Goal: Task Accomplishment & Management: Manage account settings

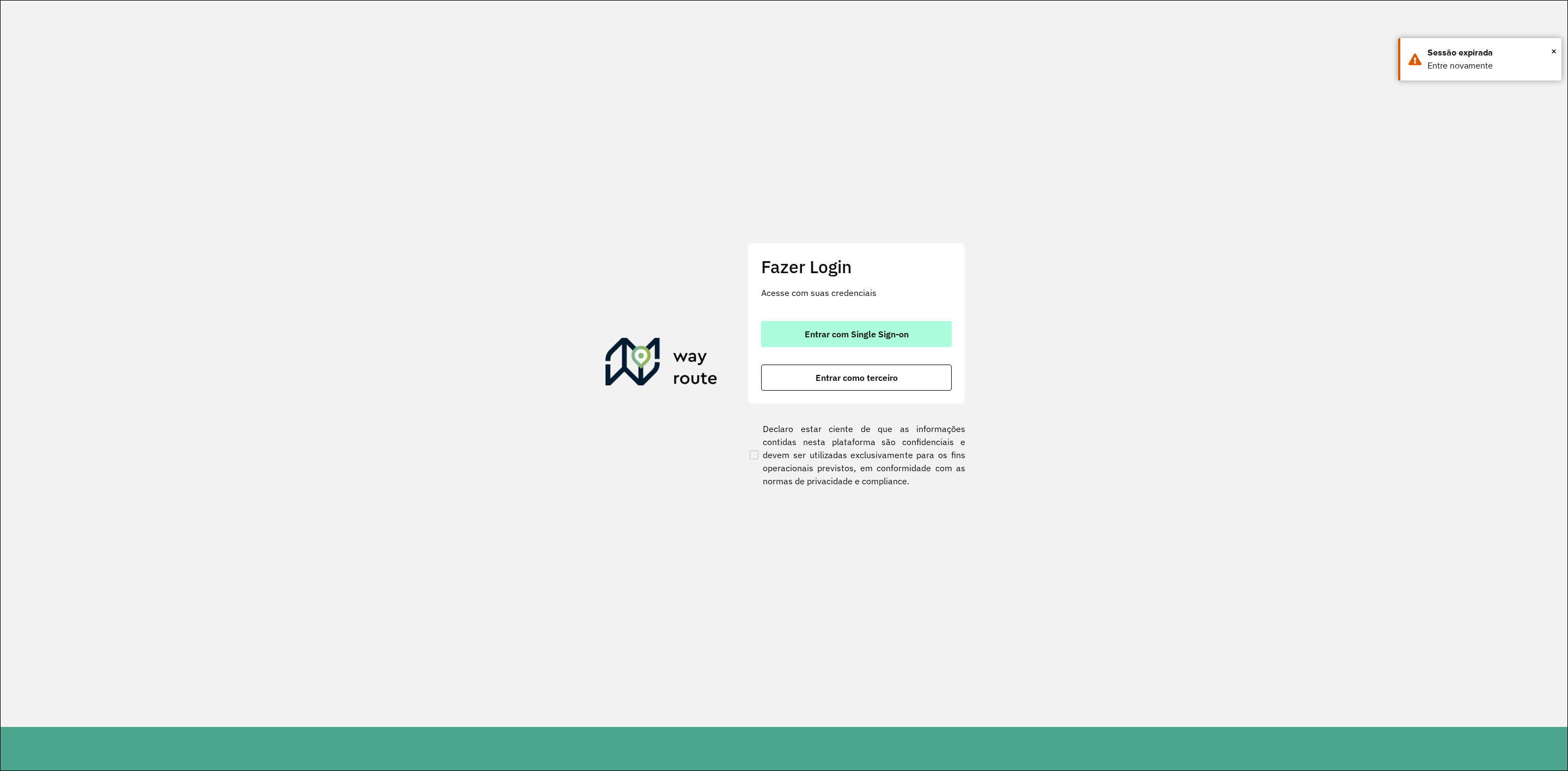
click at [827, 341] on button "Entrar com Single Sign-on" at bounding box center [856, 334] width 191 height 26
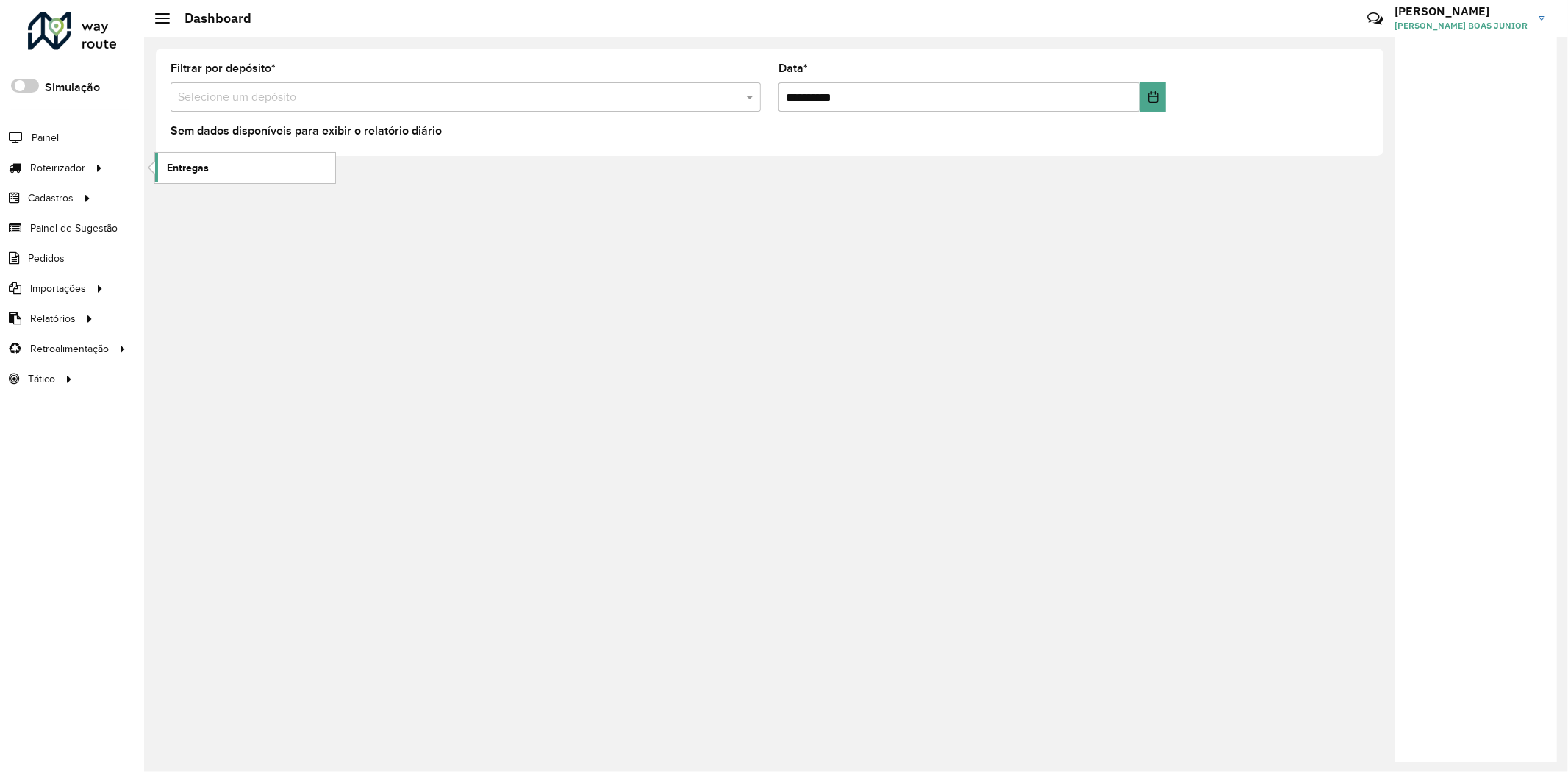
click at [165, 171] on link "Entregas" at bounding box center [245, 168] width 180 height 30
click at [228, 170] on link "Entregas" at bounding box center [245, 168] width 180 height 30
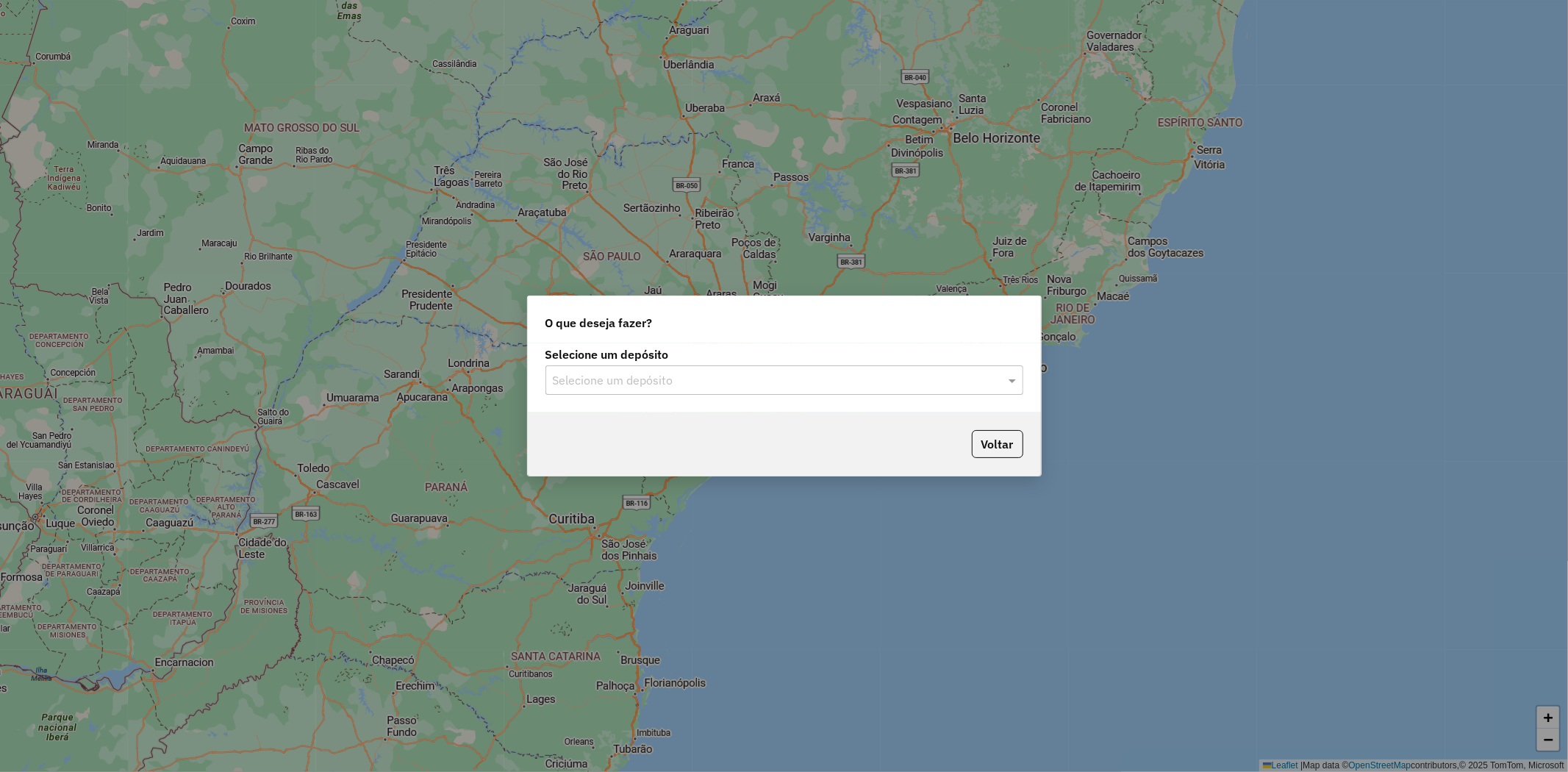
click at [660, 401] on div "Selecione um depósito Selecione um depósito" at bounding box center [784, 378] width 513 height 69
click at [652, 378] on input "text" at bounding box center [770, 381] width 434 height 17
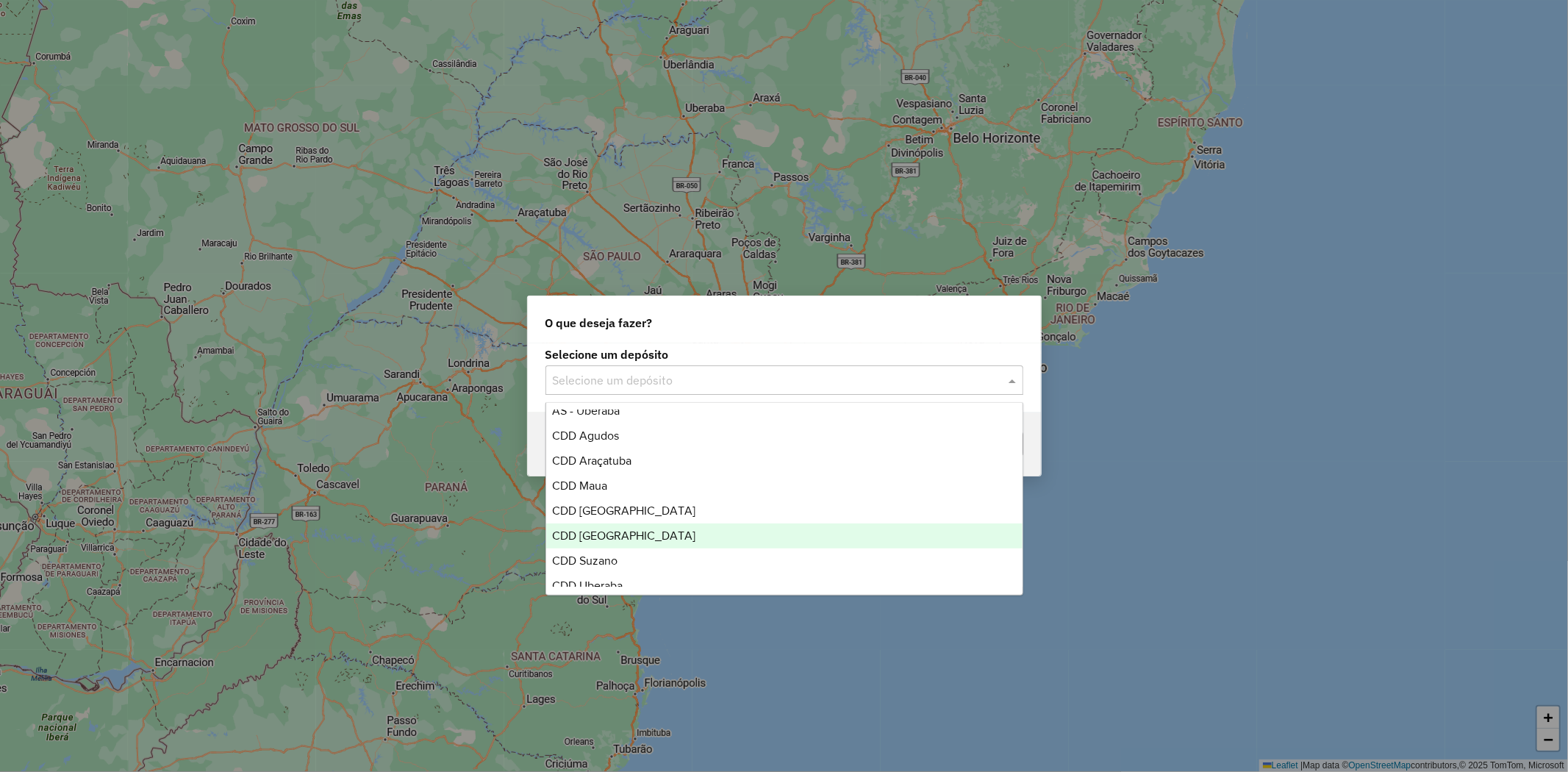
scroll to position [149, 0]
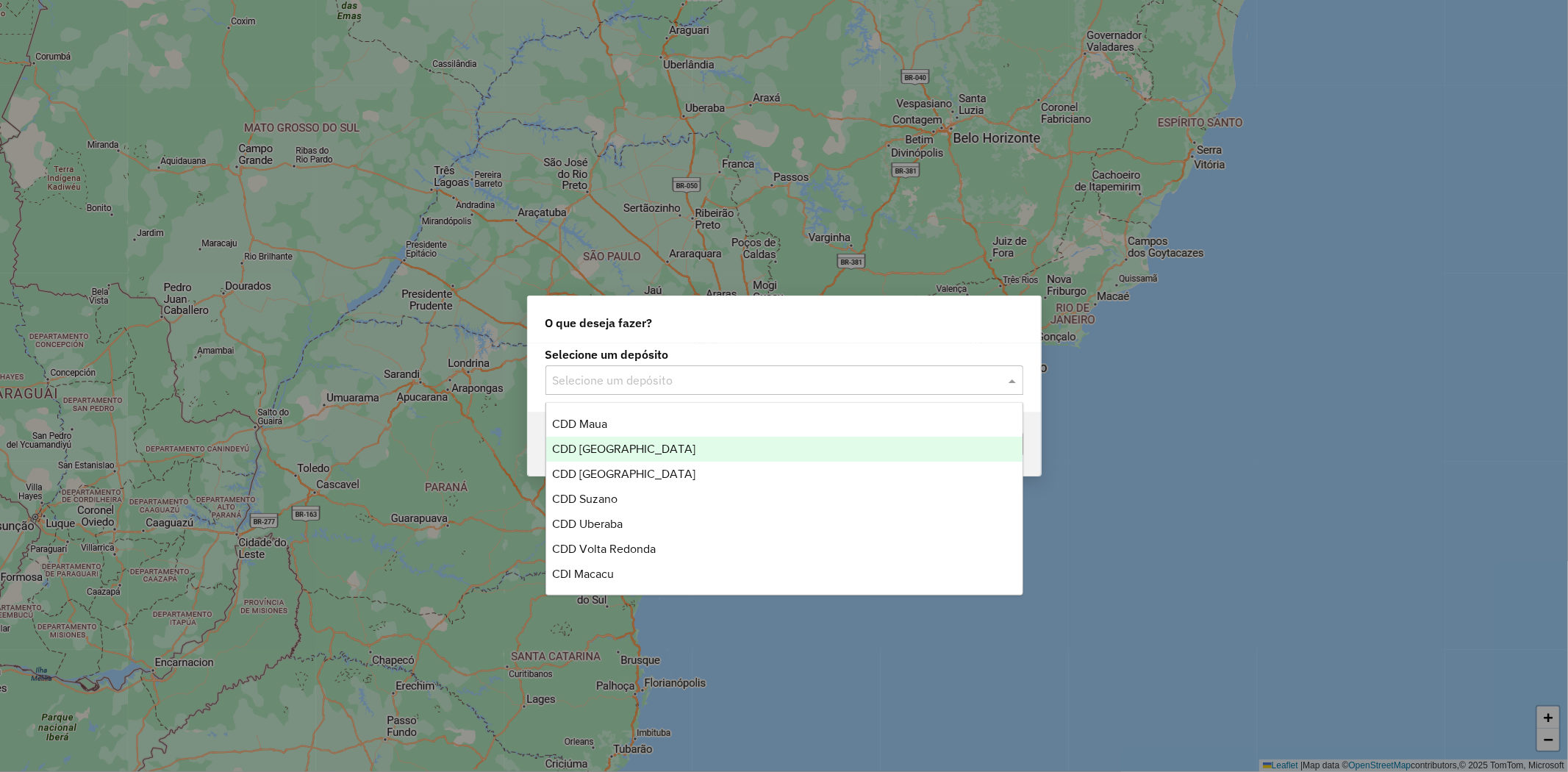
click at [642, 442] on span "CDD [GEOGRAPHIC_DATA]" at bounding box center [624, 448] width 143 height 12
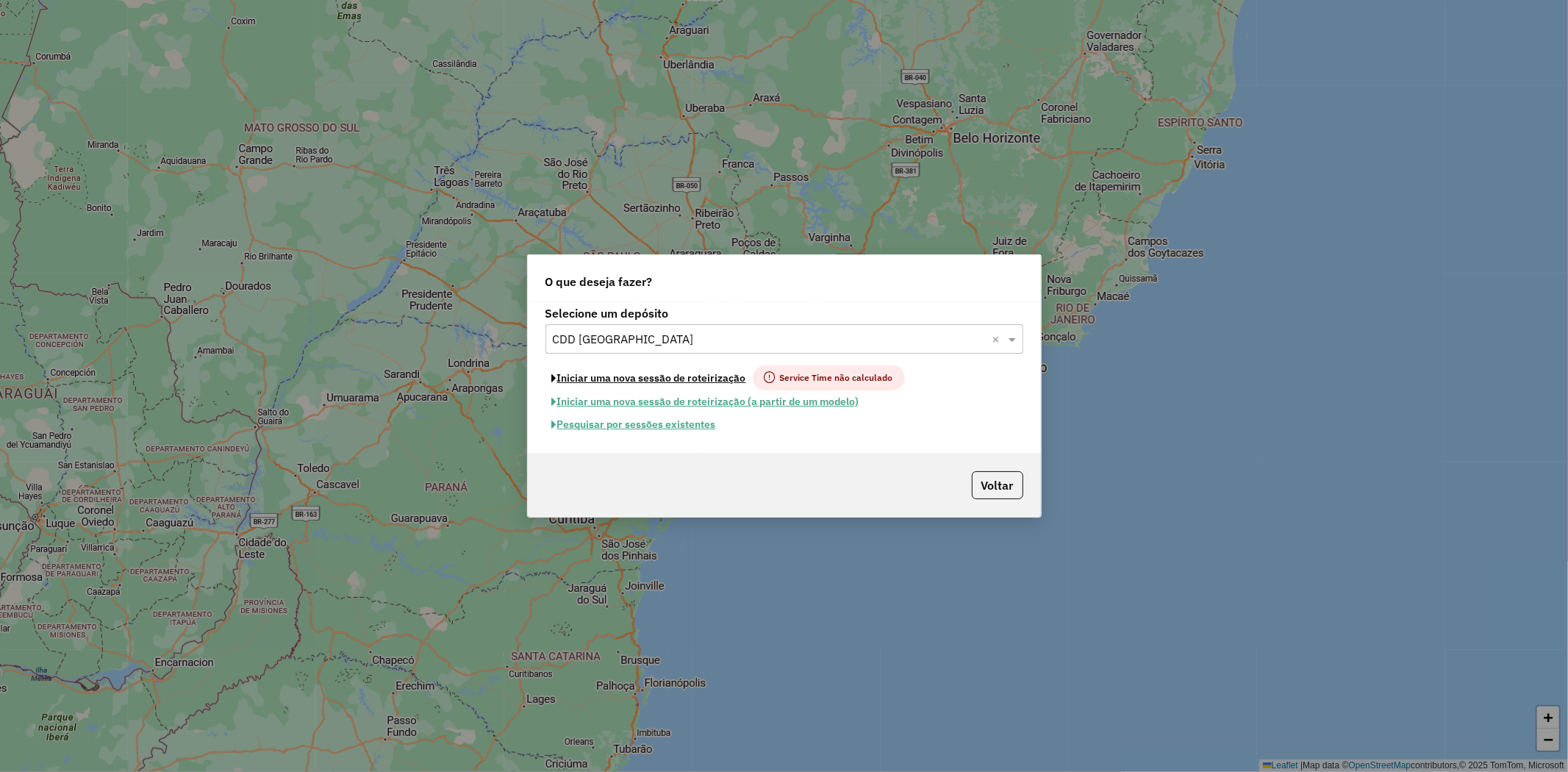
click at [659, 377] on button "Iniciar uma nova sessão de roteirização" at bounding box center [649, 378] width 207 height 25
select select "*"
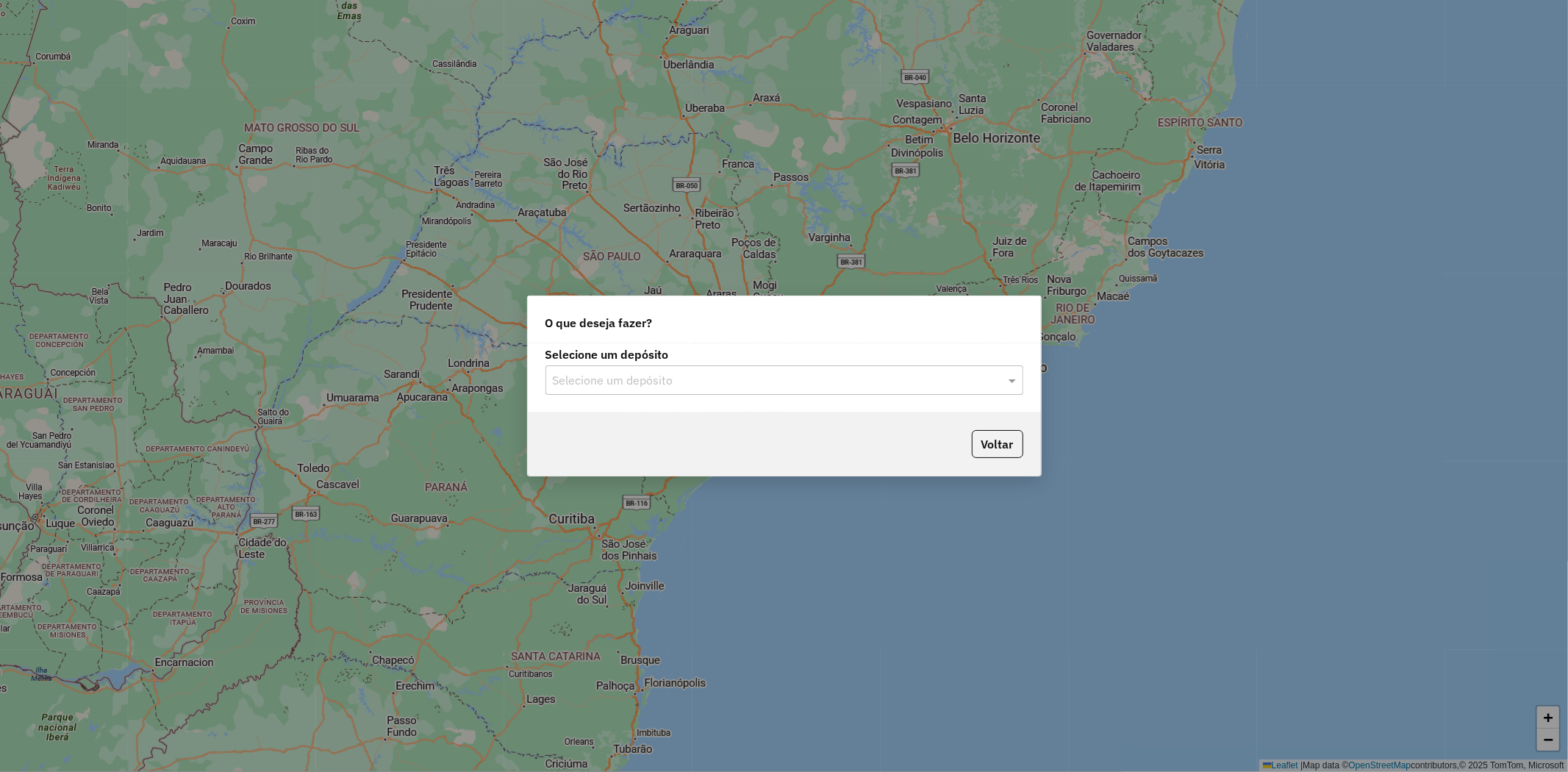
click at [797, 372] on input "text" at bounding box center [770, 381] width 434 height 17
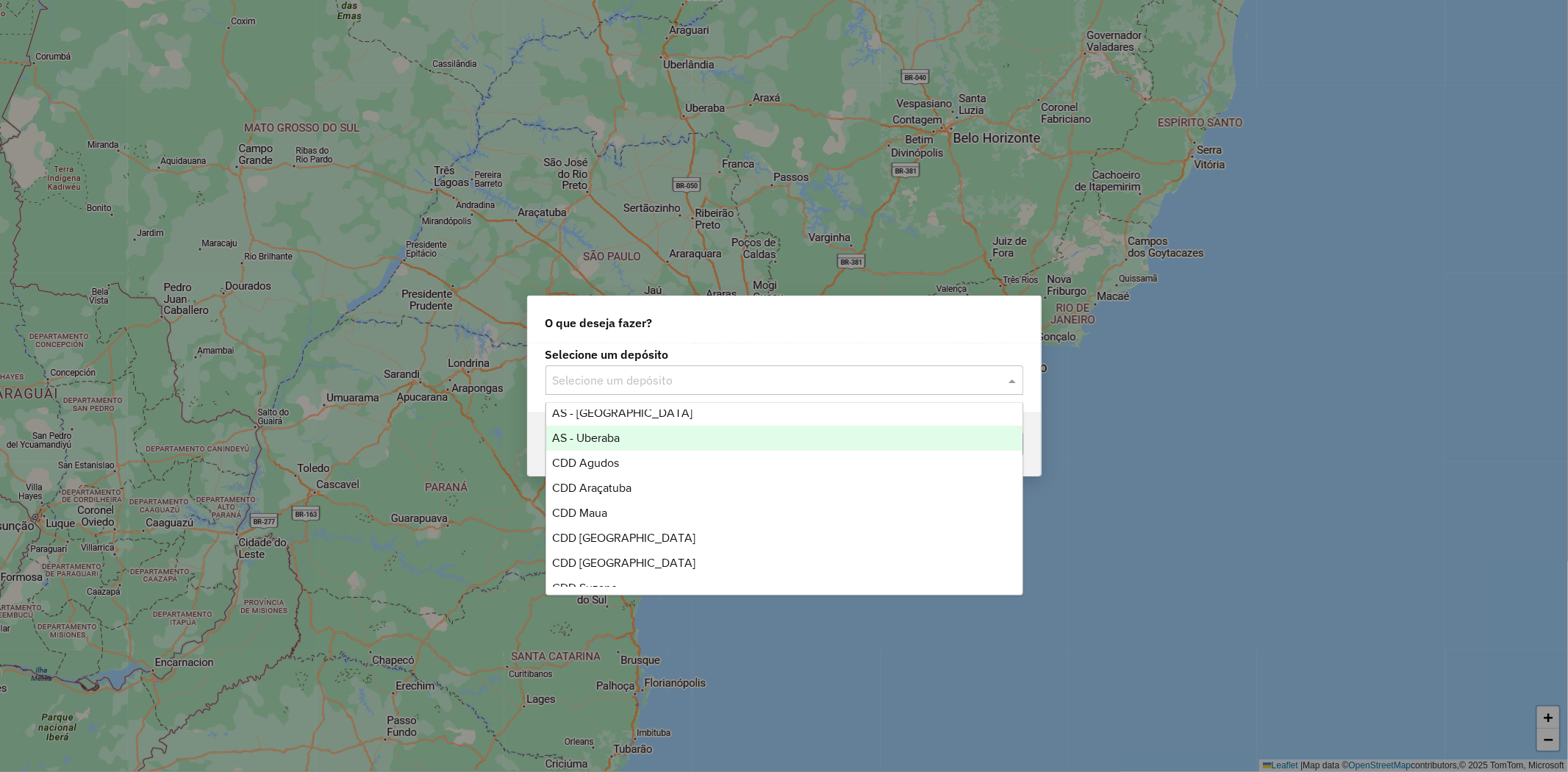
scroll to position [81, 0]
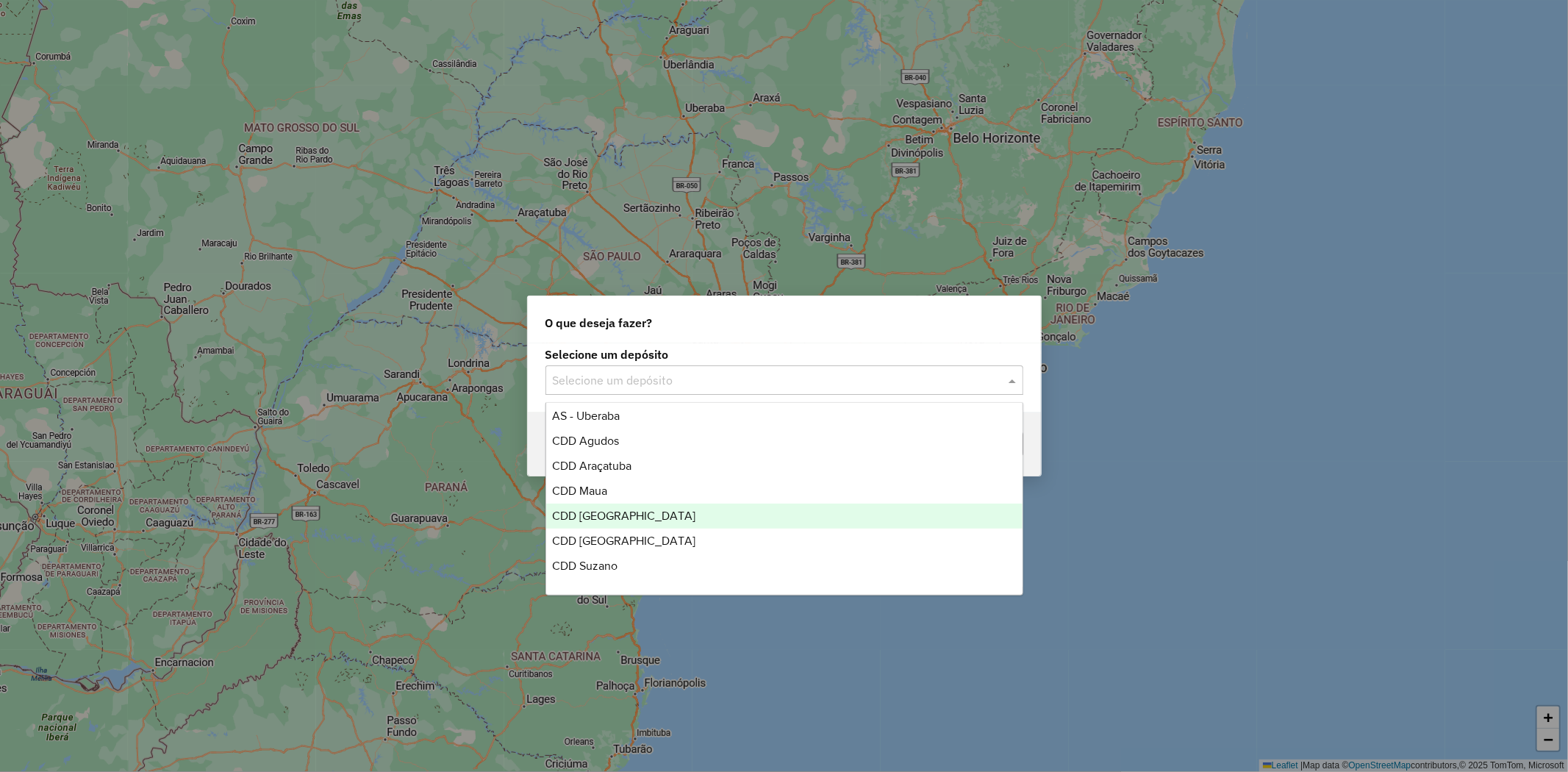
click at [644, 519] on span "CDD [GEOGRAPHIC_DATA]" at bounding box center [624, 515] width 143 height 12
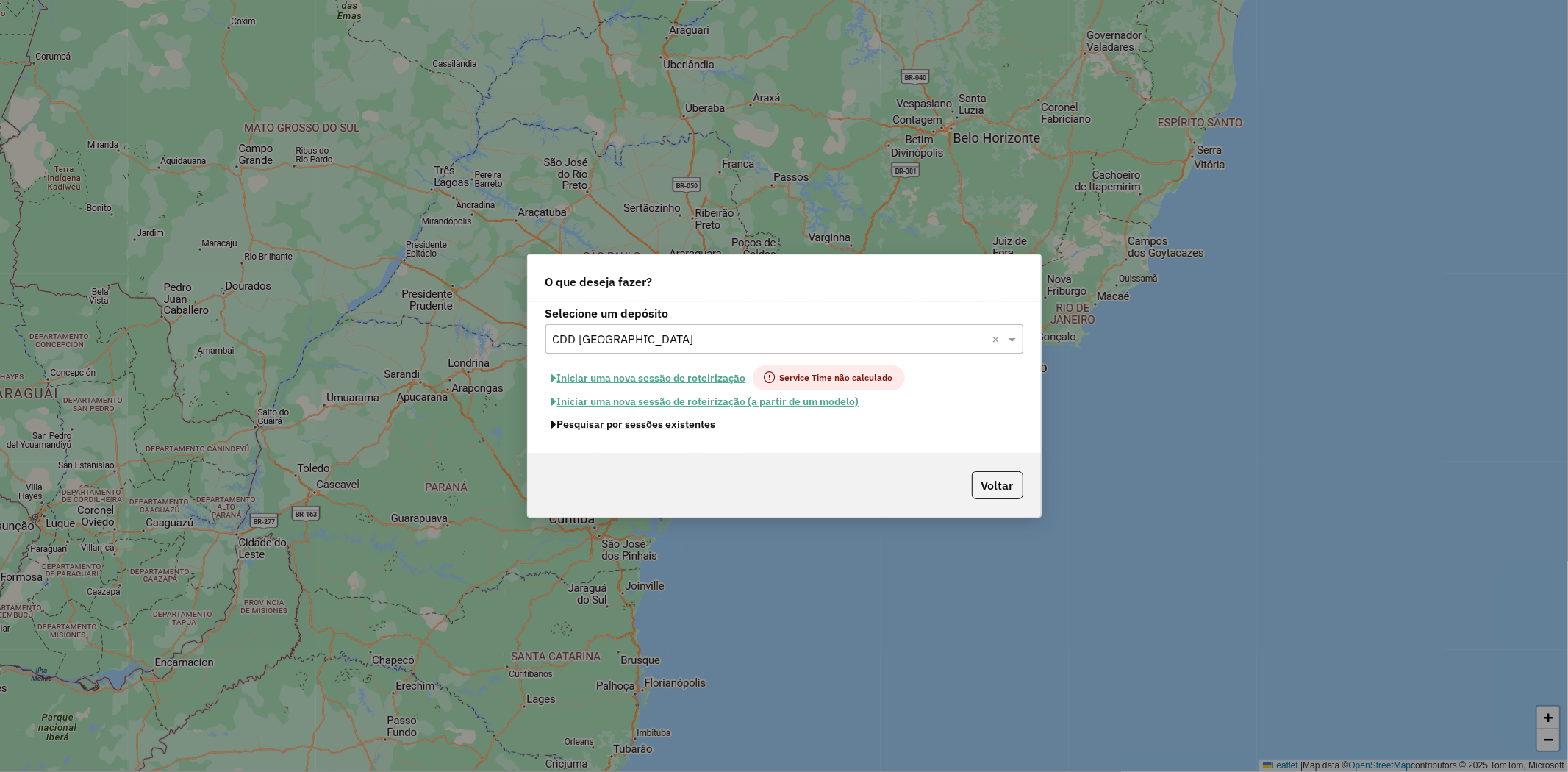
click at [653, 427] on button "Pesquisar por sessões existentes" at bounding box center [634, 425] width 178 height 23
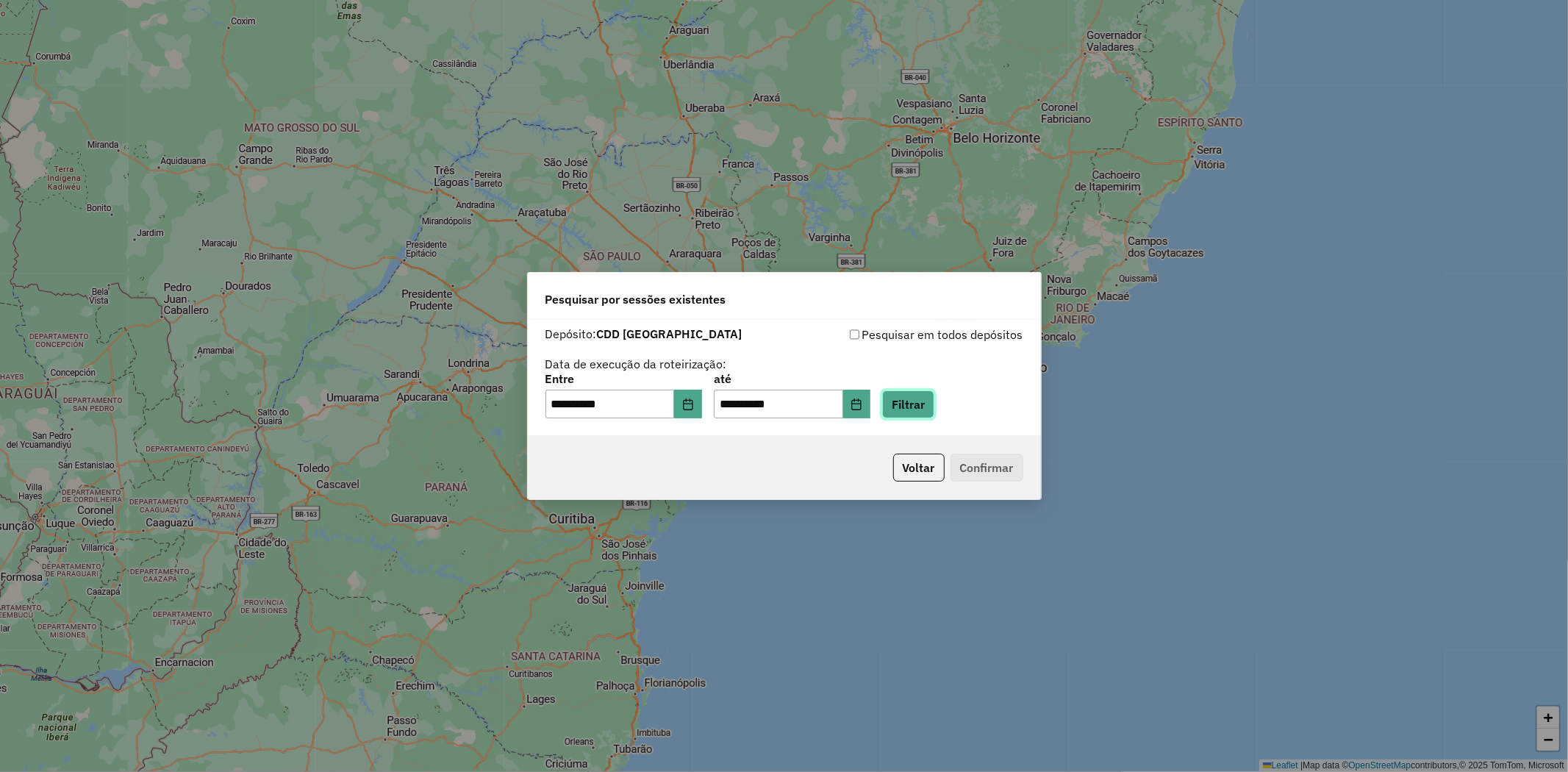
click at [931, 402] on button "Filtrar" at bounding box center [908, 404] width 53 height 28
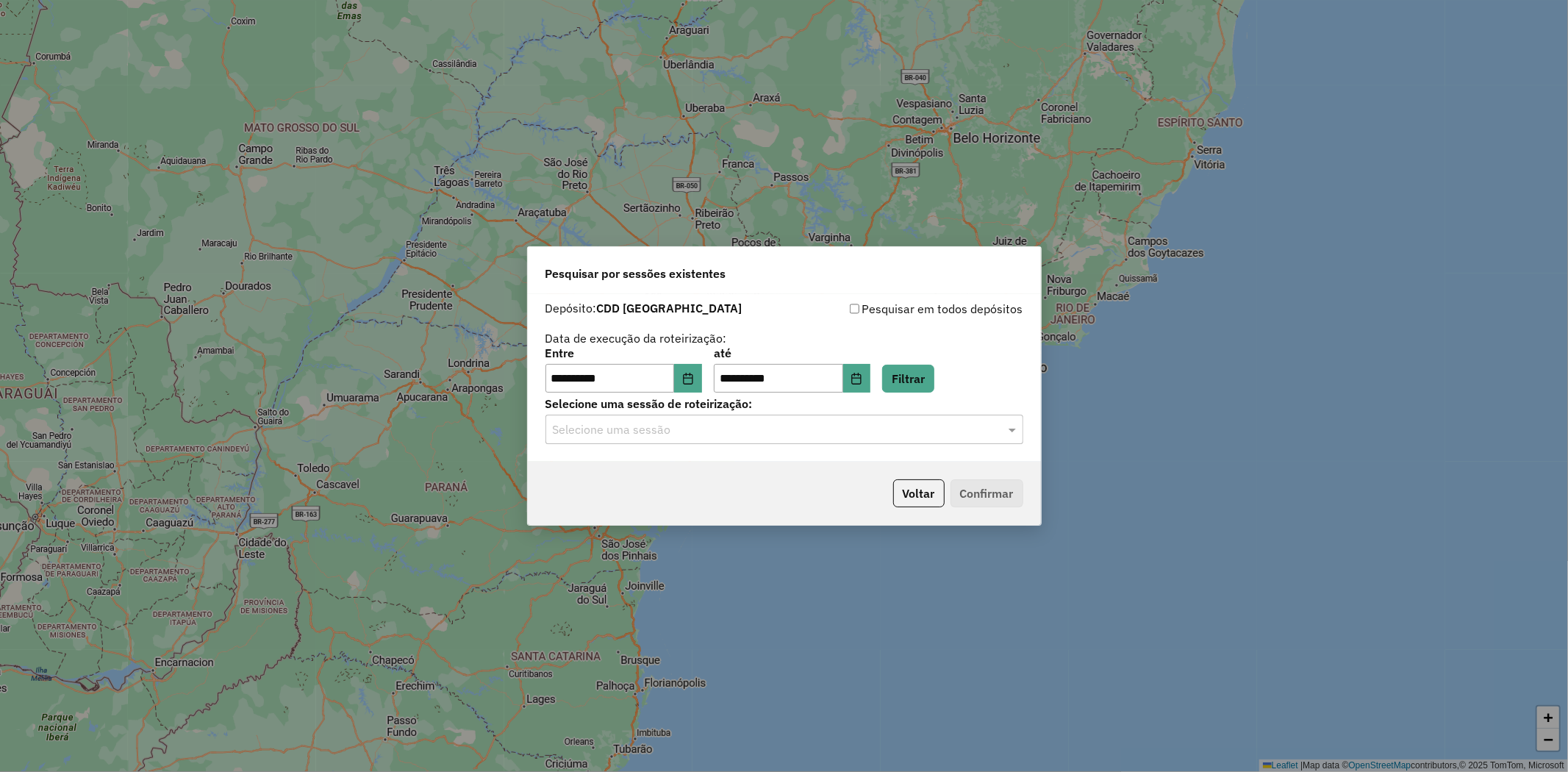
click at [777, 436] on input "text" at bounding box center [770, 430] width 434 height 17
click at [759, 478] on div "1261323 - 08/09/2025 15:37" at bounding box center [785, 472] width 477 height 25
click at [962, 500] on button "Confirmar" at bounding box center [987, 493] width 73 height 28
click at [907, 498] on button "Voltar" at bounding box center [919, 493] width 52 height 28
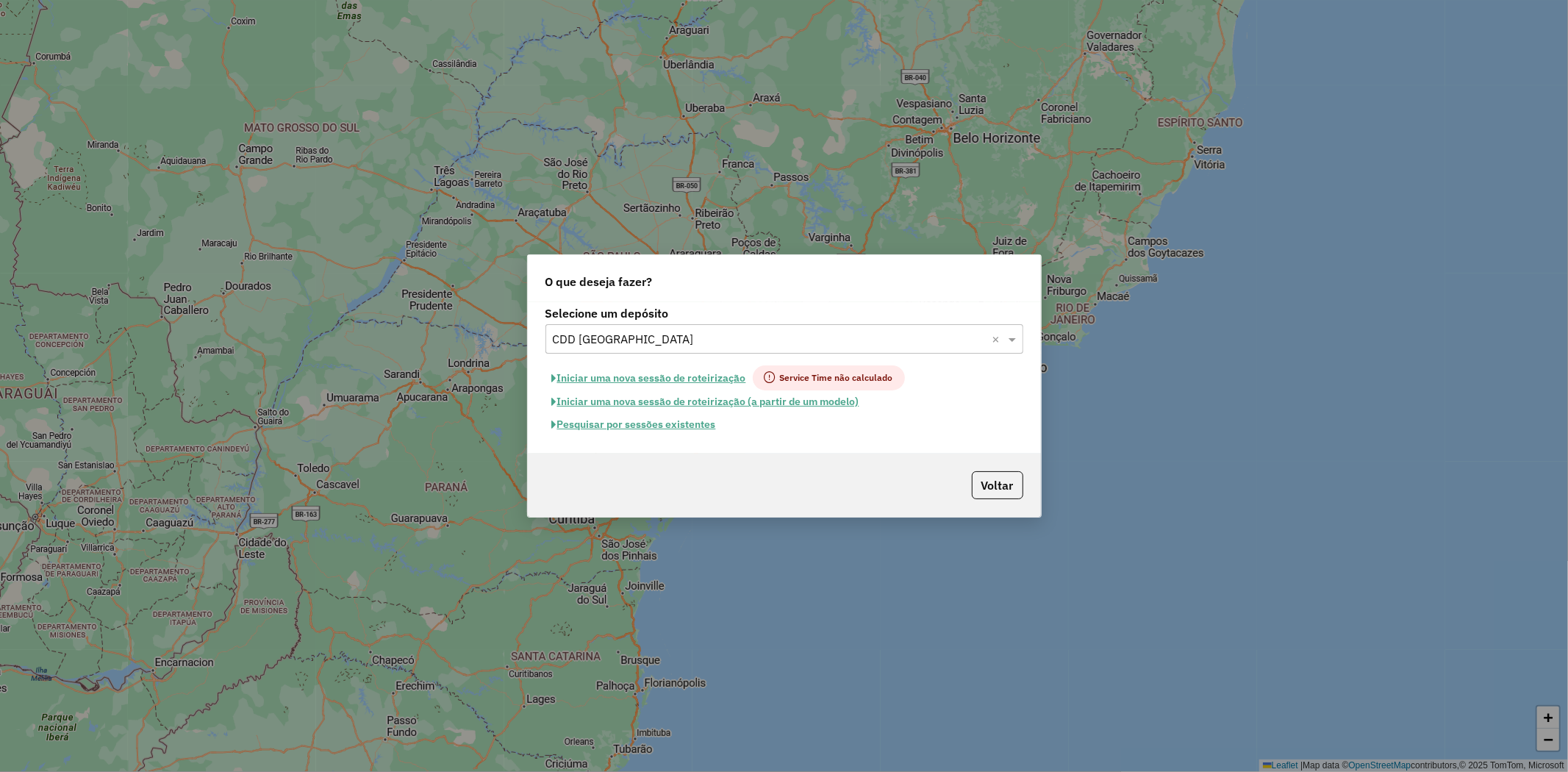
click at [666, 428] on button "Pesquisar por sessões existentes" at bounding box center [634, 425] width 178 height 23
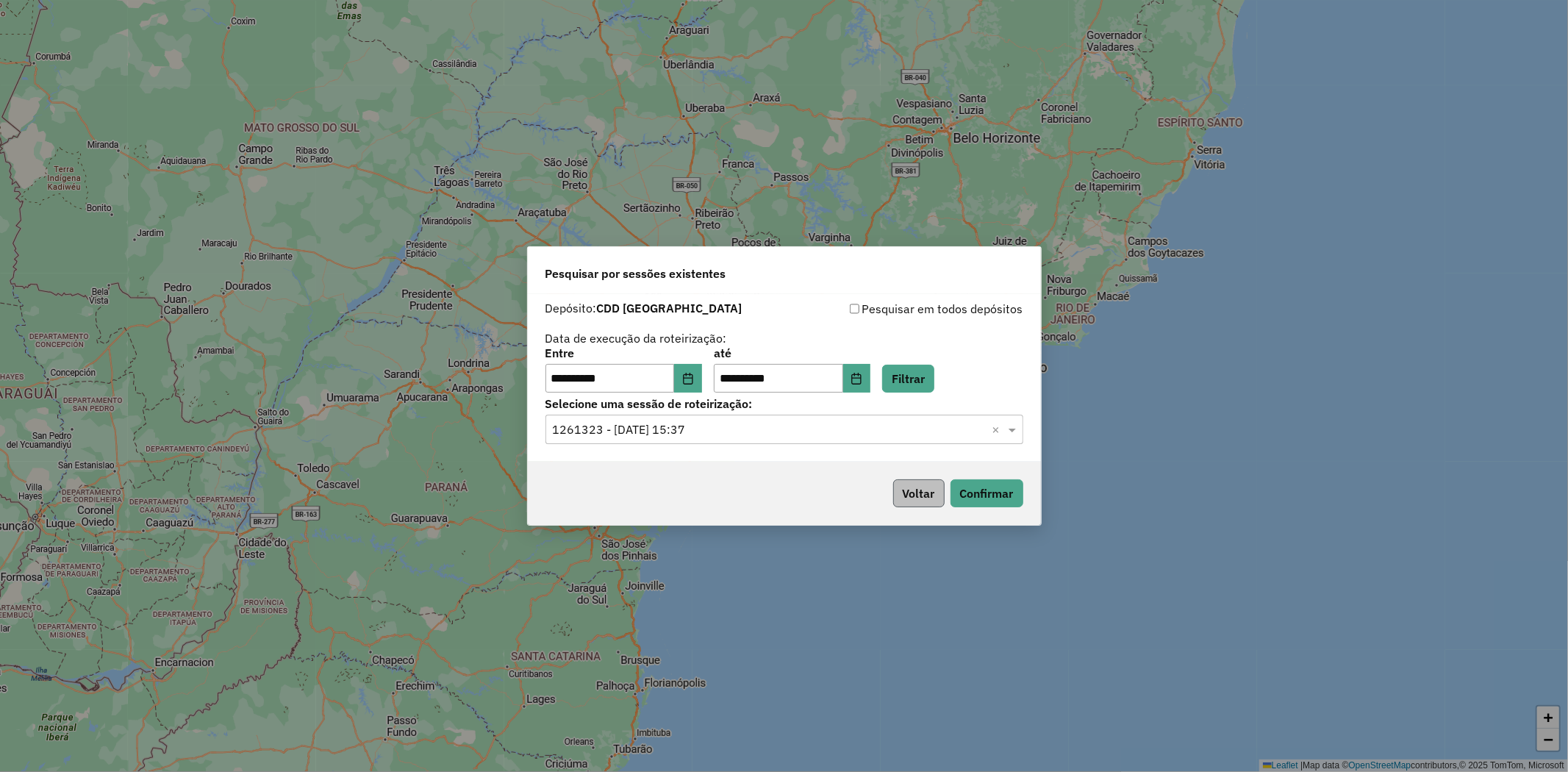
drag, startPoint x: 915, startPoint y: 472, endPoint x: 915, endPoint y: 491, distance: 19.0
click at [915, 491] on div "Voltar Confirmar" at bounding box center [784, 493] width 513 height 63
click at [915, 491] on button "Voltar" at bounding box center [919, 493] width 52 height 28
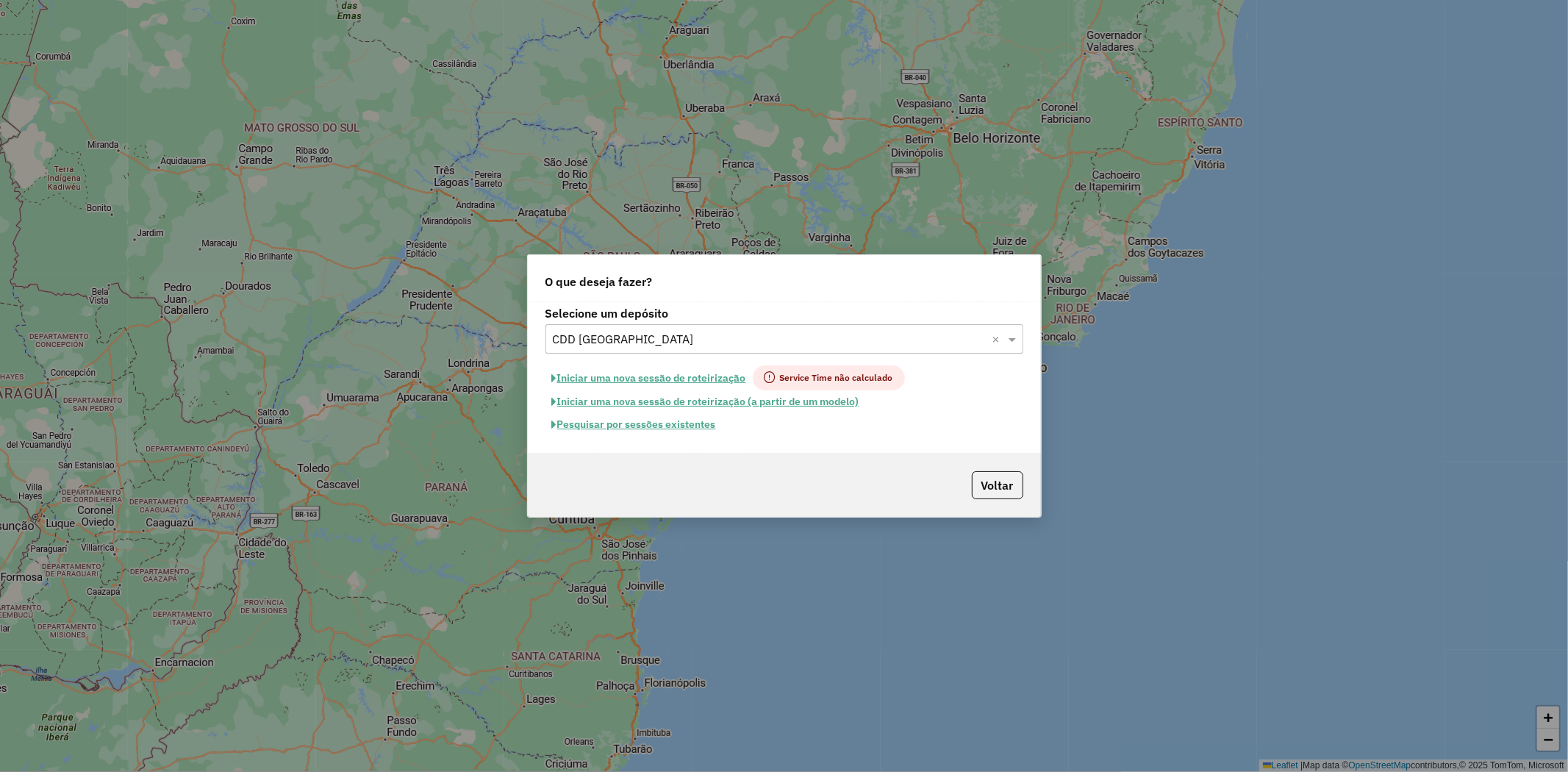
click at [672, 332] on input "text" at bounding box center [770, 339] width 434 height 17
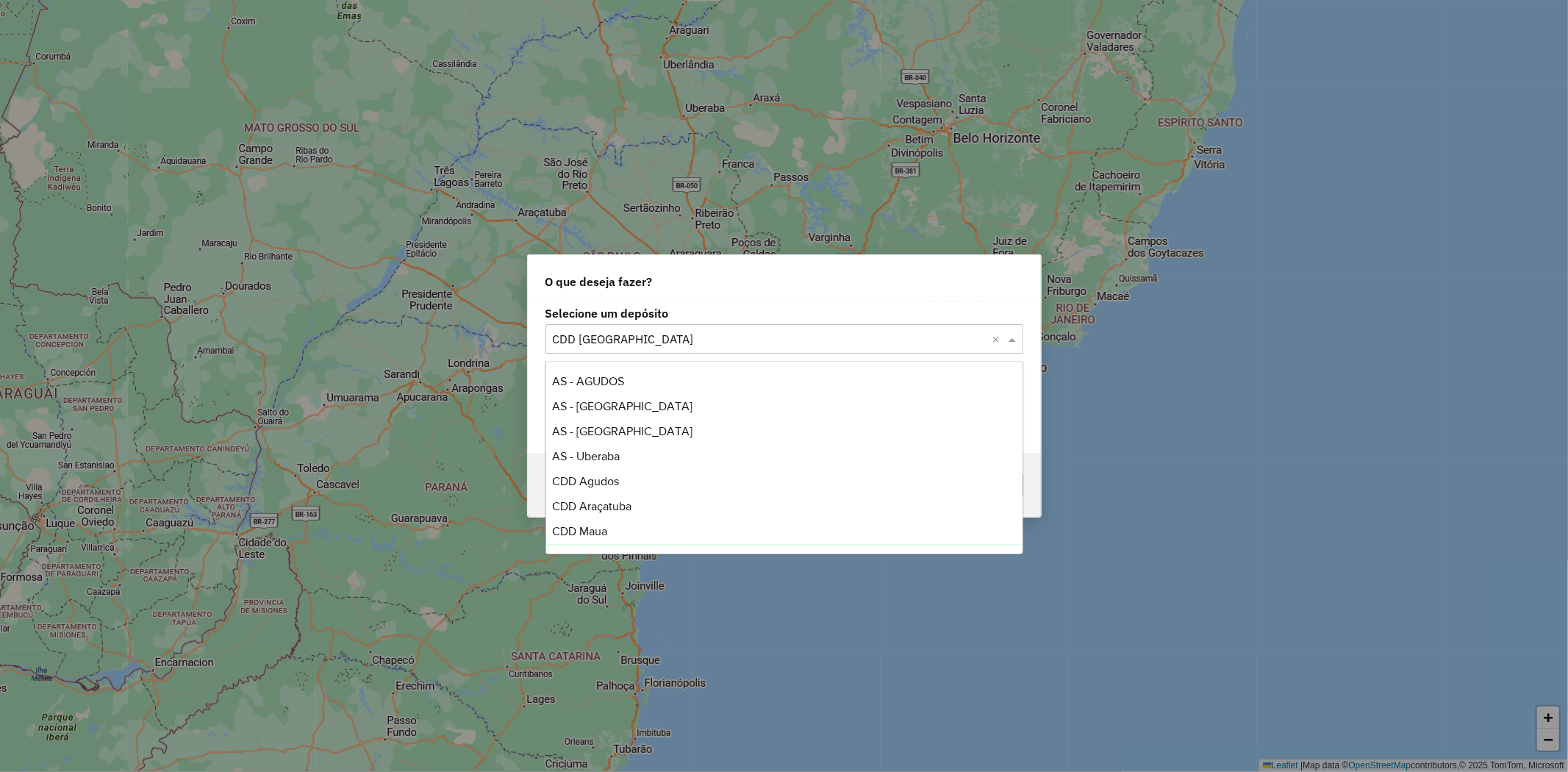
scroll to position [149, 0]
click at [659, 534] on div "CDI Macacu" at bounding box center [785, 533] width 477 height 25
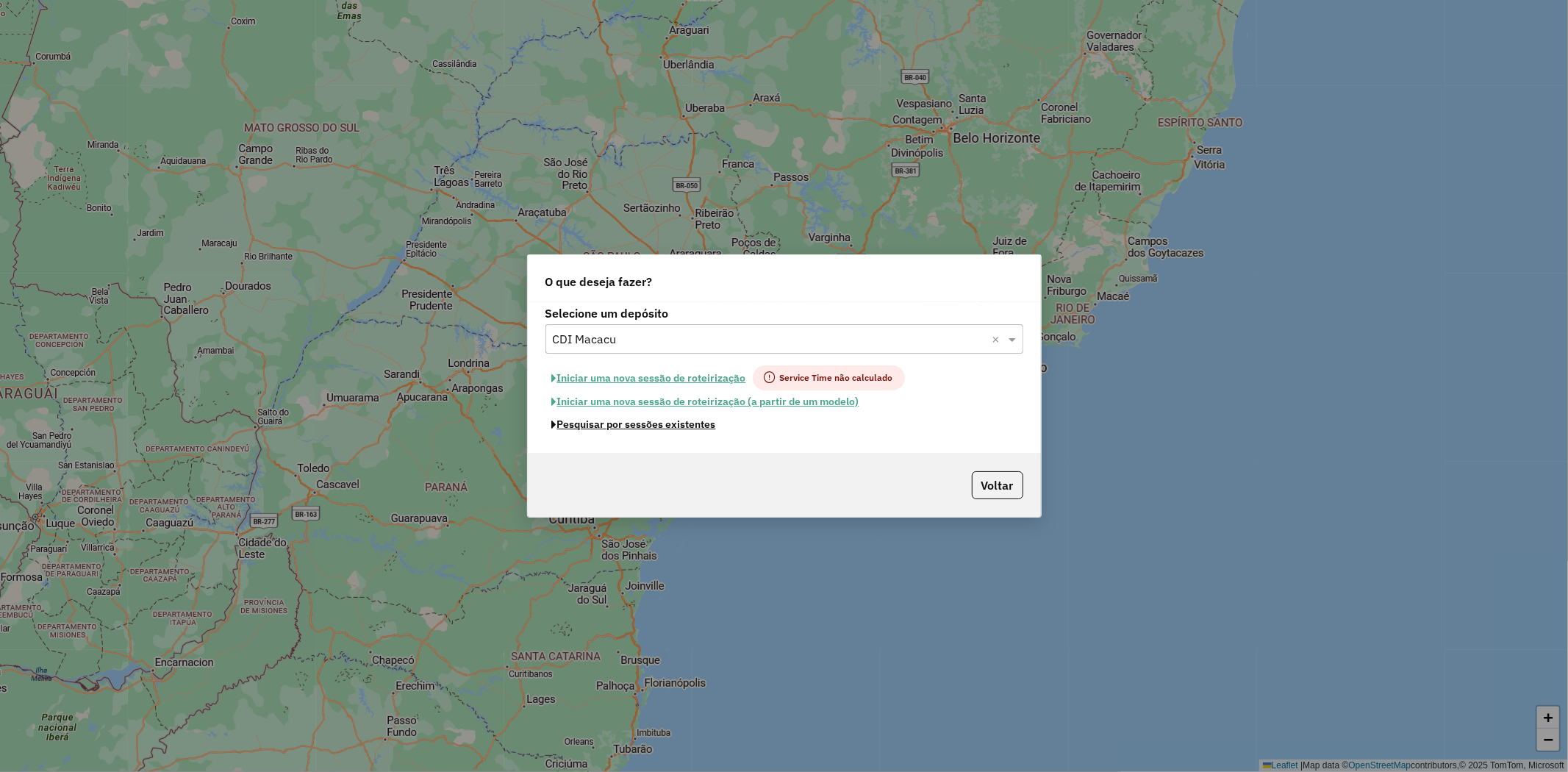
click at [699, 428] on button "Pesquisar por sessões existentes" at bounding box center [634, 425] width 178 height 23
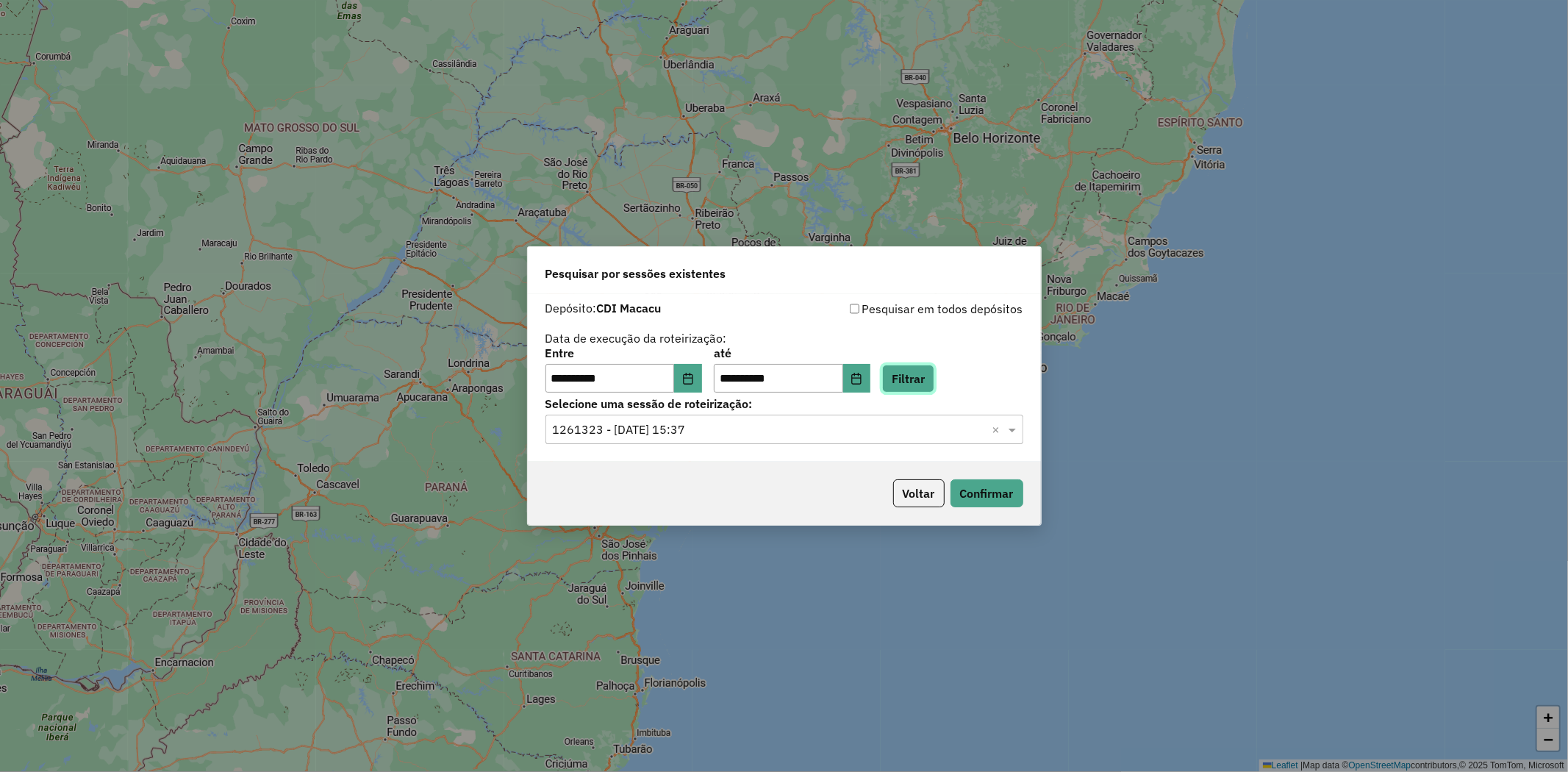
click at [926, 380] on button "Filtrar" at bounding box center [908, 379] width 53 height 28
click at [923, 492] on button "Voltar" at bounding box center [919, 493] width 52 height 28
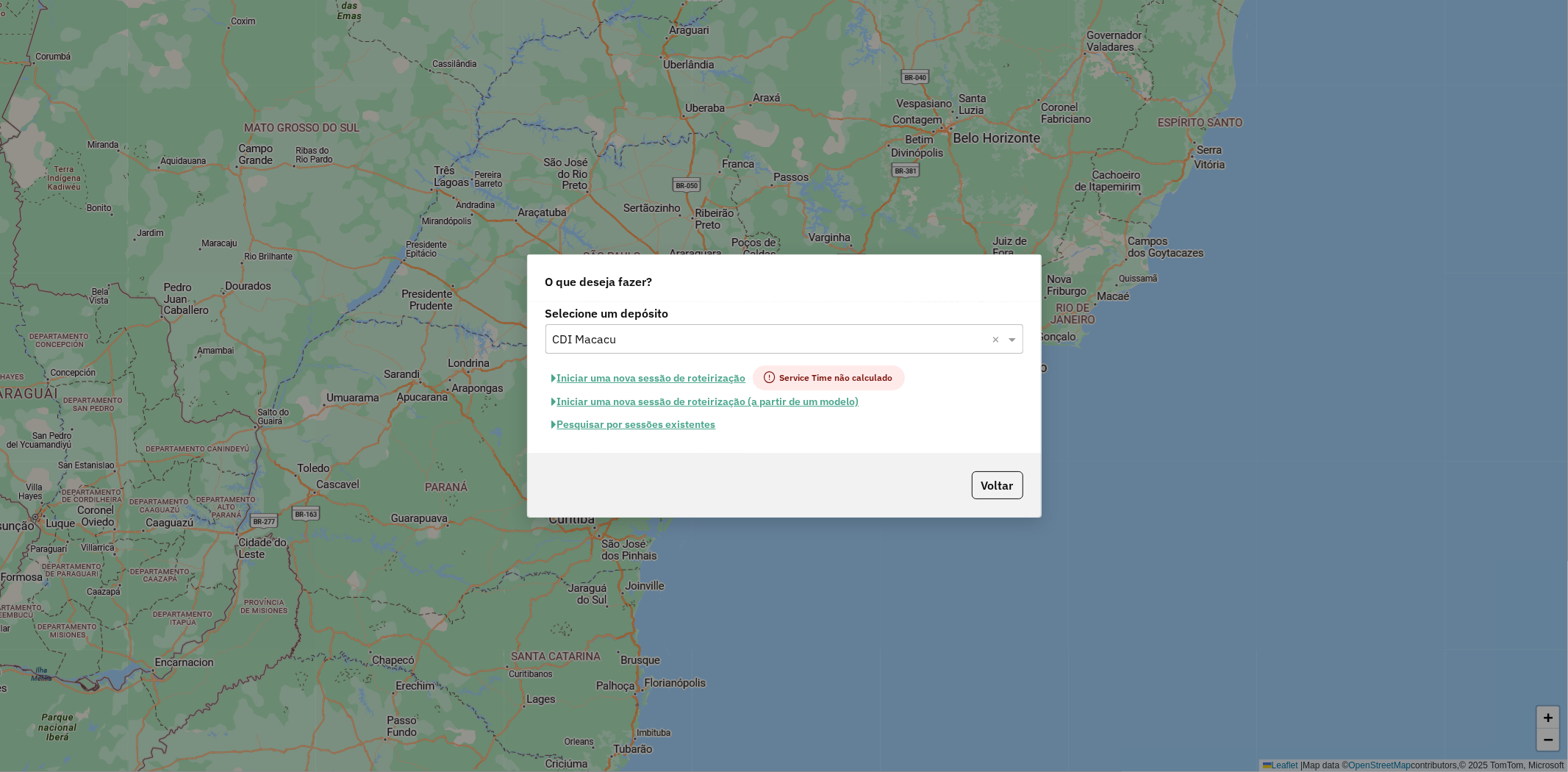
click at [689, 428] on button "Pesquisar por sessões existentes" at bounding box center [634, 425] width 178 height 23
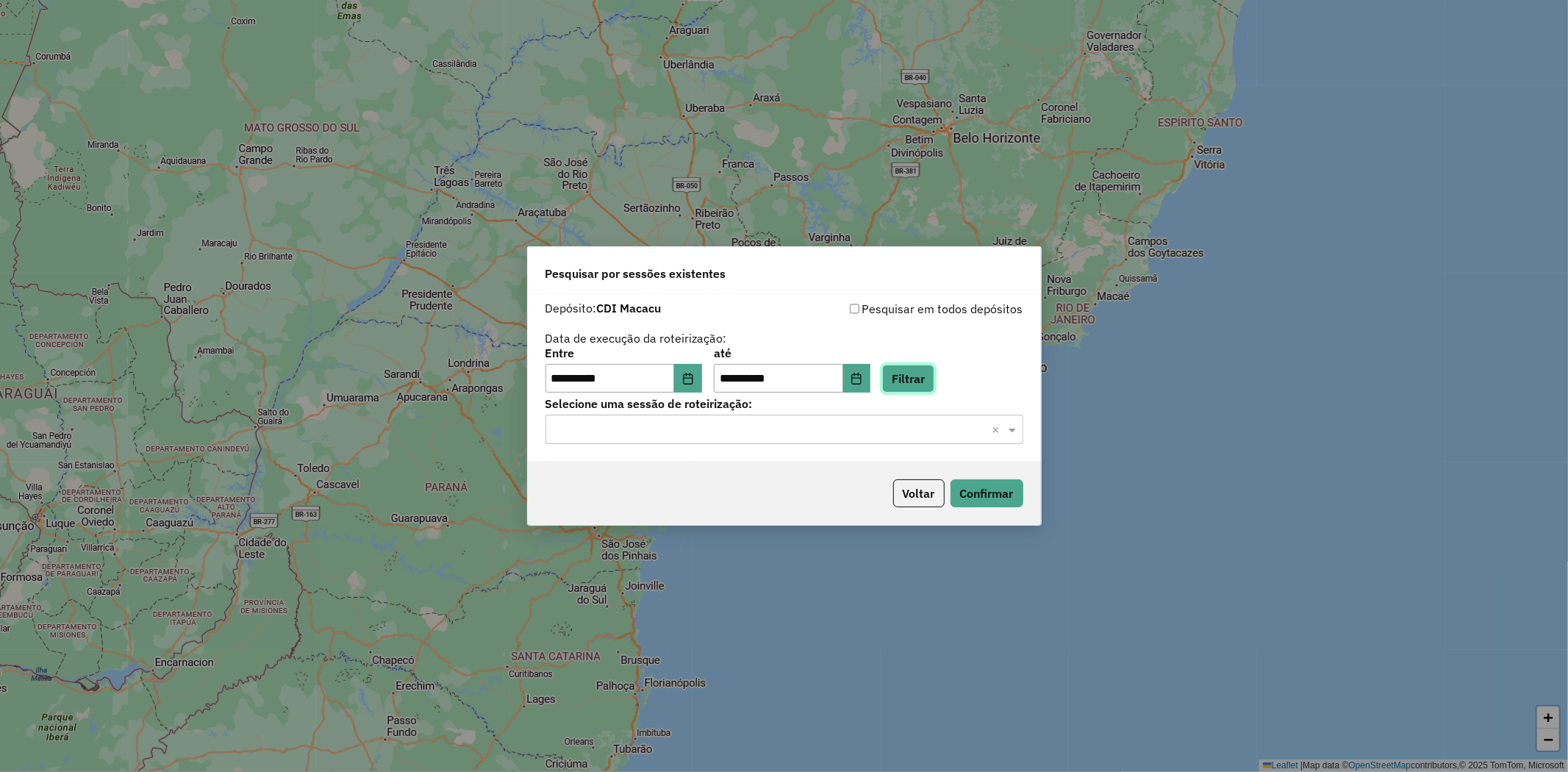
click at [934, 381] on button "Filtrar" at bounding box center [908, 379] width 53 height 28
click at [860, 435] on input "text" at bounding box center [770, 430] width 434 height 17
click at [766, 484] on div "1261516 - 08/09/2025 17:56" at bounding box center [785, 472] width 477 height 25
click at [981, 507] on button "Confirmar" at bounding box center [987, 493] width 73 height 28
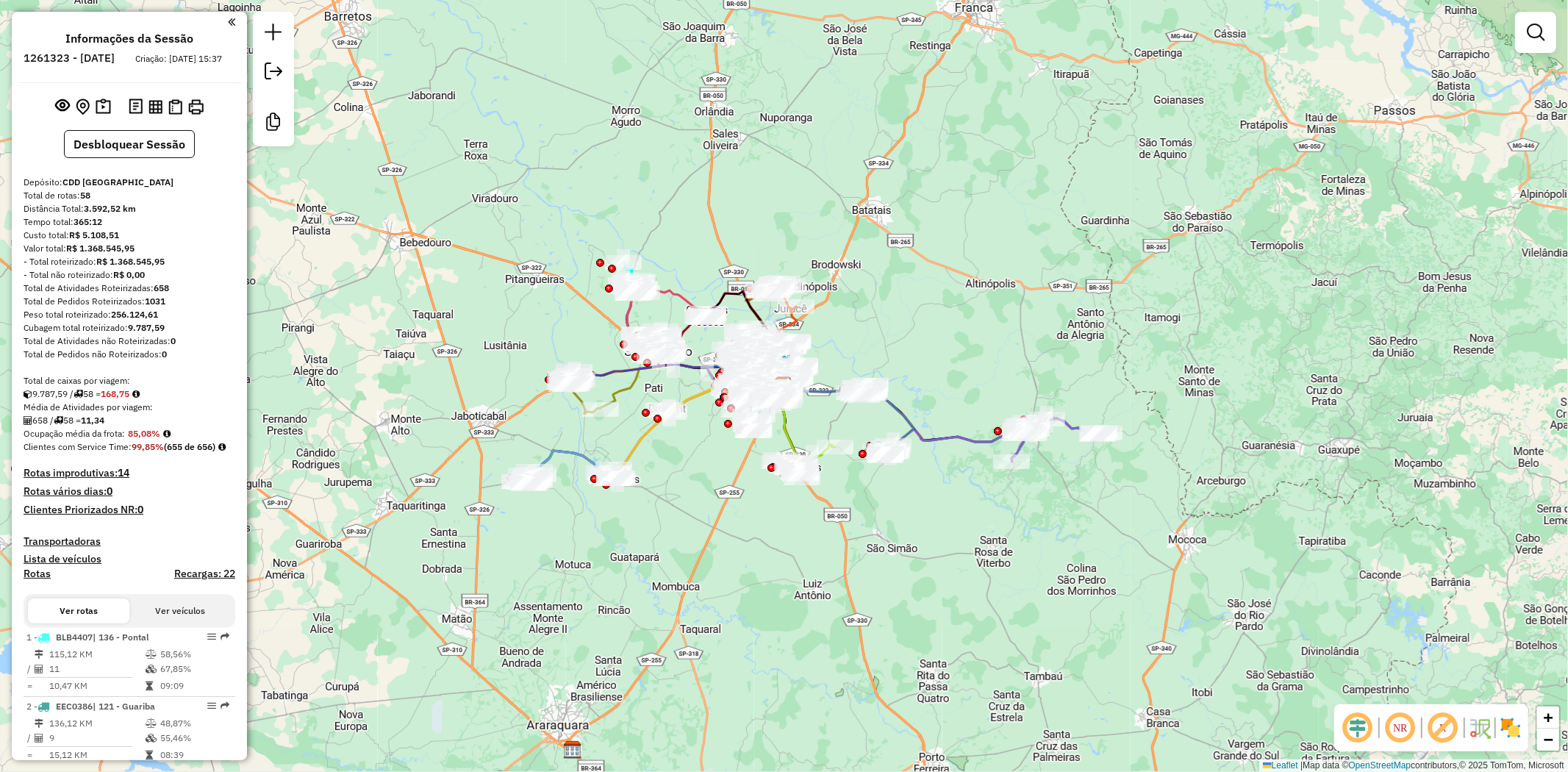
click at [197, 400] on div "9.787,59 / 58 = 168,75" at bounding box center [130, 394] width 212 height 13
click at [140, 399] on icon at bounding box center [136, 394] width 7 height 9
click at [181, 400] on div "9.787,59 / 58 = 168,75" at bounding box center [130, 394] width 212 height 13
click at [1511, 733] on img at bounding box center [1510, 728] width 24 height 24
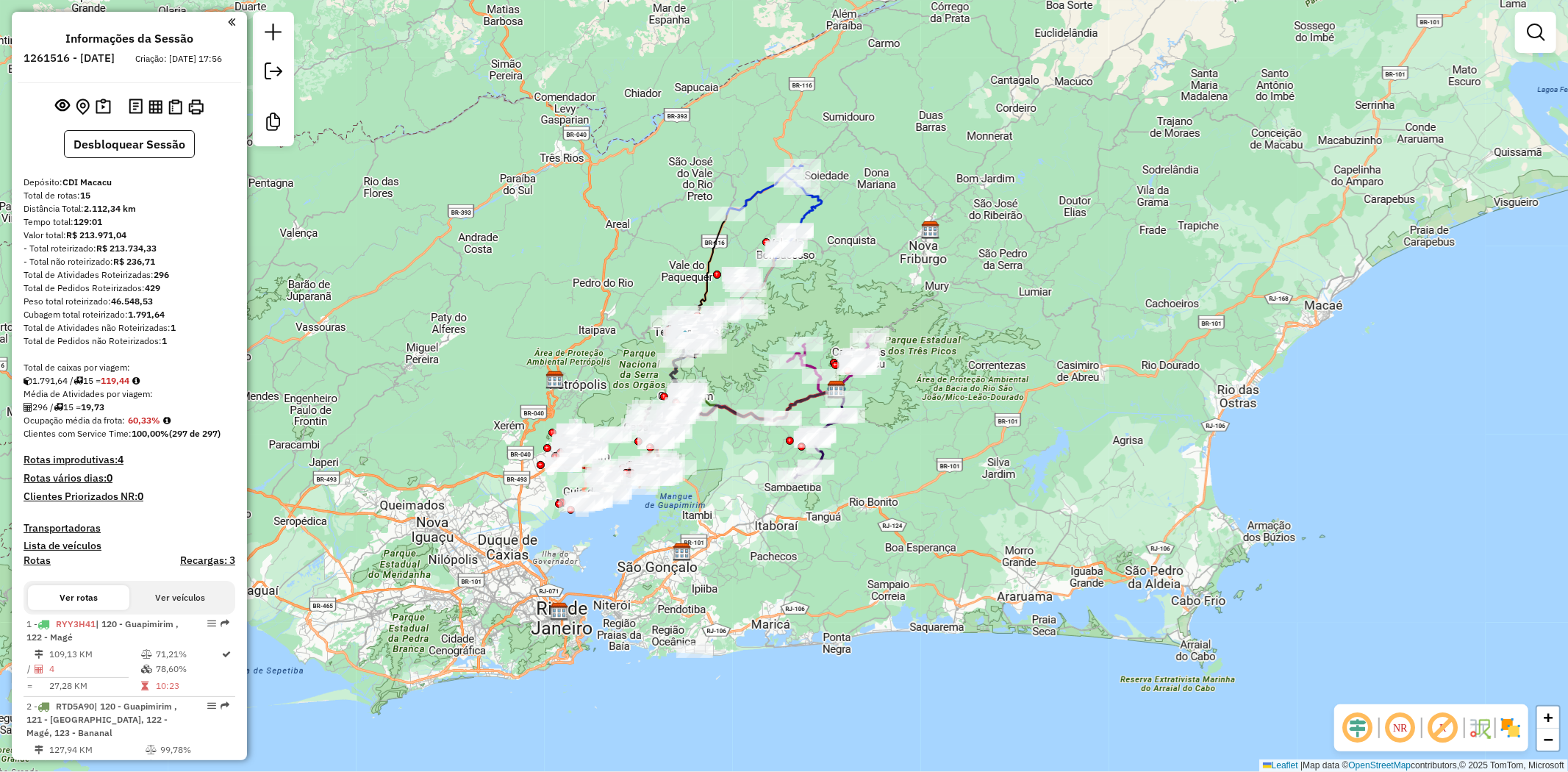
drag, startPoint x: 821, startPoint y: 268, endPoint x: 874, endPoint y: 272, distance: 53.2
click at [874, 272] on div "Janela de atendimento Grade de atendimento Capacidade Transportadoras Veículos …" at bounding box center [784, 386] width 1568 height 772
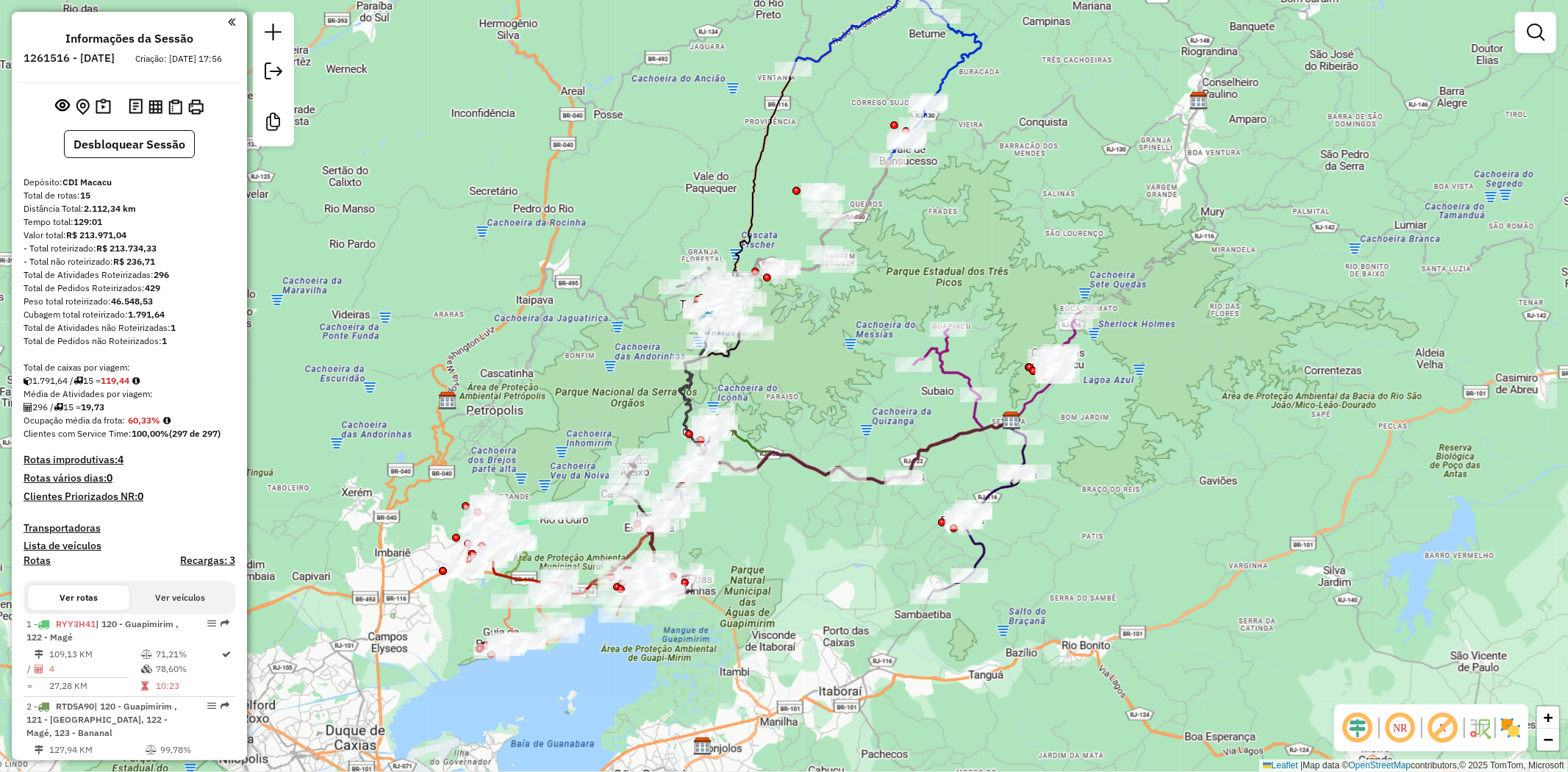
click at [962, 58] on icon at bounding box center [887, 57] width 188 height 171
select select "**********"
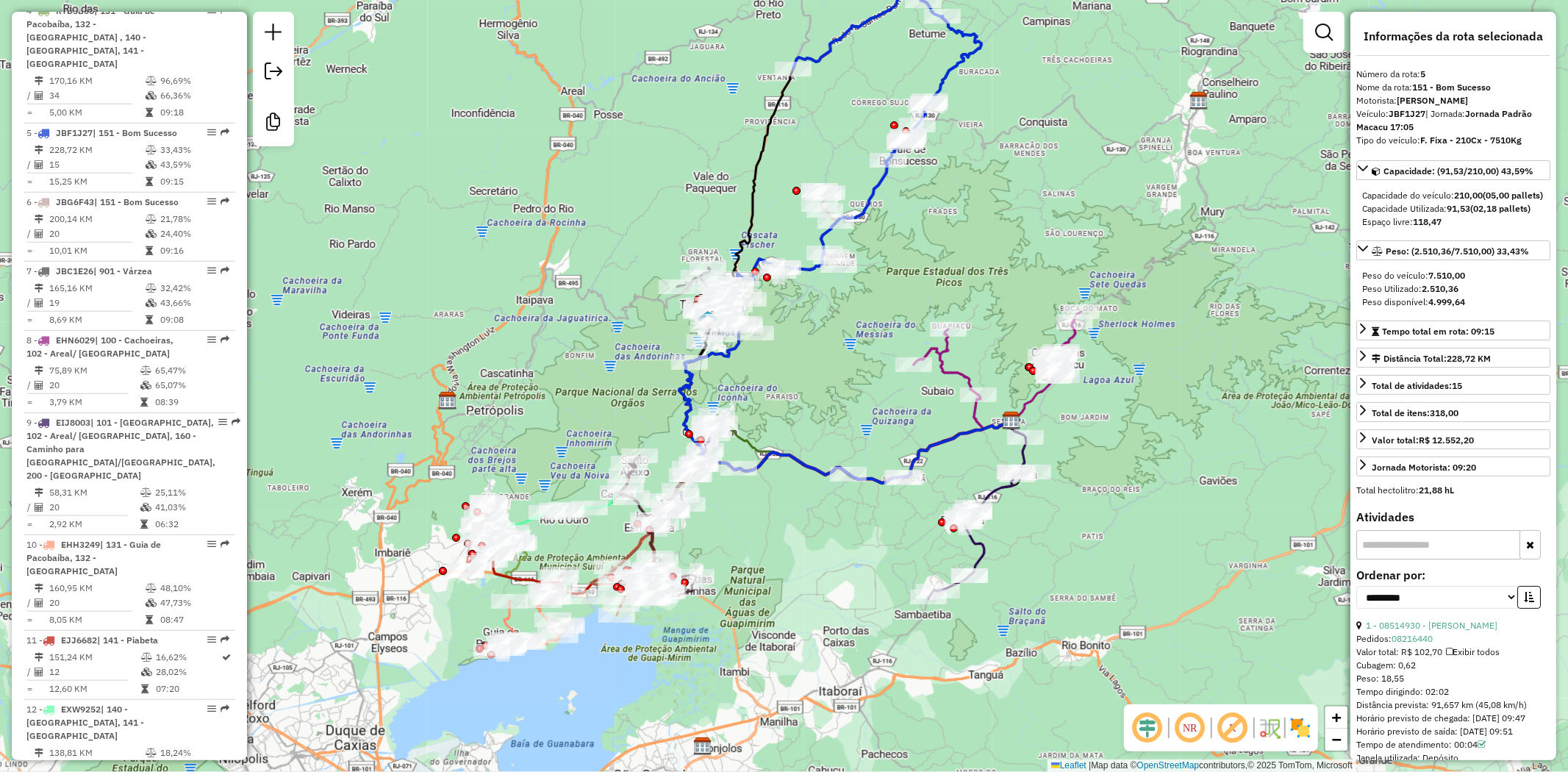
scroll to position [972, 0]
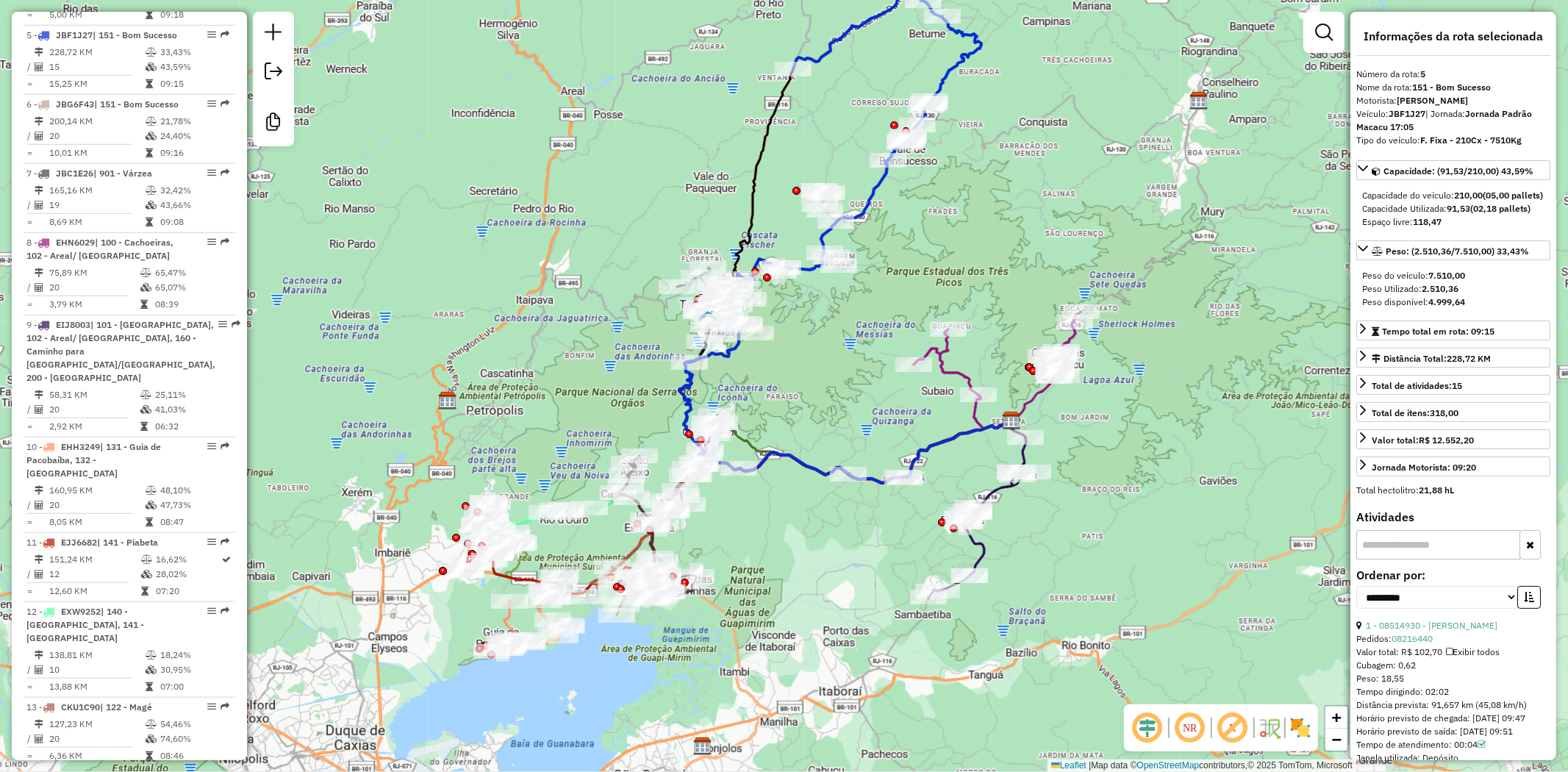
click at [1295, 733] on img at bounding box center [1300, 728] width 24 height 24
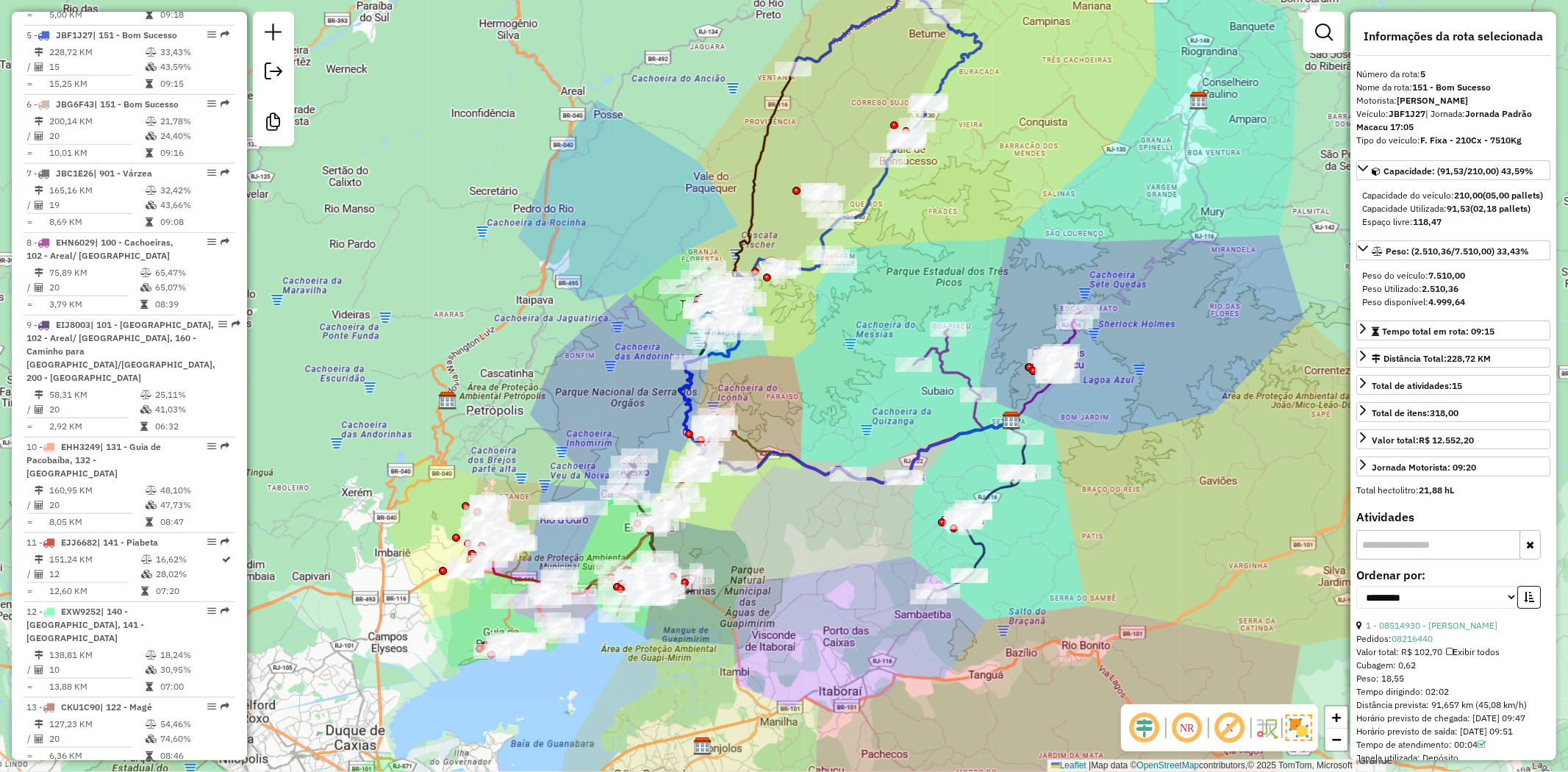
click at [1235, 721] on em at bounding box center [1229, 728] width 35 height 35
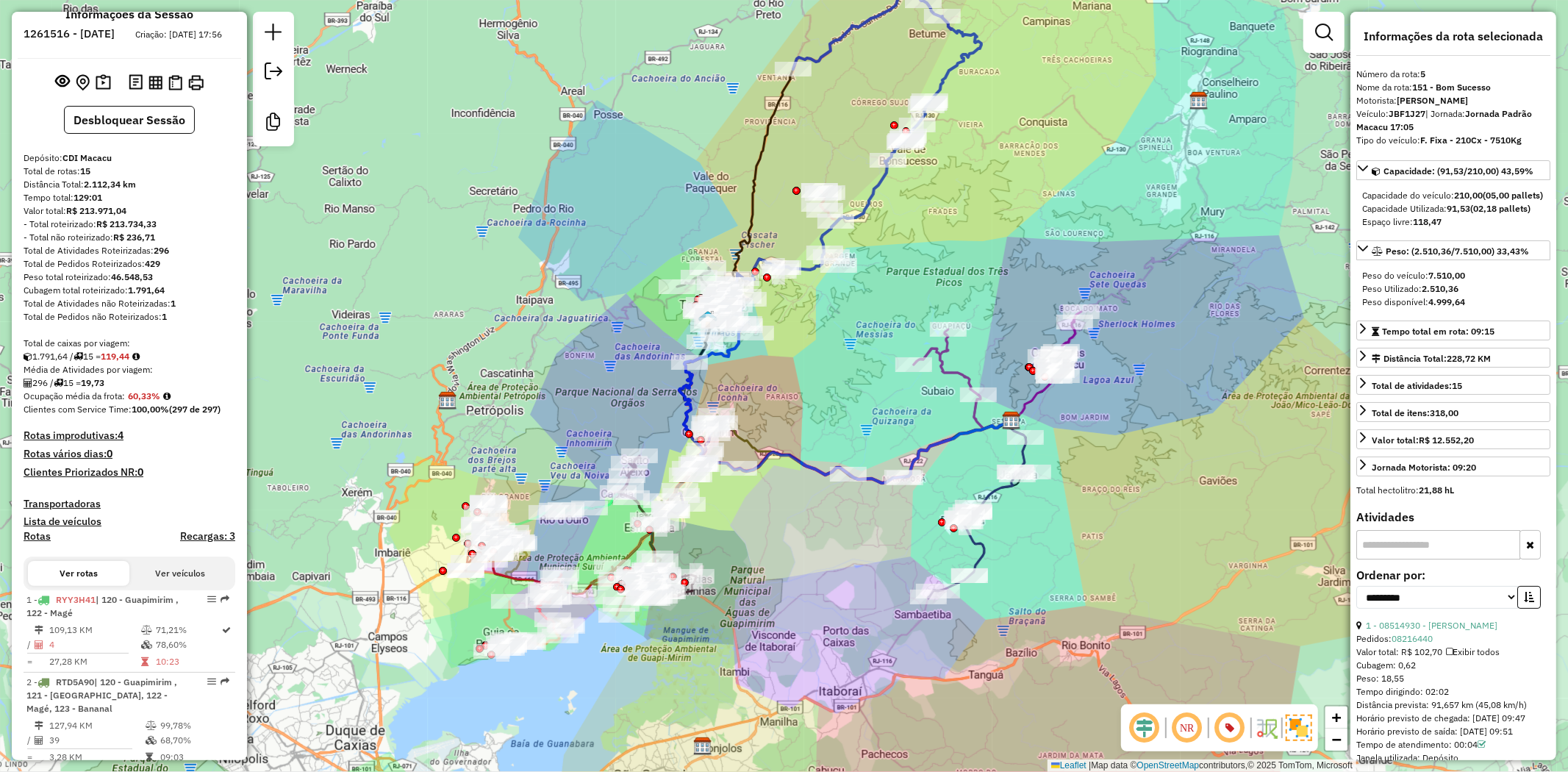
scroll to position [0, 0]
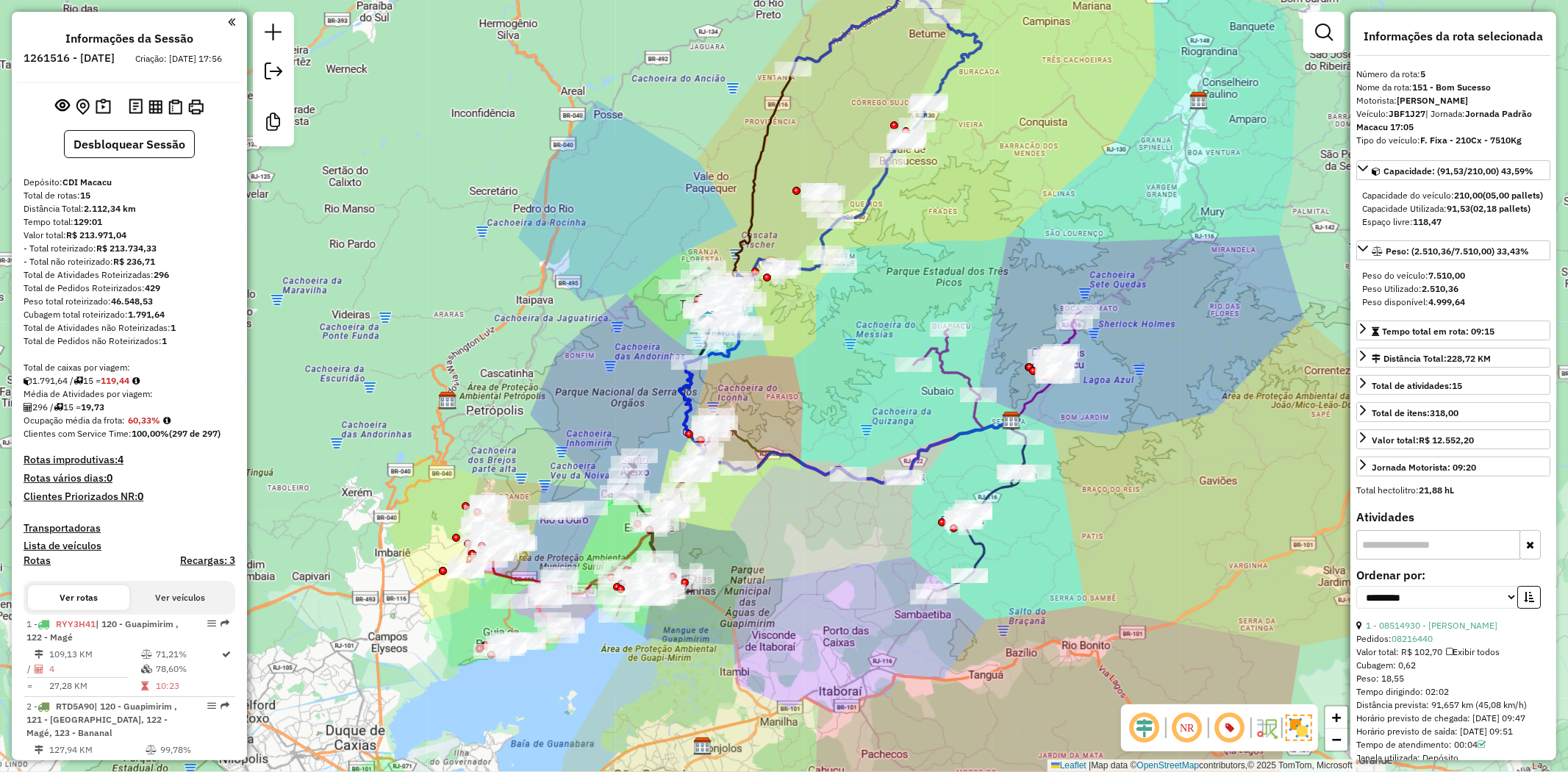
click at [180, 348] on div "Total de Pedidos não Roteirizados: 1" at bounding box center [130, 341] width 212 height 13
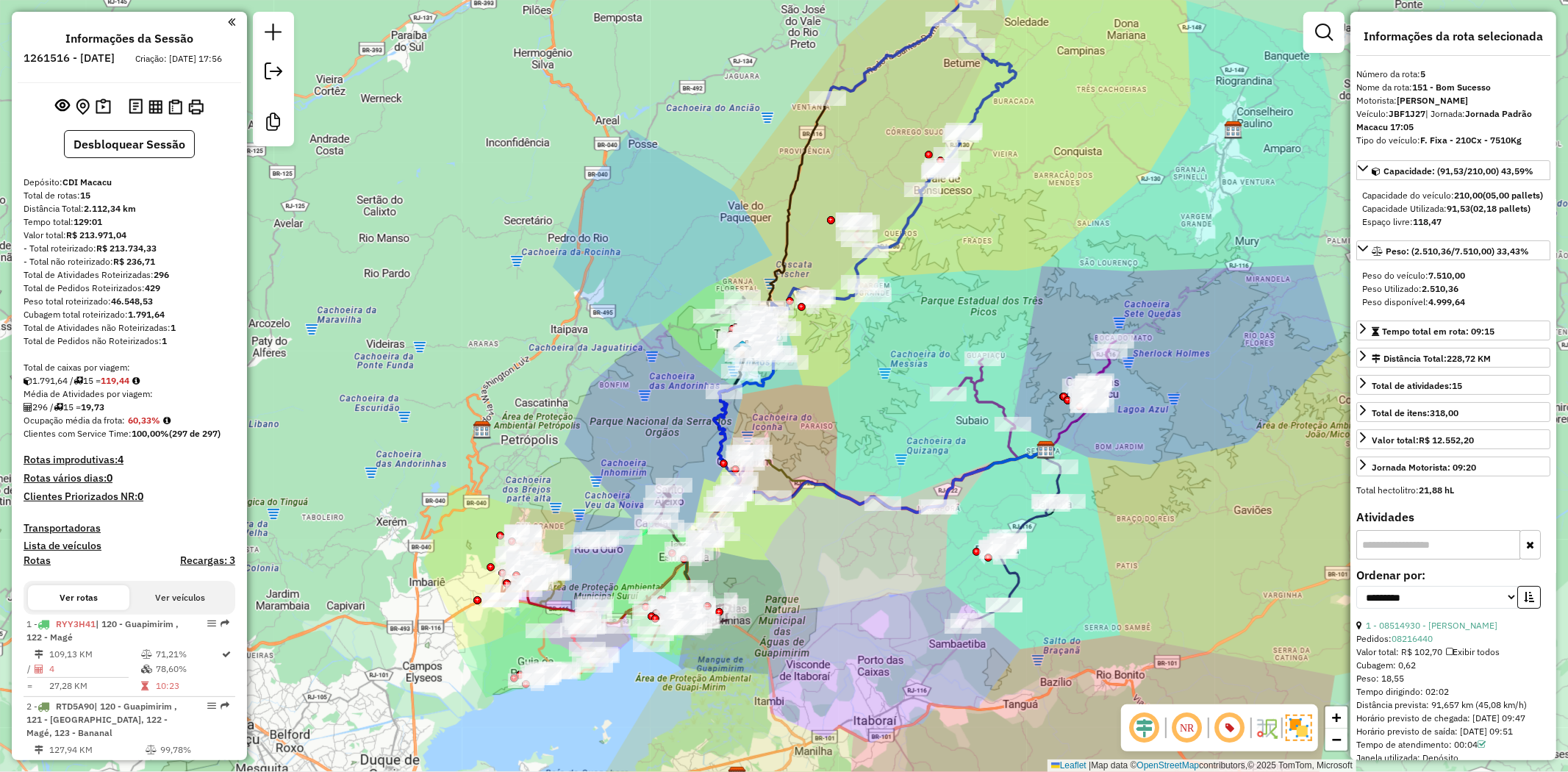
drag, startPoint x: 620, startPoint y: 148, endPoint x: 655, endPoint y: 178, distance: 46.1
click at [655, 178] on div "Janela de atendimento Grade de atendimento Capacidade Transportadoras Veículos …" at bounding box center [784, 386] width 1568 height 772
click at [995, 95] on icon at bounding box center [921, 86] width 188 height 171
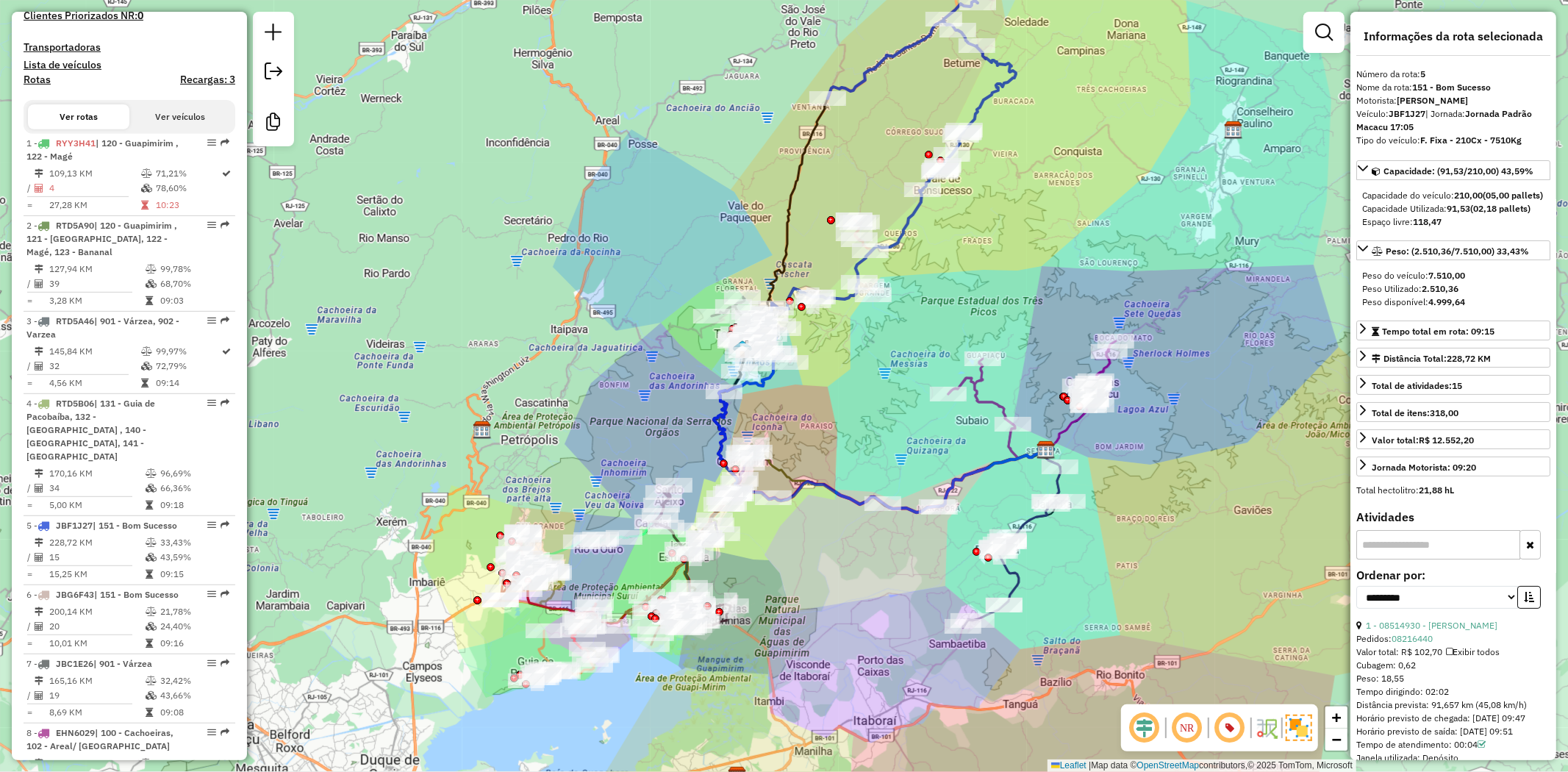
scroll to position [72, 0]
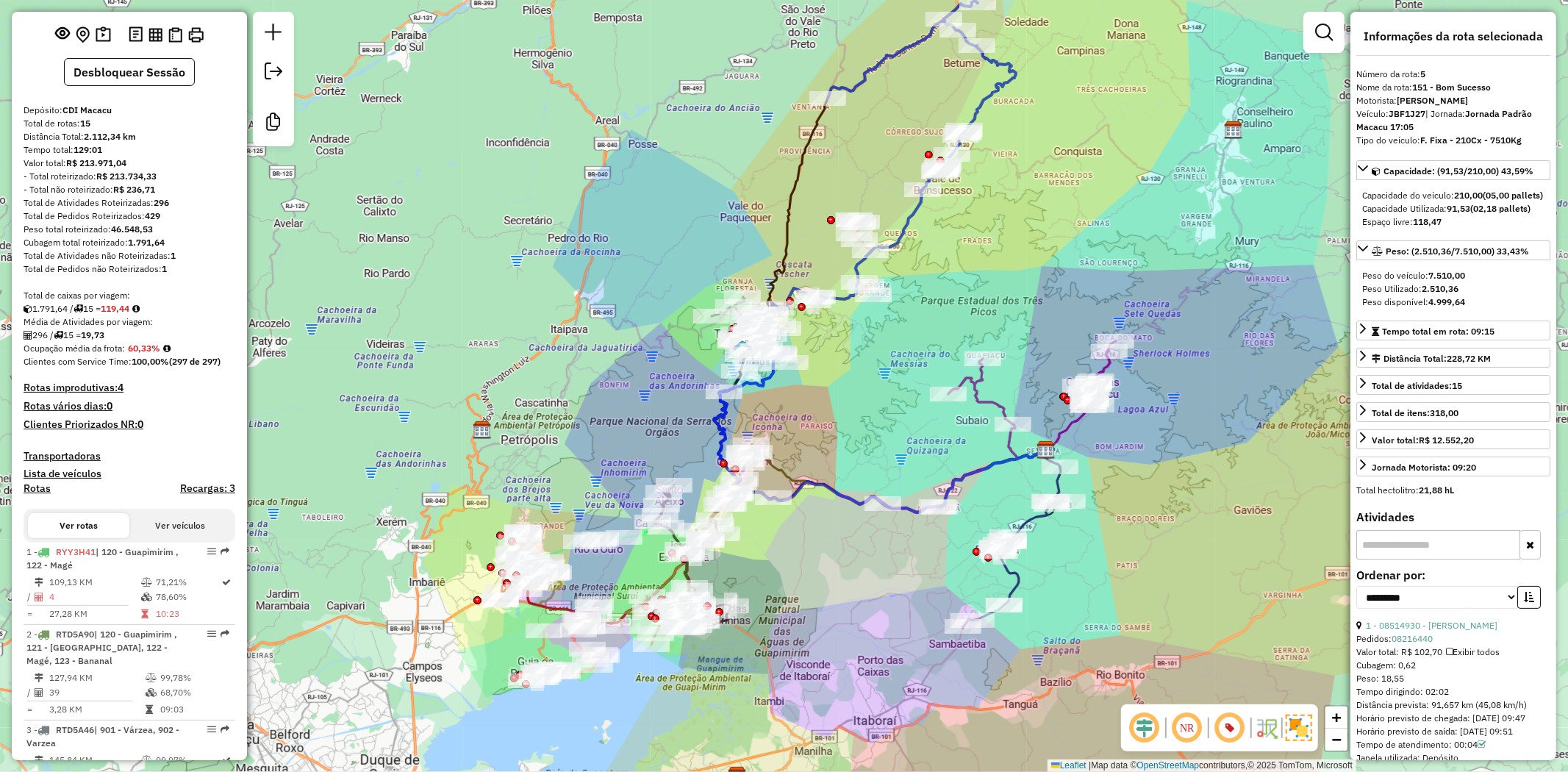
click at [909, 213] on icon at bounding box center [880, 342] width 332 height 340
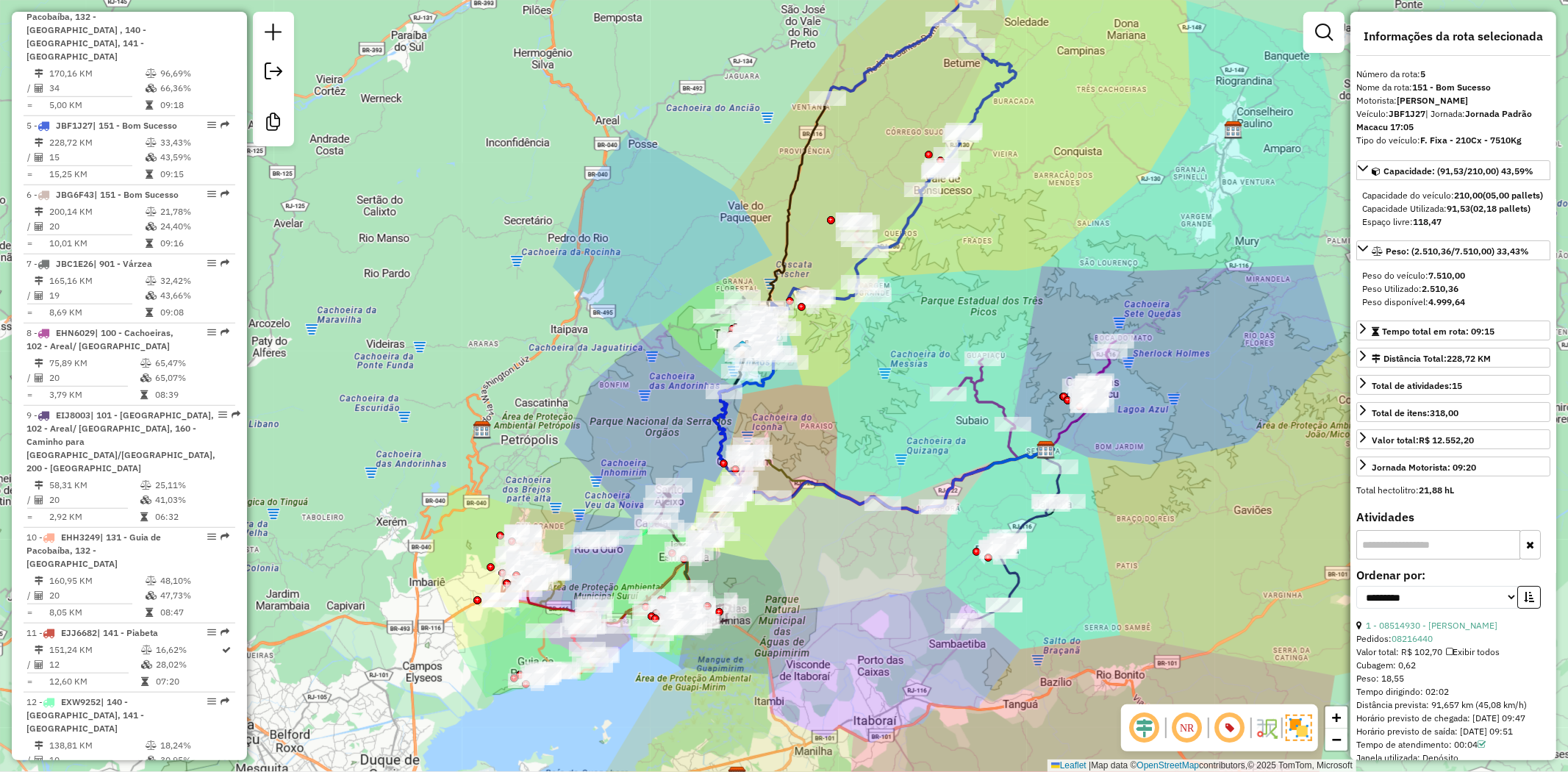
scroll to position [972, 0]
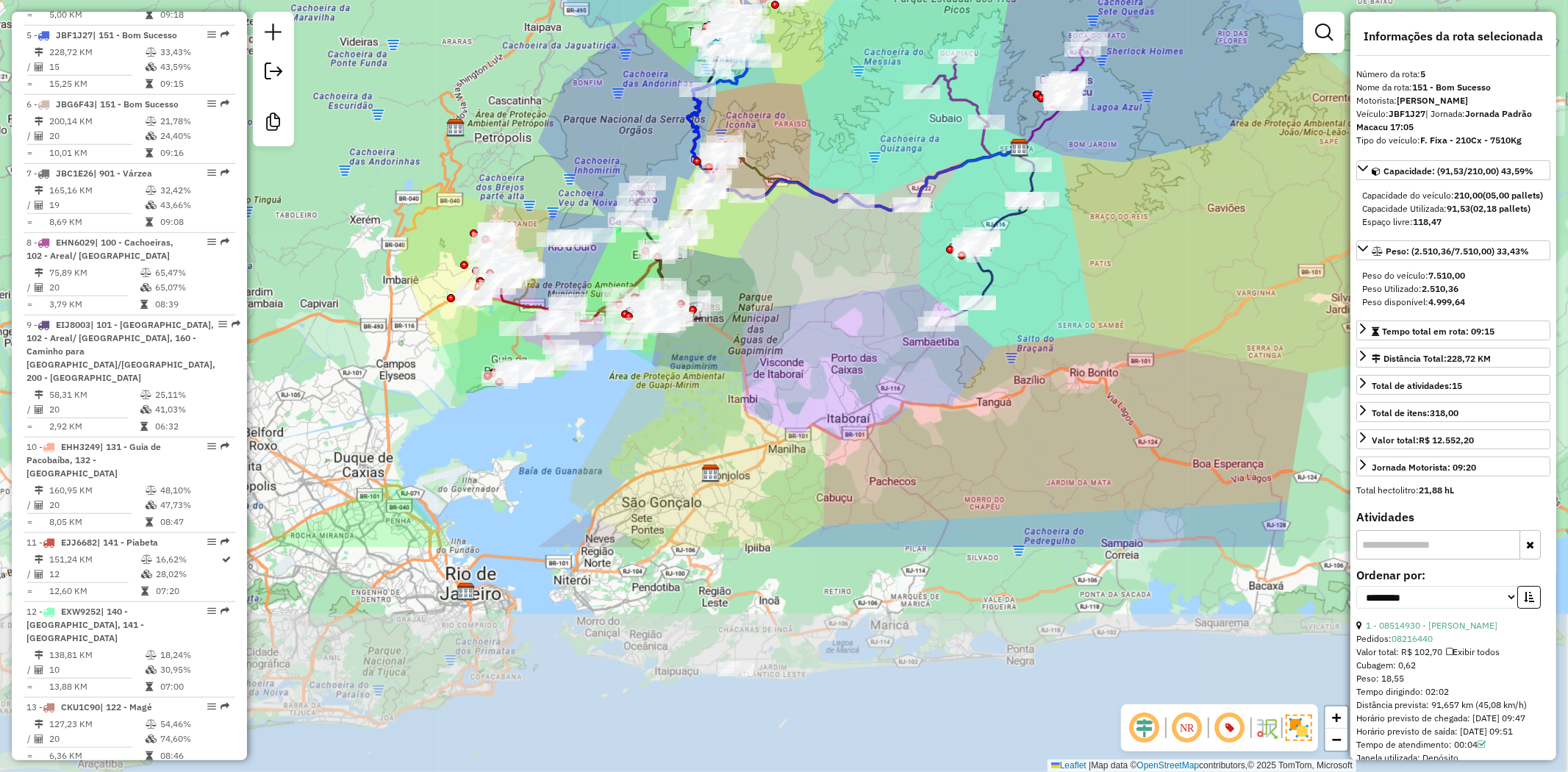
drag, startPoint x: 832, startPoint y: 450, endPoint x: 805, endPoint y: 145, distance: 306.2
click at [805, 145] on div "Janela de atendimento Grade de atendimento Capacidade Transportadoras Veículos …" at bounding box center [784, 386] width 1568 height 772
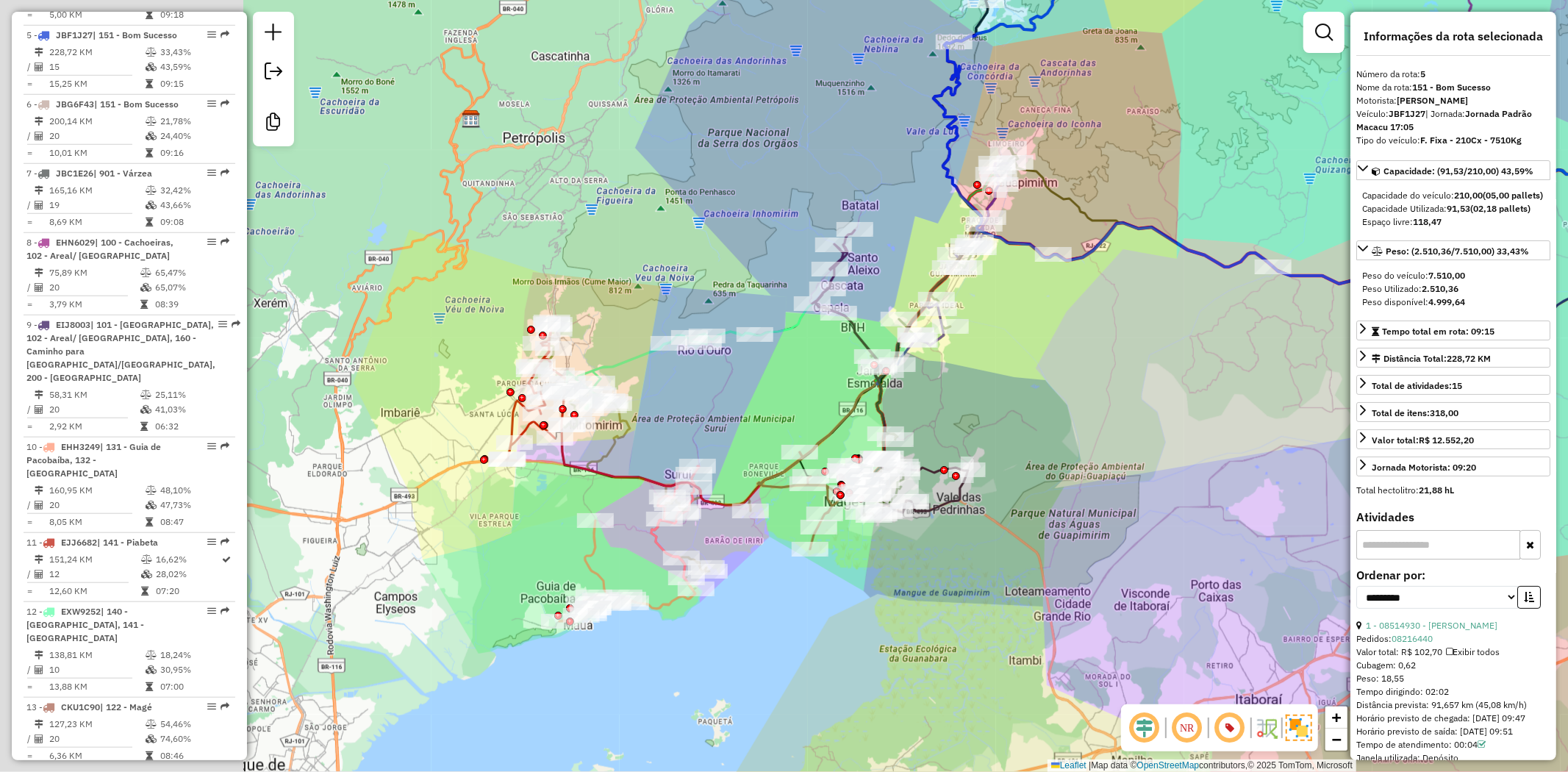
drag, startPoint x: 978, startPoint y: 384, endPoint x: 1022, endPoint y: 378, distance: 44.4
click at [1022, 378] on div "Janela de atendimento Grade de atendimento Capacidade Transportadoras Veículos …" at bounding box center [784, 386] width 1568 height 772
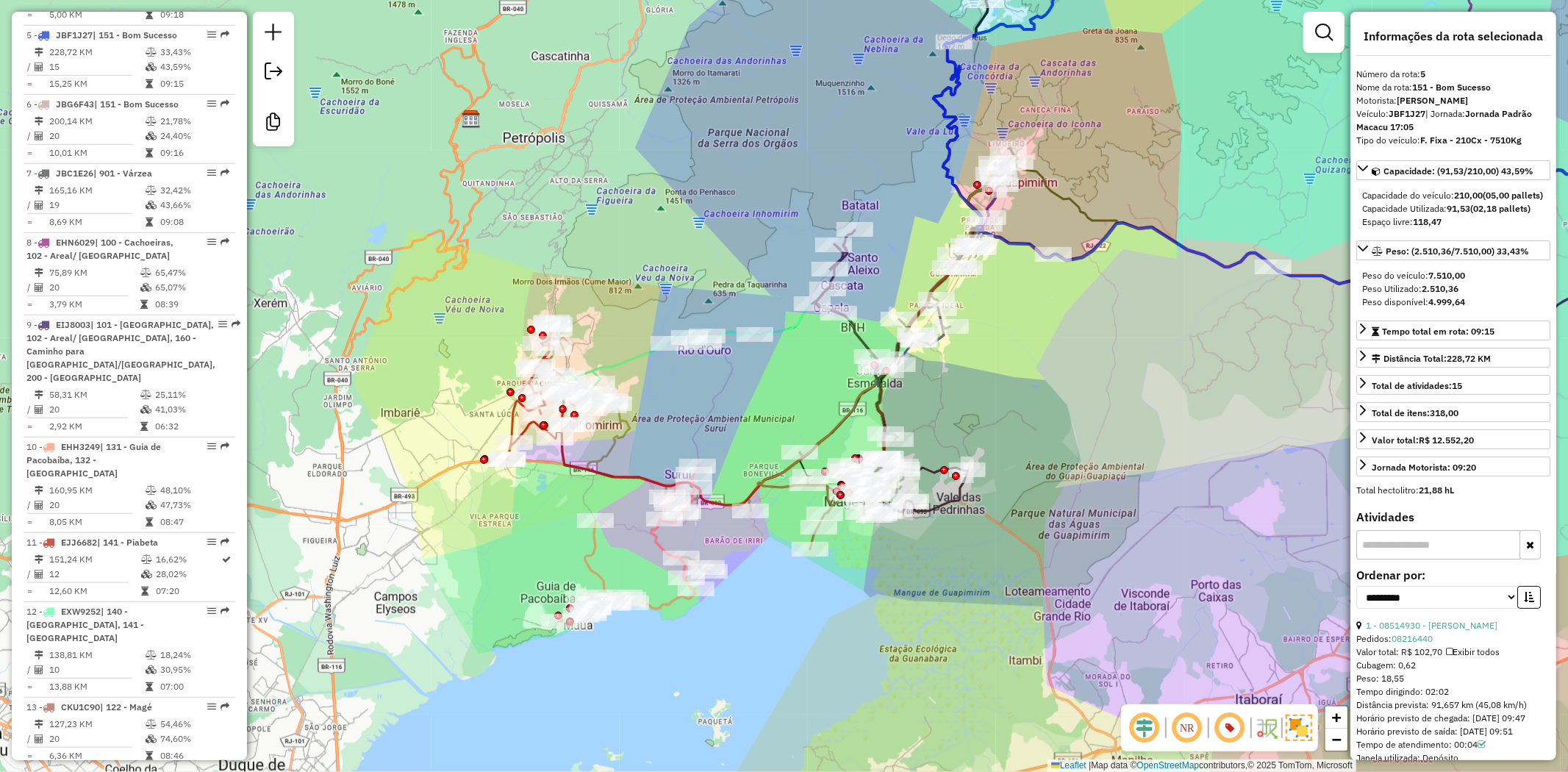
click at [585, 557] on icon at bounding box center [630, 543] width 140 height 155
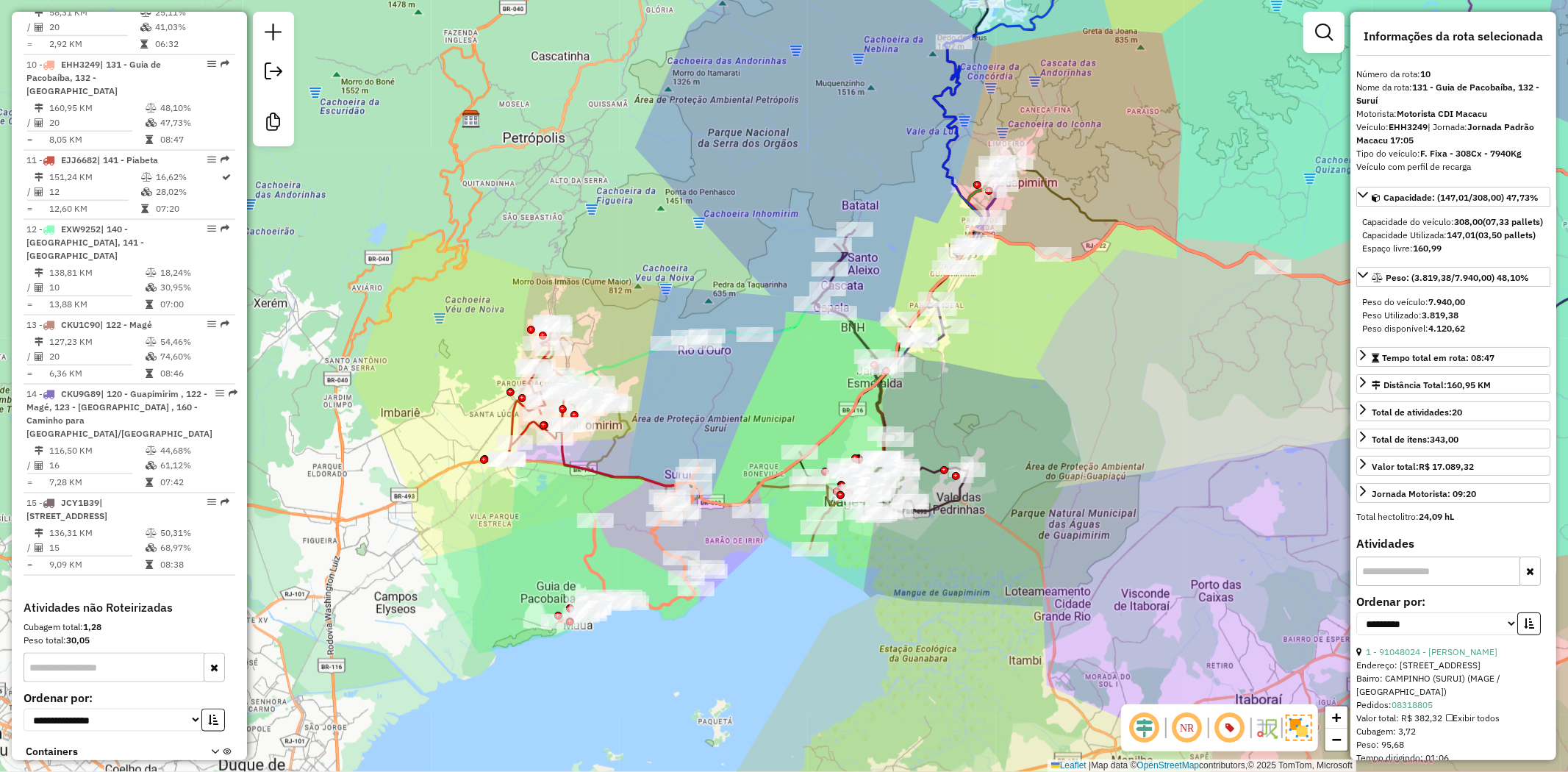
scroll to position [1395, 0]
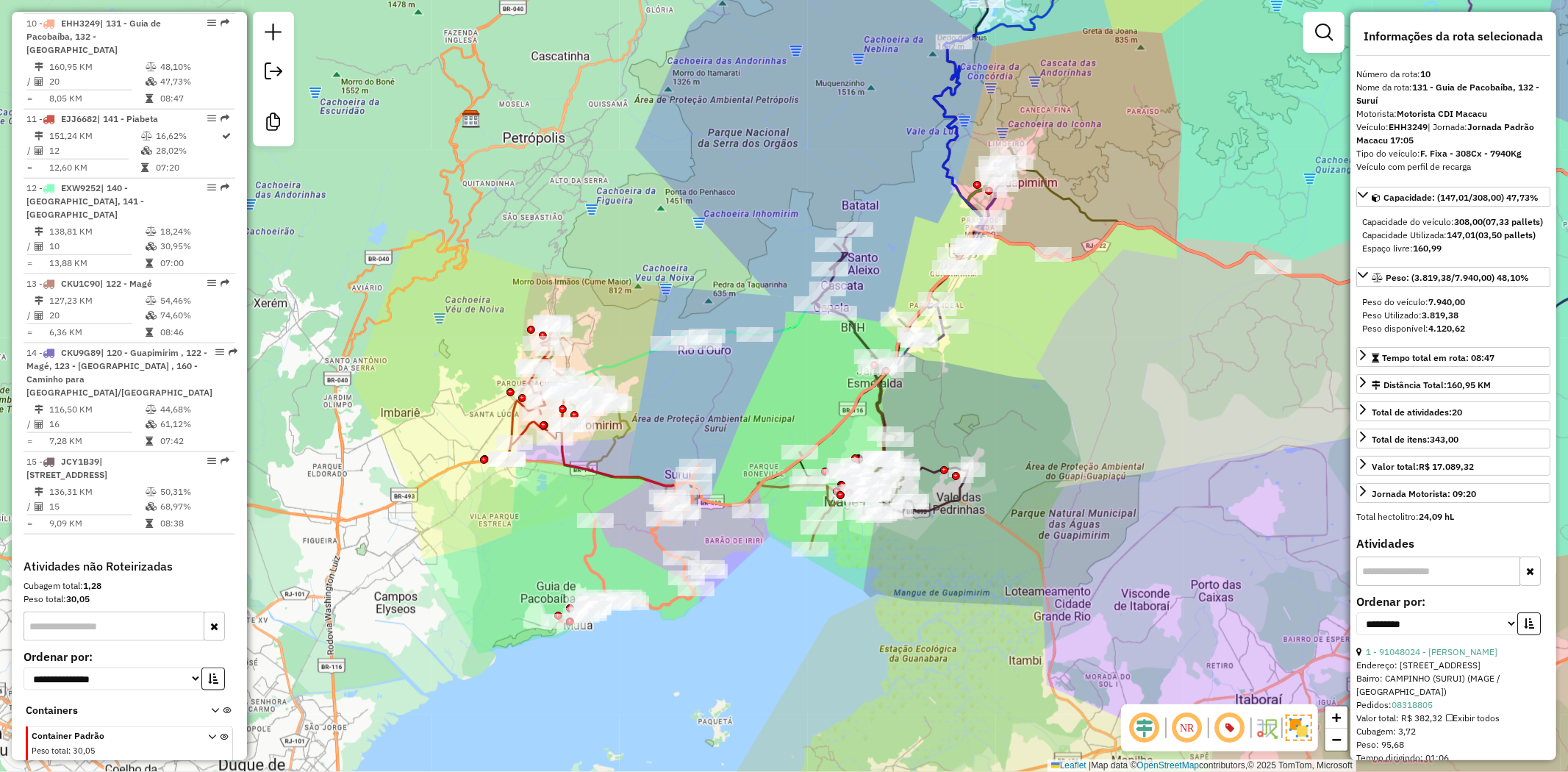
click at [510, 422] on icon at bounding box center [536, 391] width 60 height 137
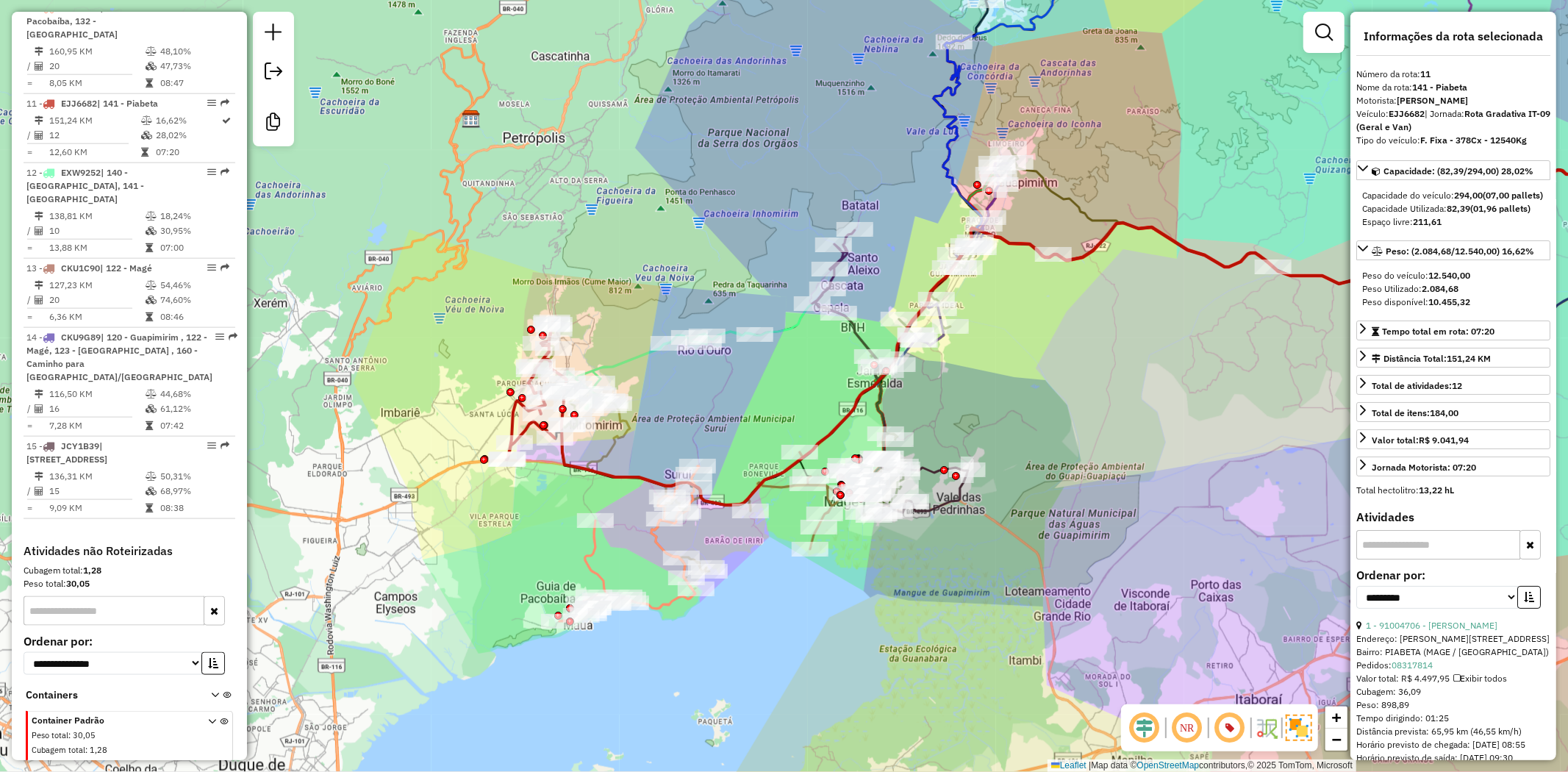
click at [630, 356] on icon at bounding box center [655, 370] width 199 height 78
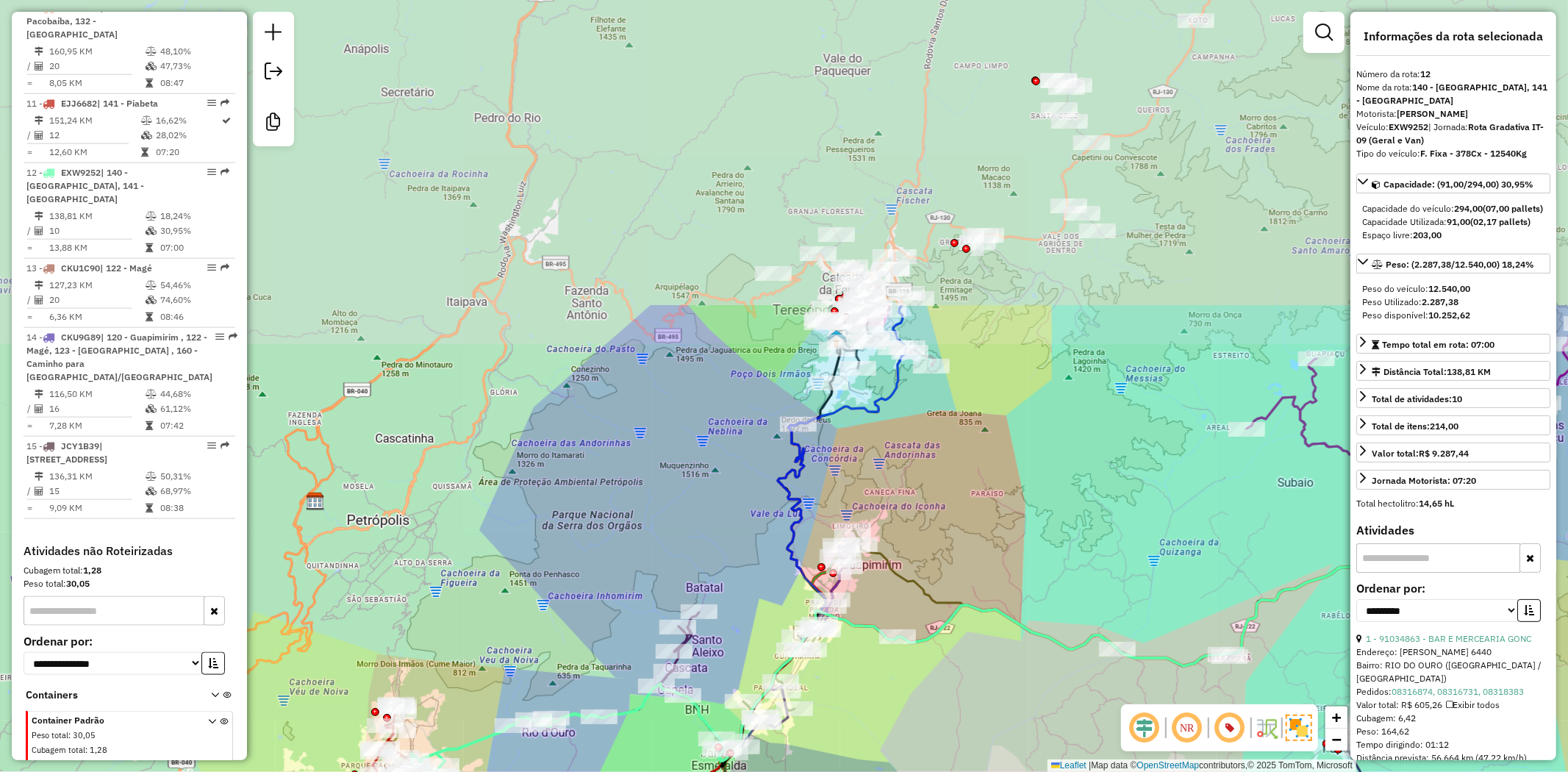
drag, startPoint x: 998, startPoint y: 74, endPoint x: 842, endPoint y: 456, distance: 412.6
click at [842, 456] on div "Janela de atendimento Grade de atendimento Capacidade Transportadoras Veículos …" at bounding box center [784, 386] width 1568 height 772
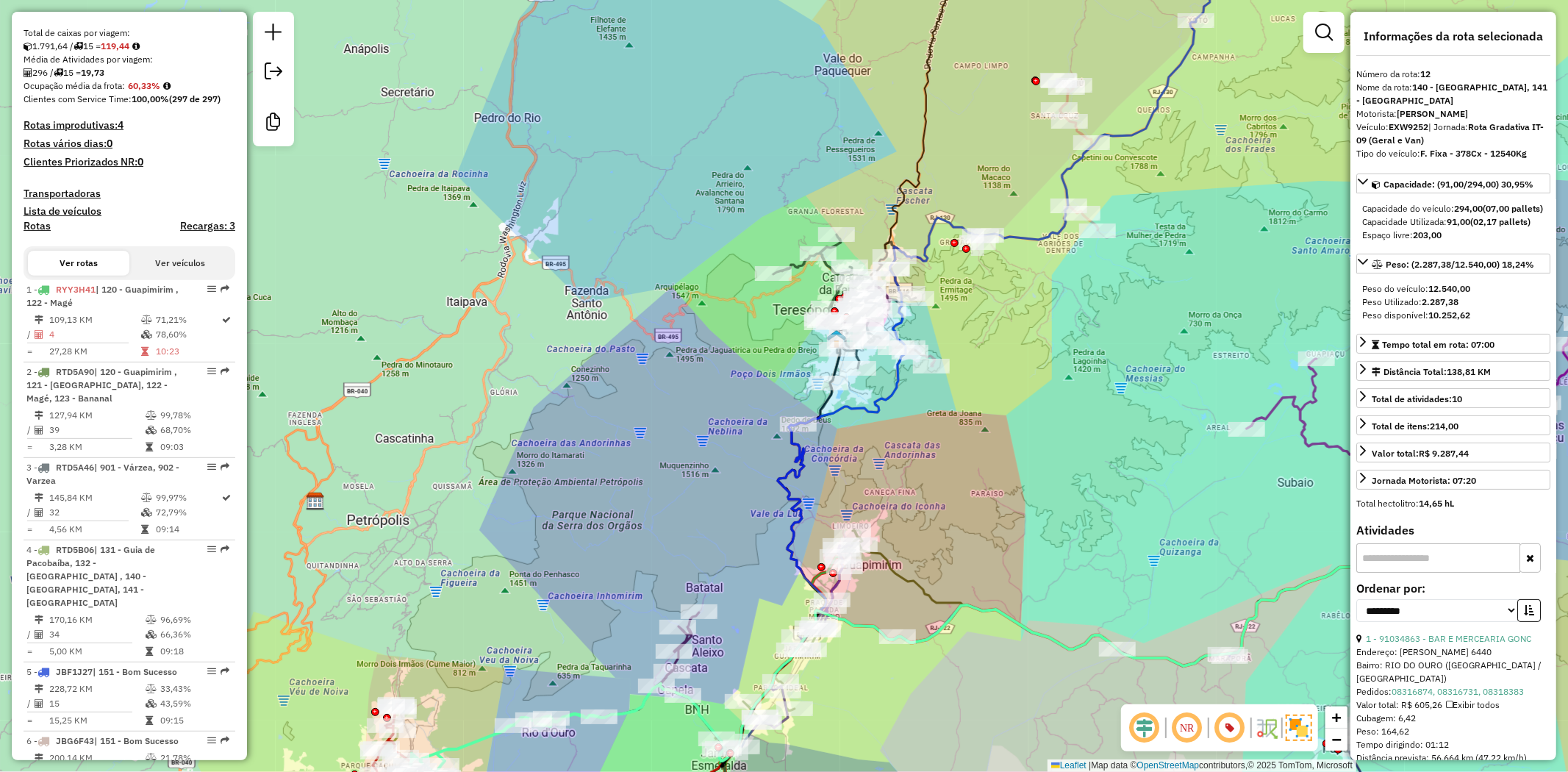
scroll to position [185, 0]
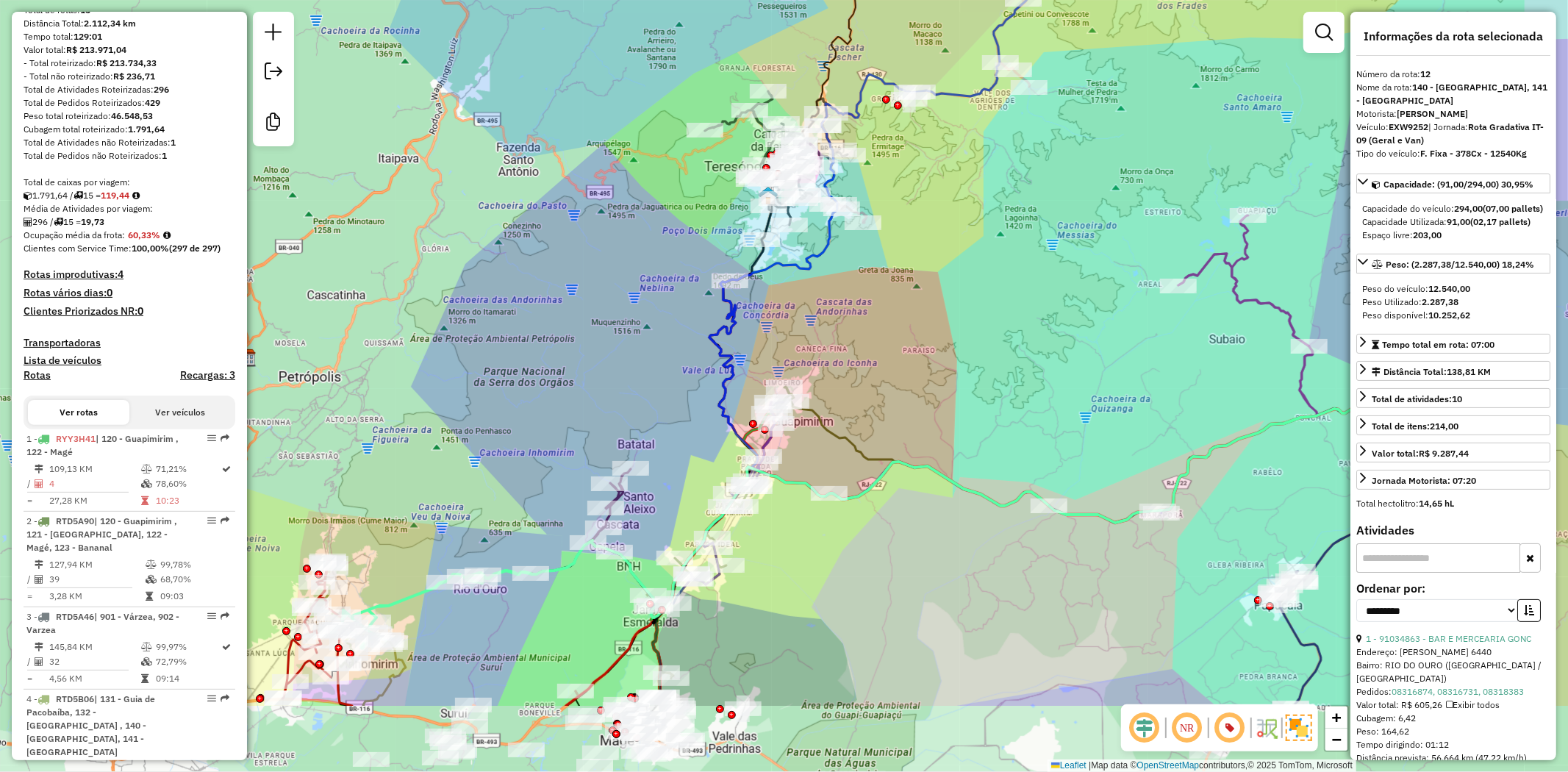
drag, startPoint x: 1058, startPoint y: 532, endPoint x: 931, endPoint y: 268, distance: 293.0
click at [931, 268] on div "Janela de atendimento Grade de atendimento Capacidade Transportadoras Veículos …" at bounding box center [784, 386] width 1568 height 772
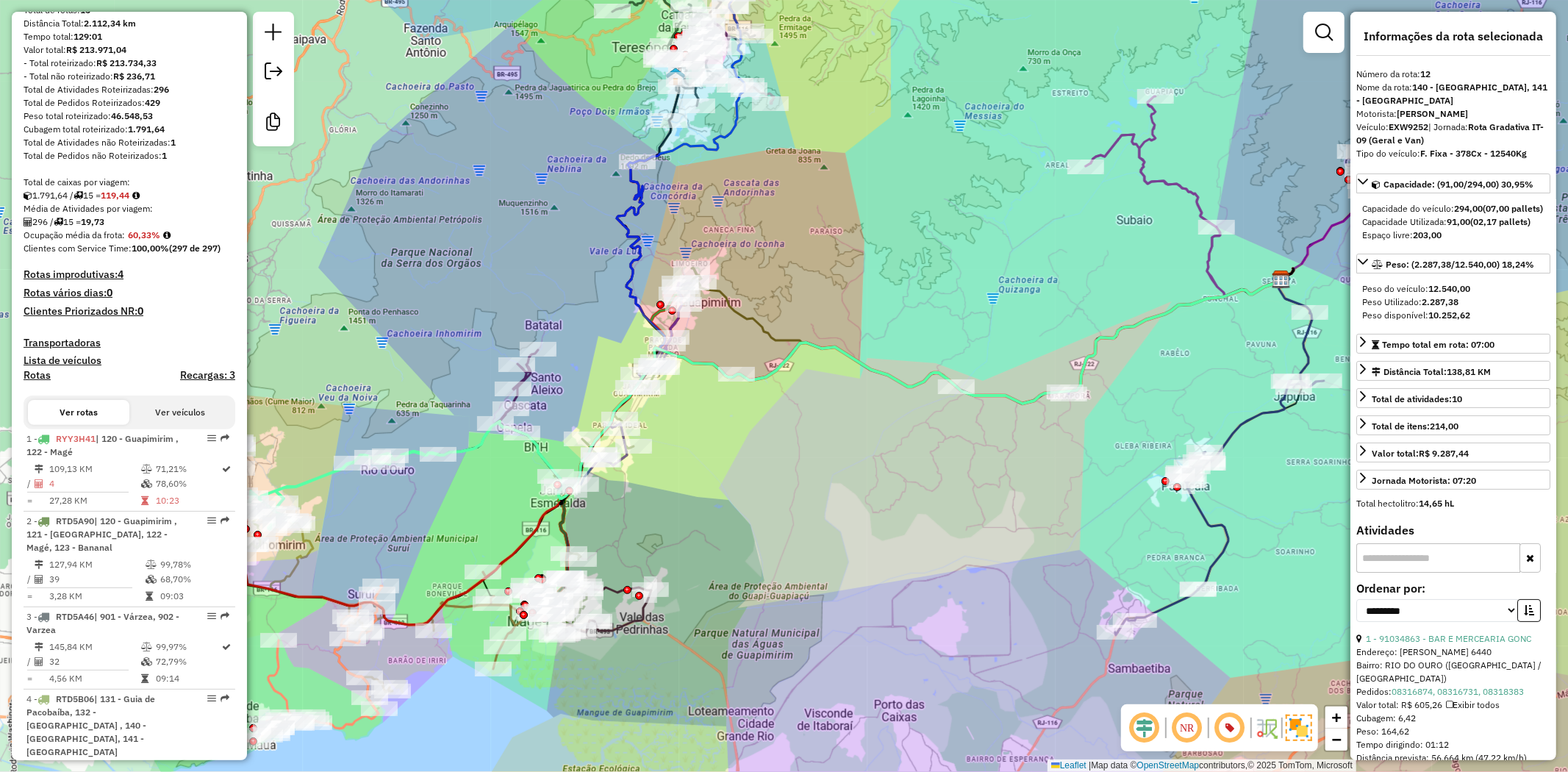
drag, startPoint x: 781, startPoint y: 275, endPoint x: 769, endPoint y: 277, distance: 12.2
click at [769, 277] on div "Janela de atendimento Grade de atendimento Capacidade Transportadoras Veículos …" at bounding box center [784, 386] width 1568 height 772
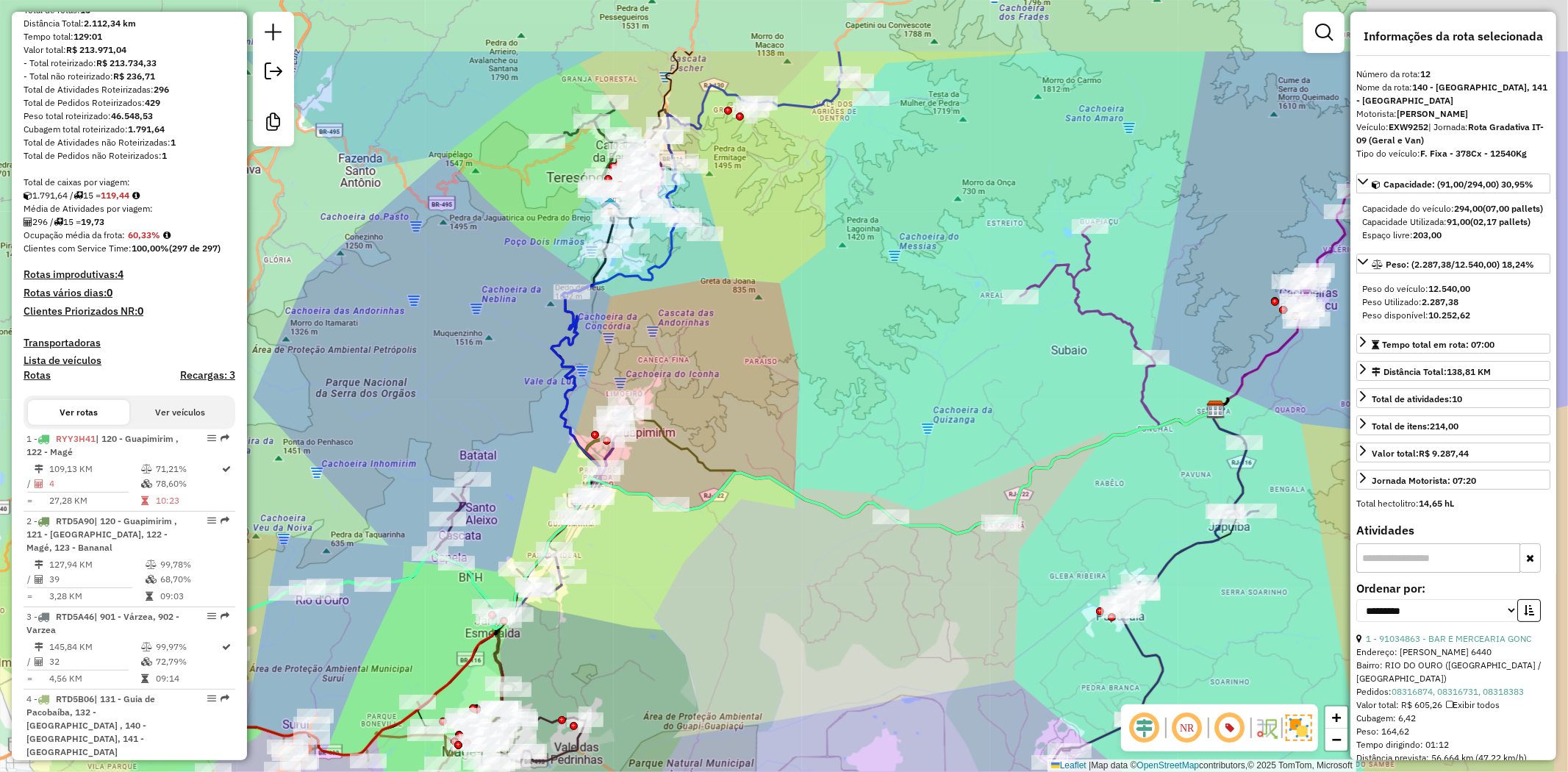
drag, startPoint x: 839, startPoint y: 171, endPoint x: 791, endPoint y: 268, distance: 108.2
click at [795, 266] on div "Janela de atendimento Grade de atendimento Capacidade Transportadoras Veículos …" at bounding box center [784, 386] width 1568 height 772
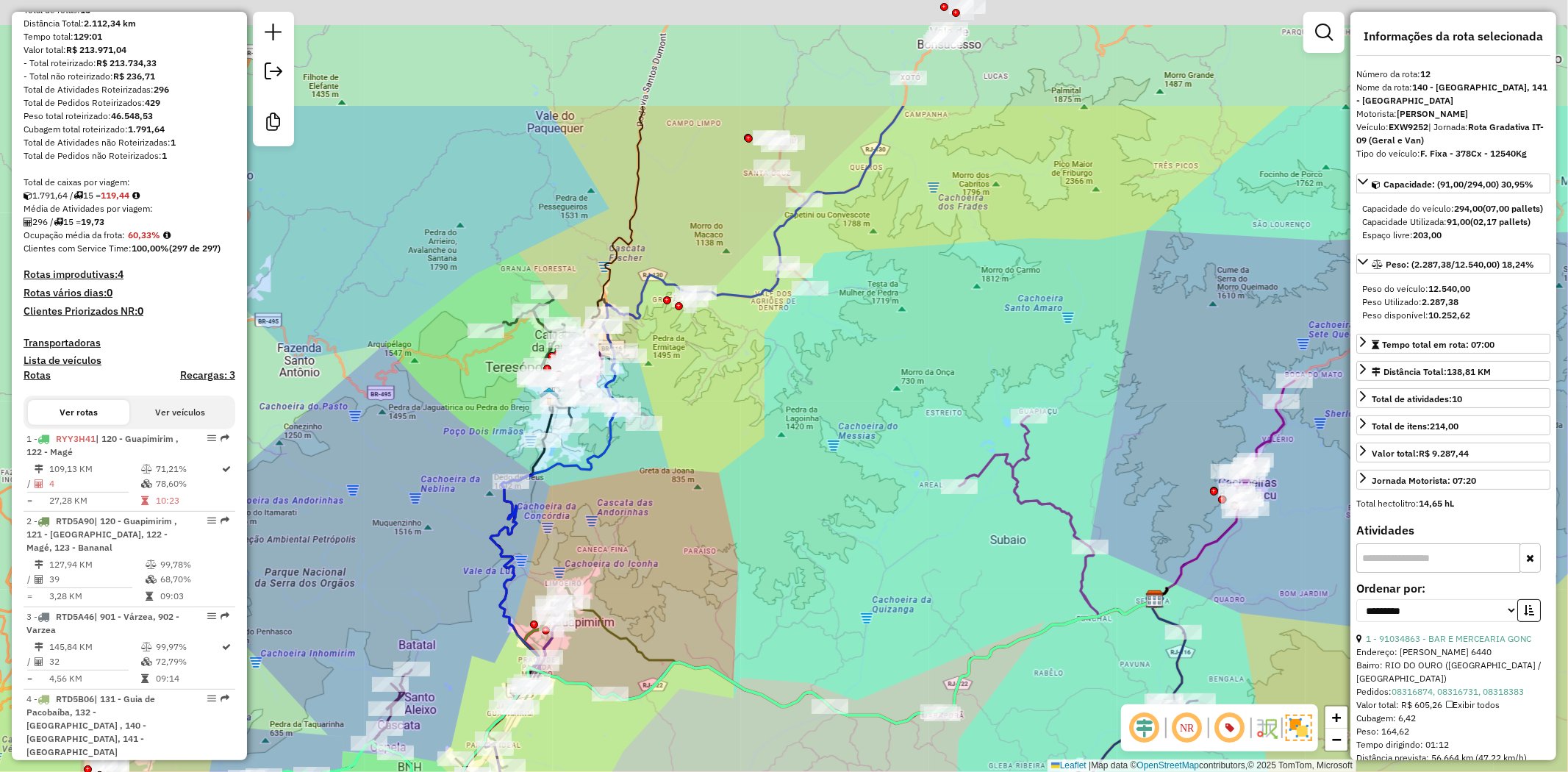
drag, startPoint x: 819, startPoint y: 326, endPoint x: 770, endPoint y: 469, distance: 151.2
click at [770, 469] on div "Janela de atendimento Grade de atendimento Capacidade Transportadoras Veículos …" at bounding box center [784, 386] width 1568 height 772
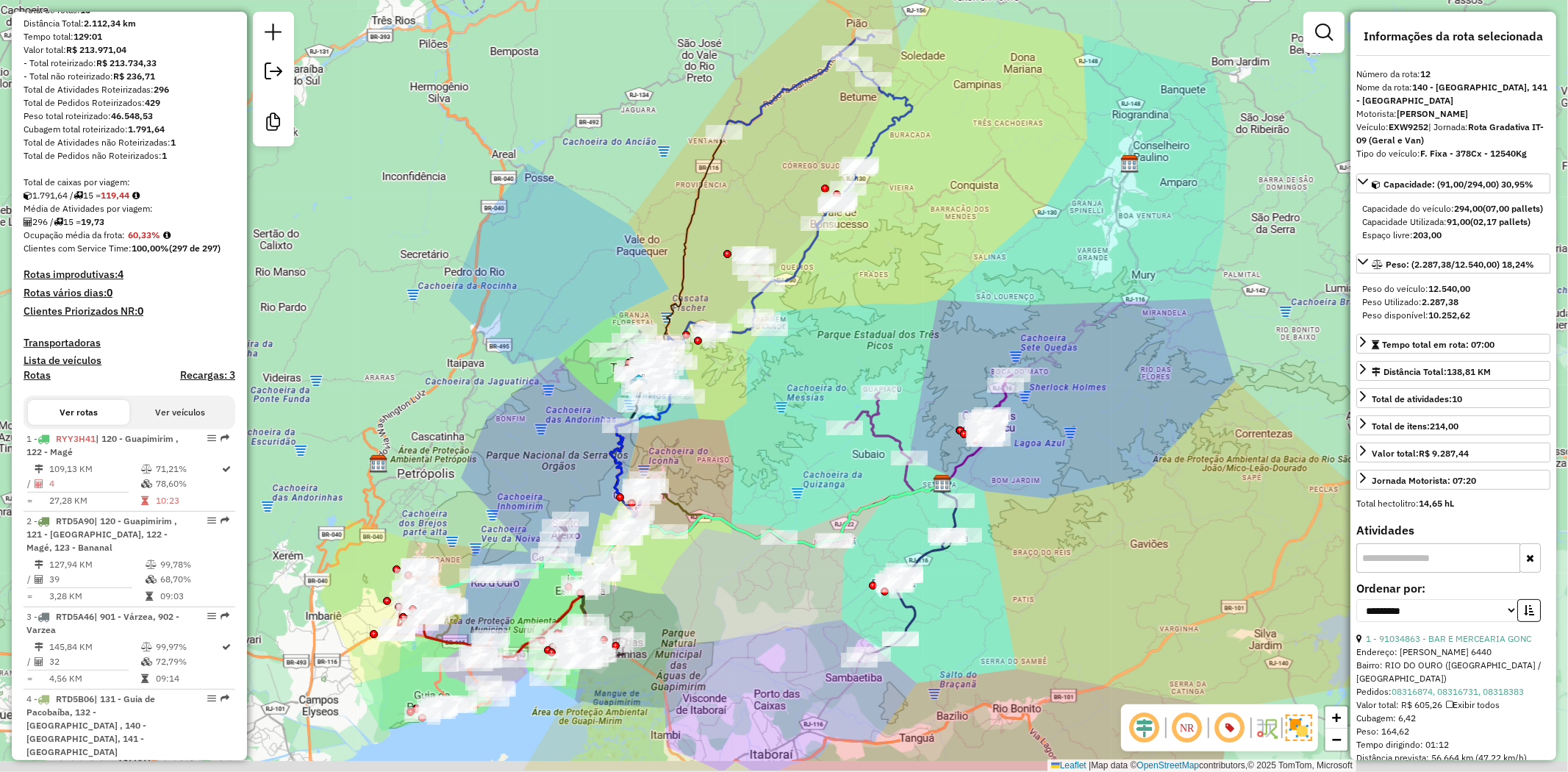
drag, startPoint x: 891, startPoint y: 408, endPoint x: 876, endPoint y: 310, distance: 99.1
click at [876, 310] on div "Janela de atendimento Grade de atendimento Capacidade Transportadoras Veículos …" at bounding box center [784, 386] width 1568 height 772
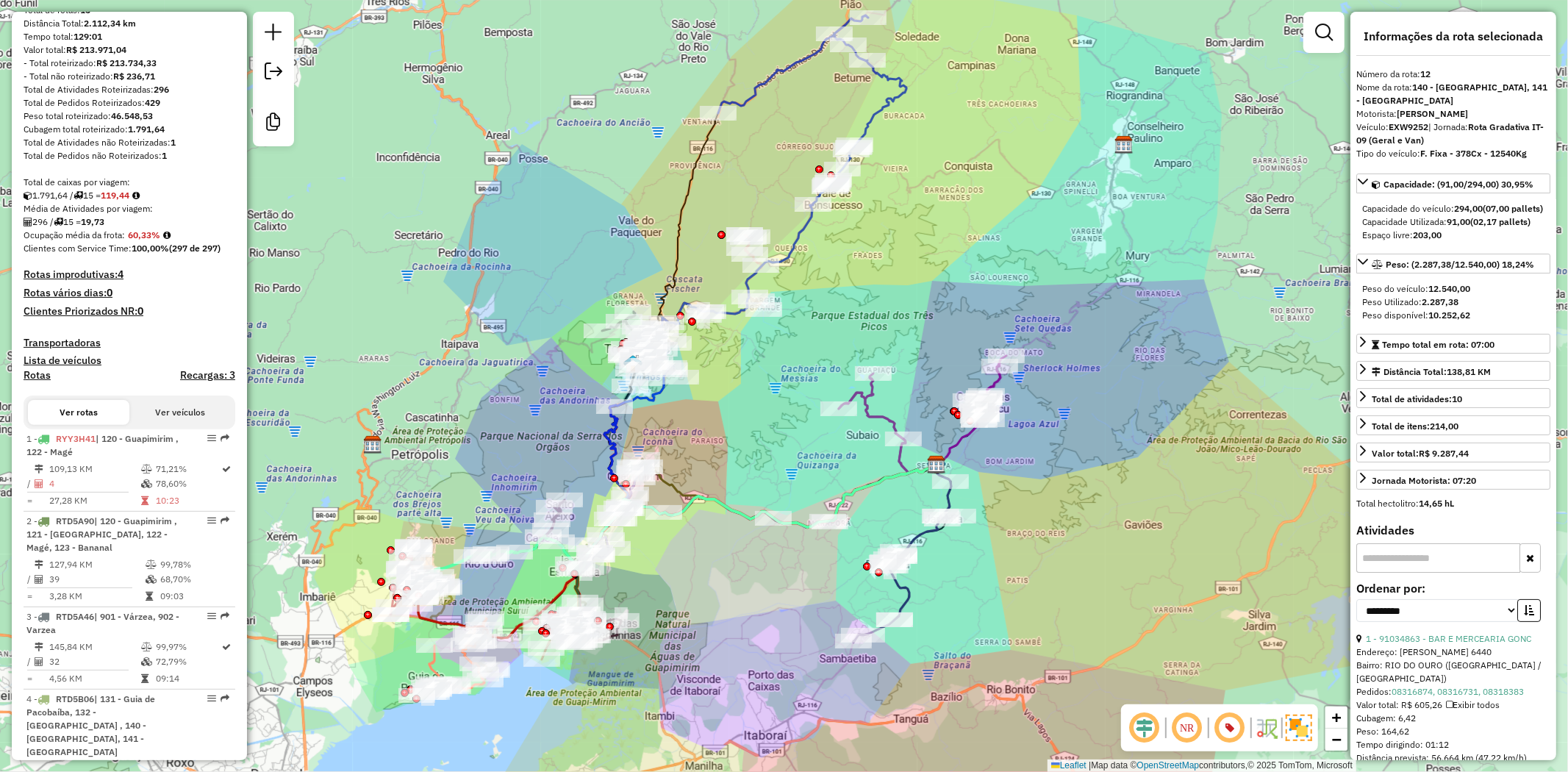
click at [871, 118] on icon at bounding box center [812, 101] width 188 height 171
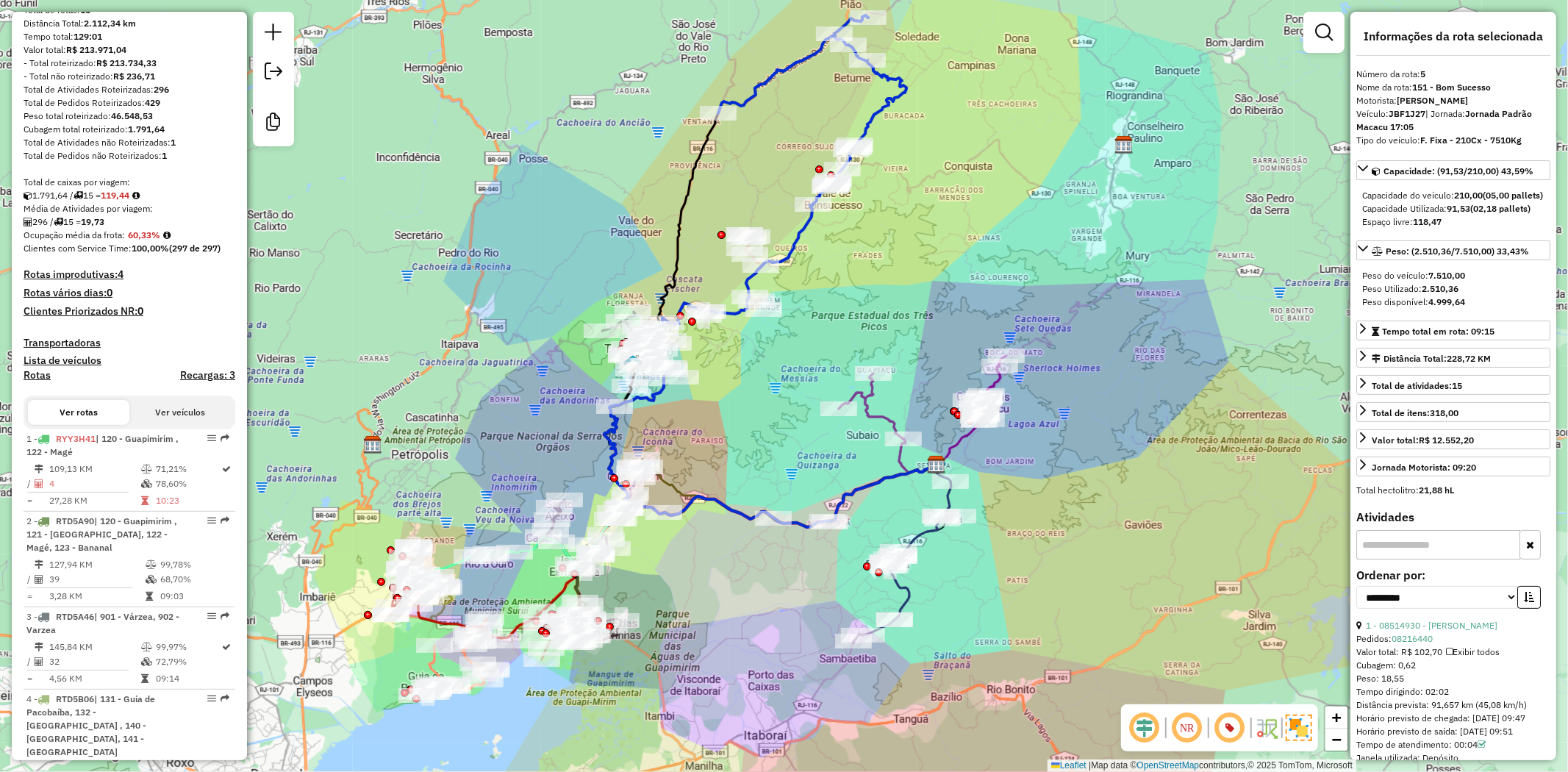
scroll to position [972, 0]
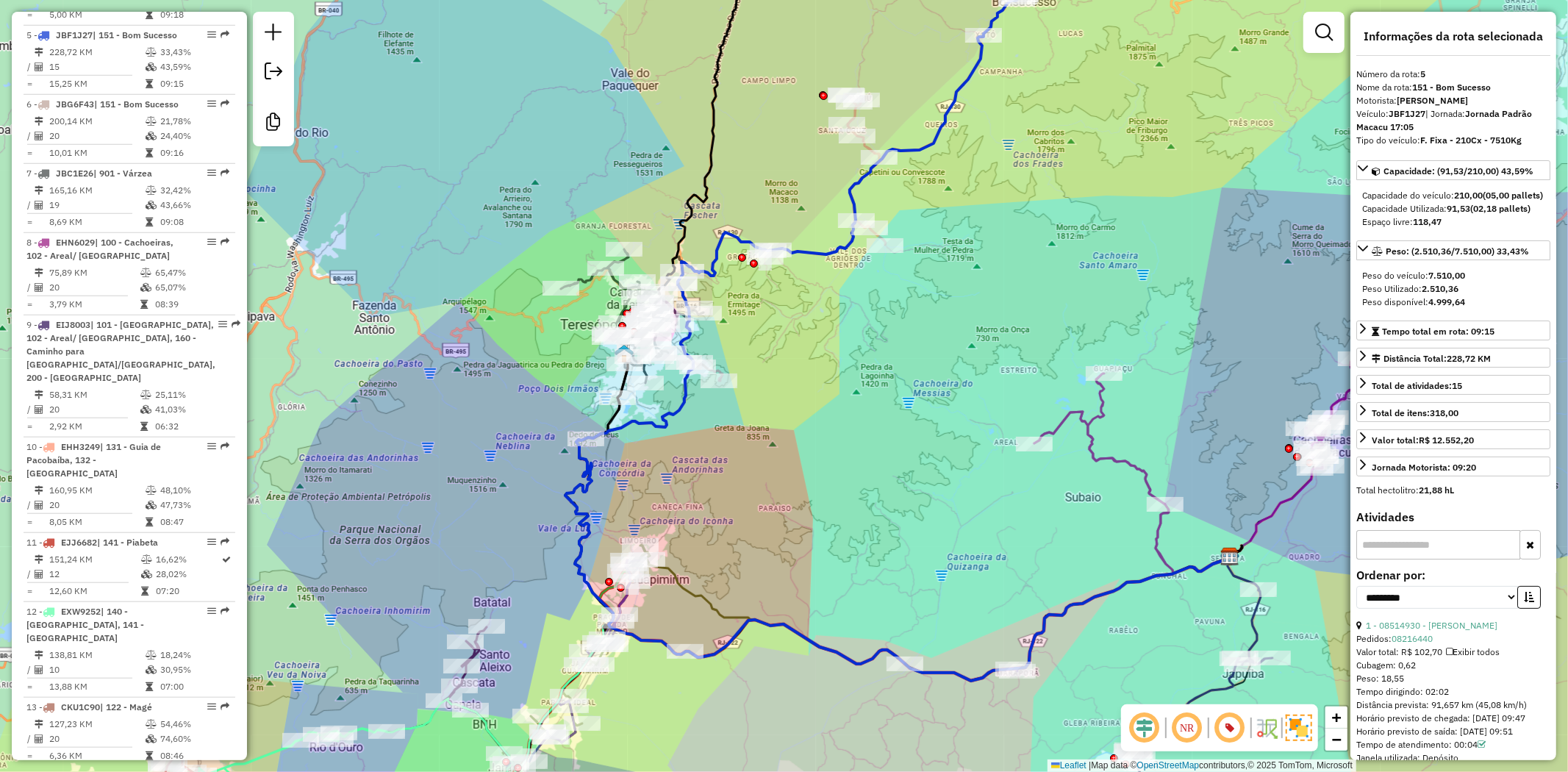
click at [579, 284] on icon at bounding box center [625, 344] width 129 height 190
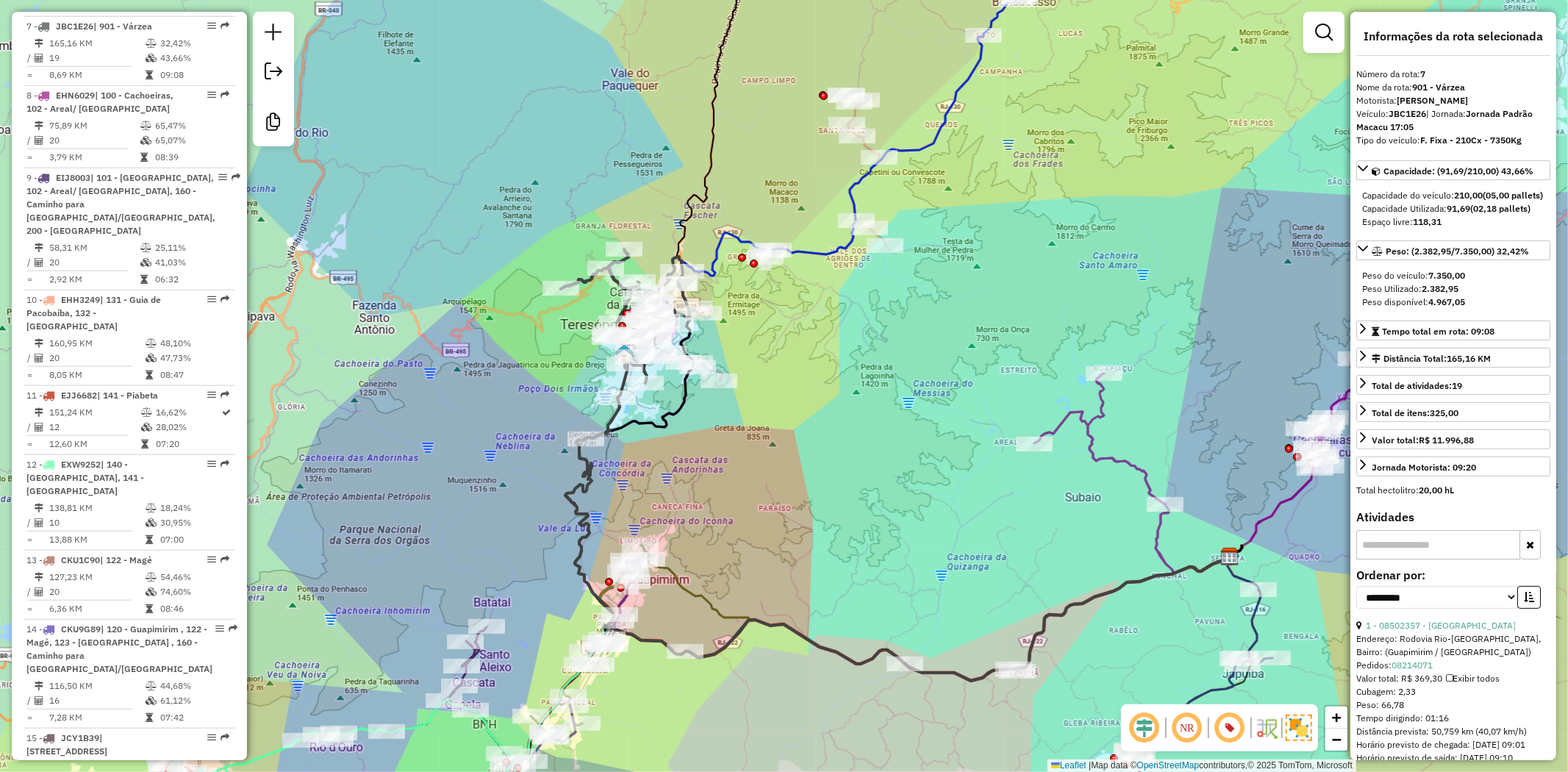
scroll to position [1136, 0]
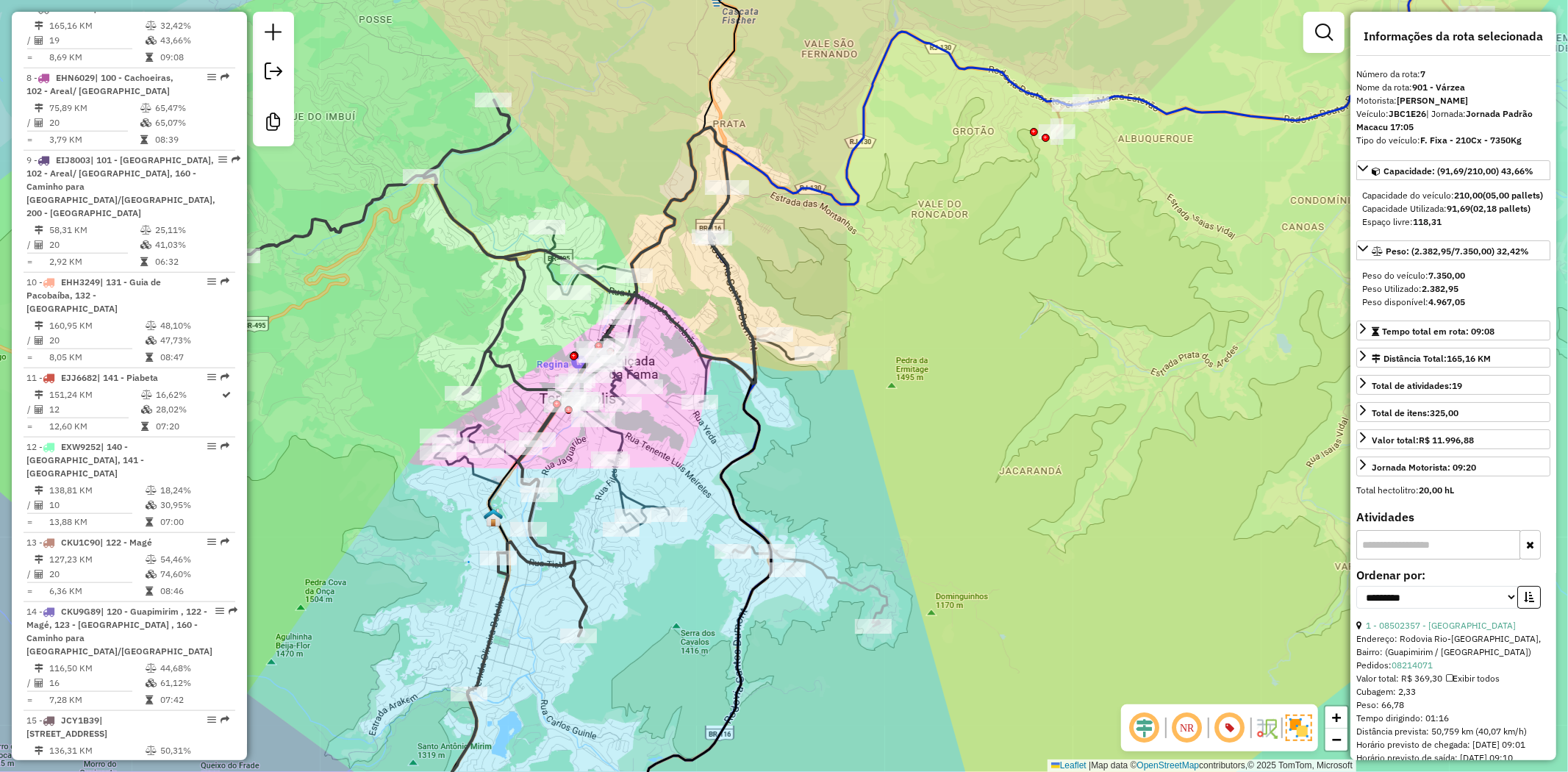
click at [855, 587] on icon at bounding box center [1125, 275] width 832 height 704
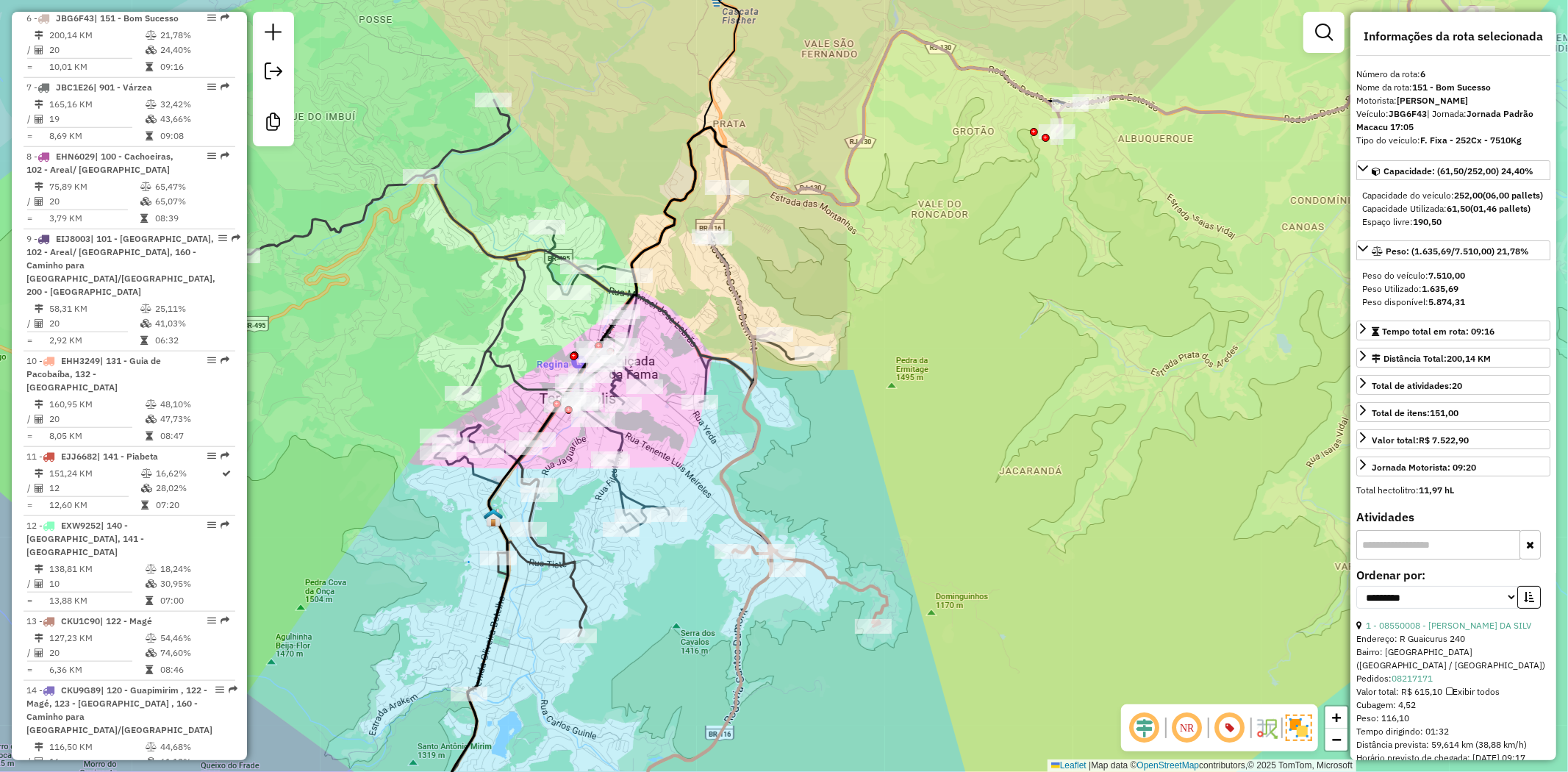
scroll to position [1054, 0]
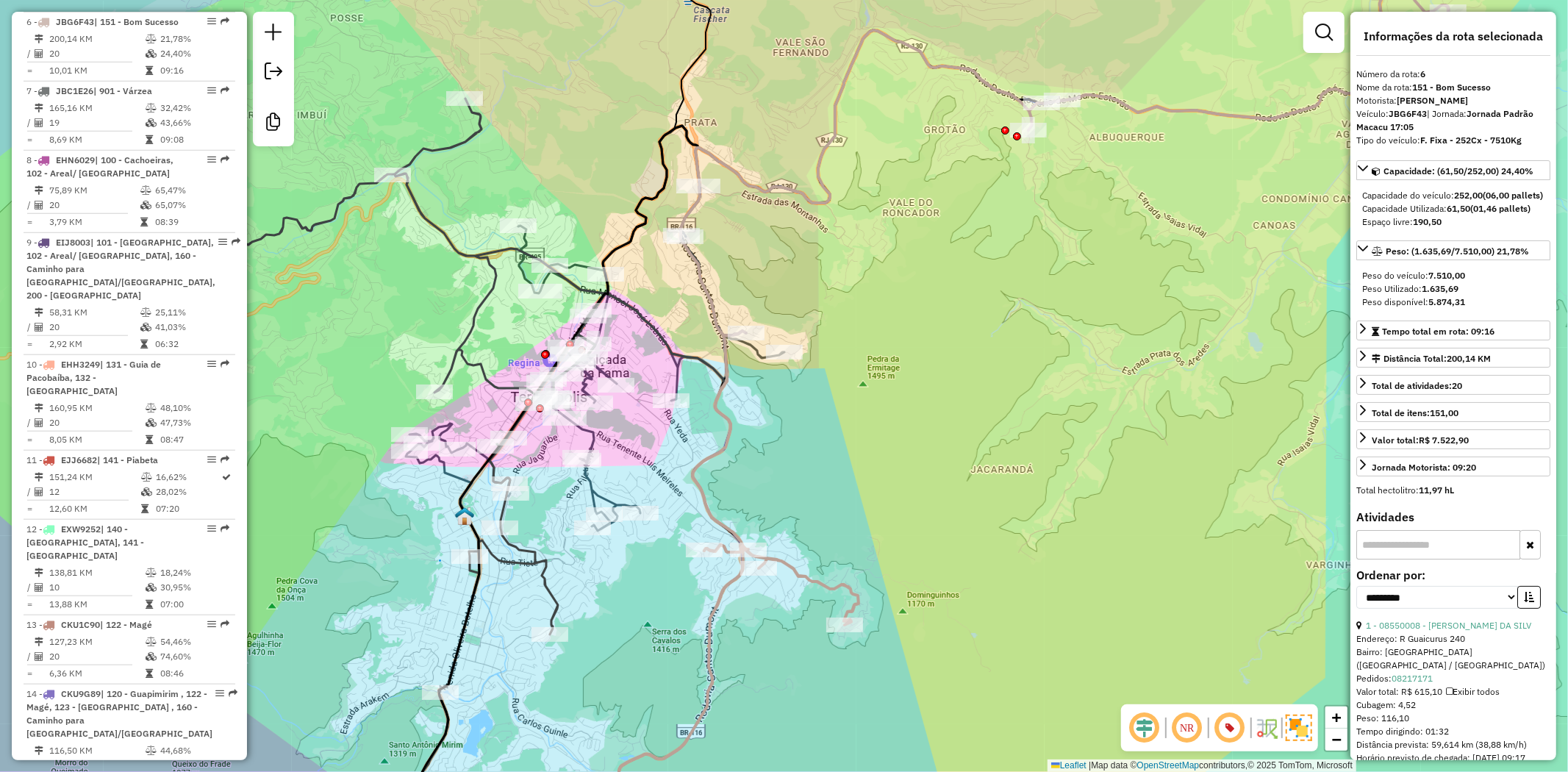
click at [855, 495] on div "Janela de atendimento Grade de atendimento Capacidade Transportadoras Veículos …" at bounding box center [784, 386] width 1568 height 772
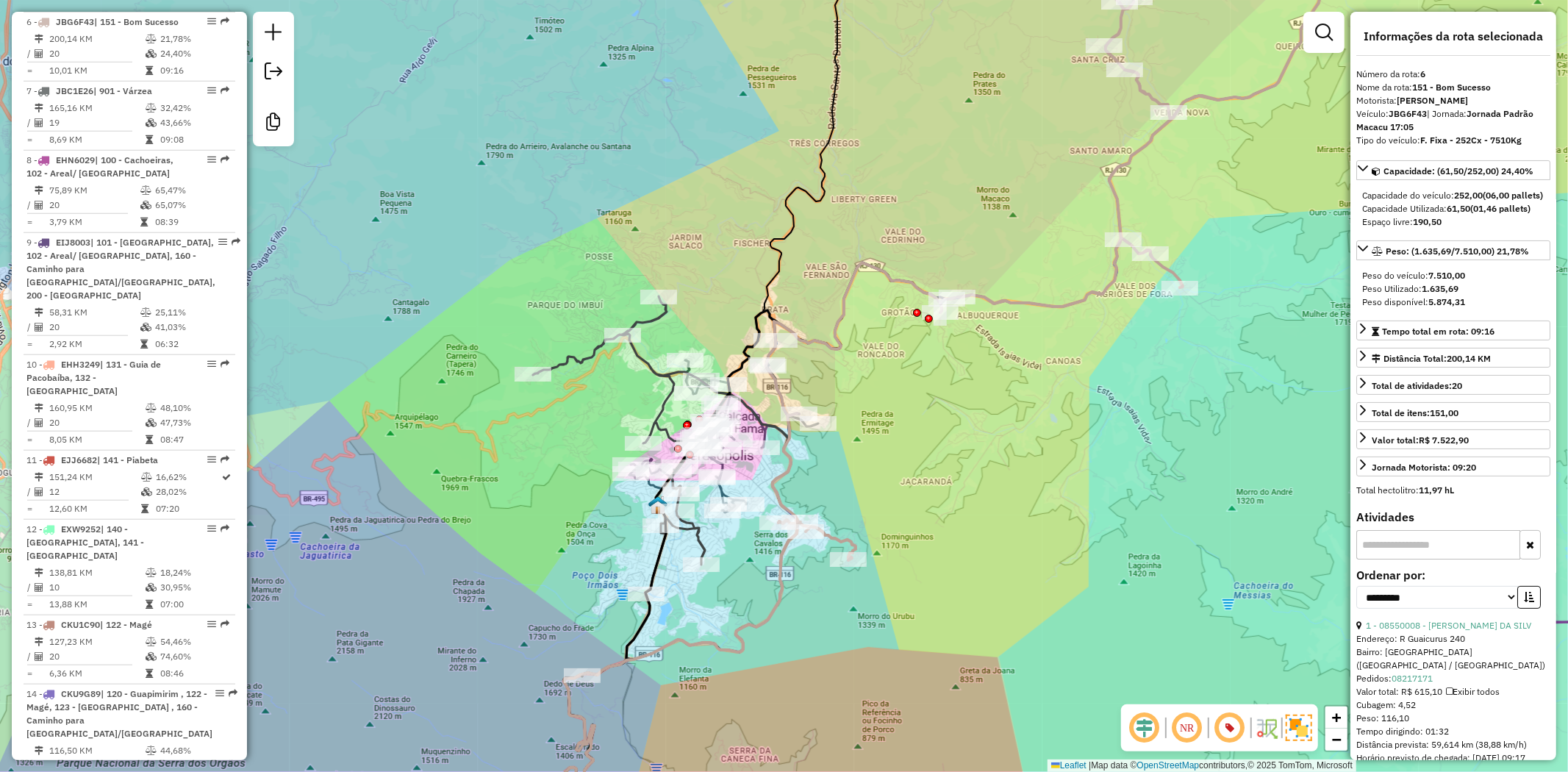
drag, startPoint x: 943, startPoint y: 443, endPoint x: 882, endPoint y: 496, distance: 80.8
click at [882, 496] on div "Janela de atendimento Grade de atendimento Capacidade Transportadoras Veículos …" at bounding box center [784, 386] width 1568 height 772
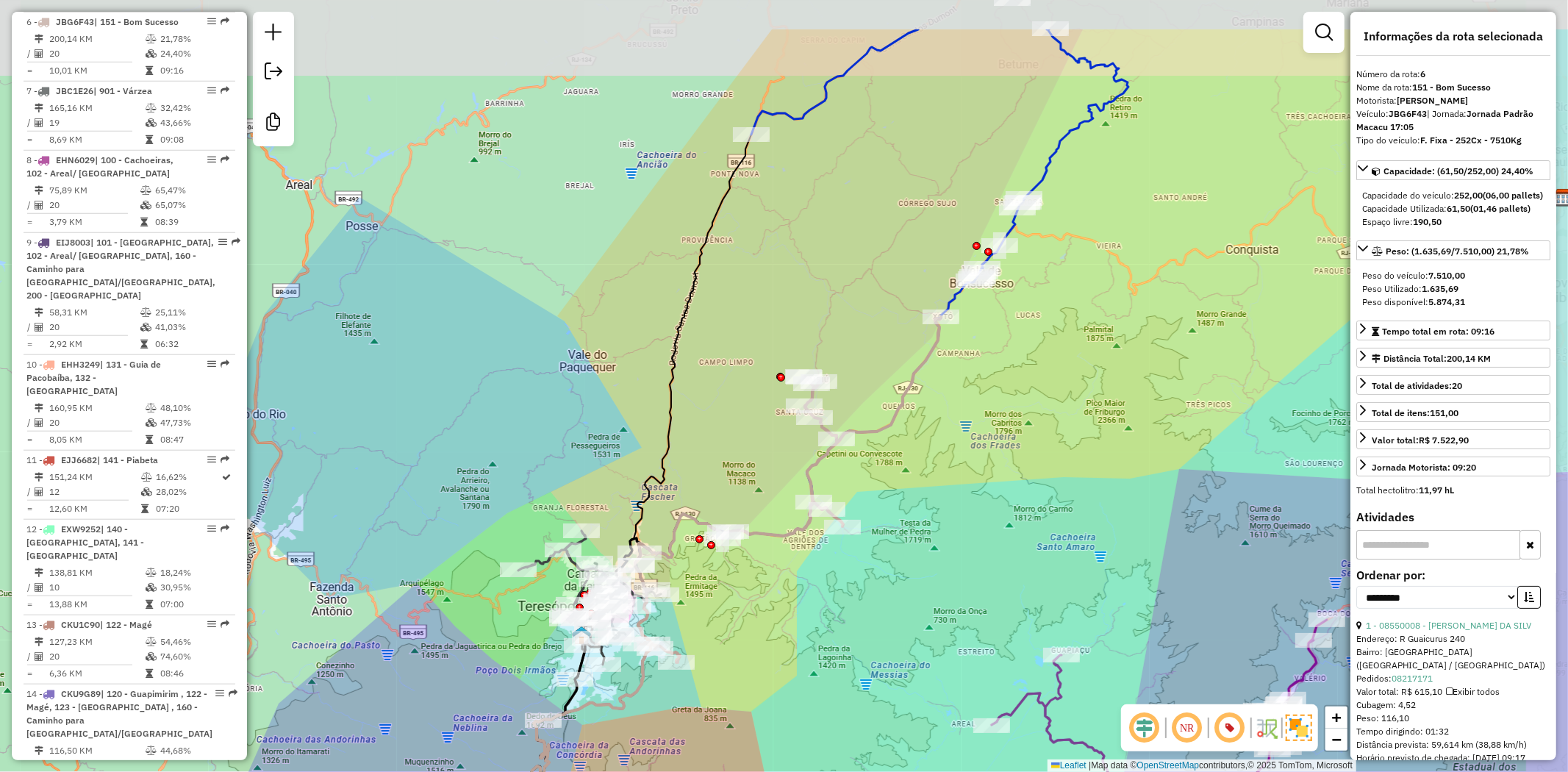
drag, startPoint x: 1089, startPoint y: 343, endPoint x: 929, endPoint y: 450, distance: 192.5
click at [929, 450] on div "Janela de atendimento Grade de atendimento Capacidade Transportadoras Veículos …" at bounding box center [784, 386] width 1568 height 772
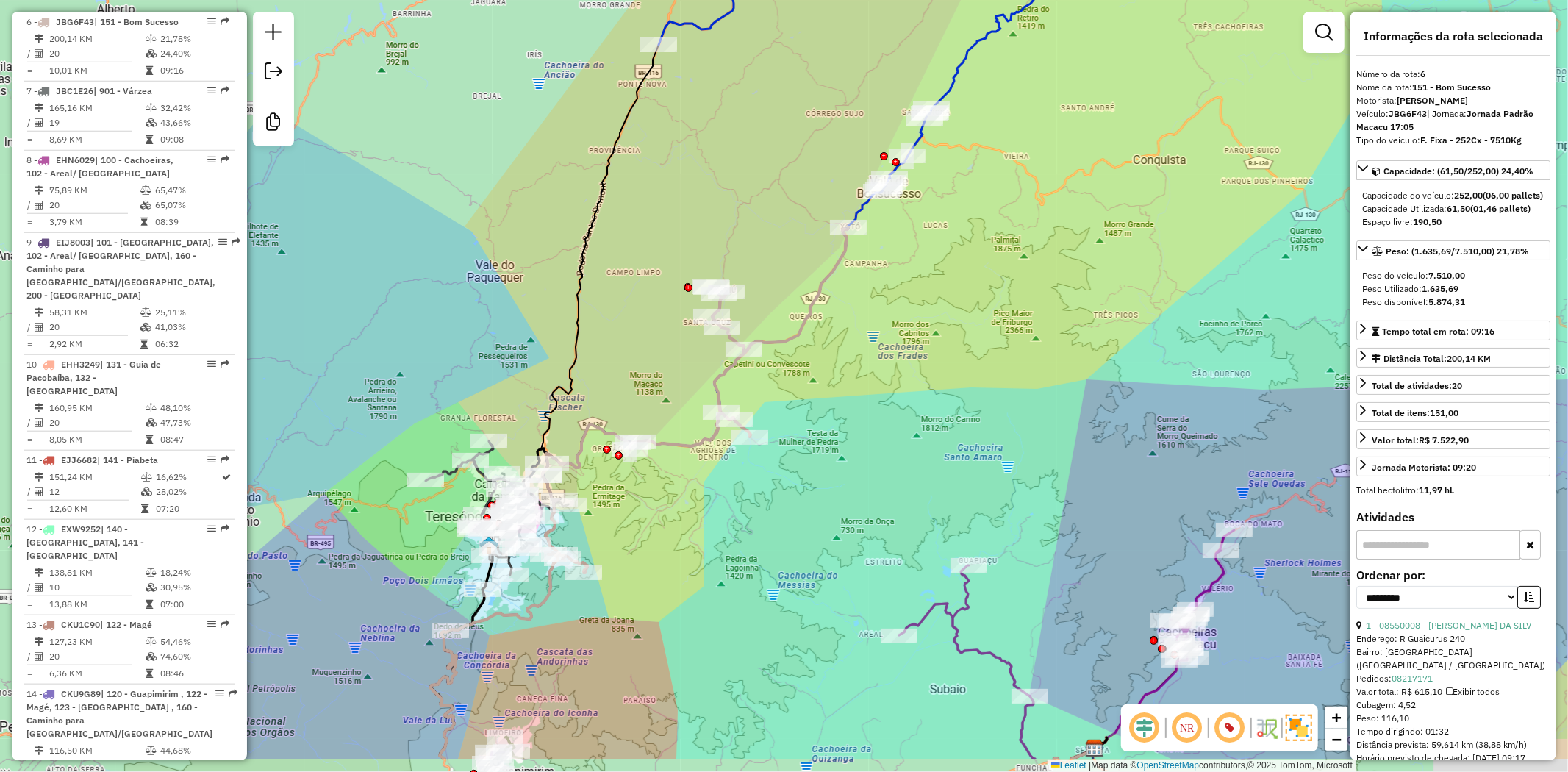
drag, startPoint x: 926, startPoint y: 422, endPoint x: 837, endPoint y: 289, distance: 160.0
click at [844, 303] on div "Janela de atendimento Grade de atendimento Capacidade Transportadoras Veículos …" at bounding box center [784, 386] width 1568 height 772
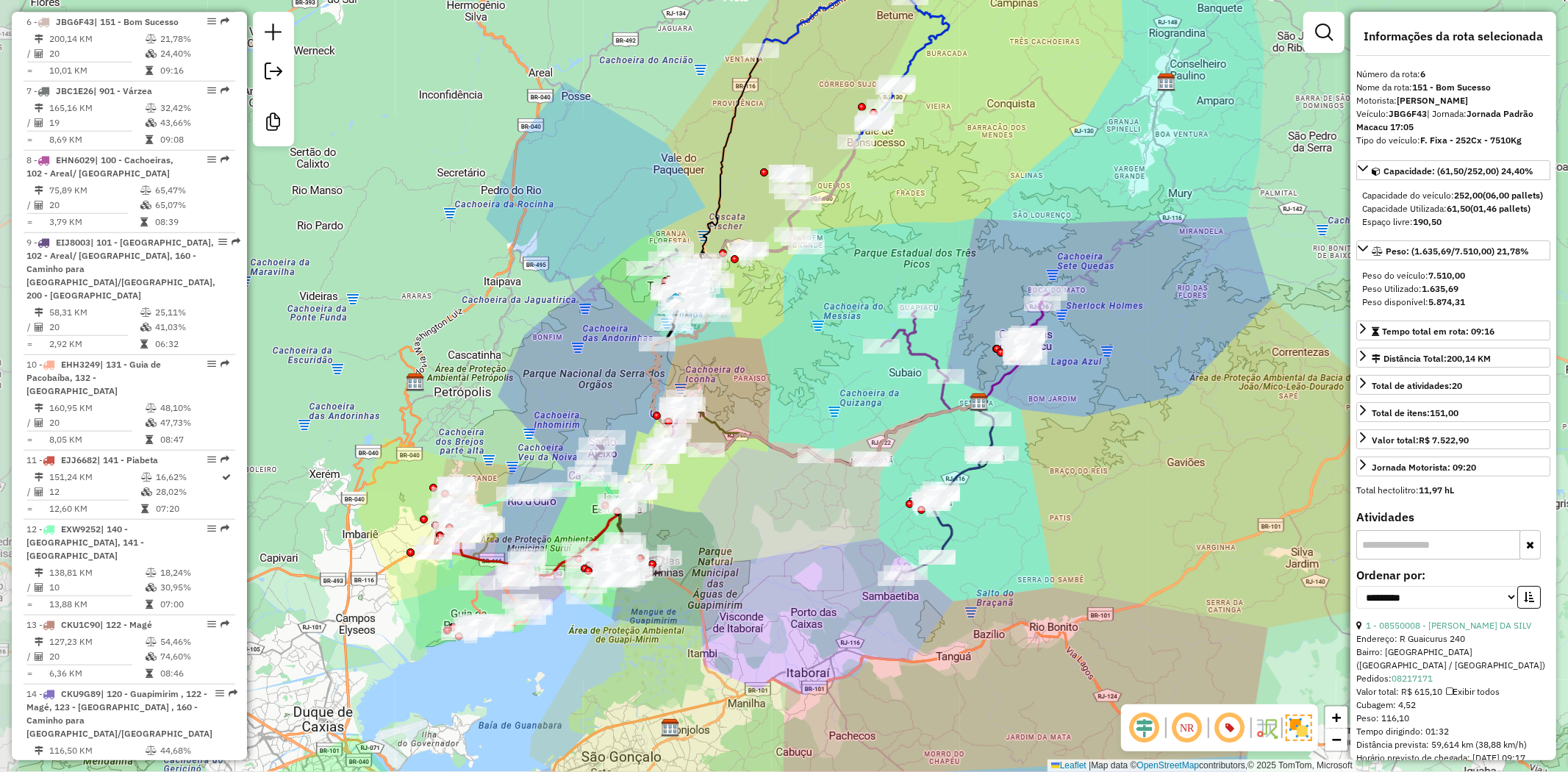
drag, startPoint x: 435, startPoint y: 487, endPoint x: 472, endPoint y: 429, distance: 68.8
click at [472, 429] on div "Janela de atendimento Grade de atendimento Capacidade Transportadoras Veículos …" at bounding box center [784, 386] width 1568 height 772
click at [474, 609] on icon at bounding box center [494, 594] width 70 height 78
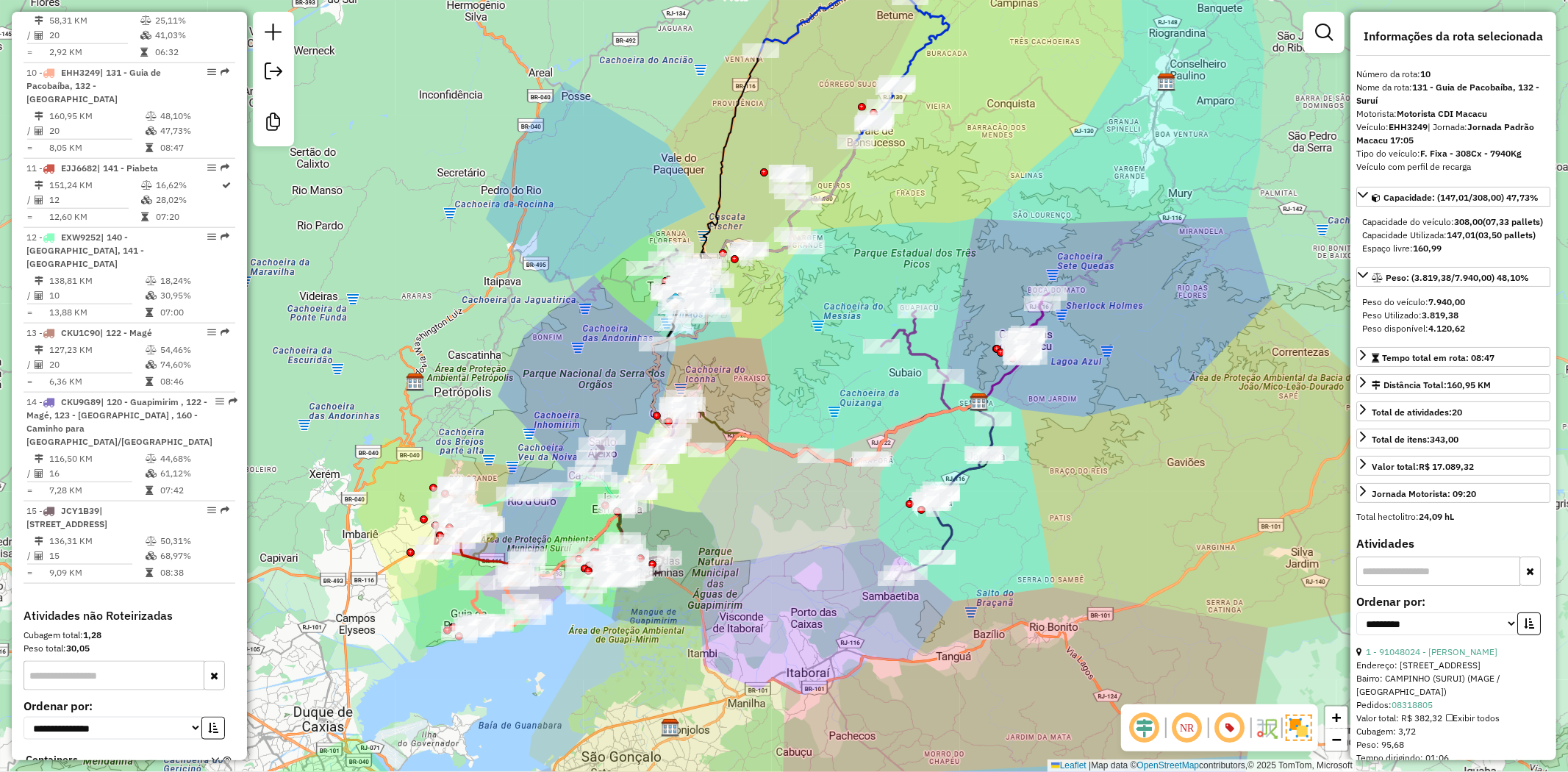
scroll to position [1395, 0]
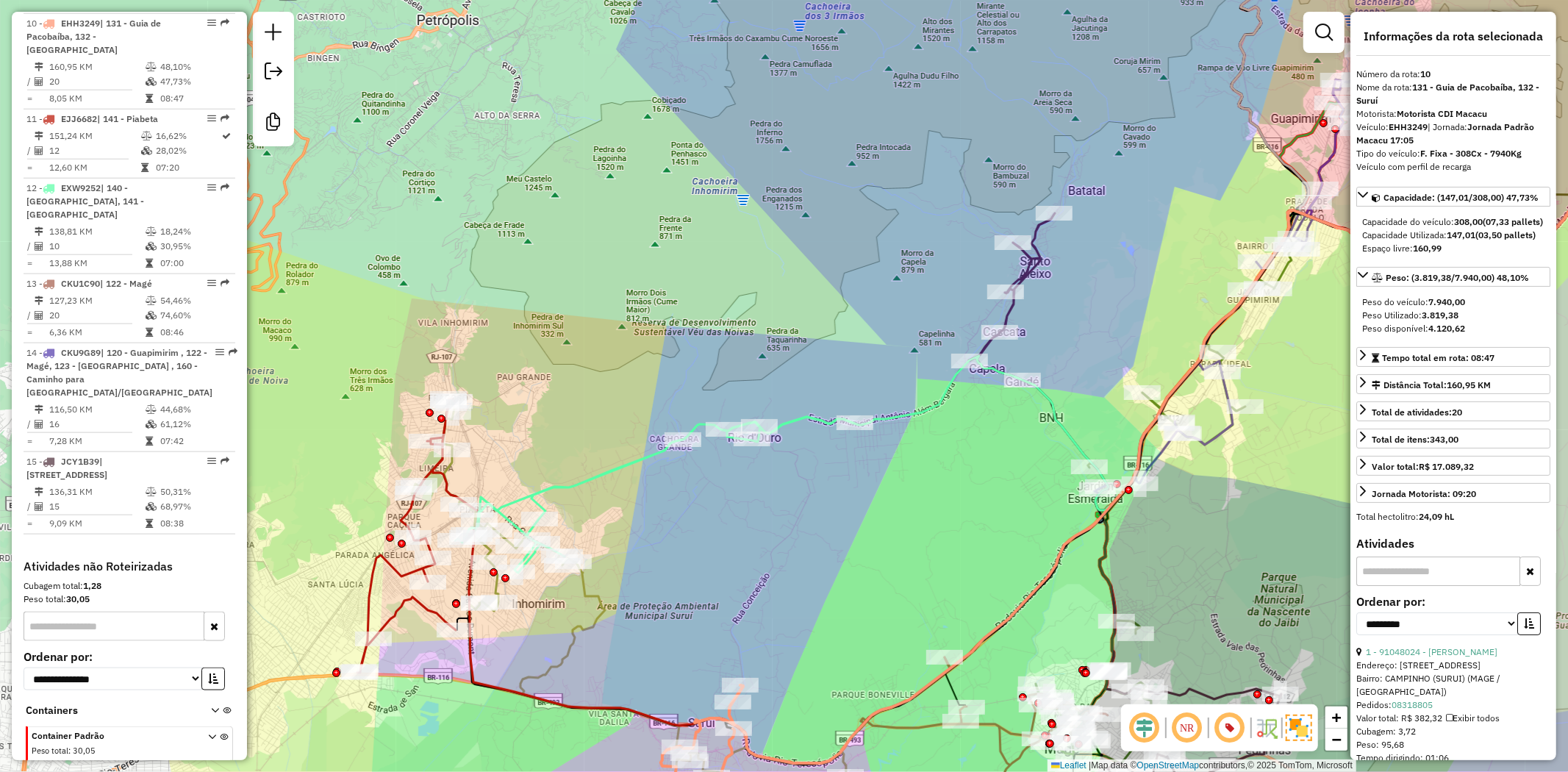
click at [390, 566] on icon at bounding box center [418, 536] width 122 height 275
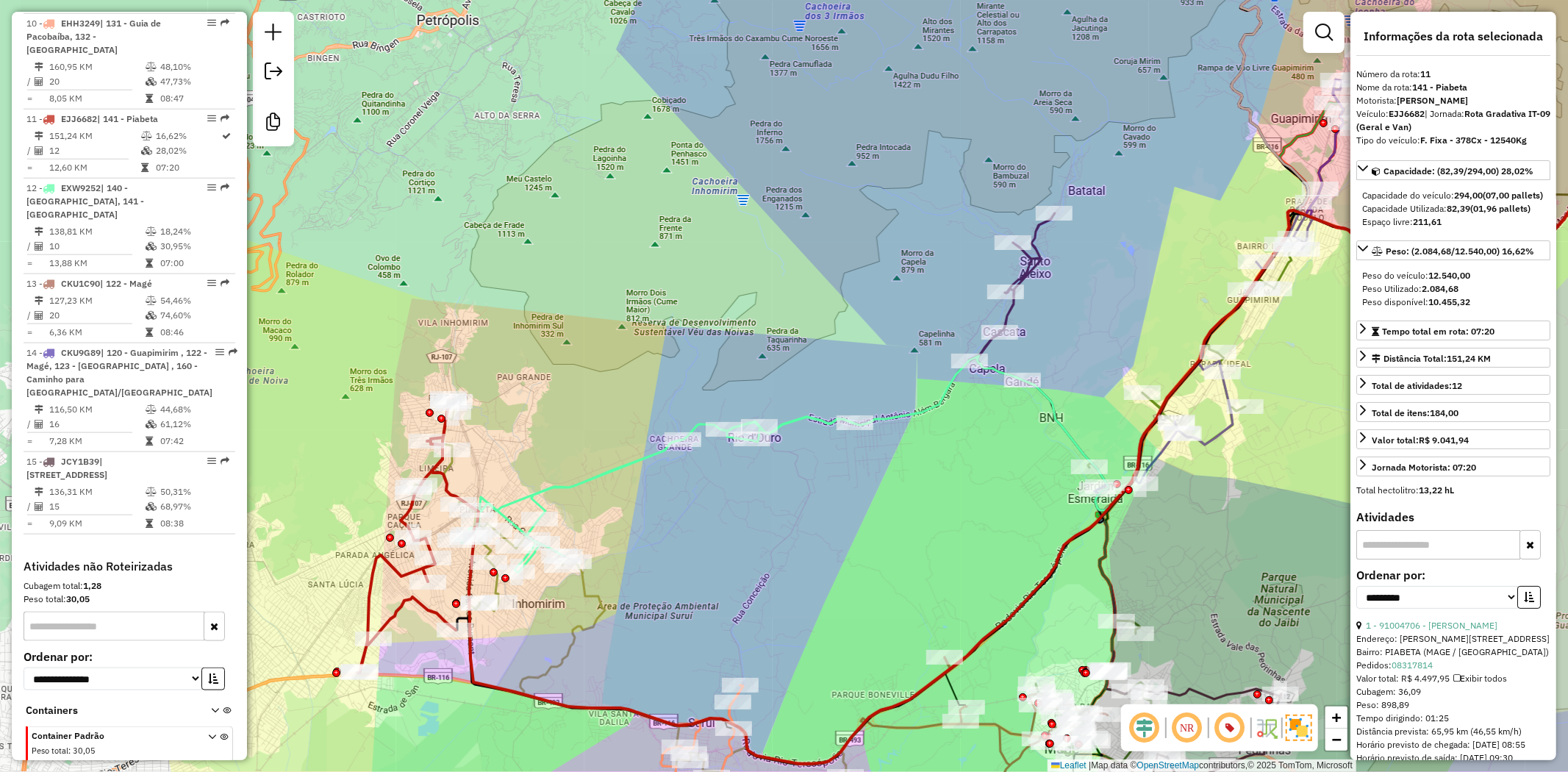
scroll to position [1411, 0]
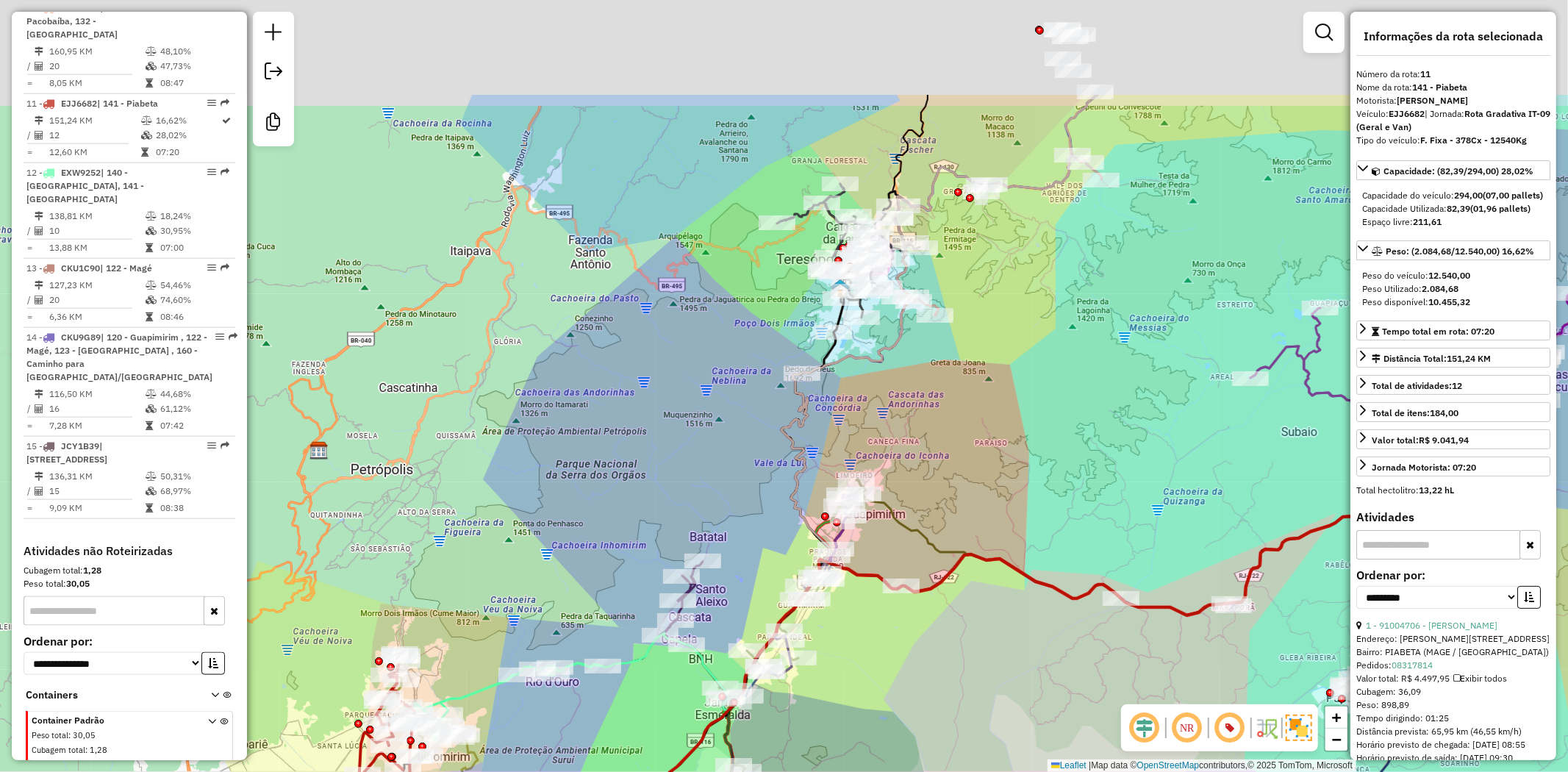
drag, startPoint x: 572, startPoint y: 325, endPoint x: 552, endPoint y: 497, distance: 173.2
click at [552, 497] on div "Janela de atendimento Grade de atendimento Capacidade Transportadoras Veículos …" at bounding box center [784, 386] width 1568 height 772
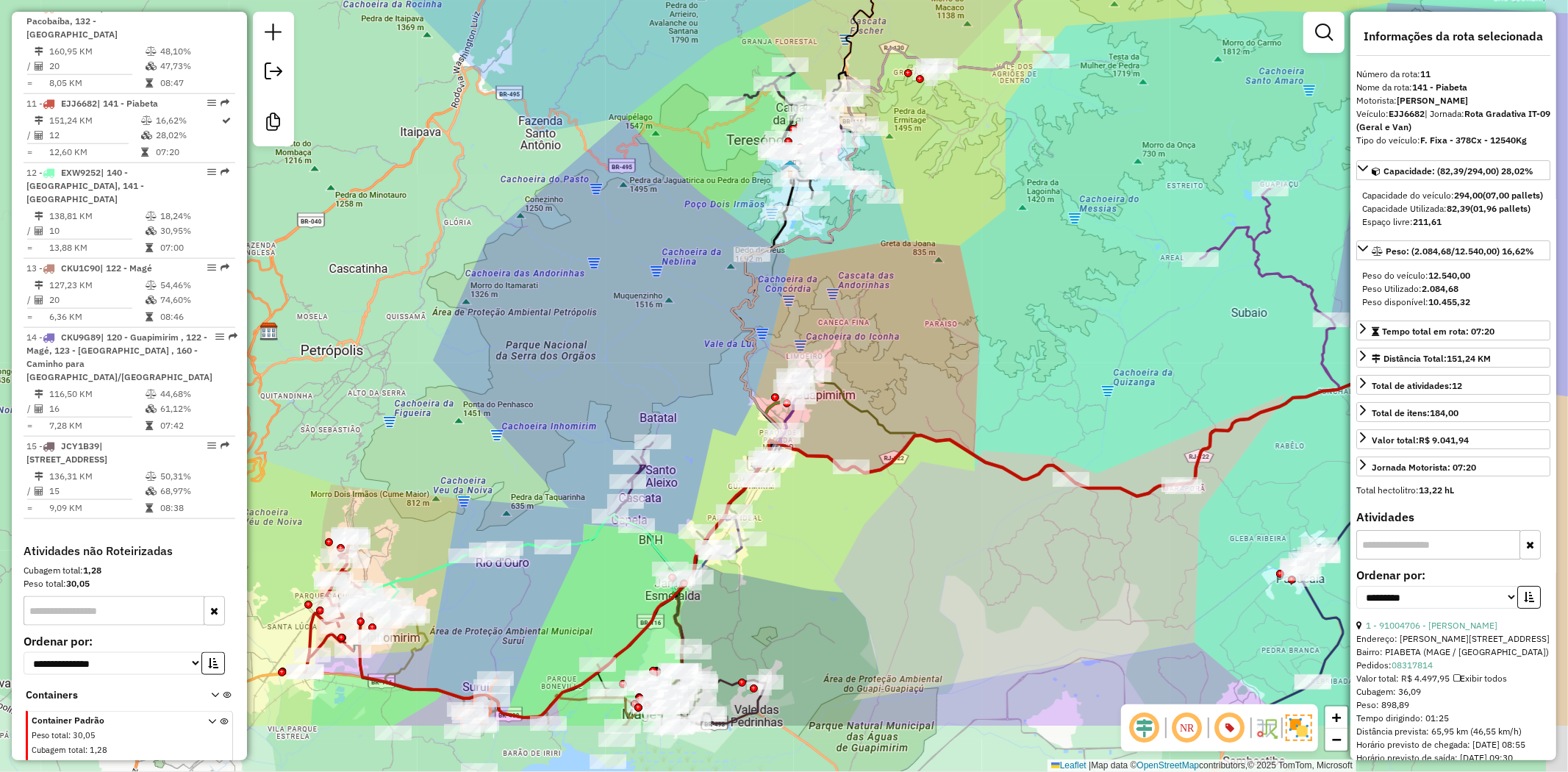
drag, startPoint x: 654, startPoint y: 336, endPoint x: 593, endPoint y: 179, distance: 168.4
click at [593, 180] on div "Janela de atendimento Grade de atendimento Capacidade Transportadoras Veículos …" at bounding box center [784, 386] width 1568 height 772
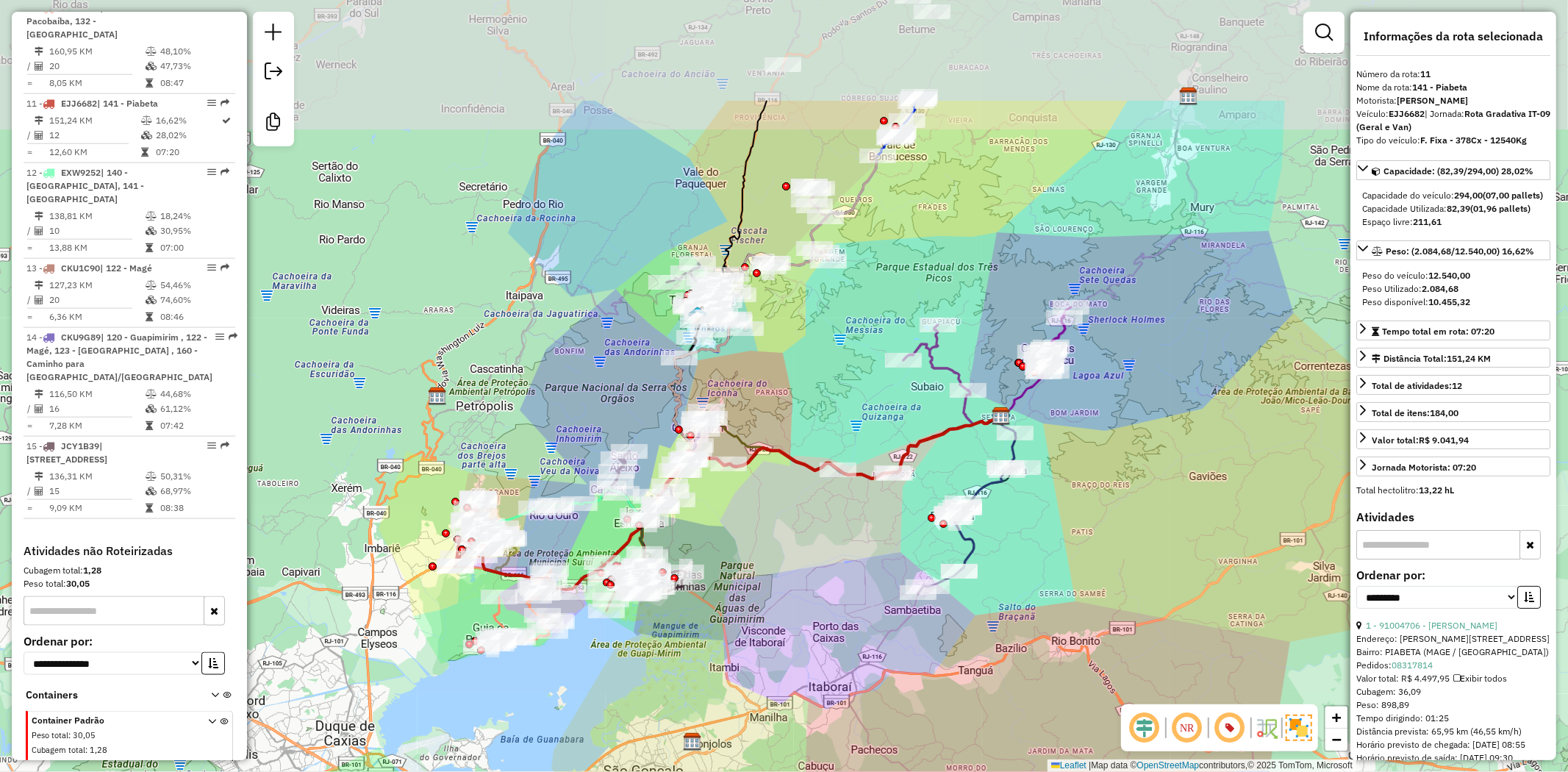
drag, startPoint x: 560, startPoint y: 187, endPoint x: 582, endPoint y: 394, distance: 208.2
click at [587, 391] on div "Janela de atendimento Grade de atendimento Capacidade Transportadoras Veículos …" at bounding box center [784, 386] width 1568 height 772
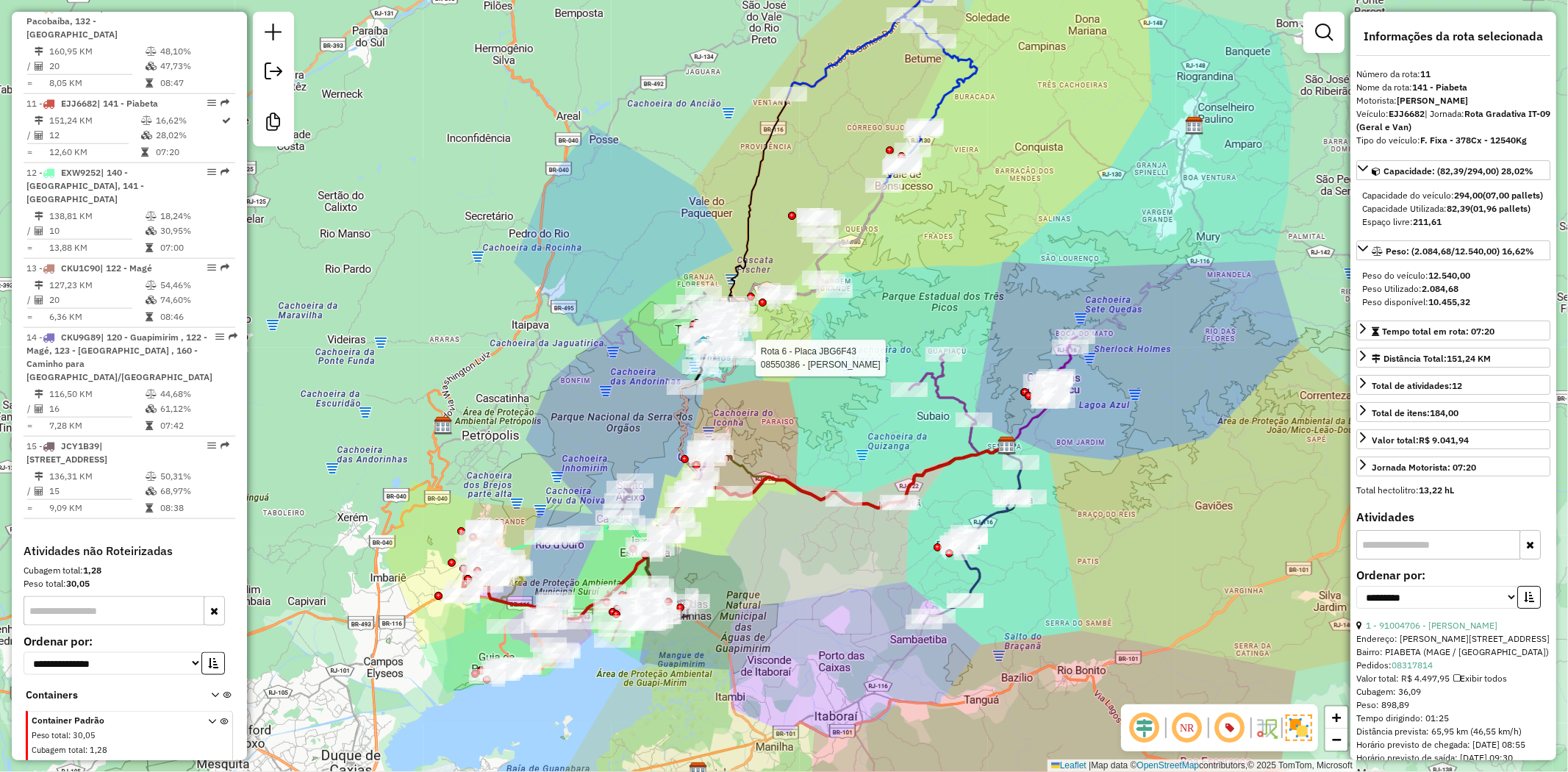
click at [751, 366] on div at bounding box center [751, 358] width 37 height 15
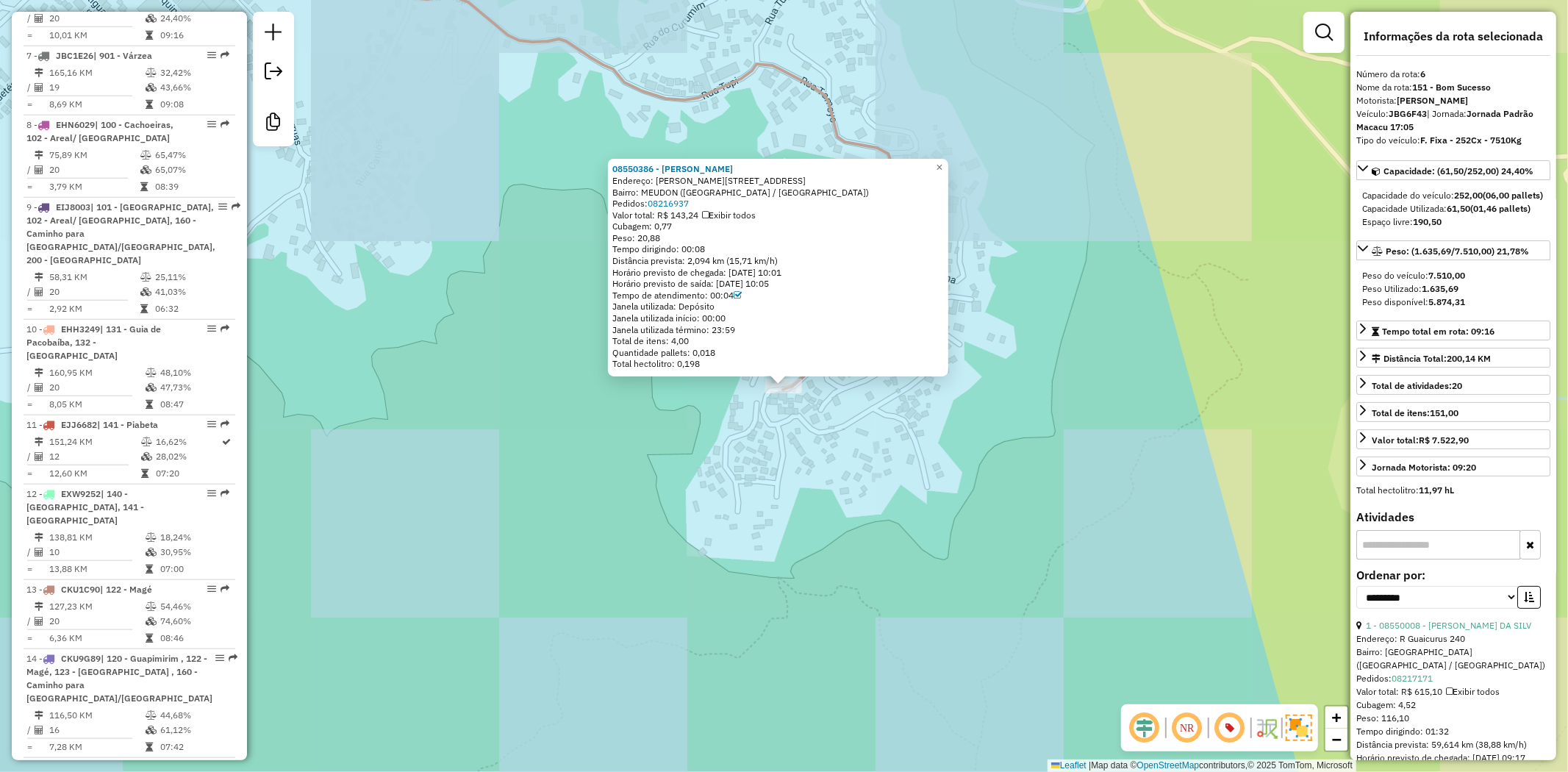
scroll to position [1054, 0]
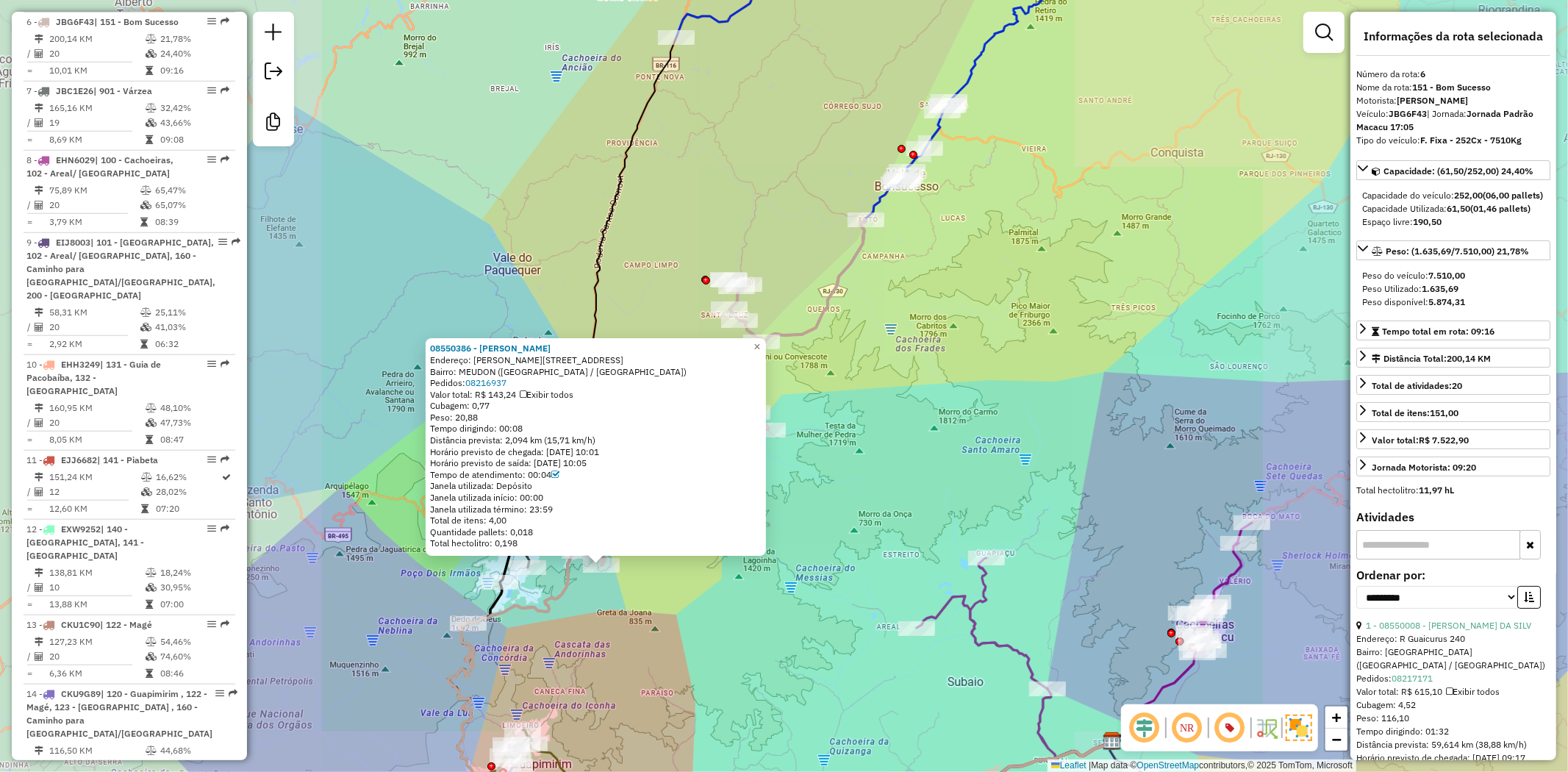
click at [600, 625] on div "08550386 - CARLOS ALBERTO DURVA Endereço: R MARIA MARQUES VIANA 72 Bairro: MEUD…" at bounding box center [784, 386] width 1568 height 772
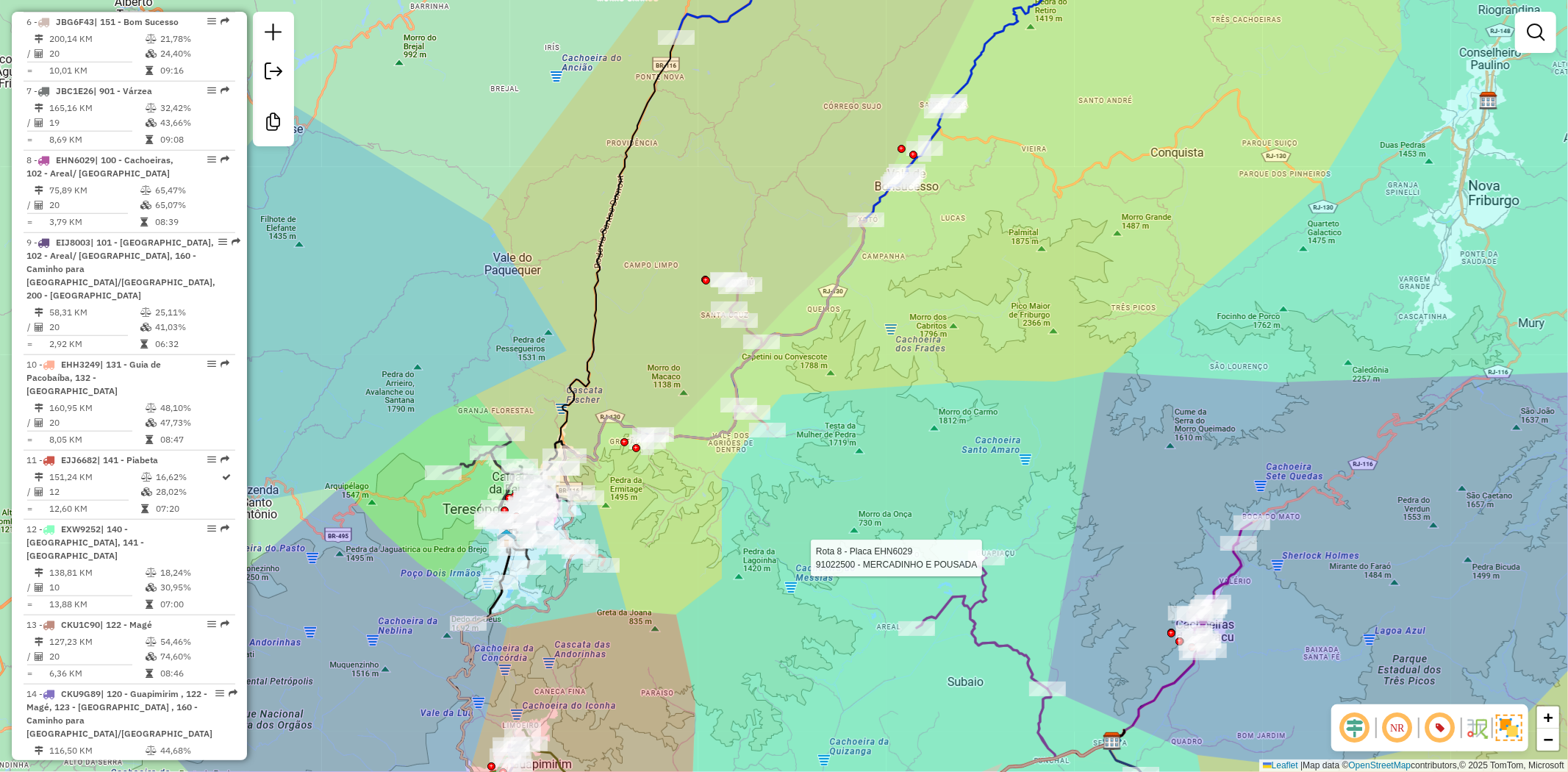
select select "**********"
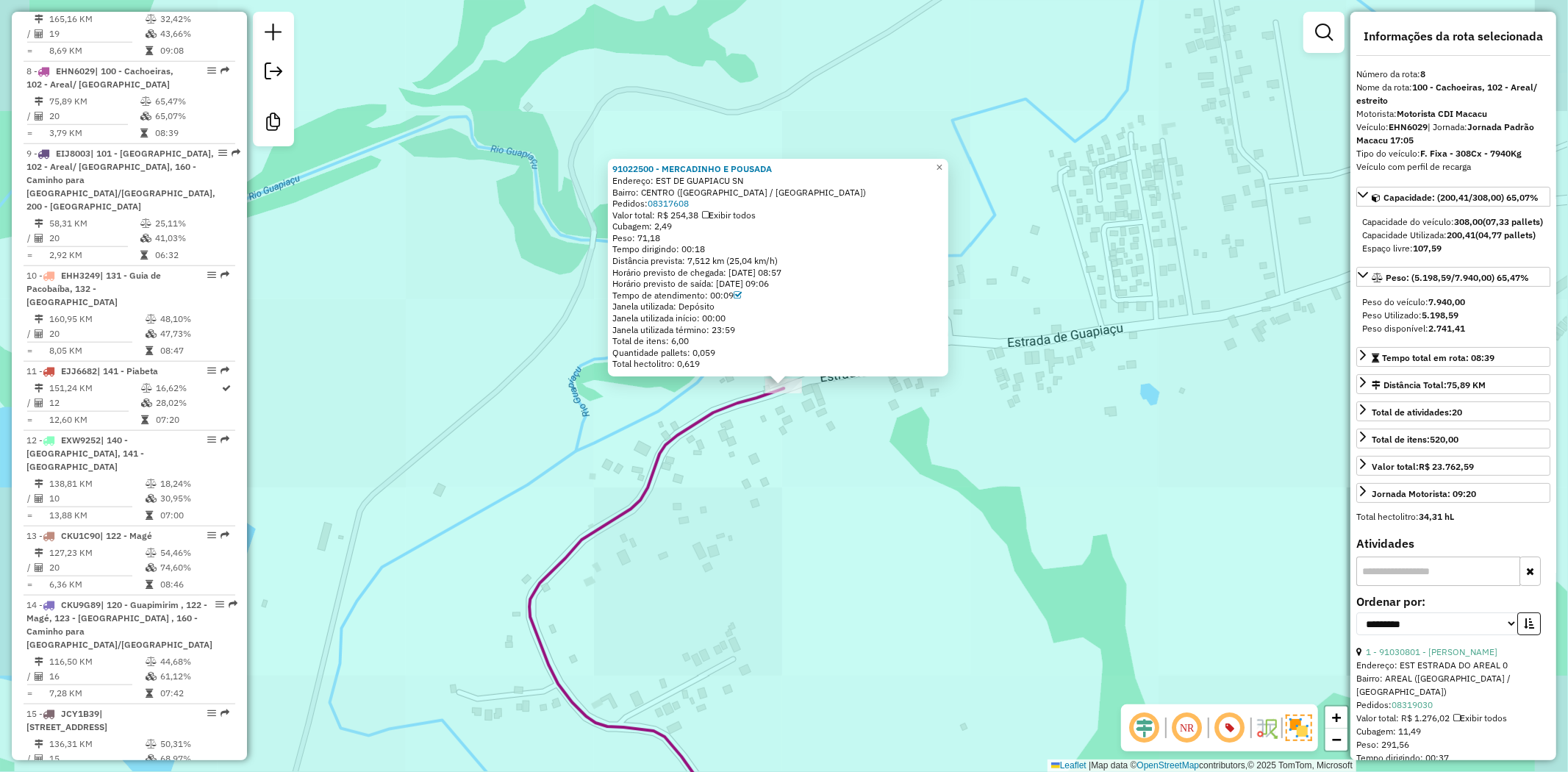
scroll to position [1204, 0]
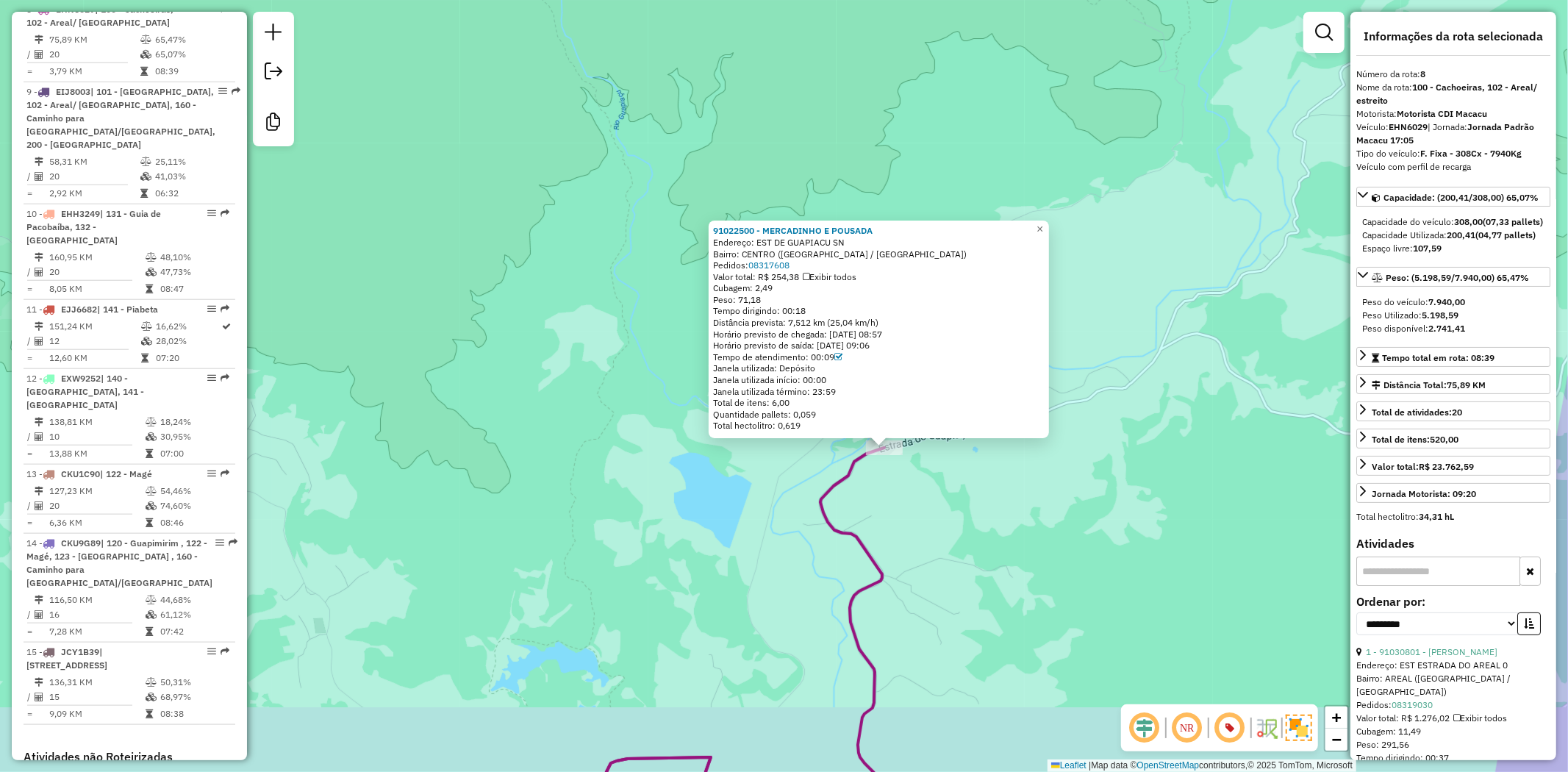
drag, startPoint x: 728, startPoint y: 610, endPoint x: 566, endPoint y: 326, distance: 327.0
click at [568, 334] on div "91022500 - MERCADINHO E POUSADA Endereço: EST DE GUAPIACU SN Bairro: CENTRO (CA…" at bounding box center [784, 386] width 1568 height 772
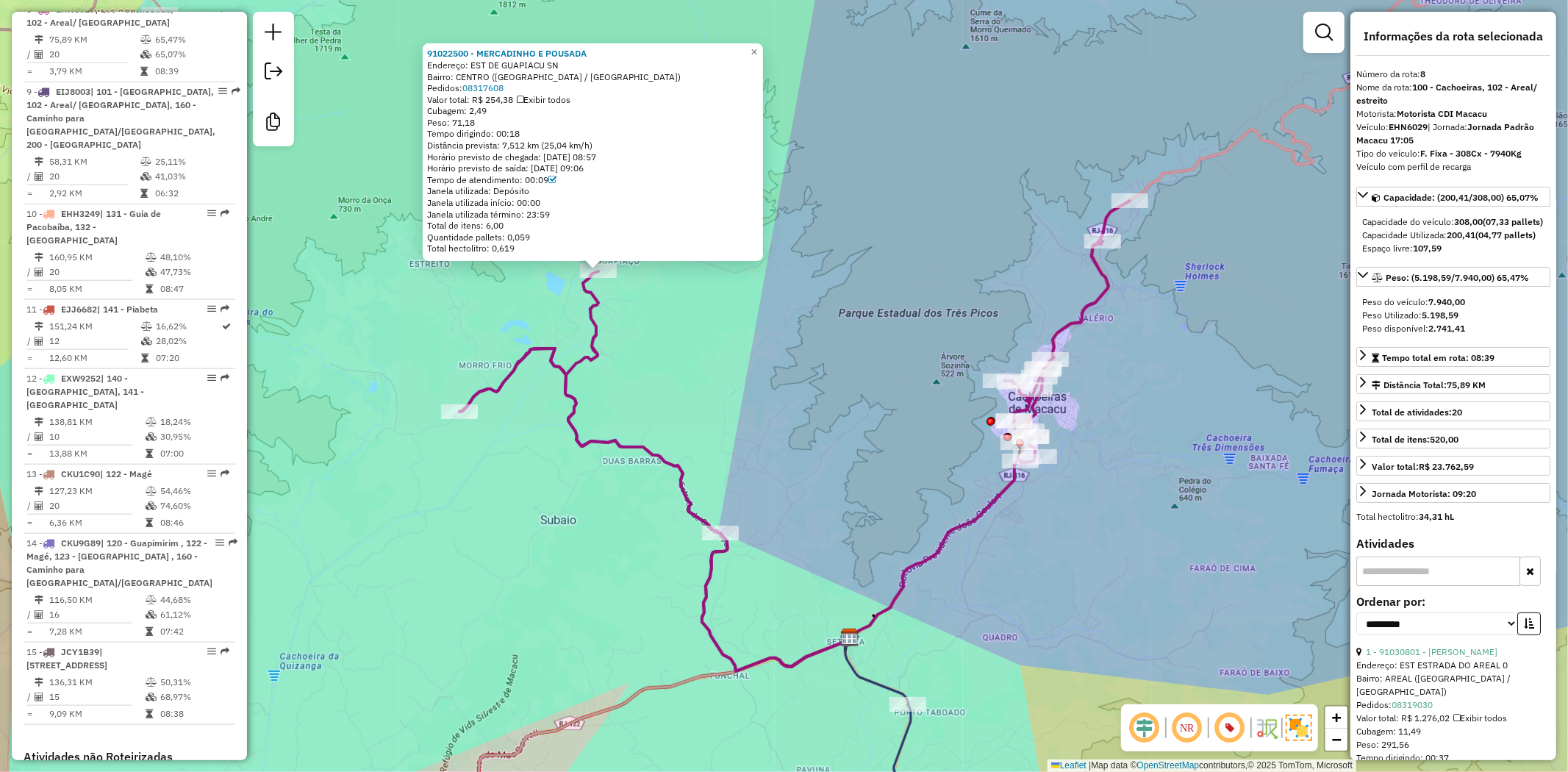
click at [865, 414] on div "91022500 - MERCADINHO E POUSADA Endereço: EST DE GUAPIACU SN Bairro: CENTRO (CA…" at bounding box center [784, 386] width 1568 height 772
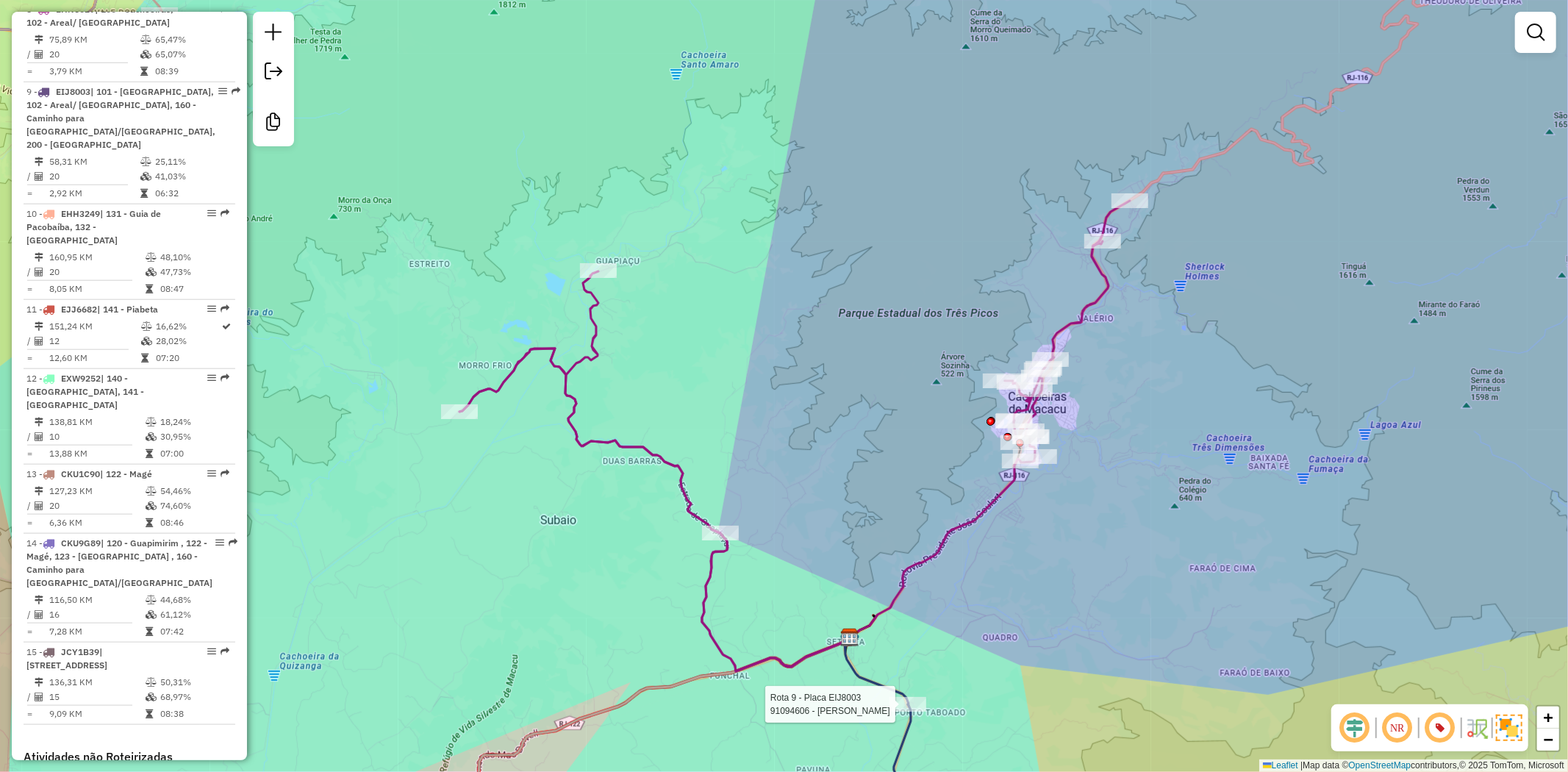
select select "**********"
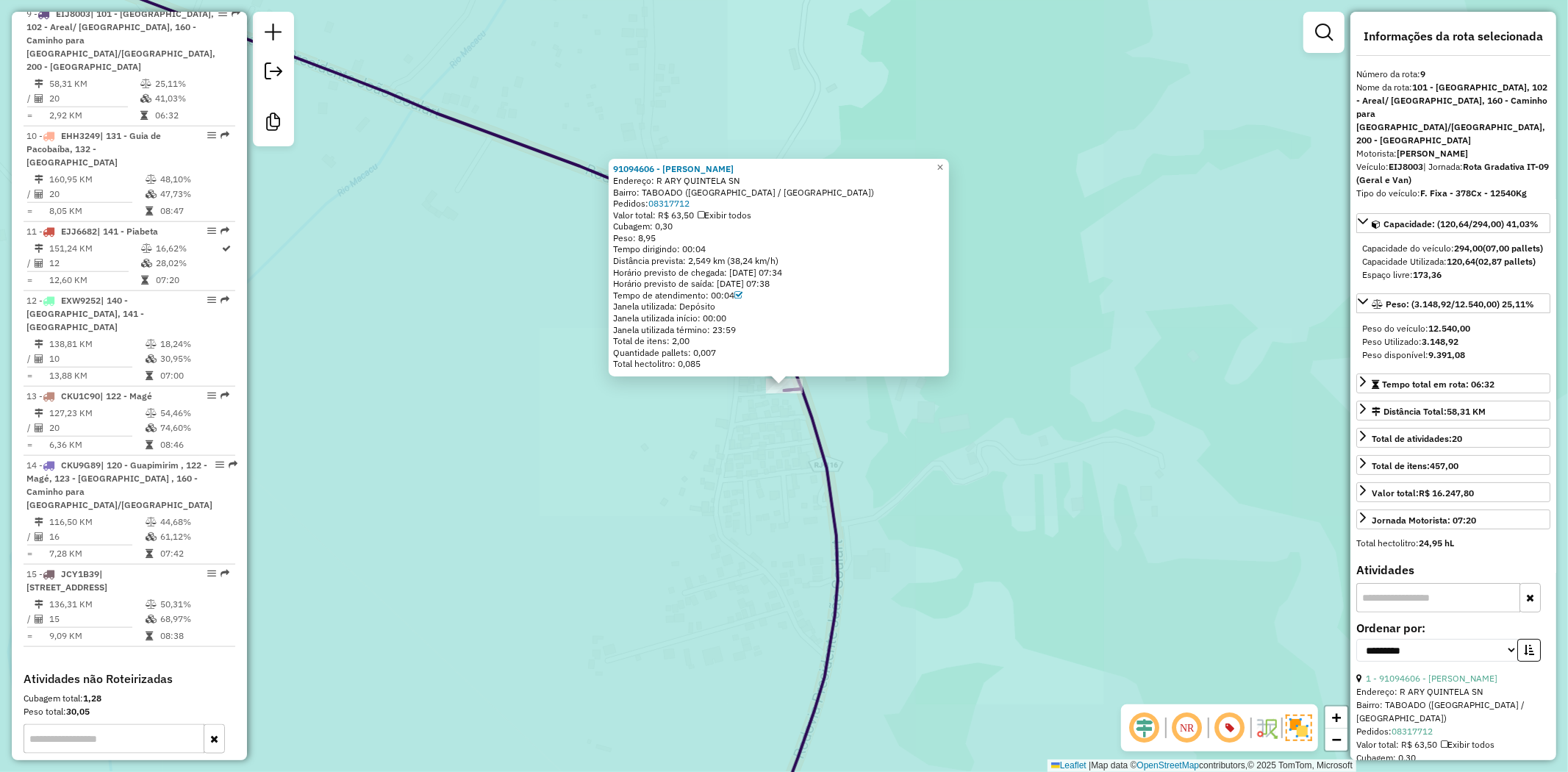
scroll to position [1287, 0]
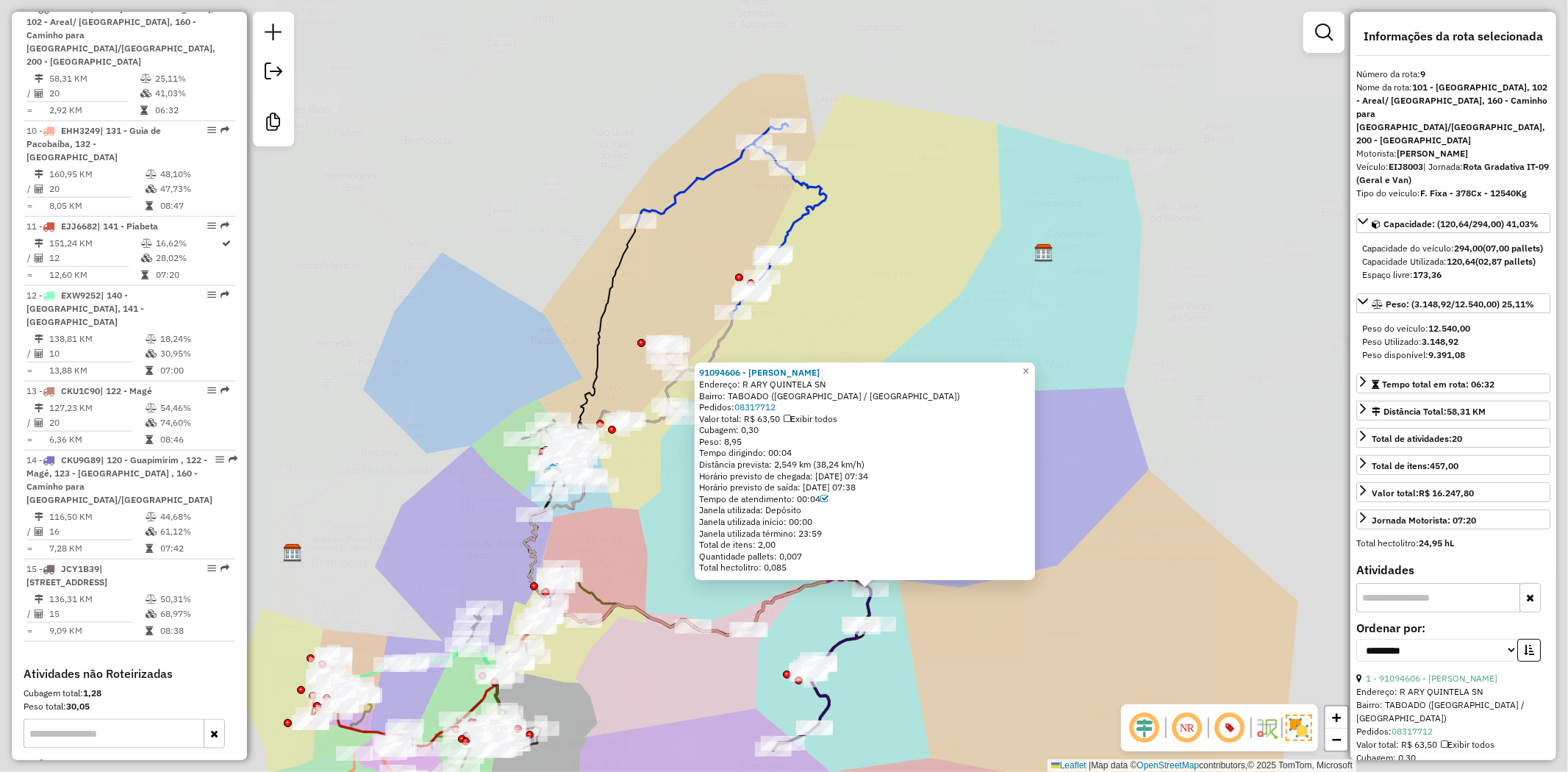
click at [769, 641] on div "Rota 9 - Placa EIJ8003 91005499 - LOURDES CORREA PEREI 91094606 - TANIA RODRIGU…" at bounding box center [784, 386] width 1568 height 772
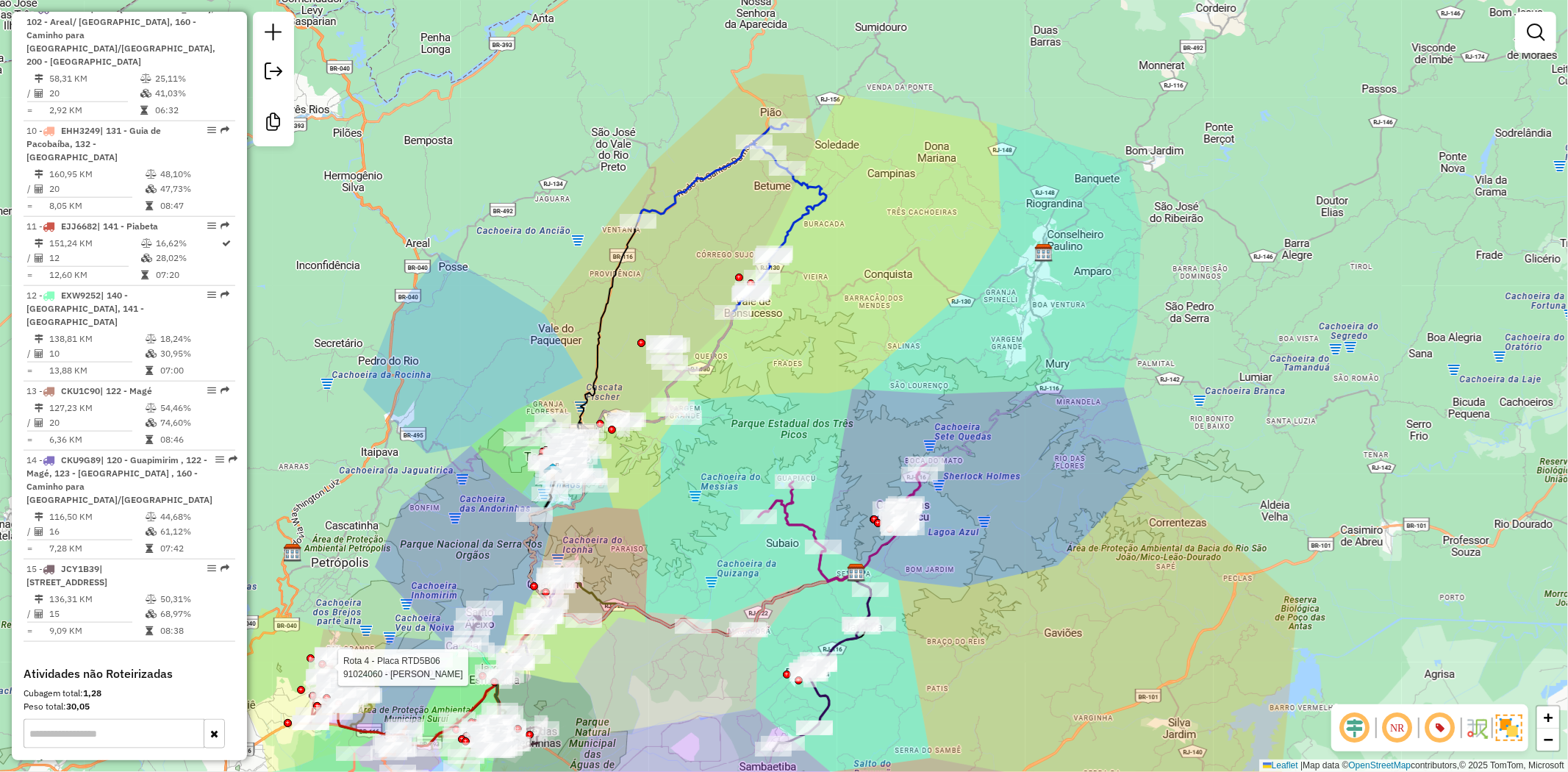
select select "**********"
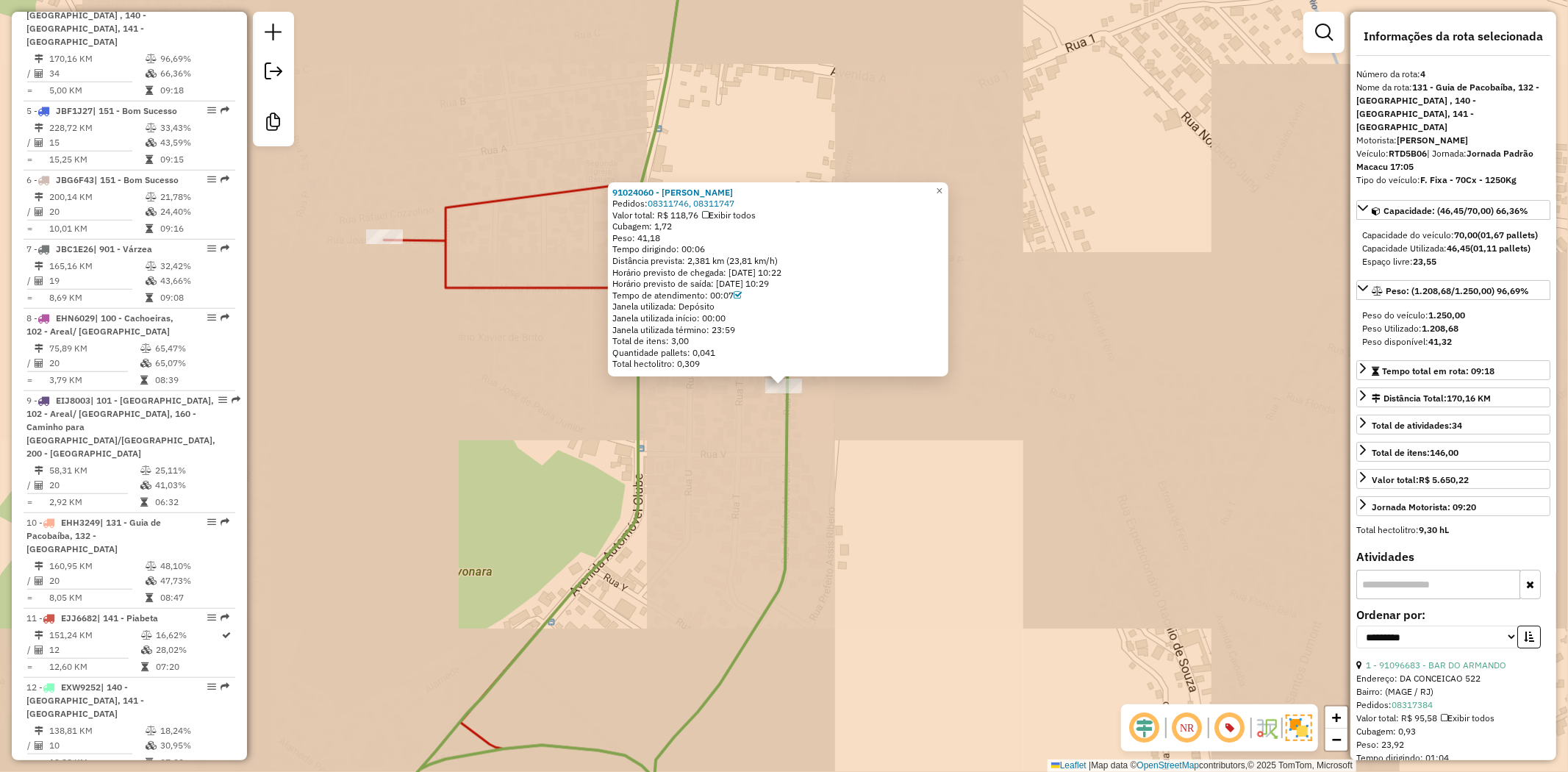
scroll to position [876, 0]
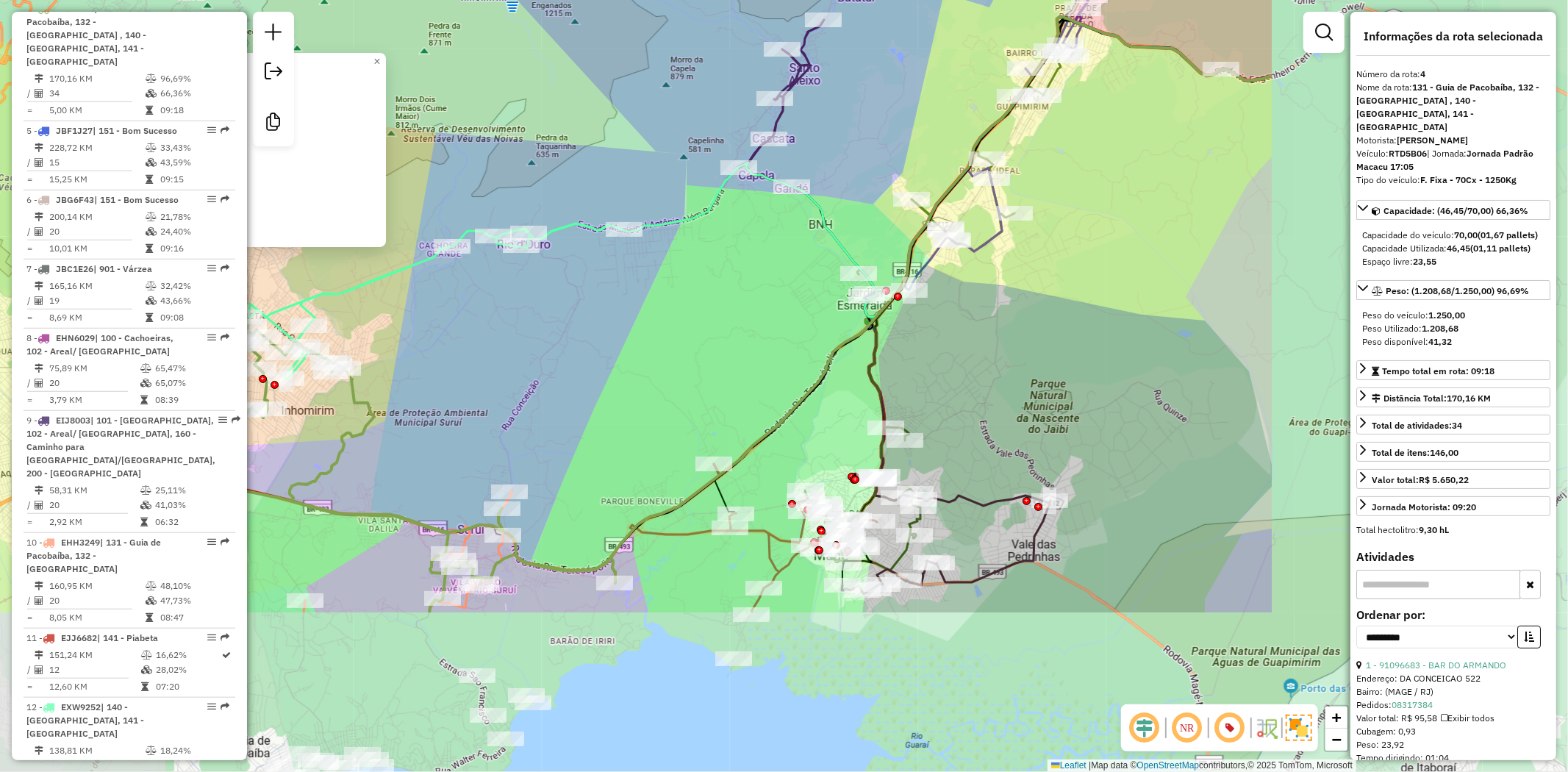
drag, startPoint x: 1096, startPoint y: 526, endPoint x: 645, endPoint y: 289, distance: 509.5
click at [645, 289] on div "91024060 - MARIA HELENA BARBOSA Pedidos: 08311746, 08311747 Valor total: R$ 118…" at bounding box center [784, 386] width 1568 height 772
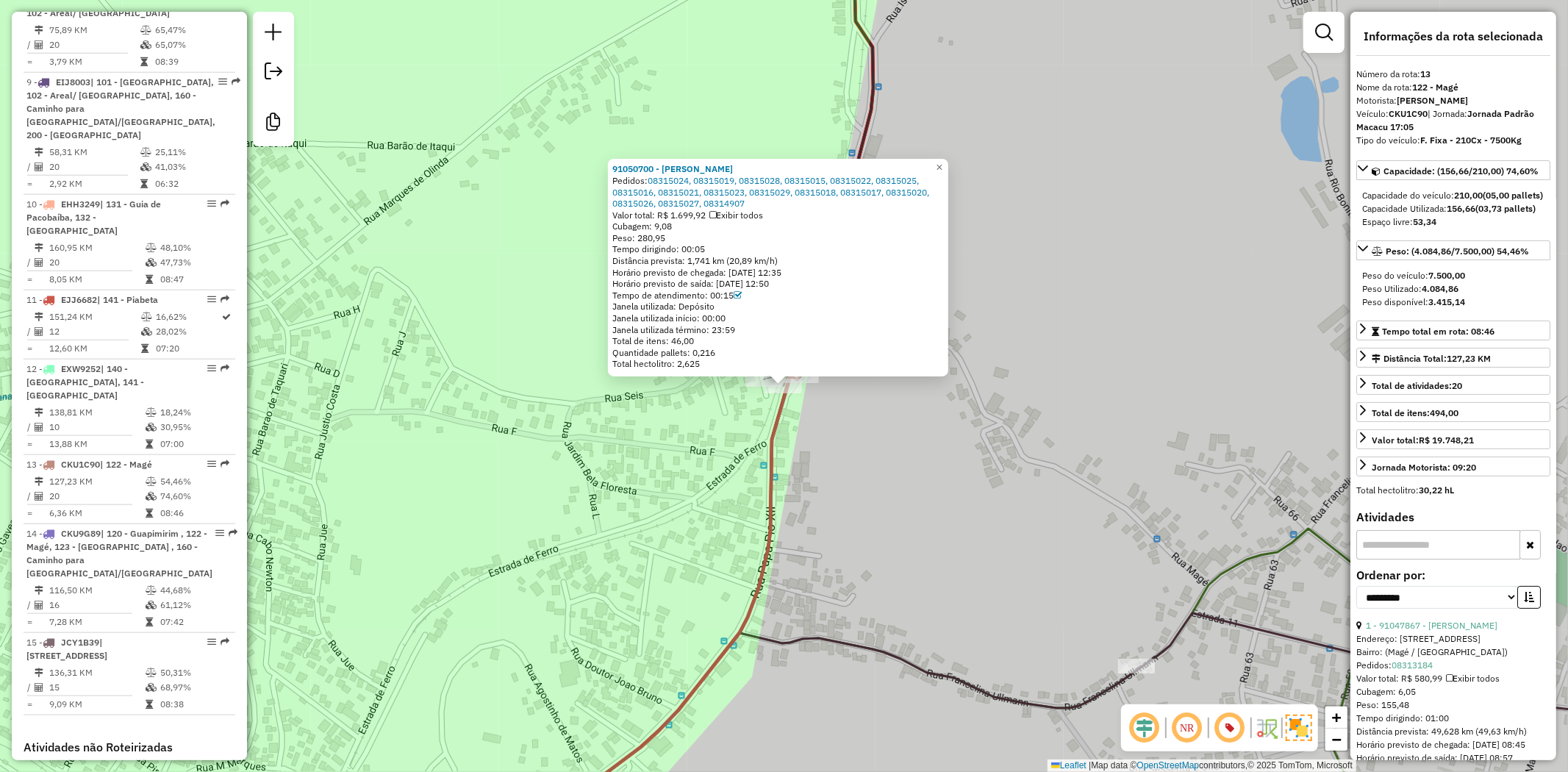
scroll to position [1411, 0]
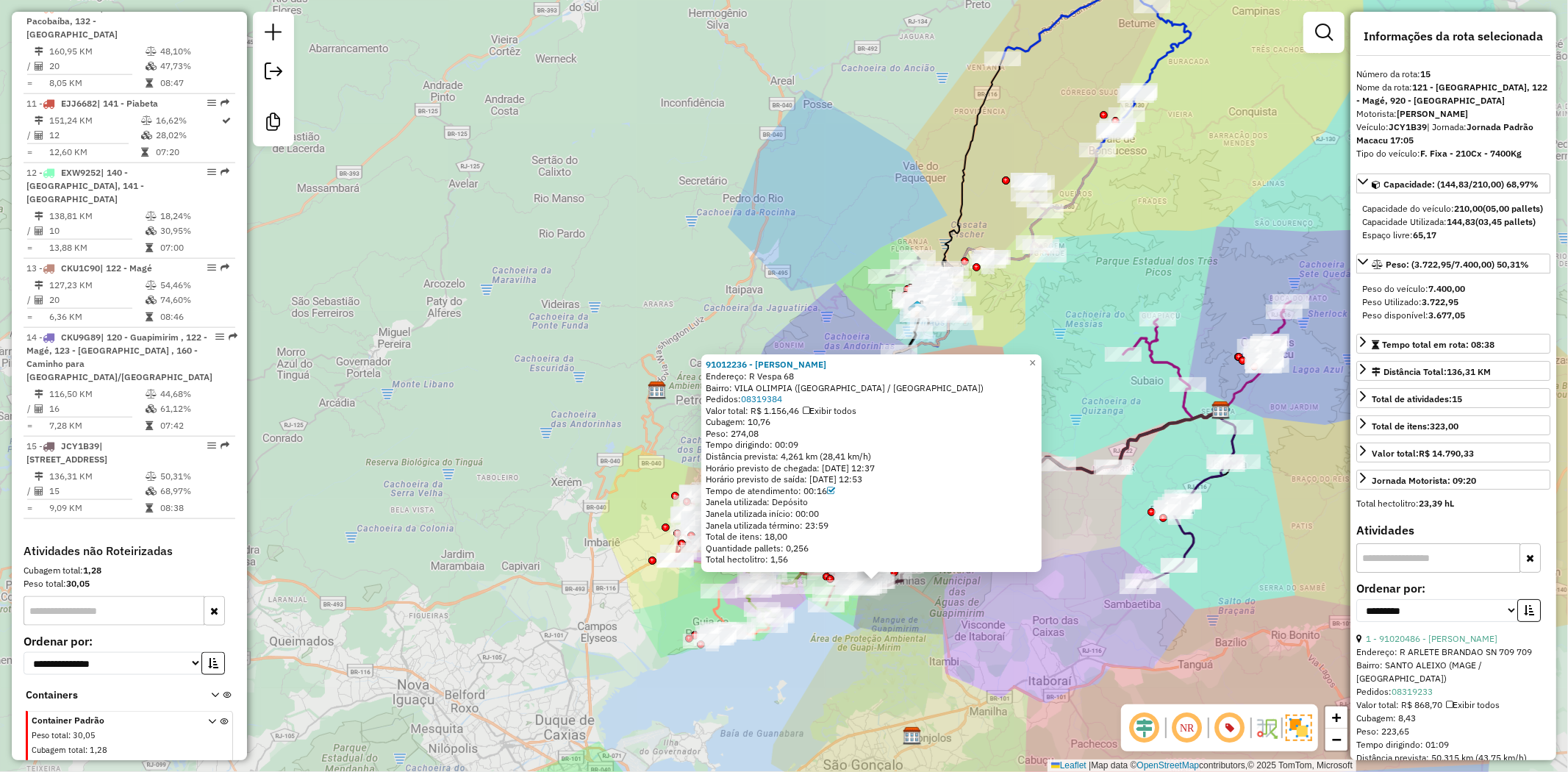
click at [891, 637] on div "91012236 - ISMAEL BRAGA DE SOUZ Endereço: R Vespa 68 Bairro: VILA OLIMPIA (GUAP…" at bounding box center [784, 386] width 1568 height 772
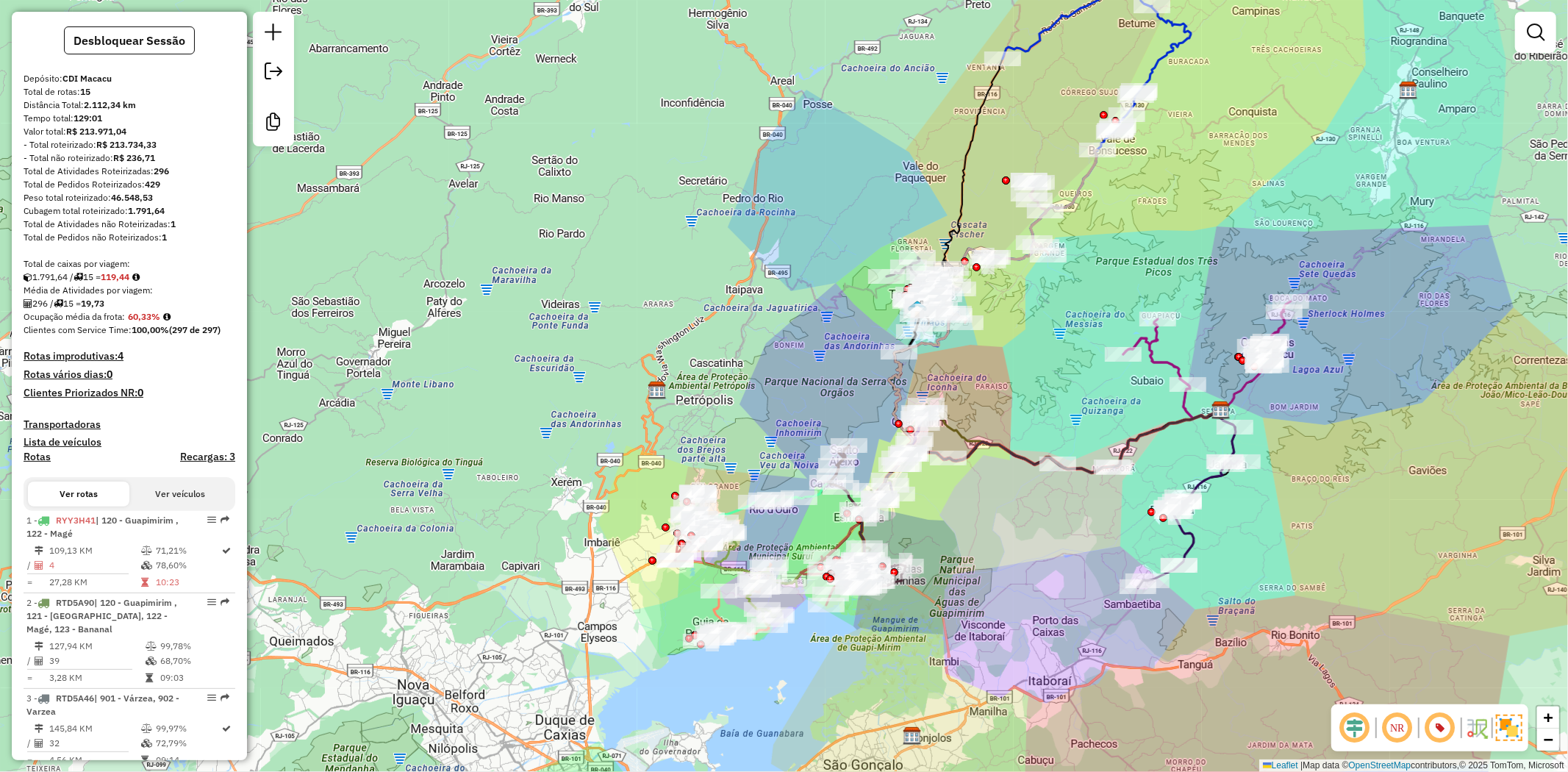
scroll to position [0, 0]
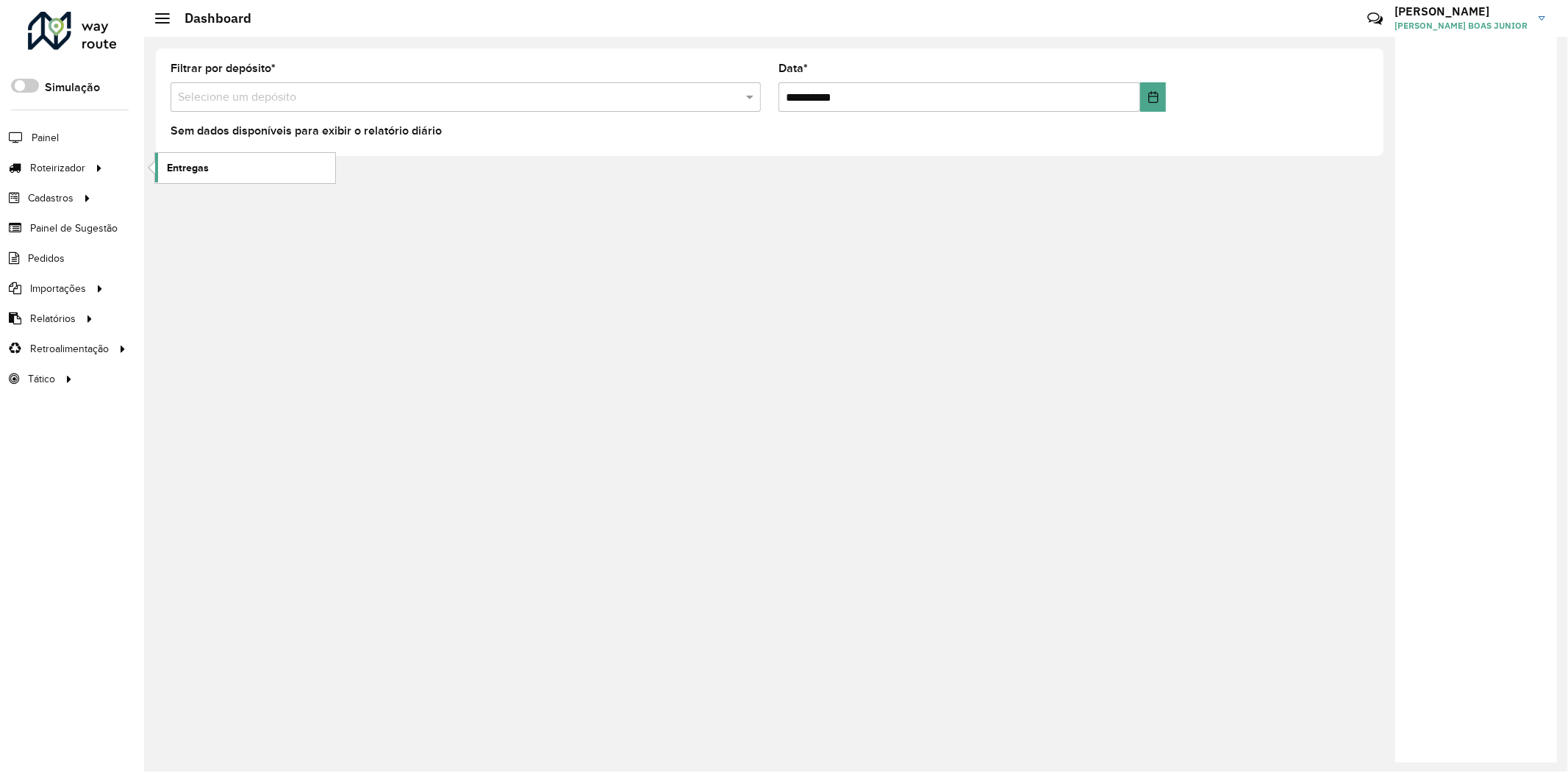
click at [188, 164] on span "Entregas" at bounding box center [187, 168] width 42 height 16
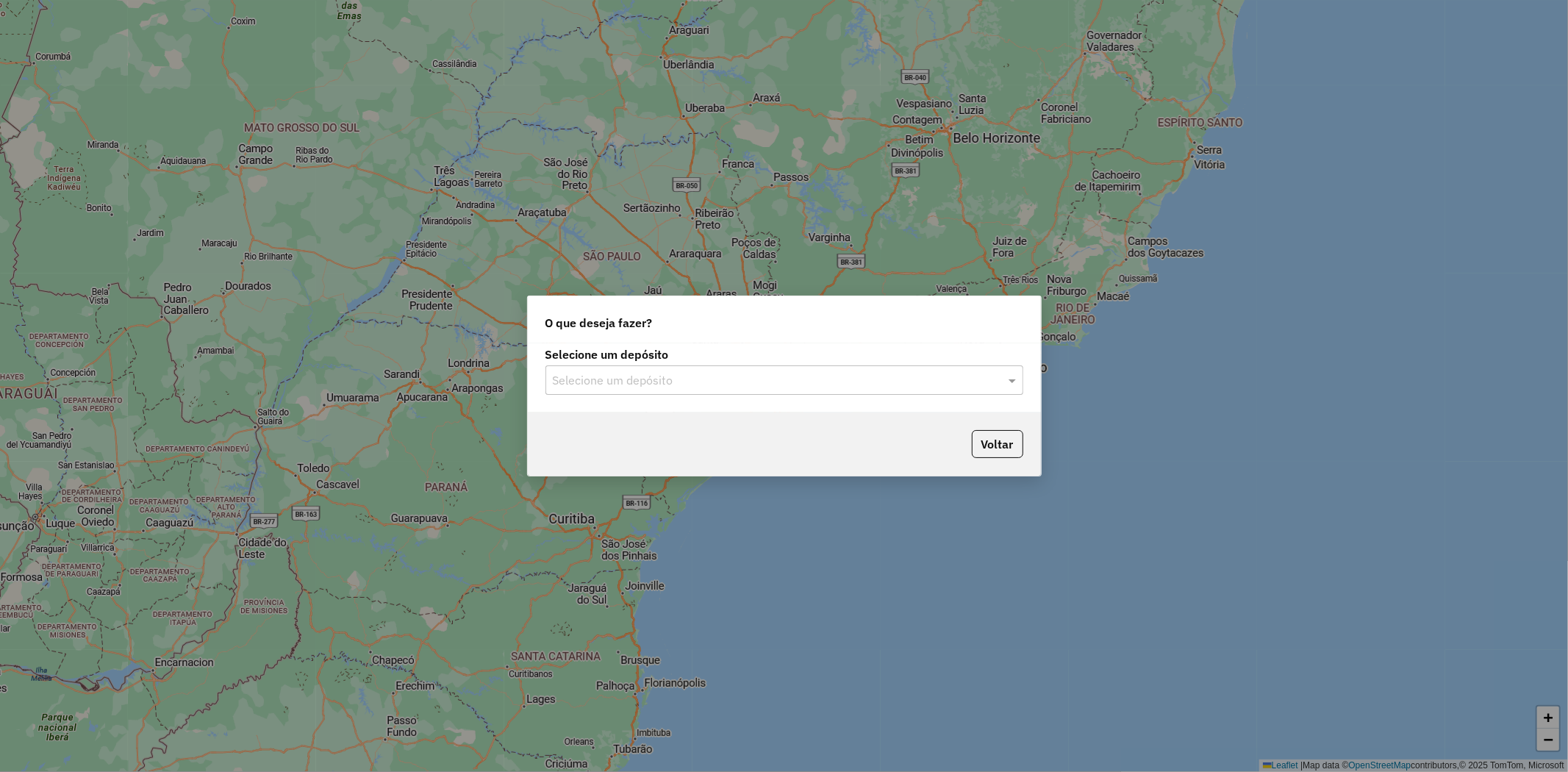
click at [700, 380] on input "text" at bounding box center [770, 381] width 434 height 17
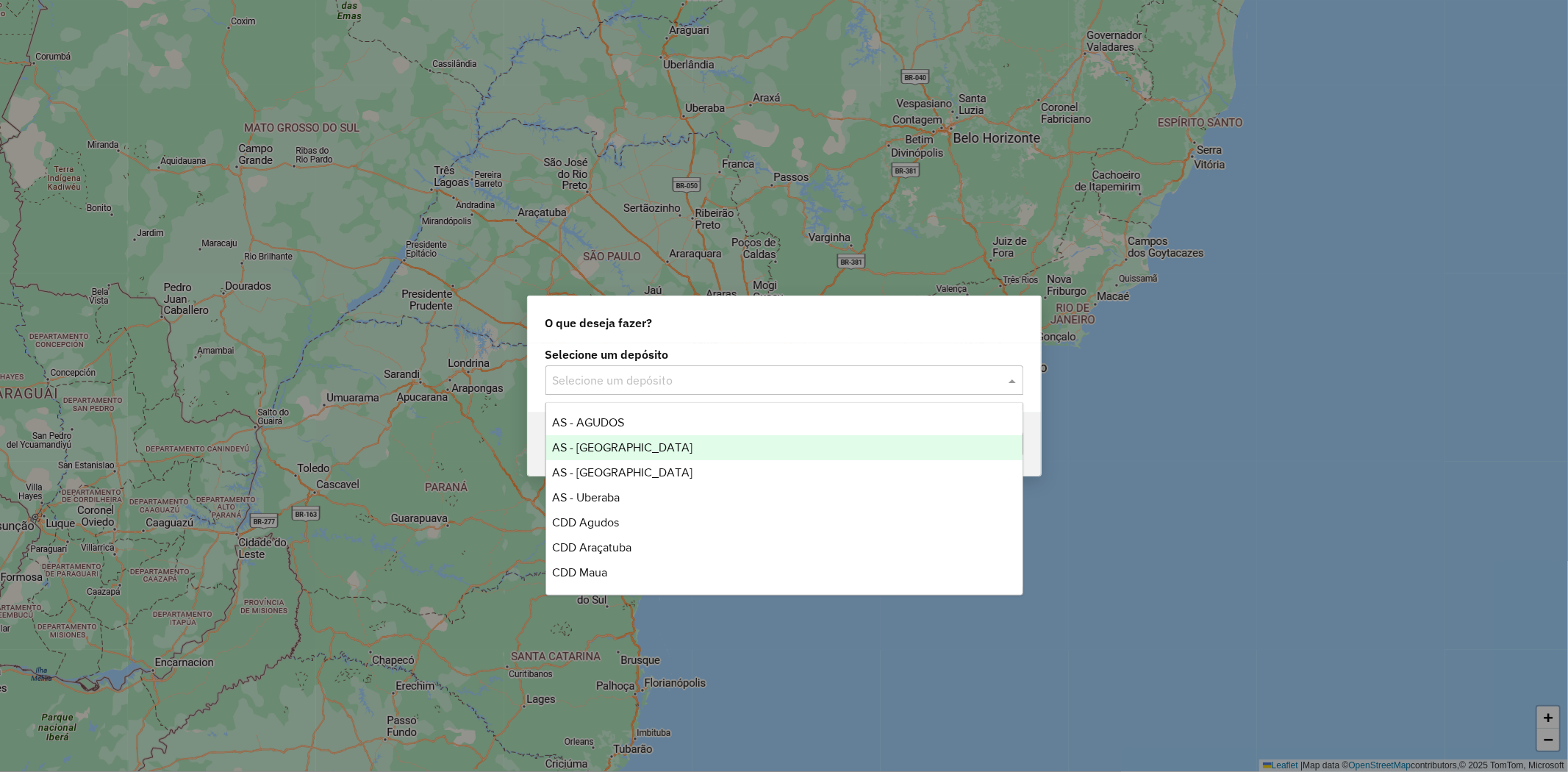
click at [658, 441] on div "AS - [GEOGRAPHIC_DATA]" at bounding box center [785, 448] width 477 height 25
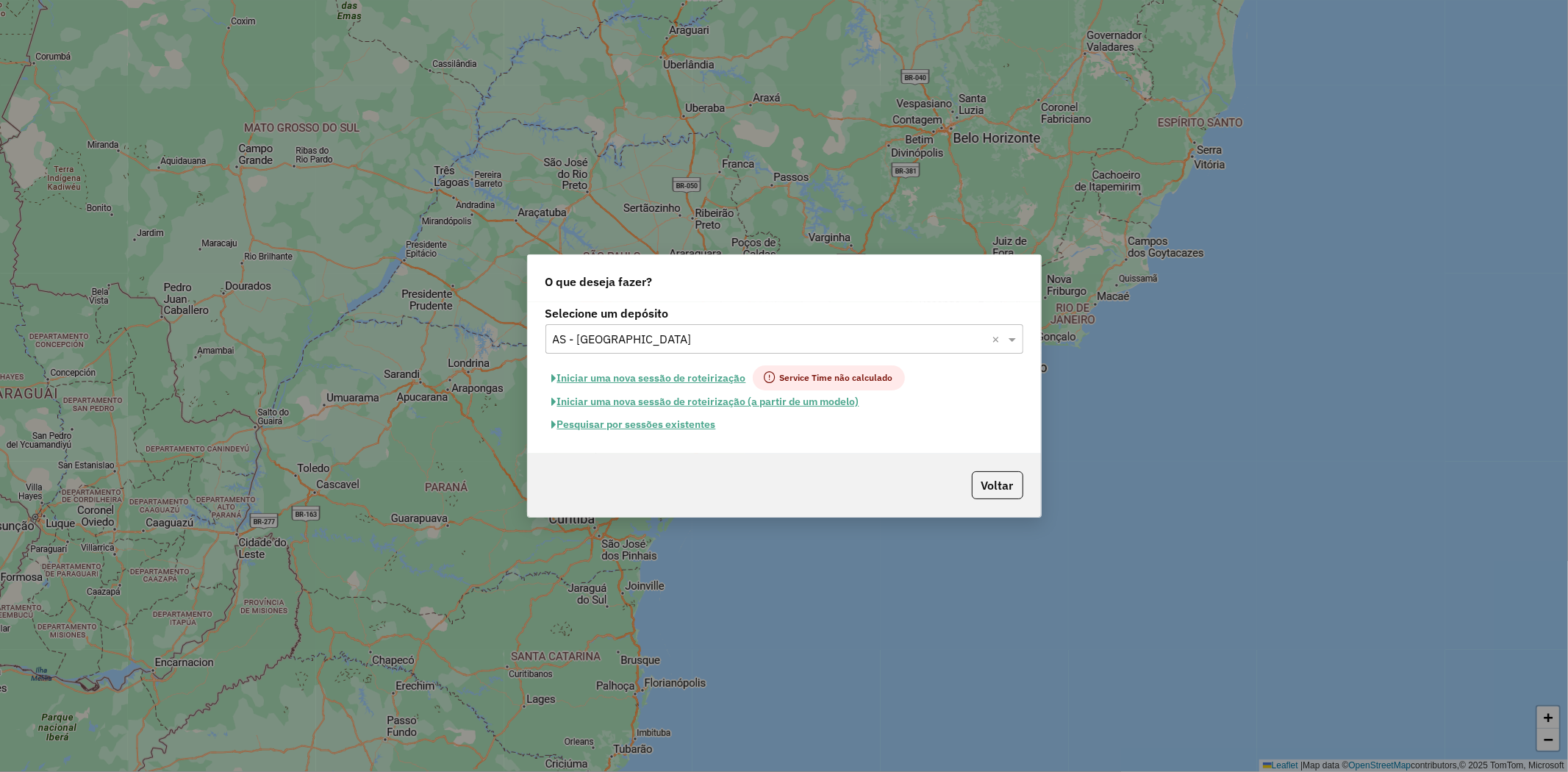
click at [709, 421] on button "Pesquisar por sessões existentes" at bounding box center [634, 425] width 178 height 23
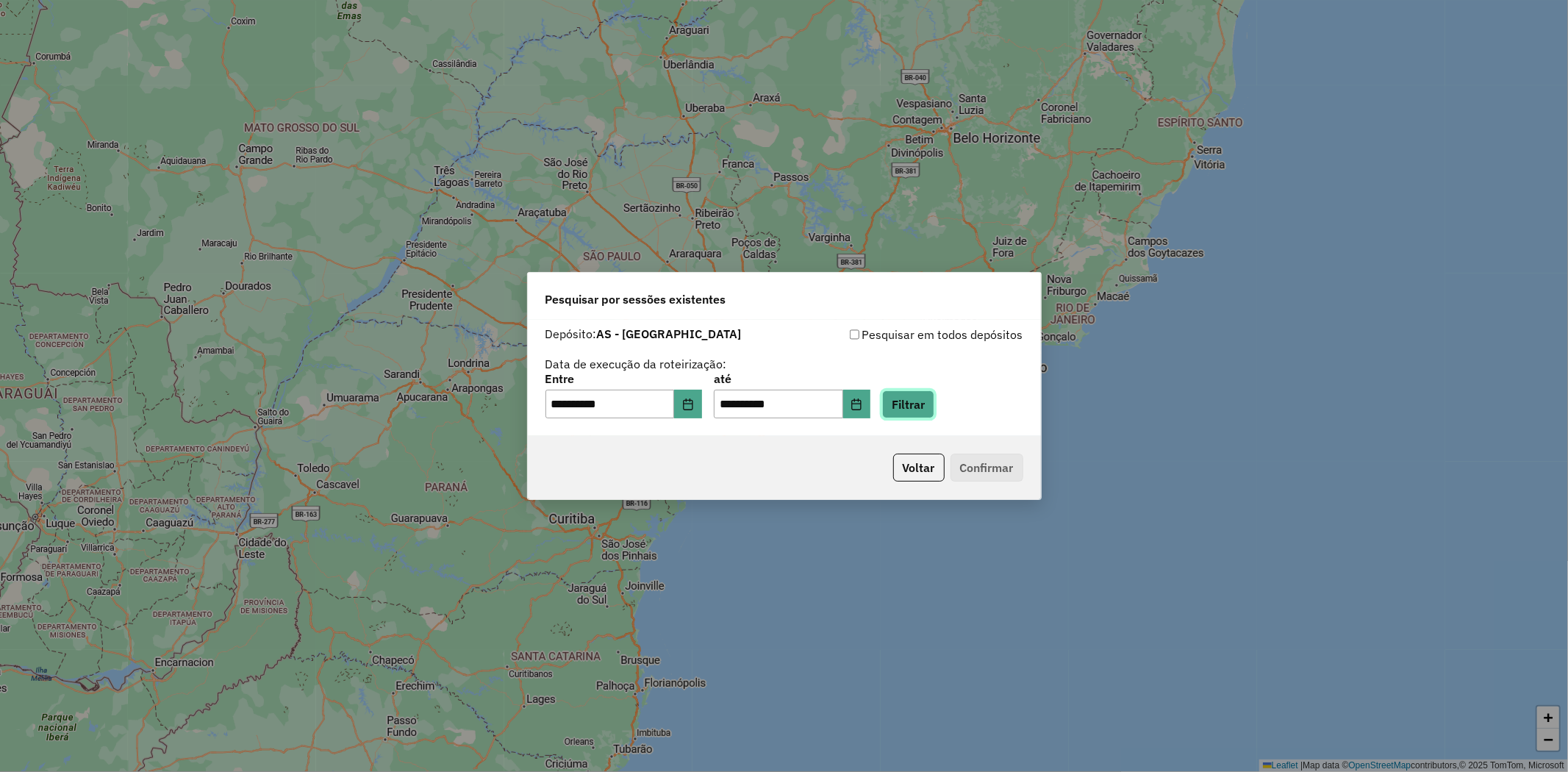
click at [924, 405] on button "Filtrar" at bounding box center [908, 404] width 53 height 28
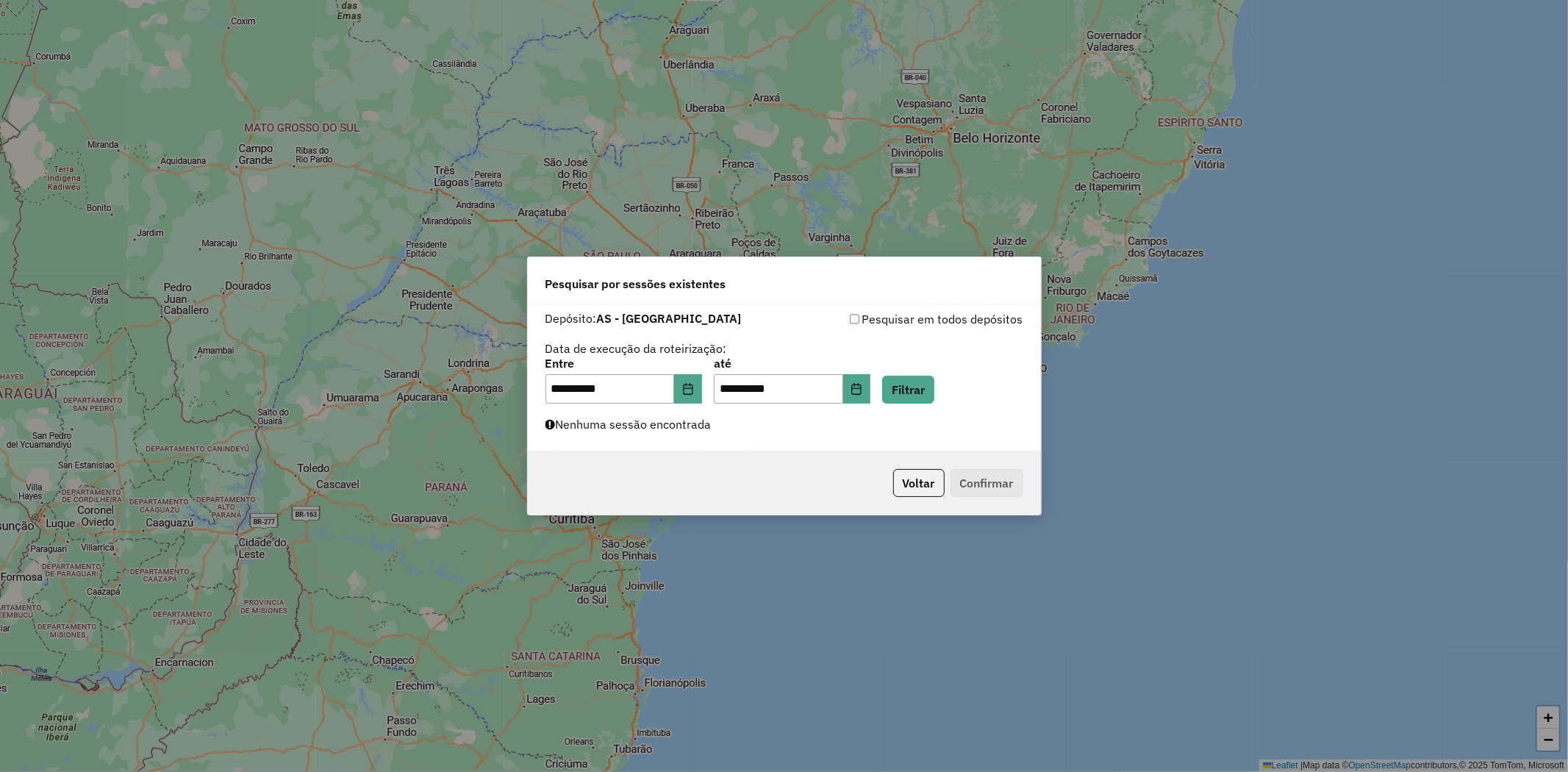
click at [772, 435] on div "**********" at bounding box center [784, 377] width 513 height 147
click at [931, 386] on button "Filtrar" at bounding box center [908, 390] width 53 height 28
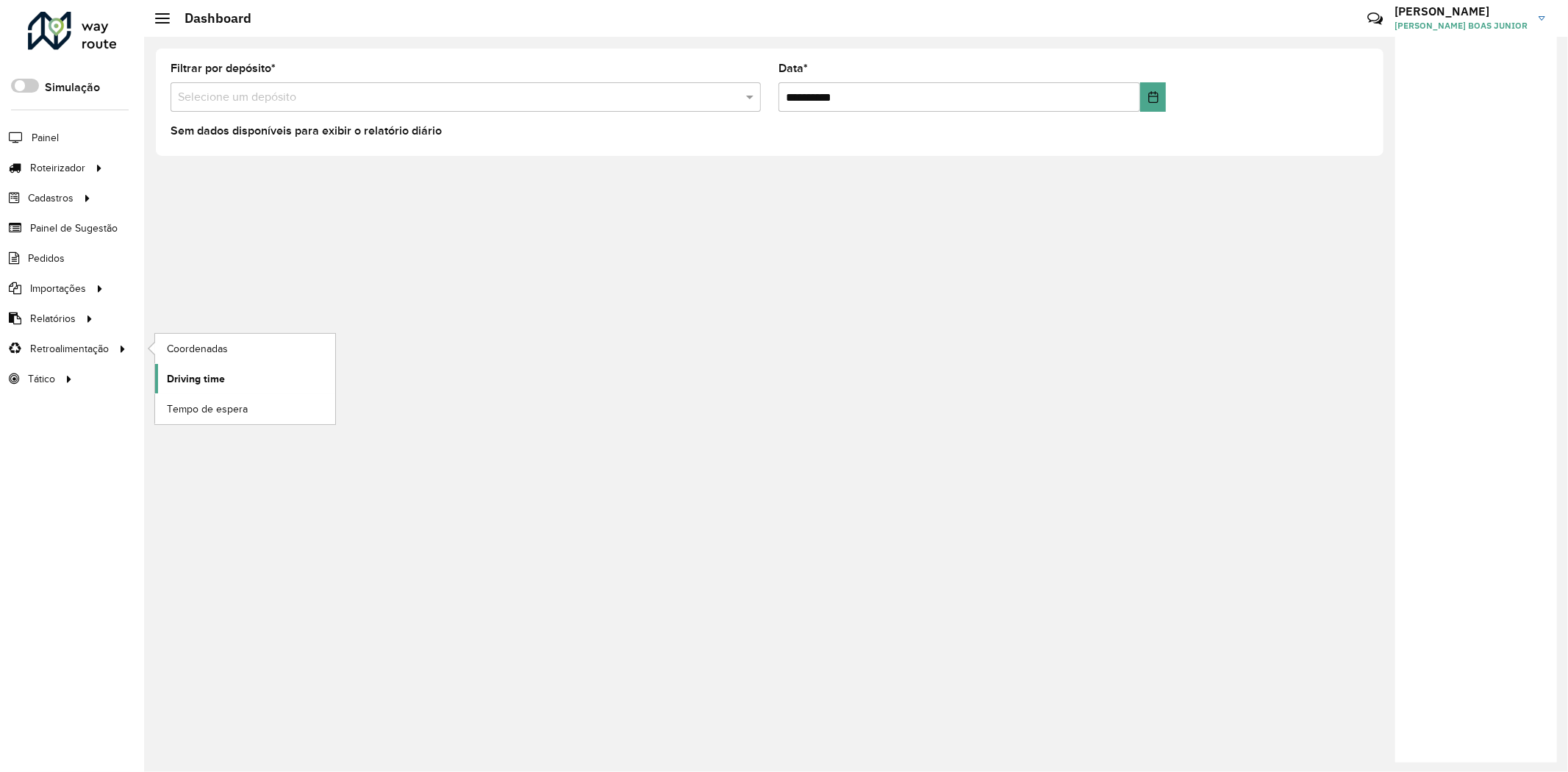
click at [214, 386] on span "Driving time" at bounding box center [196, 379] width 58 height 16
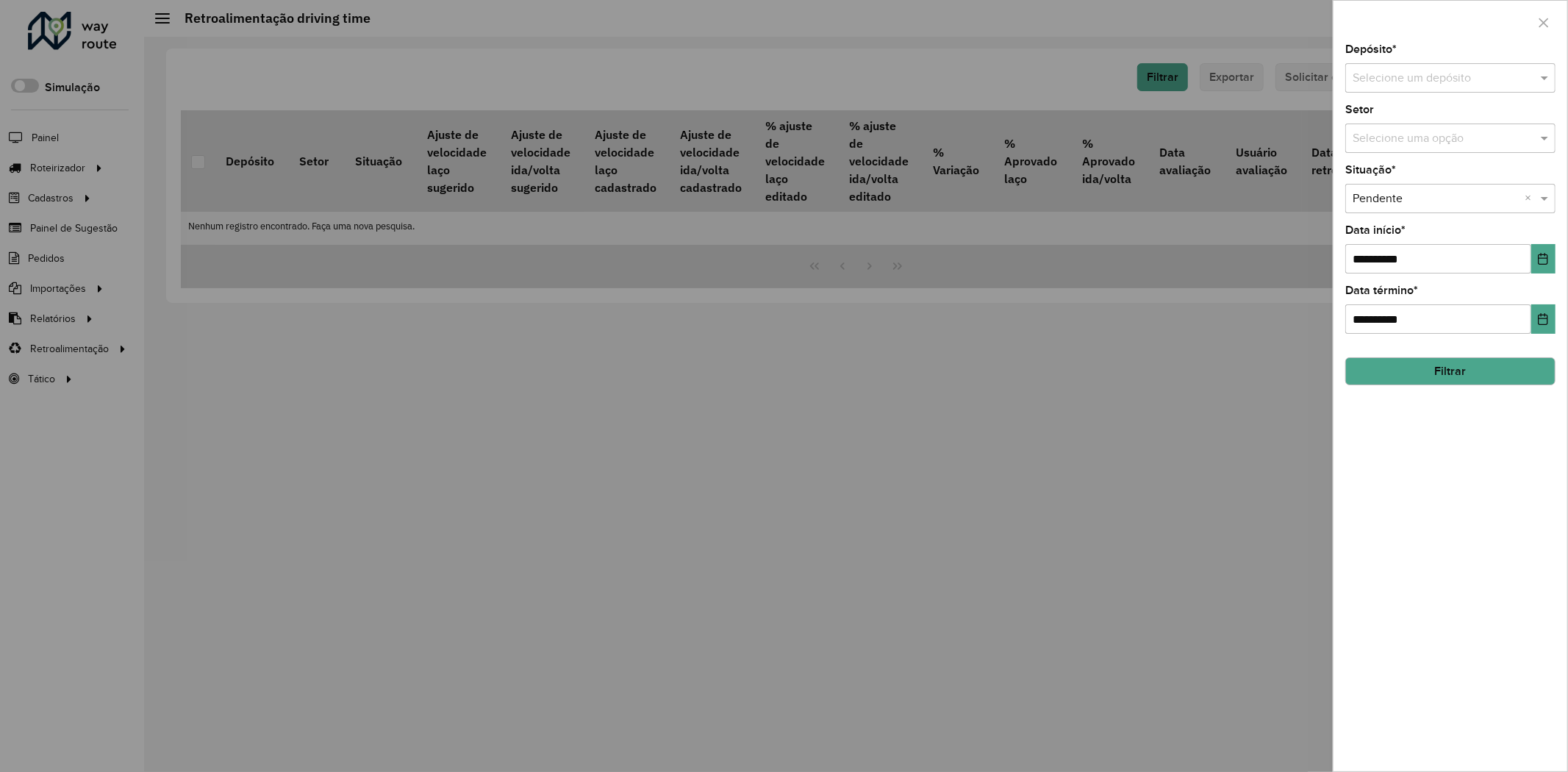
click at [1438, 81] on input "text" at bounding box center [1436, 78] width 166 height 17
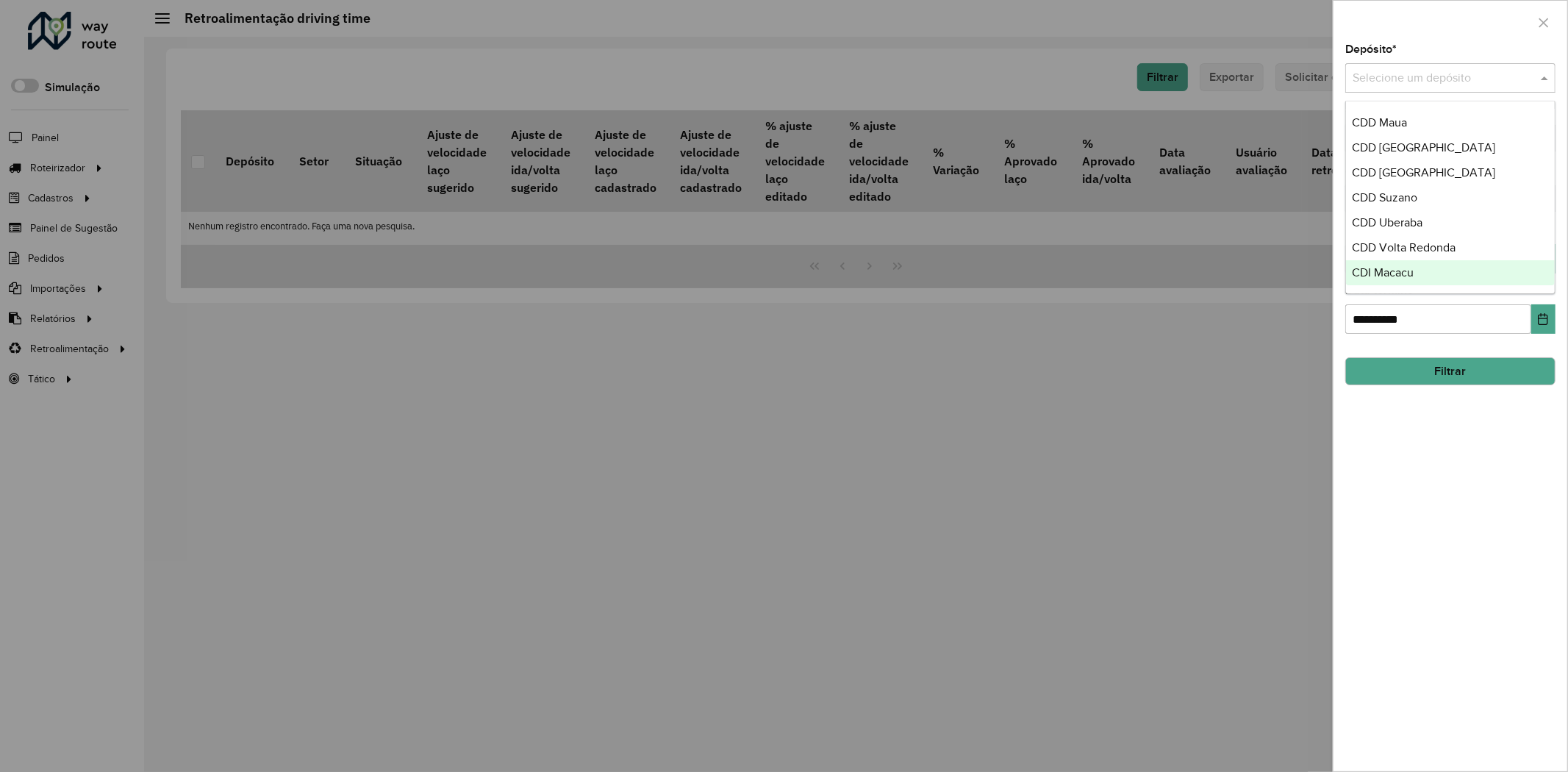
click at [1411, 275] on span "CDI Macacu" at bounding box center [1382, 272] width 62 height 12
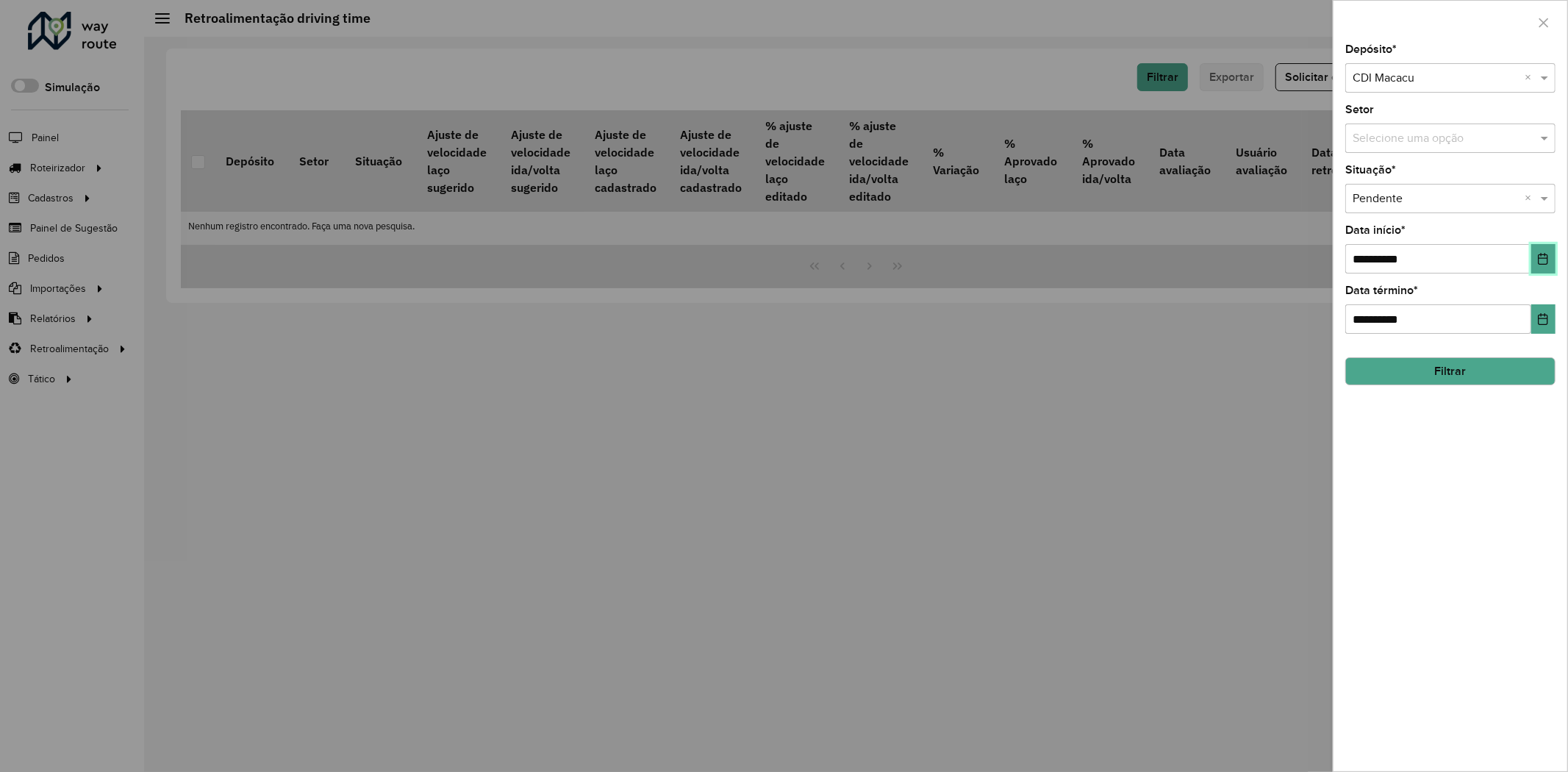
click at [1545, 267] on button "Choose Date" at bounding box center [1543, 259] width 25 height 30
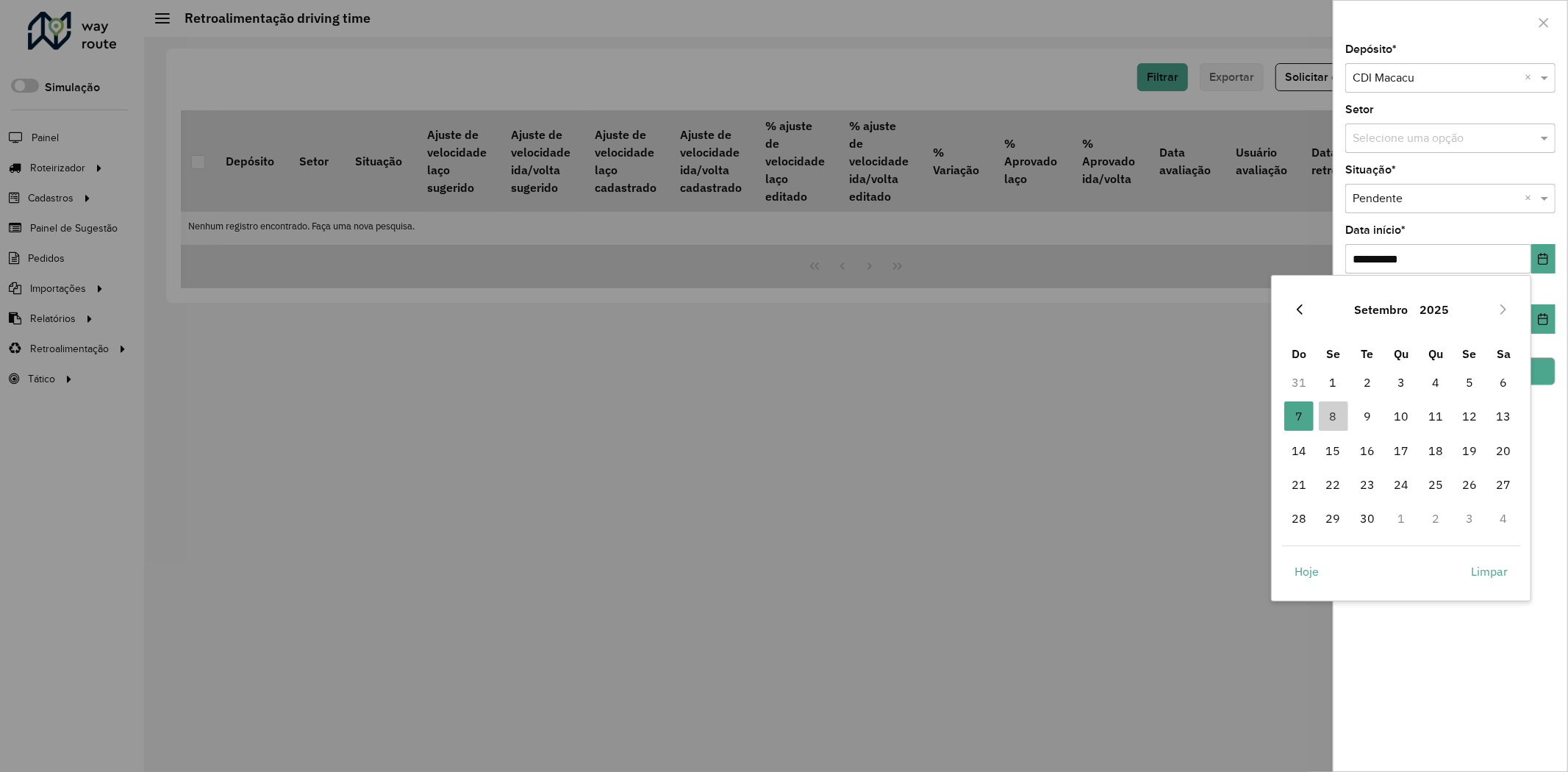
click at [1302, 313] on icon "Previous Month" at bounding box center [1299, 309] width 6 height 11
click at [1473, 378] on span "1" at bounding box center [1469, 382] width 30 height 30
type input "**********"
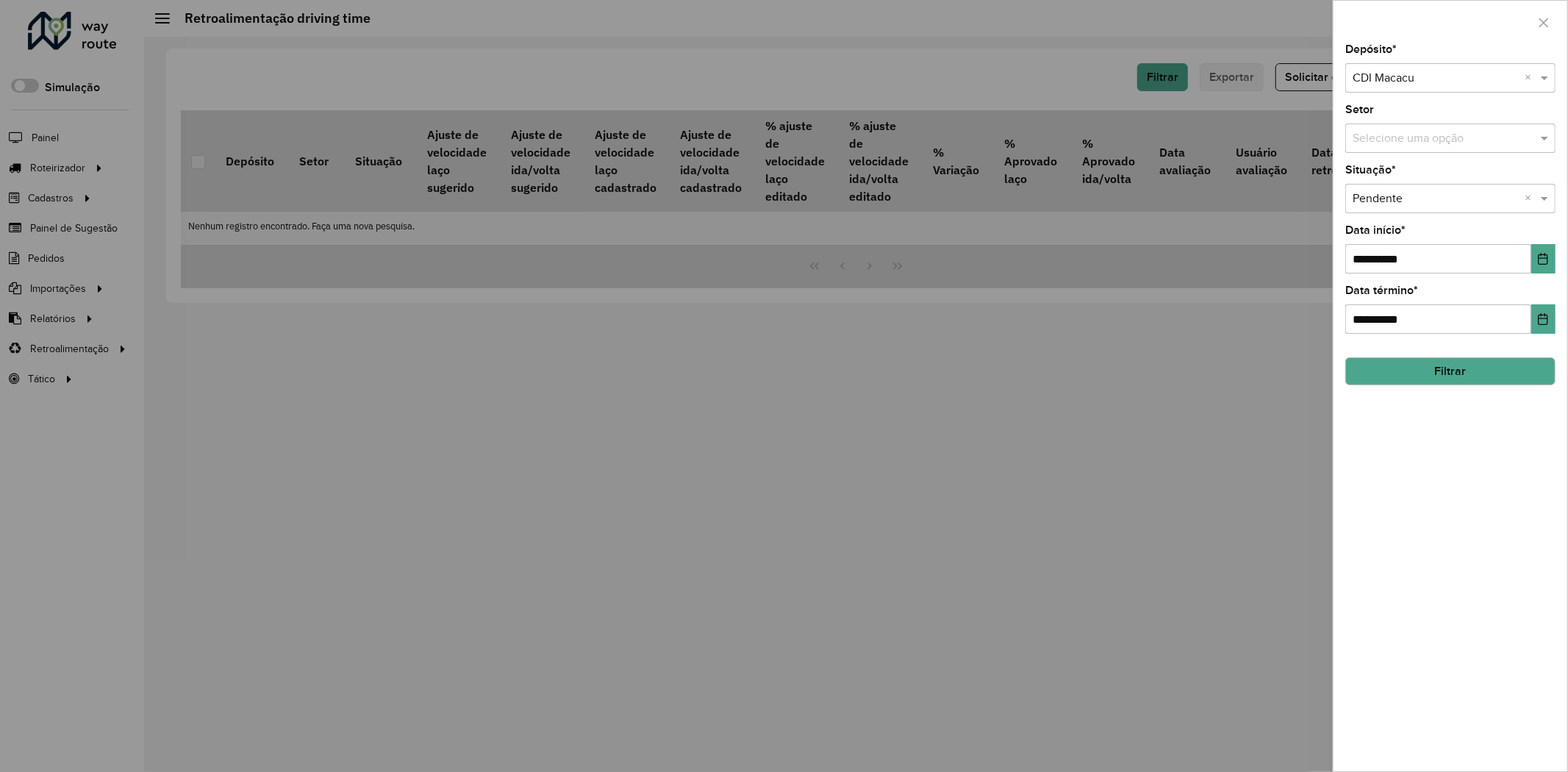
click at [1524, 364] on button "Filtrar" at bounding box center [1450, 372] width 210 height 28
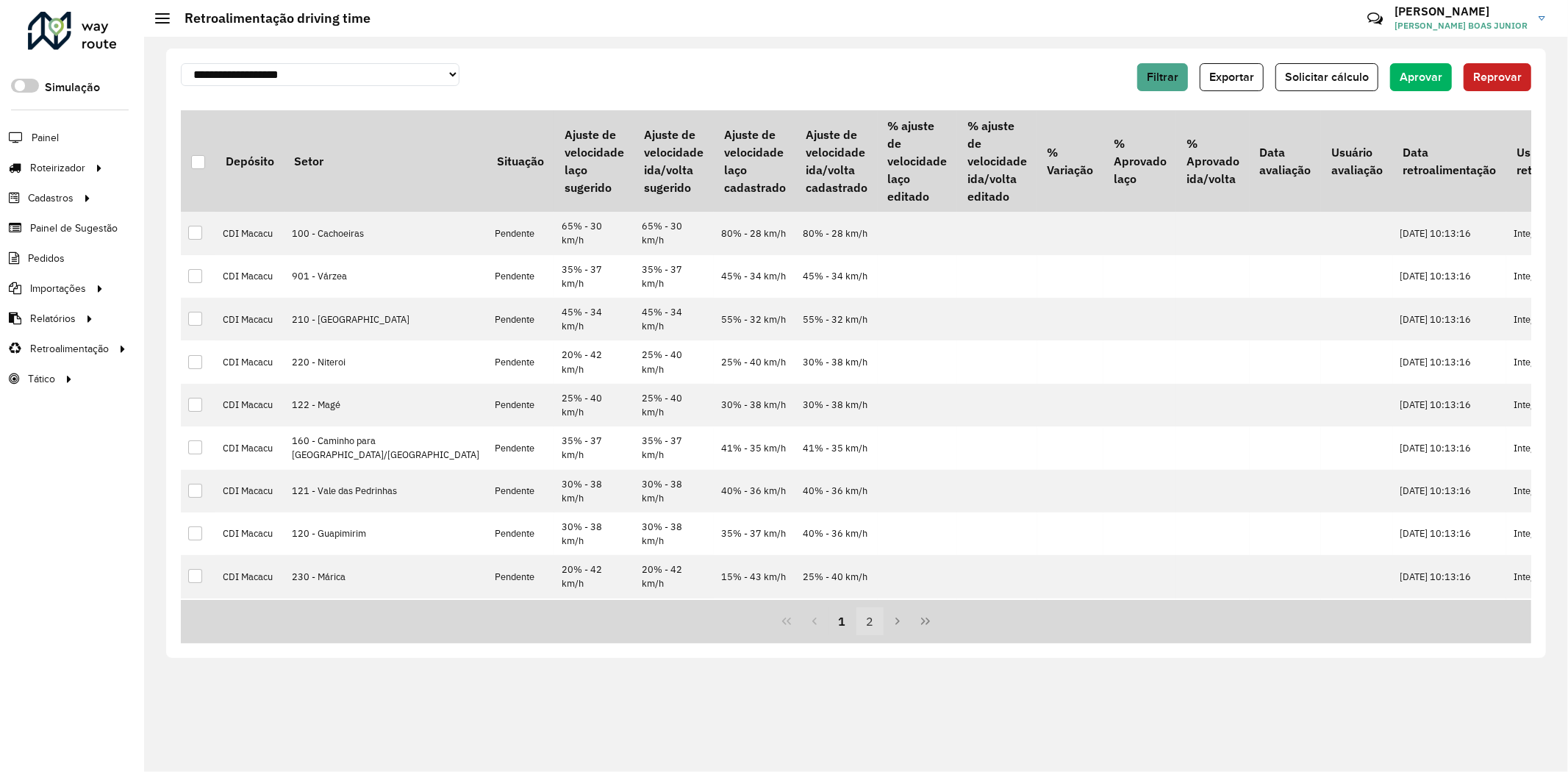
click at [874, 628] on button "2" at bounding box center [870, 622] width 28 height 28
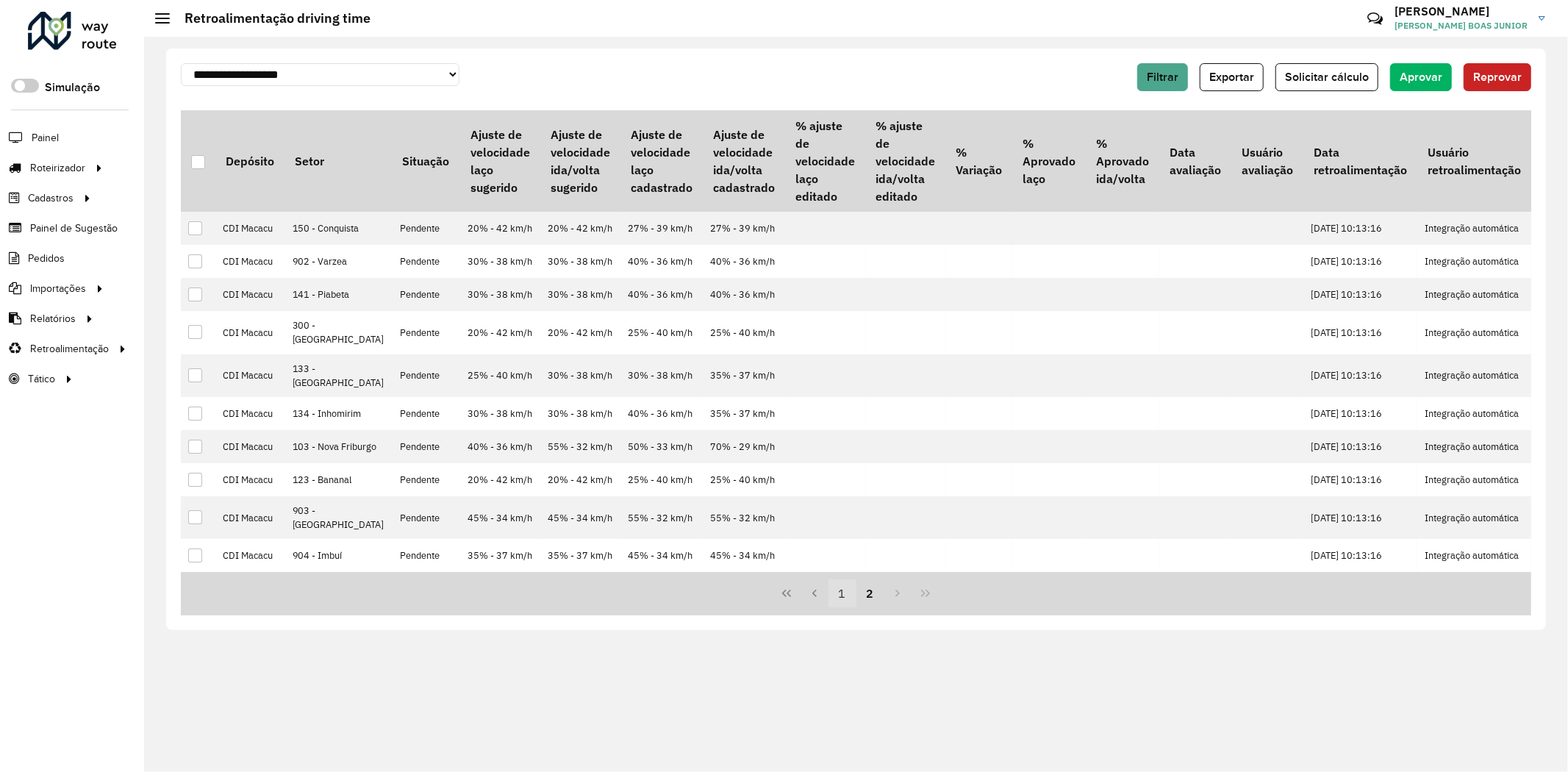
click at [848, 608] on button "1" at bounding box center [842, 594] width 28 height 28
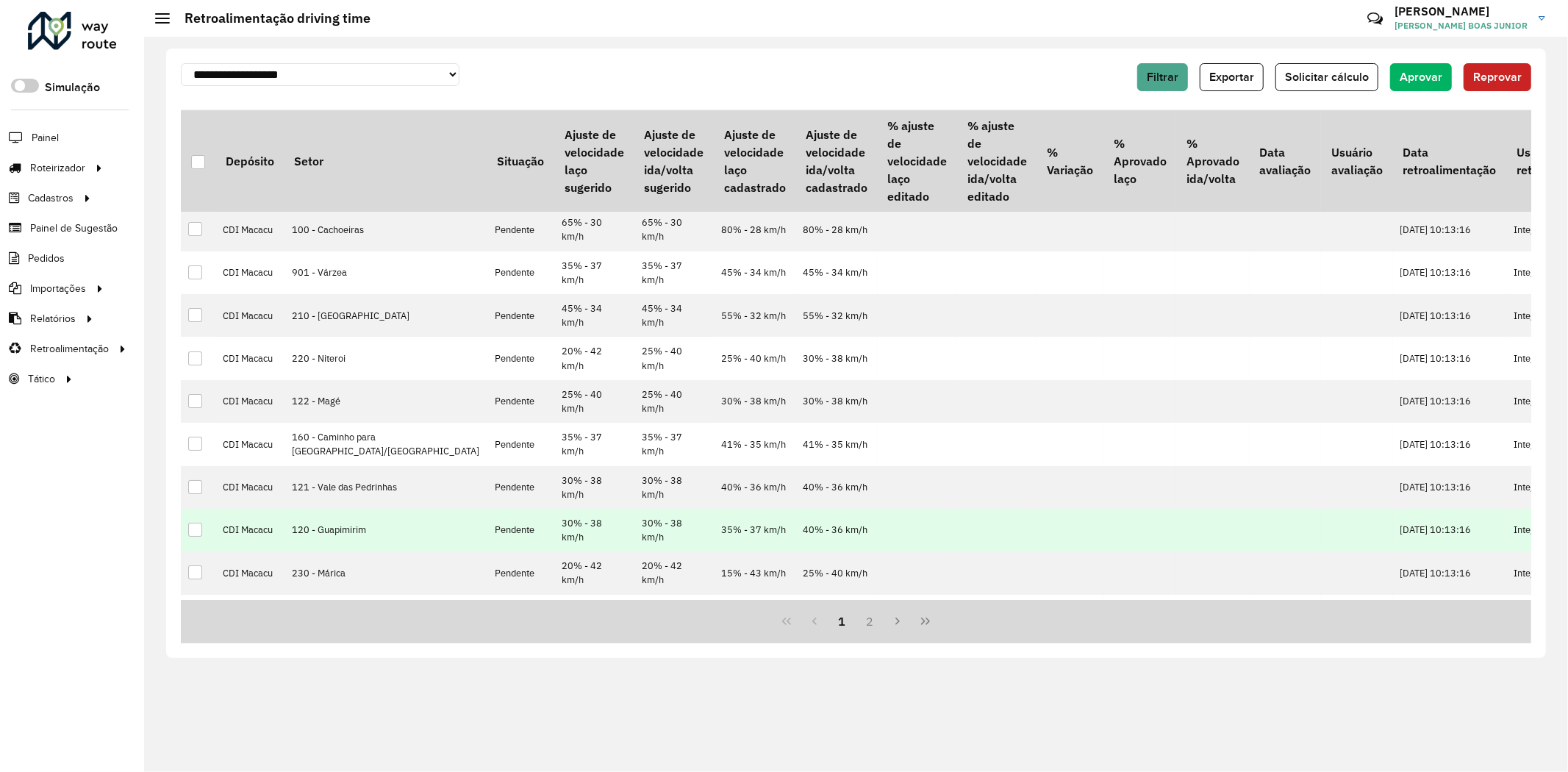
scroll to position [0, 0]
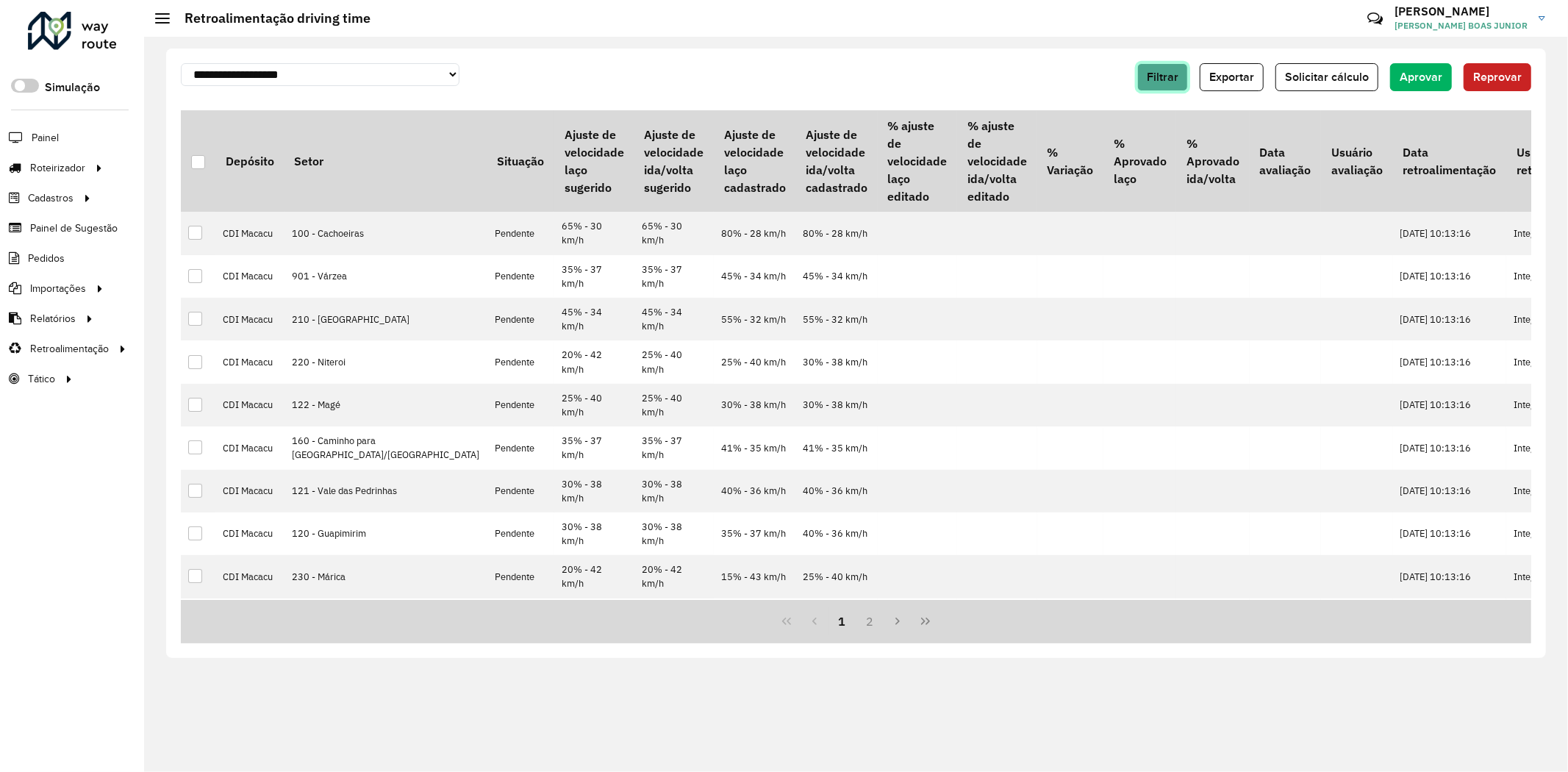
click at [1155, 71] on span "Filtrar" at bounding box center [1162, 76] width 31 height 12
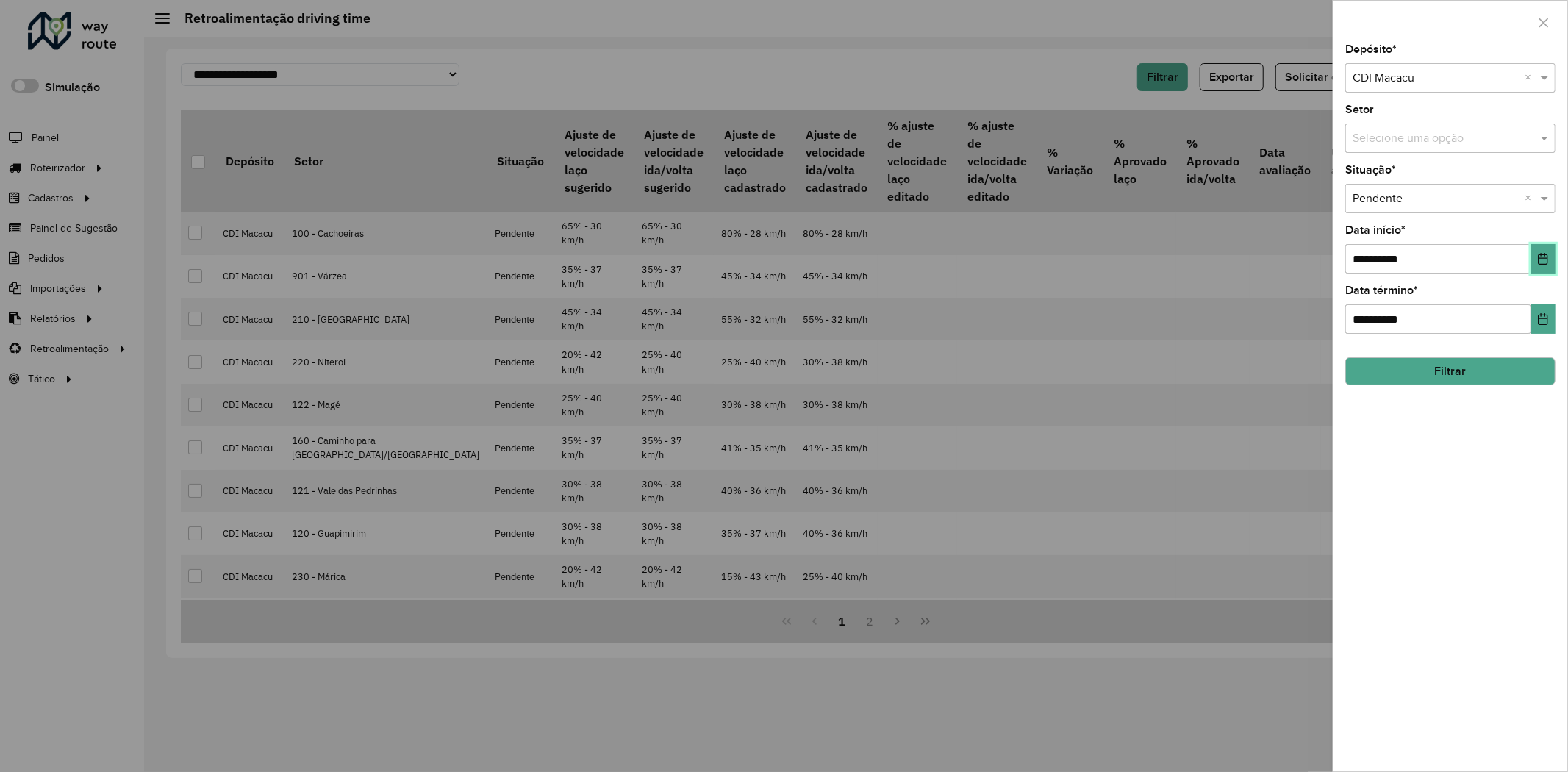
click at [1547, 260] on icon "Choose Date" at bounding box center [1543, 259] width 10 height 12
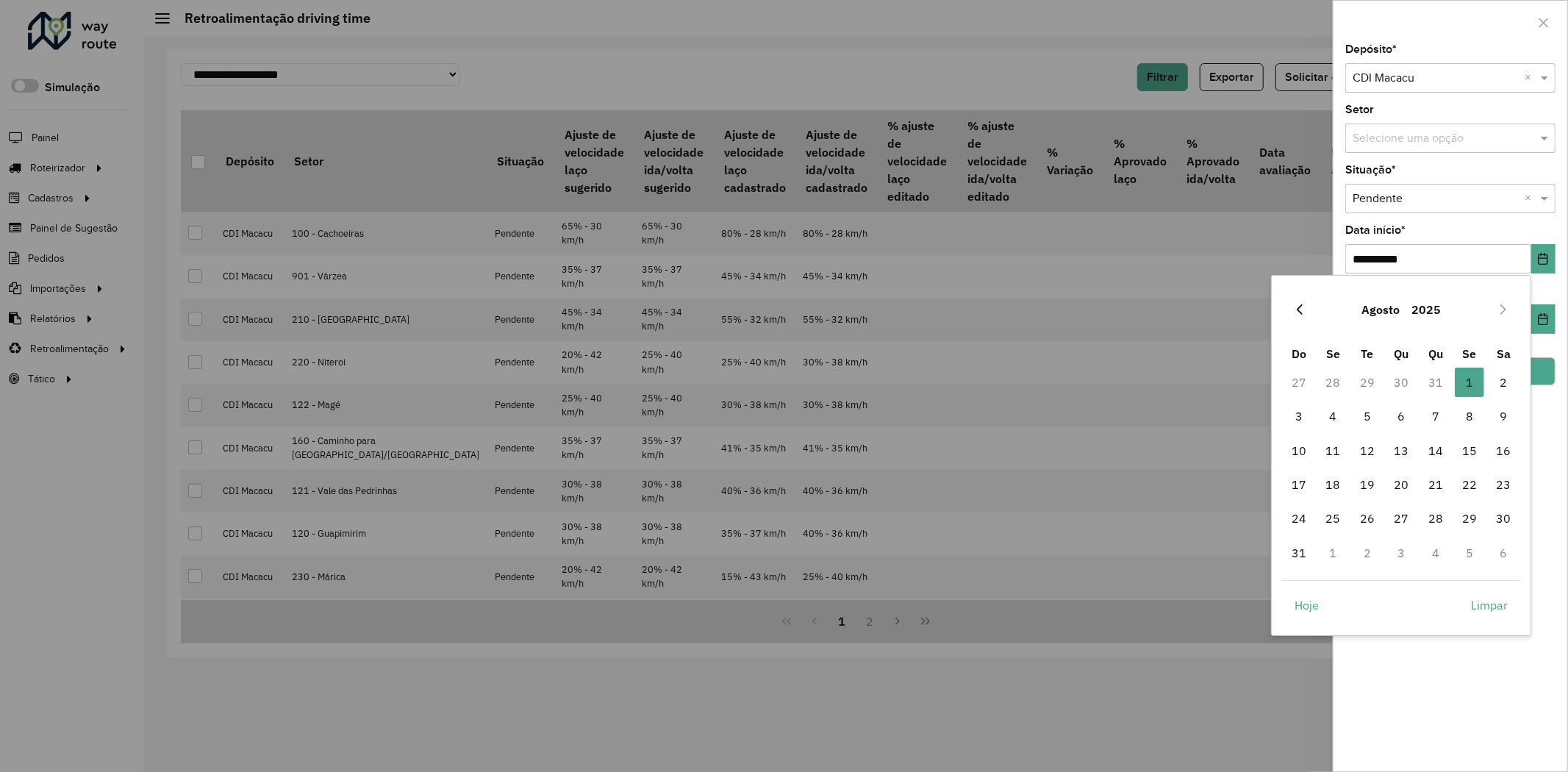
click at [1309, 310] on button "Previous Month" at bounding box center [1299, 309] width 24 height 24
click at [1372, 382] on span "1" at bounding box center [1367, 382] width 30 height 30
type input "**********"
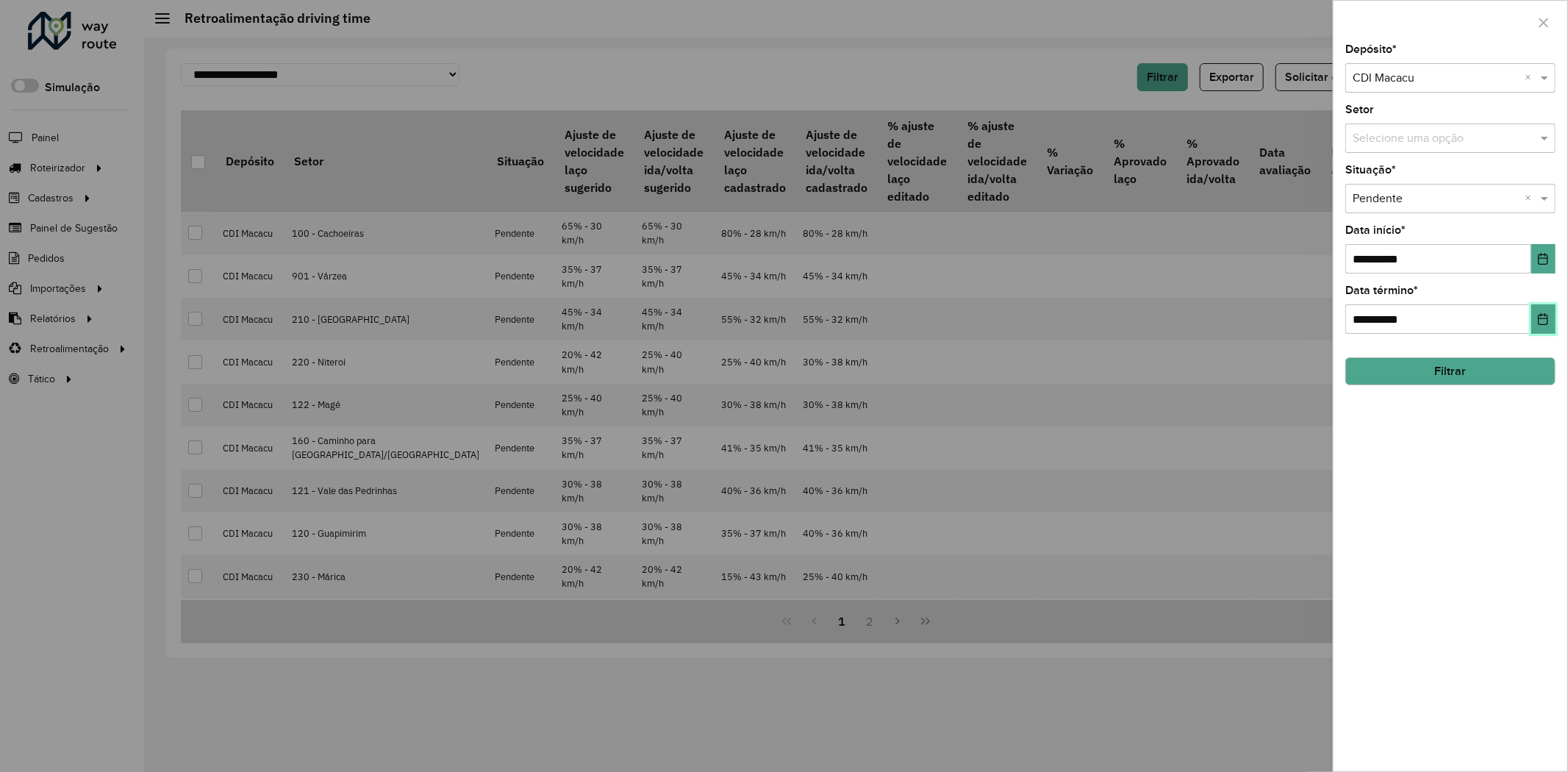
click at [1545, 326] on button "Choose Date" at bounding box center [1543, 319] width 25 height 30
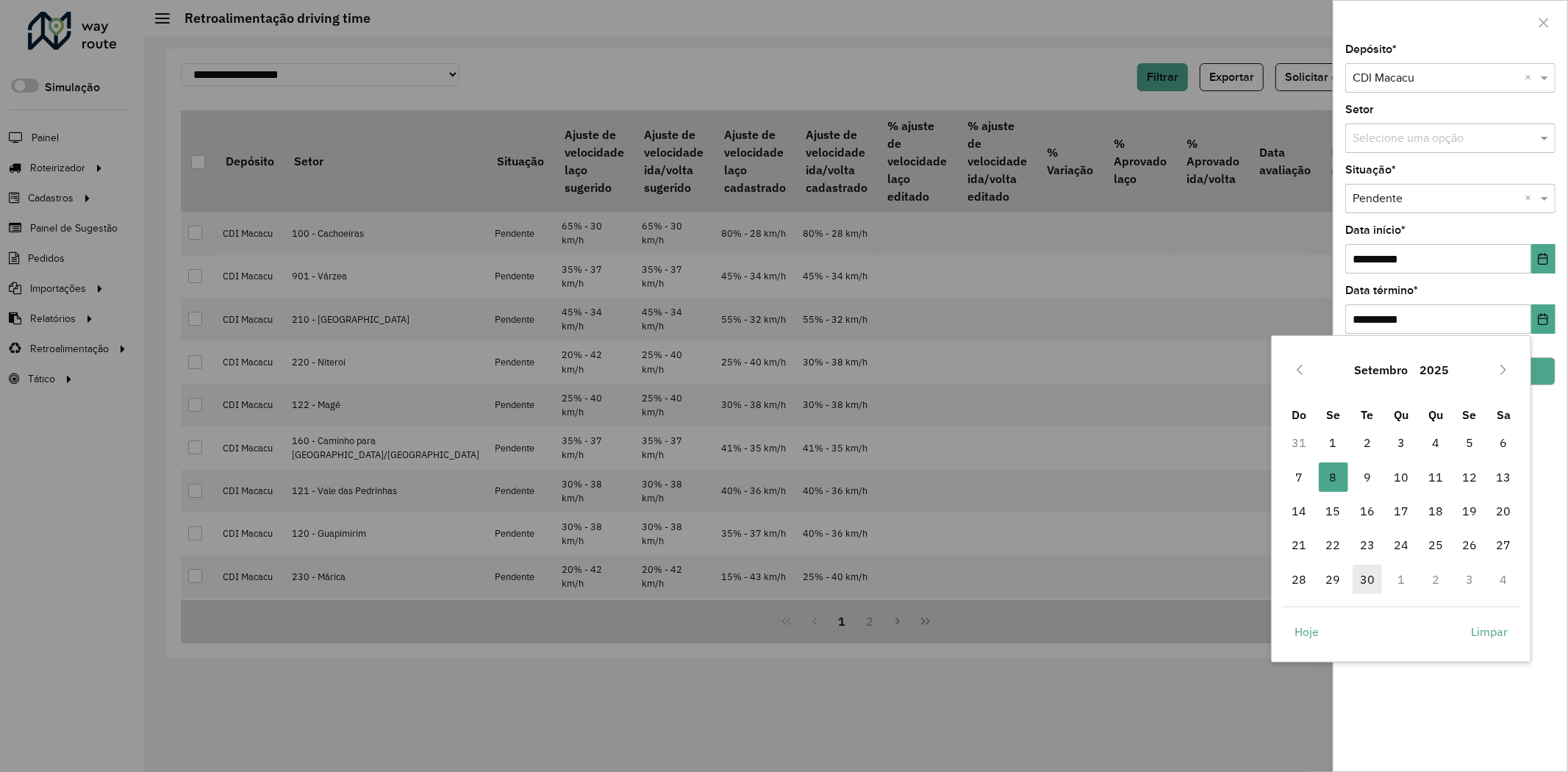
click at [1367, 583] on span "30" at bounding box center [1367, 580] width 30 height 30
type input "**********"
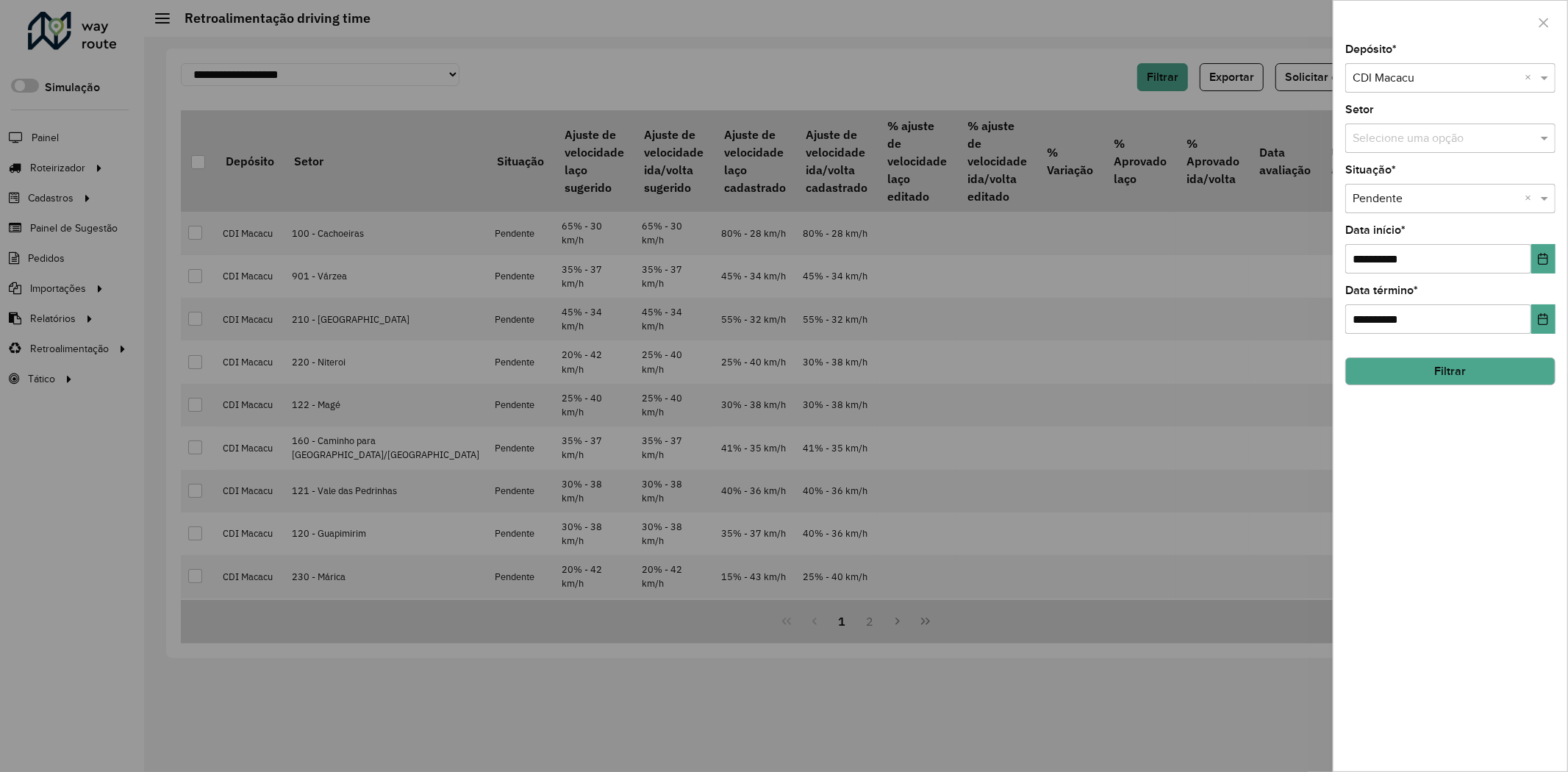
click at [1475, 361] on button "Filtrar" at bounding box center [1450, 372] width 210 height 28
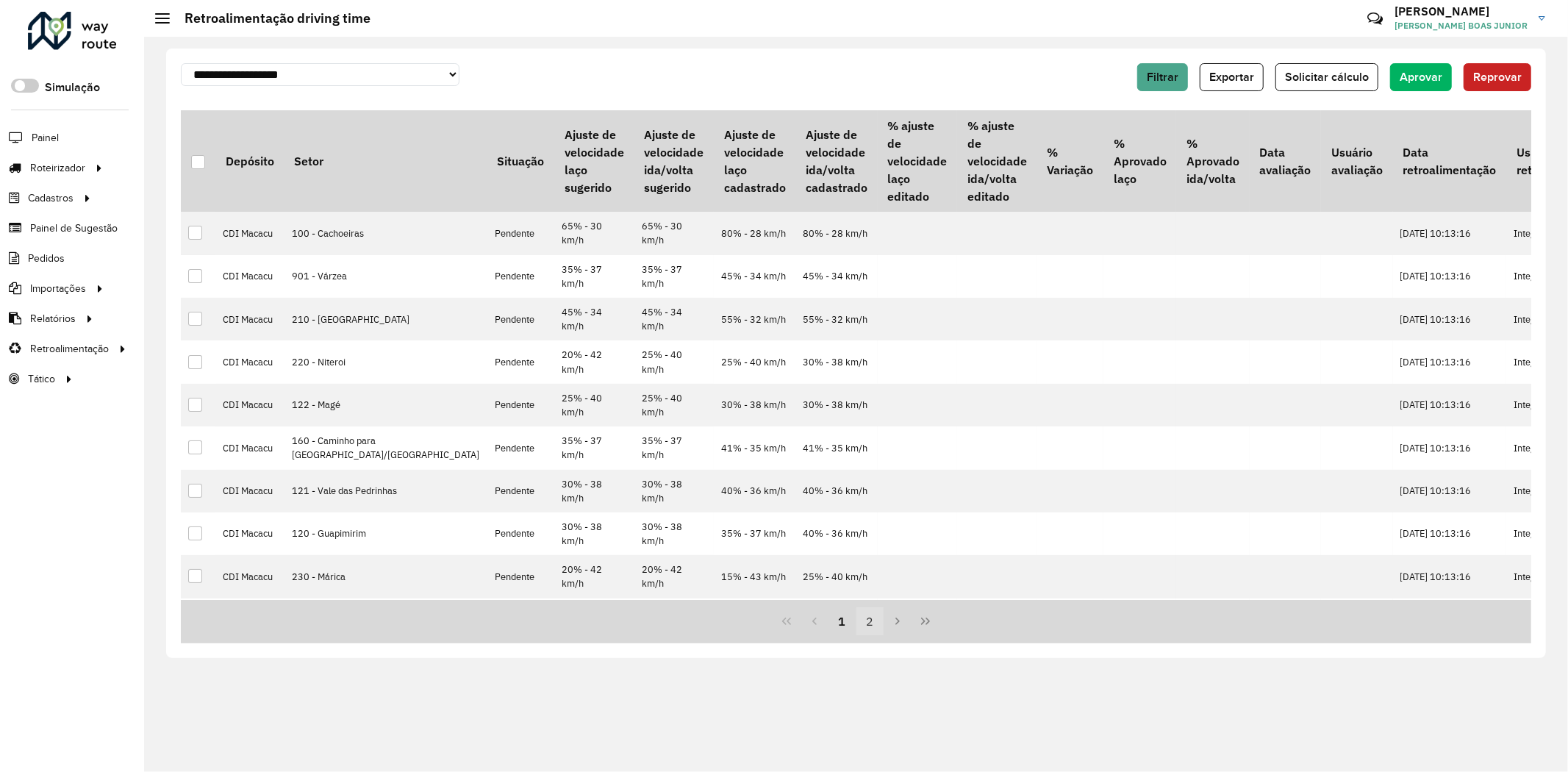
click at [868, 622] on button "2" at bounding box center [870, 622] width 28 height 28
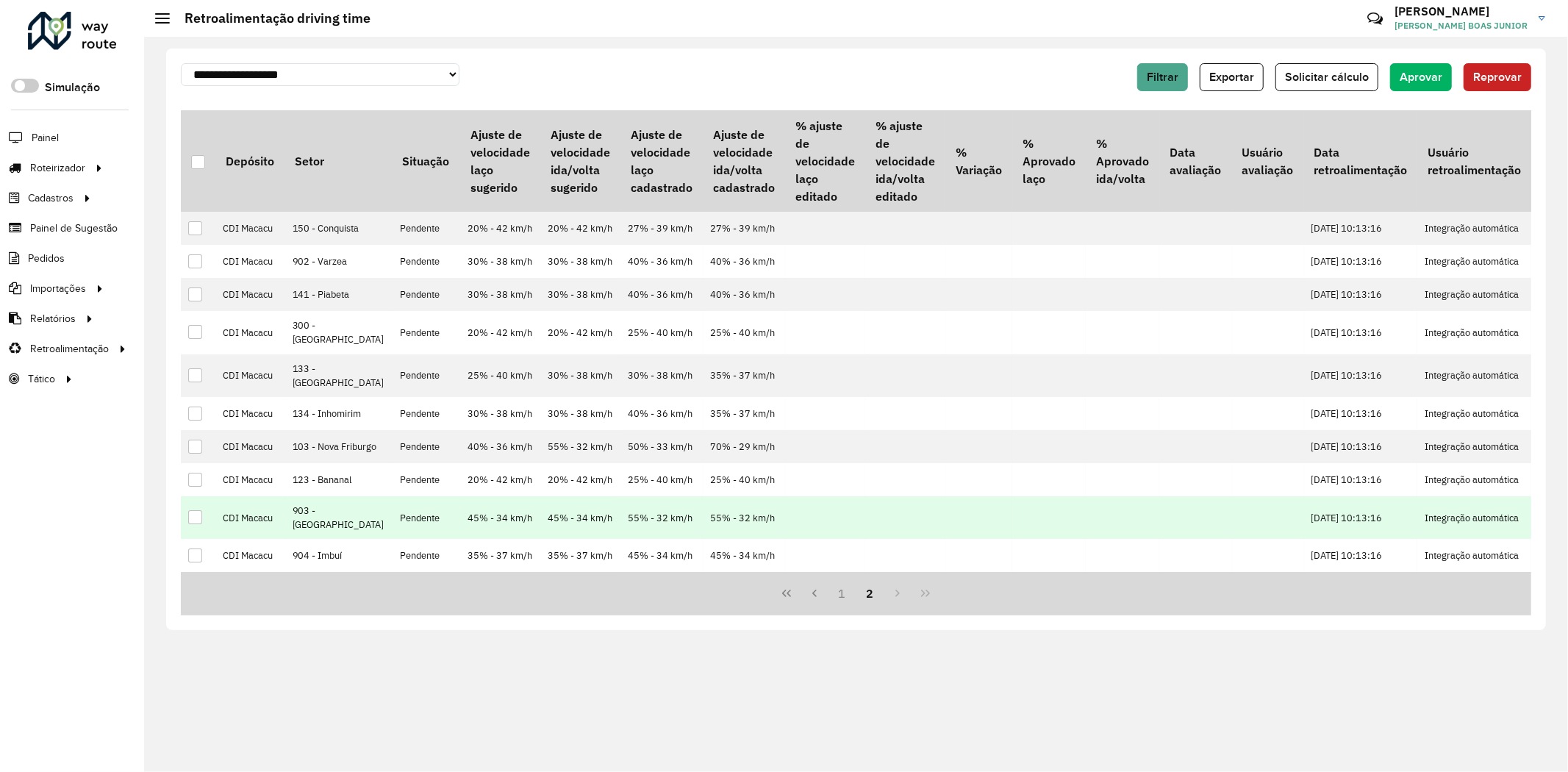
scroll to position [40, 0]
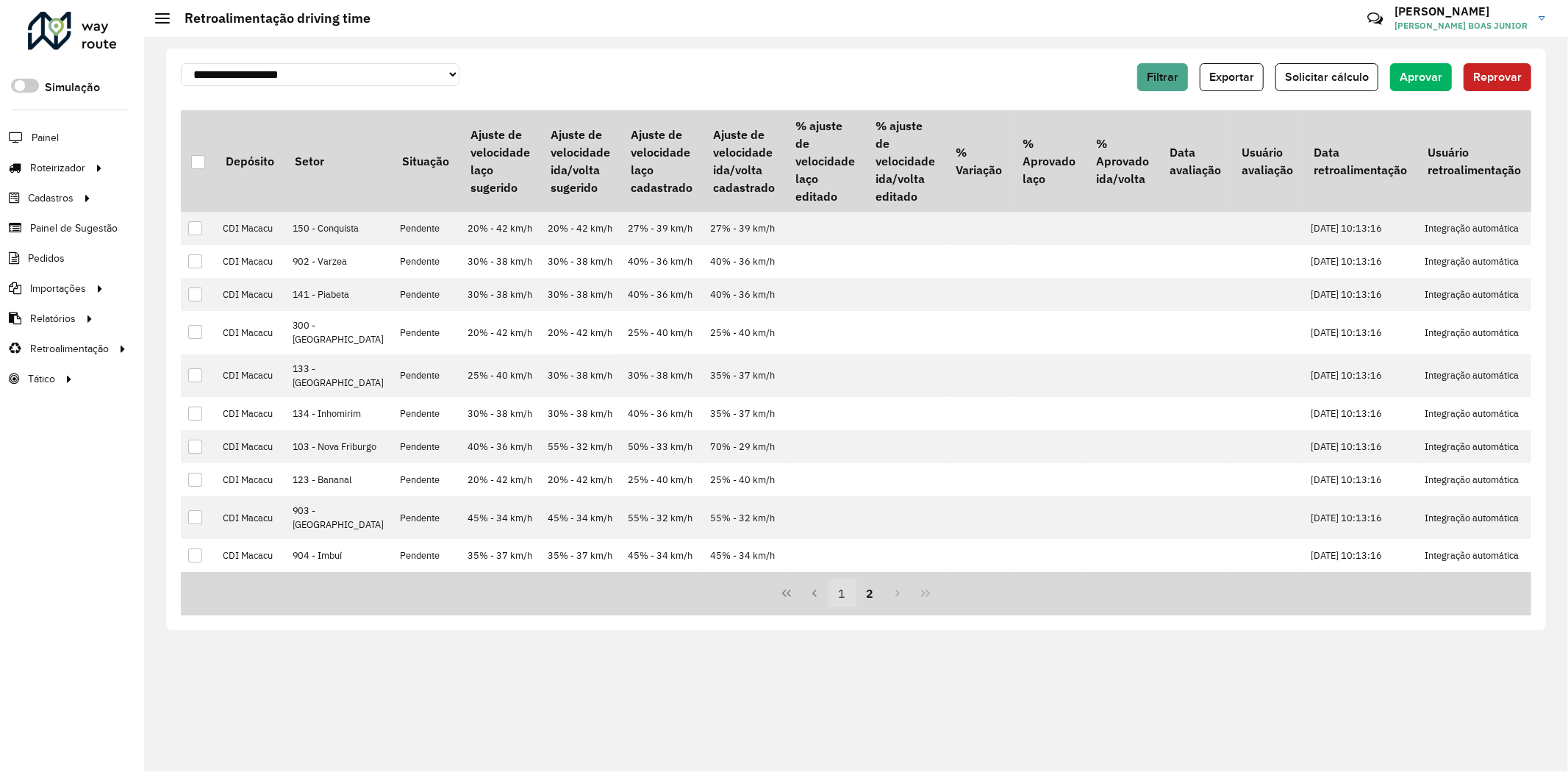
click at [846, 608] on button "1" at bounding box center [842, 594] width 28 height 28
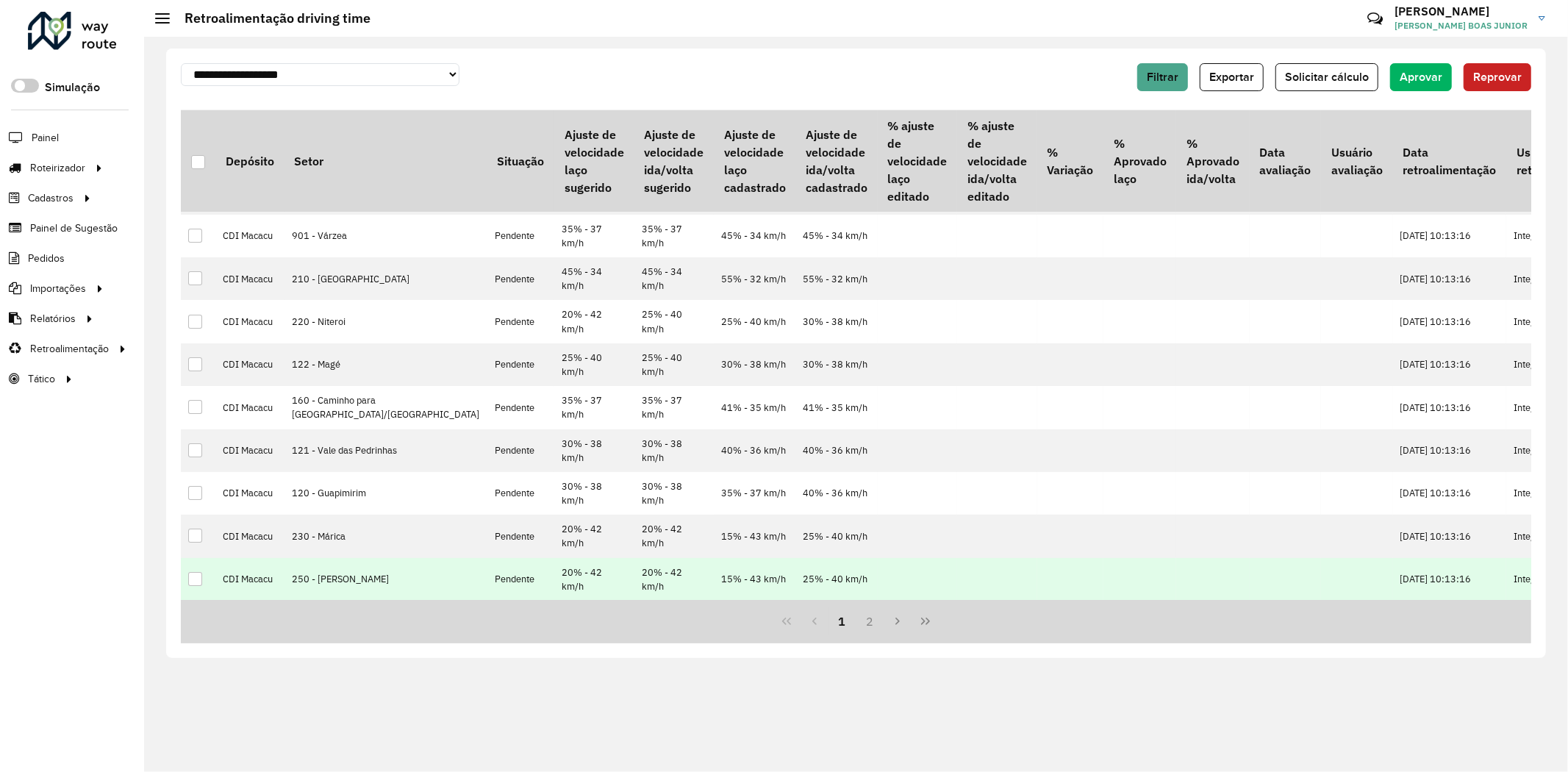
scroll to position [0, 0]
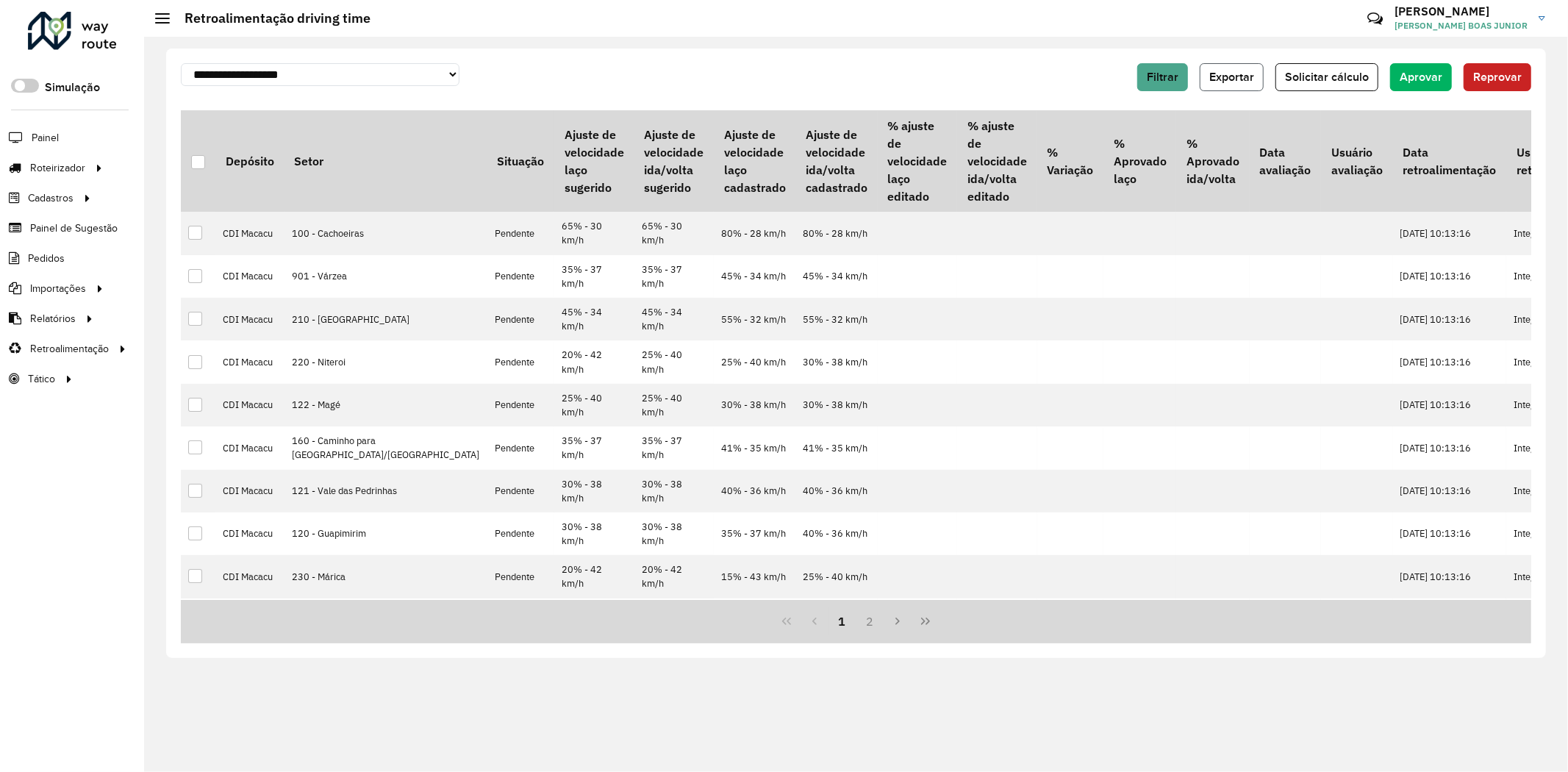
click at [1234, 86] on button "Exportar" at bounding box center [1232, 77] width 64 height 28
click at [1401, 79] on span "Aprovar" at bounding box center [1421, 76] width 43 height 12
drag, startPoint x: 194, startPoint y: 163, endPoint x: 208, endPoint y: 164, distance: 14.0
click at [195, 163] on div at bounding box center [198, 162] width 14 height 14
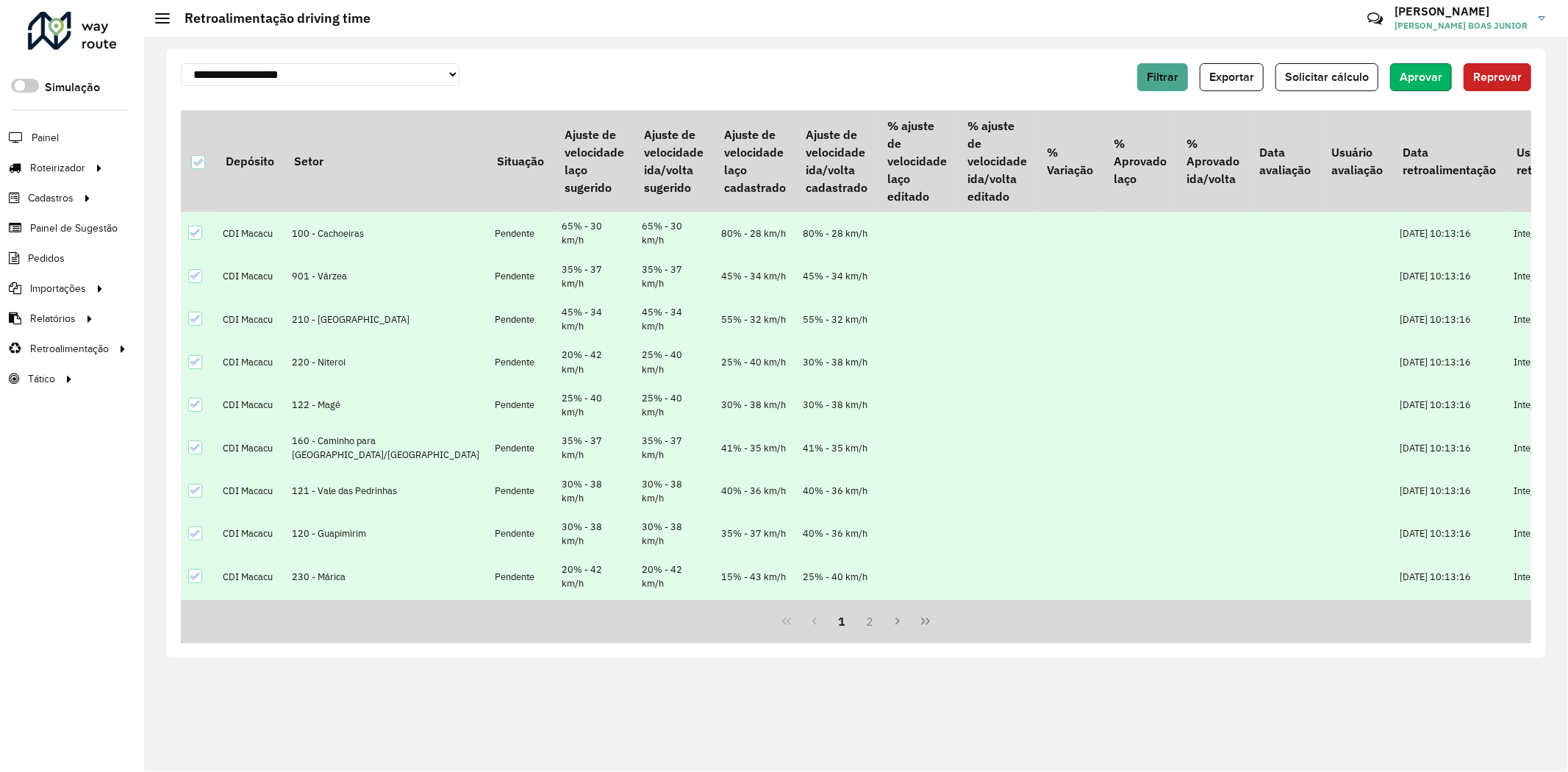
click at [1409, 76] on span "Aprovar" at bounding box center [1421, 76] width 43 height 12
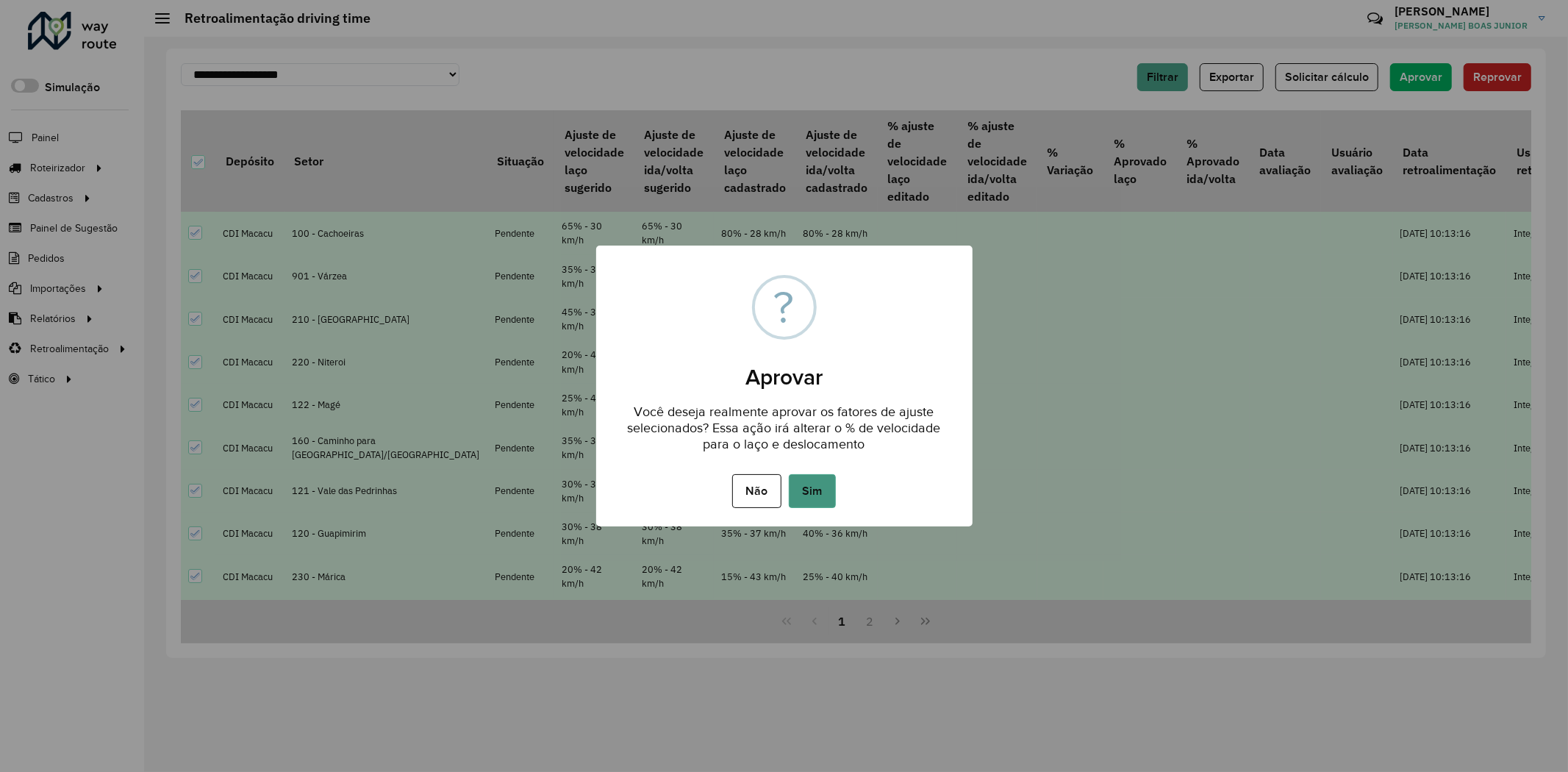
click at [819, 488] on button "Sim" at bounding box center [812, 491] width 47 height 34
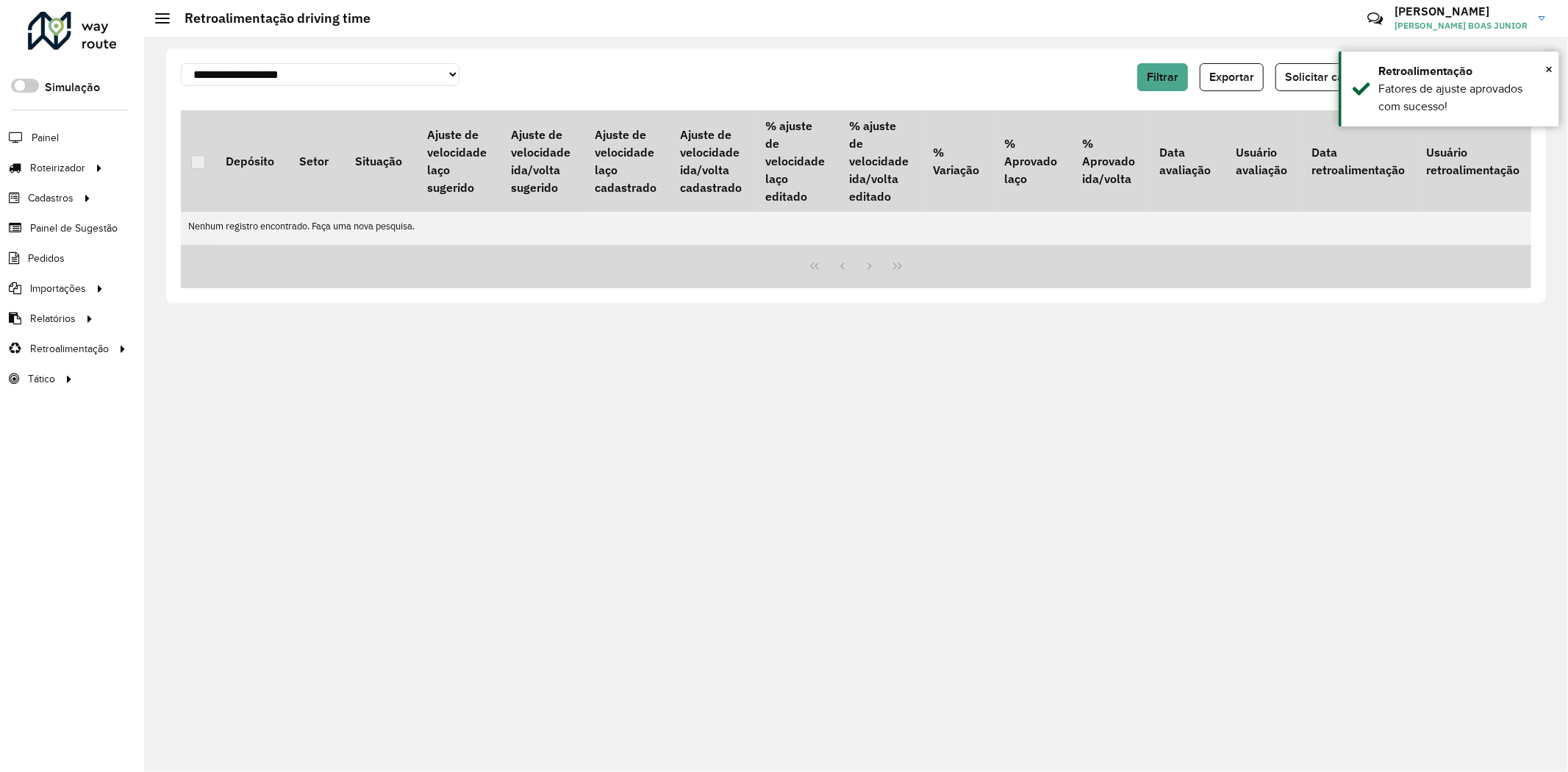
click at [67, 31] on div at bounding box center [72, 30] width 89 height 39
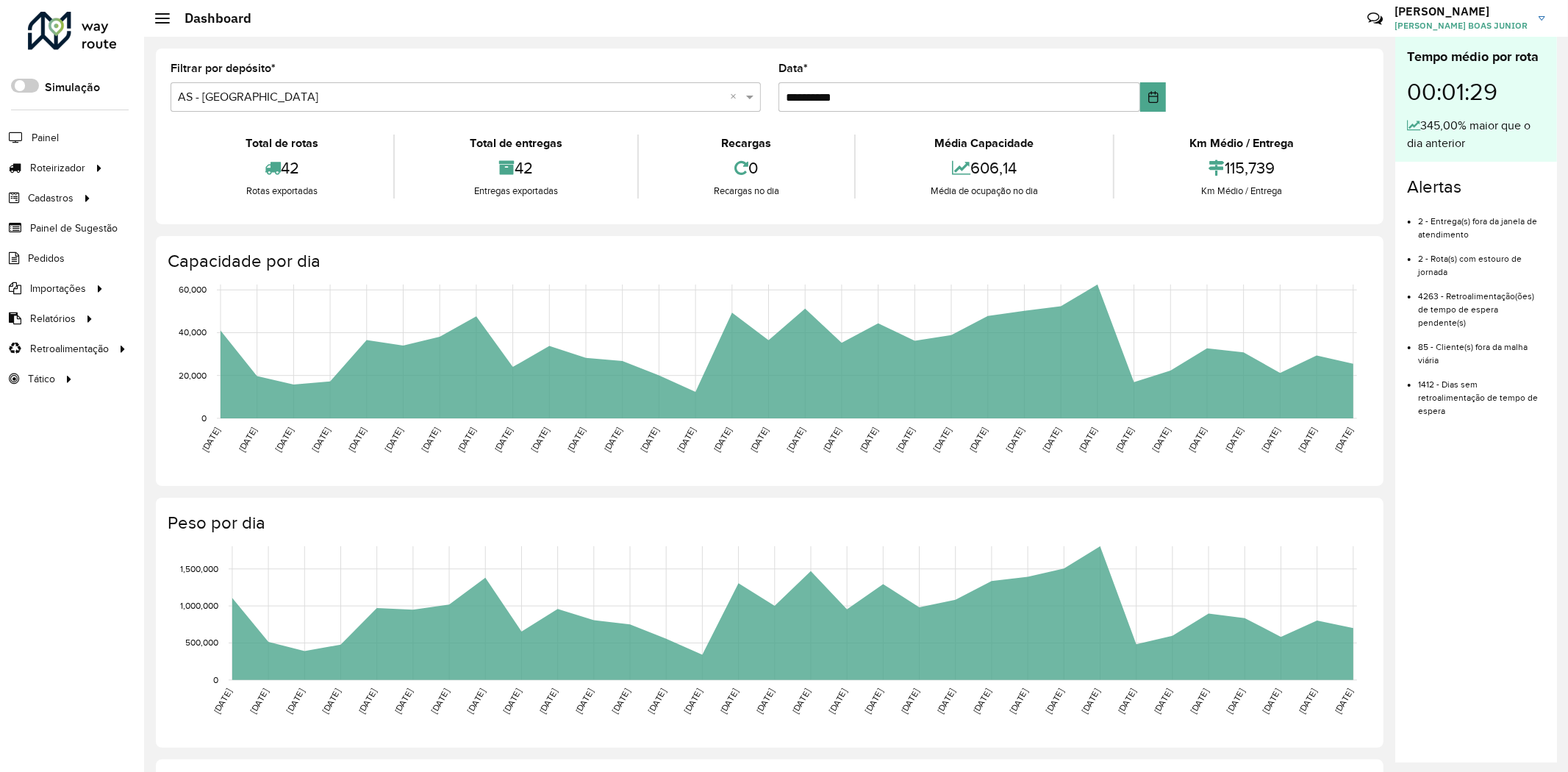
click at [384, 247] on div "Capacidade por dia [DATE] [DATE] [DATE] [DATE] [DATE] [DATE] [DATE] [DATE] [DAT…" at bounding box center [770, 361] width 1228 height 250
click at [367, 256] on h4 "Capacidade por dia" at bounding box center [768, 261] width 1201 height 21
click at [681, 21] on hb-header "Dashboard Críticas? Dúvidas? Elogios? Sugestões? Entre em contato conosco! JOEL…" at bounding box center [855, 18] width 1424 height 37
click at [94, 469] on div "Roteirizador AmbevTech Simulação Painel Roteirizador Entregas Cadastros Checkpo…" at bounding box center [71, 386] width 144 height 772
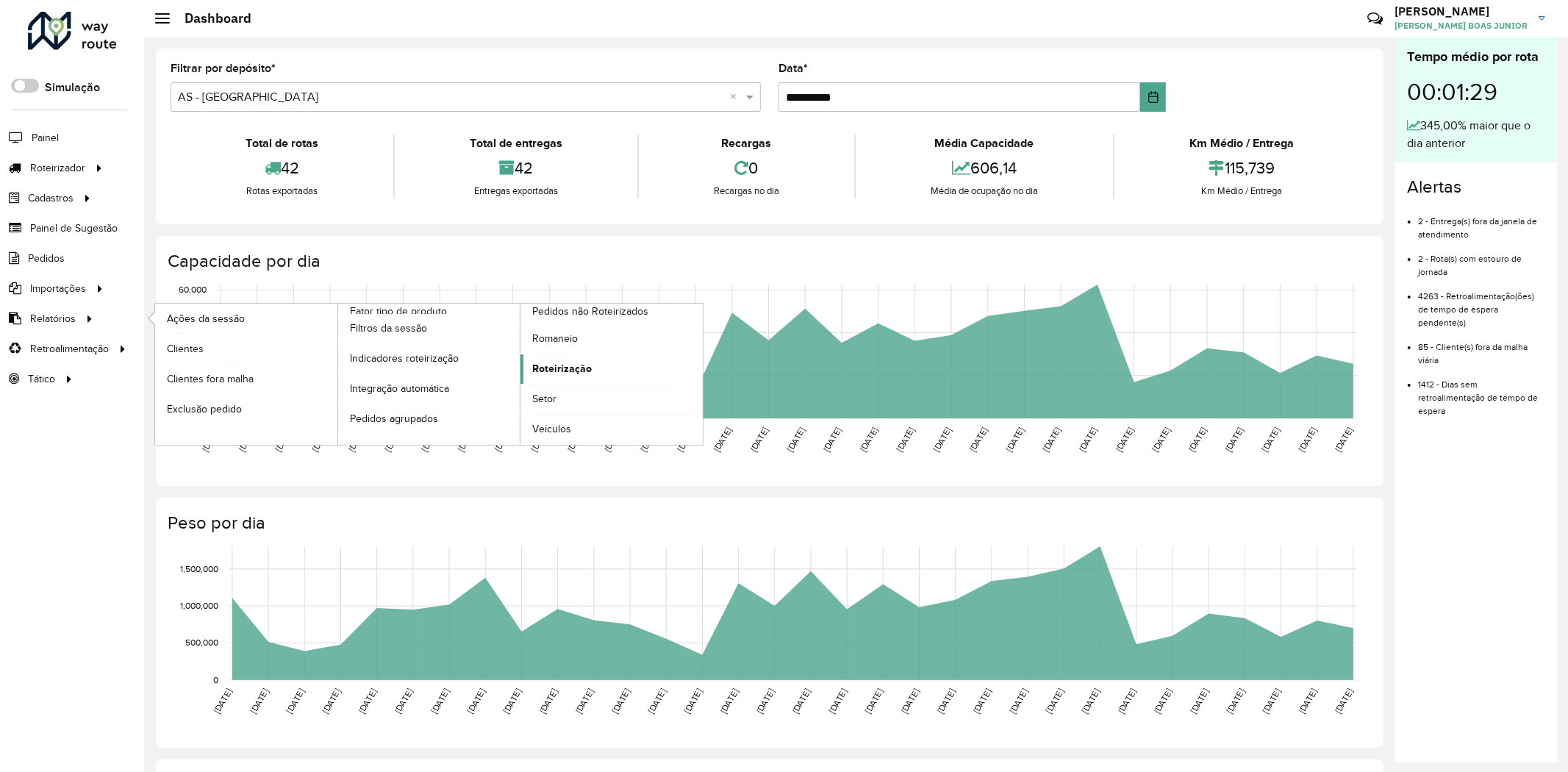
click at [562, 373] on span "Roteirização" at bounding box center [562, 368] width 59 height 16
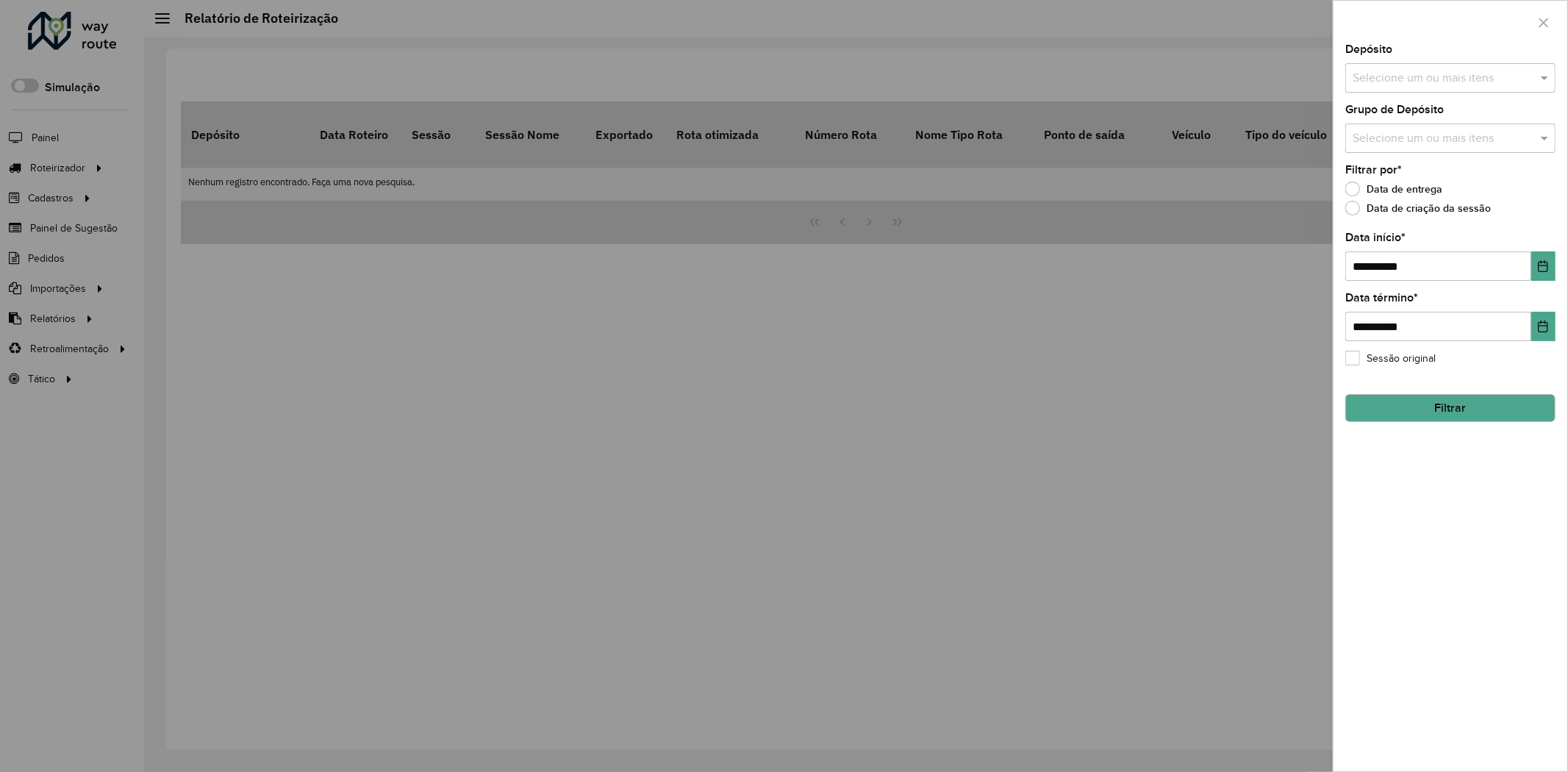
click at [1450, 82] on input "text" at bounding box center [1442, 78] width 188 height 17
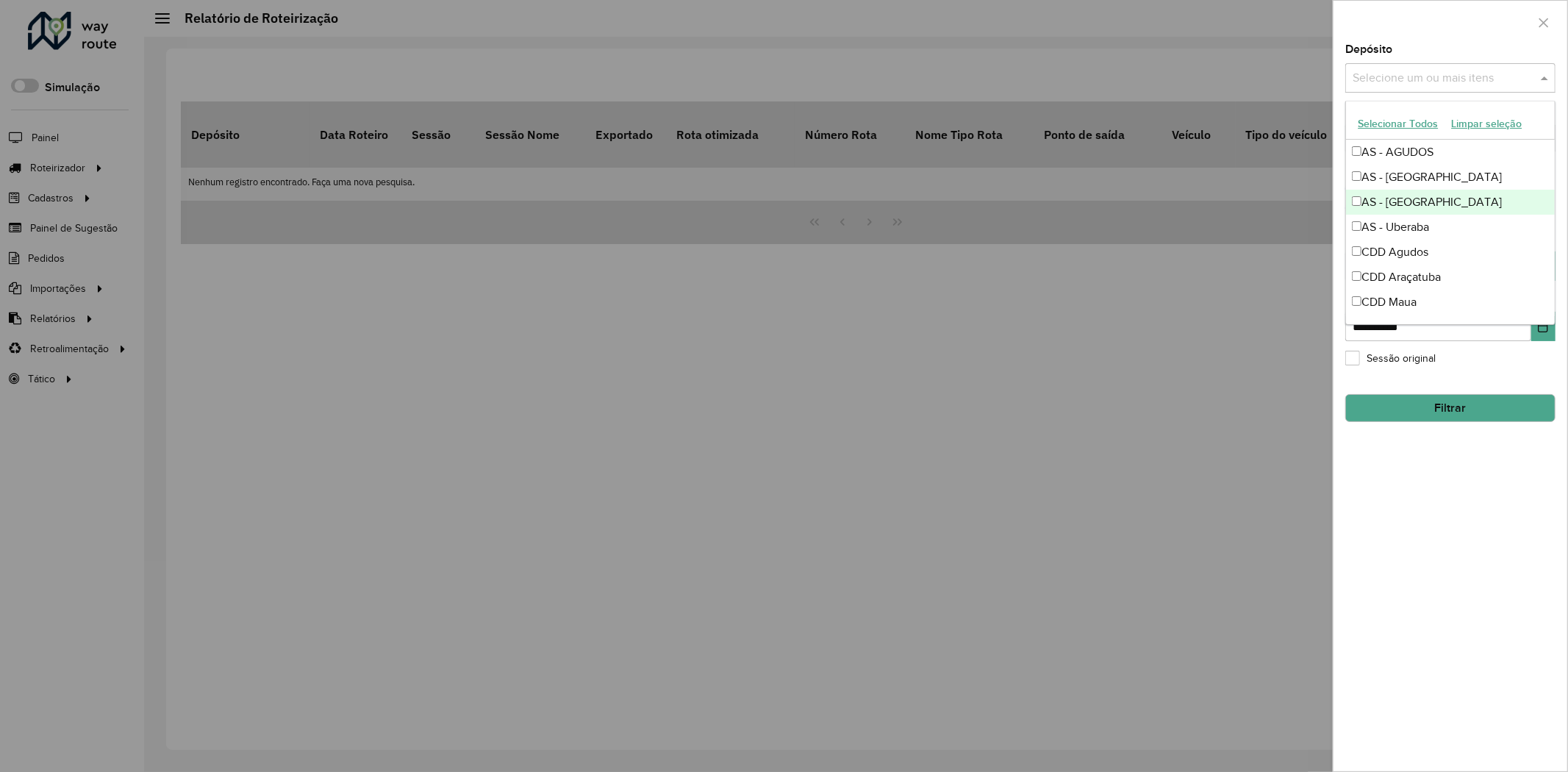
scroll to position [149, 0]
click at [1437, 303] on div "CDI Macacu" at bounding box center [1450, 303] width 209 height 25
click at [1476, 515] on div "**********" at bounding box center [1450, 408] width 233 height 728
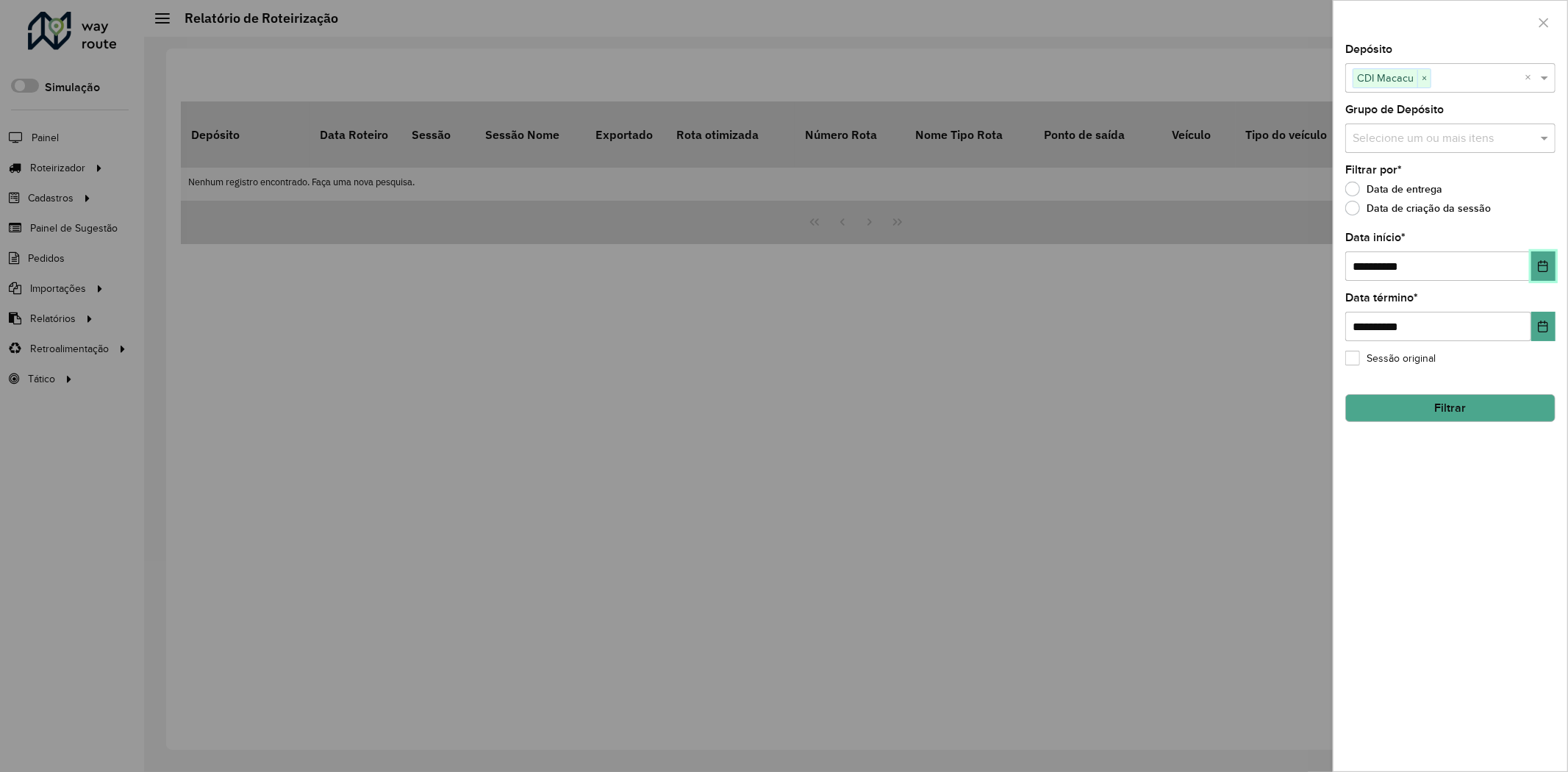
click at [1546, 265] on icon "Choose Date" at bounding box center [1543, 266] width 12 height 12
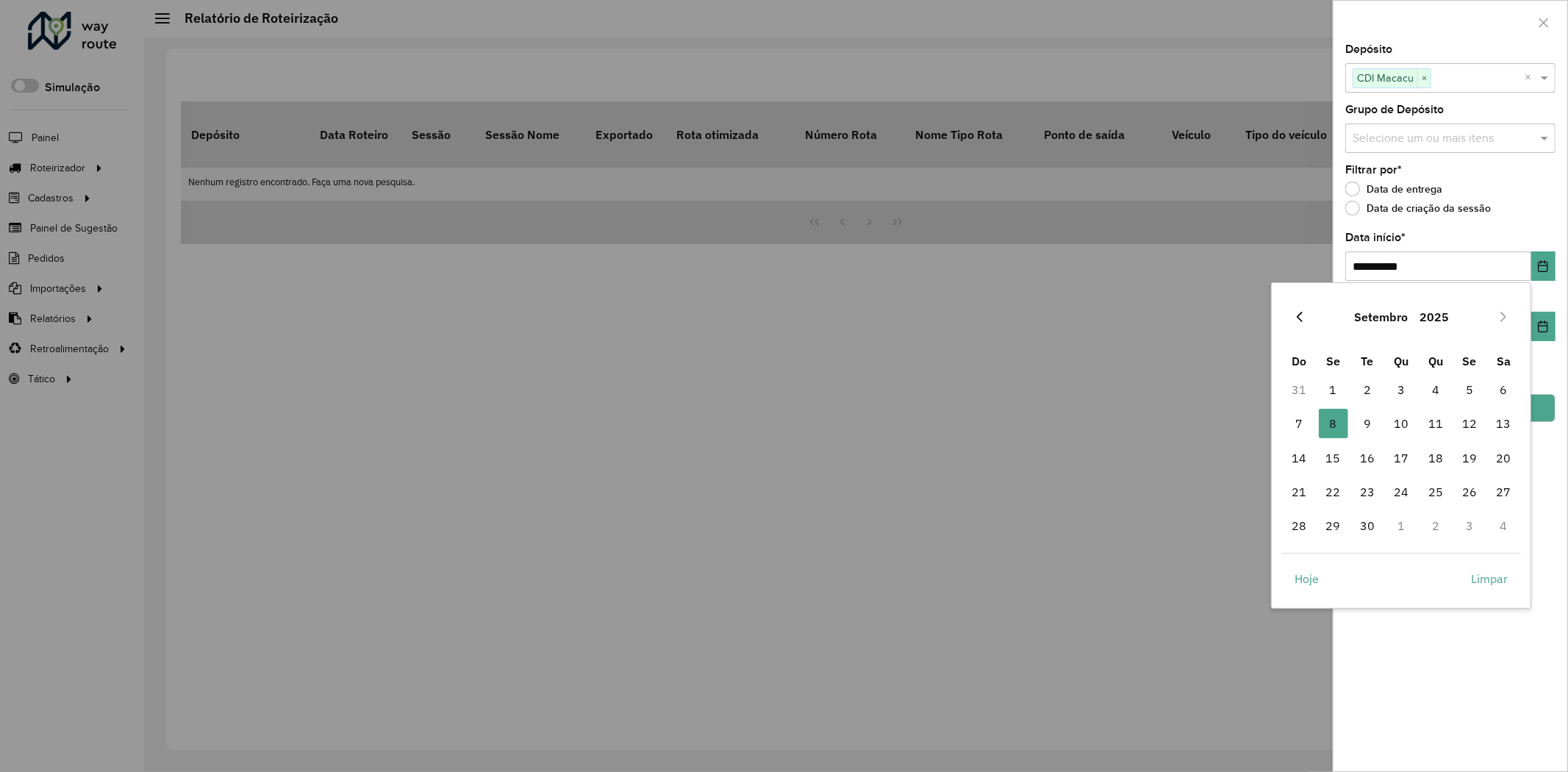
click at [1303, 317] on icon "Previous Month" at bounding box center [1299, 317] width 12 height 12
click at [1390, 382] on span "2" at bounding box center [1401, 390] width 30 height 30
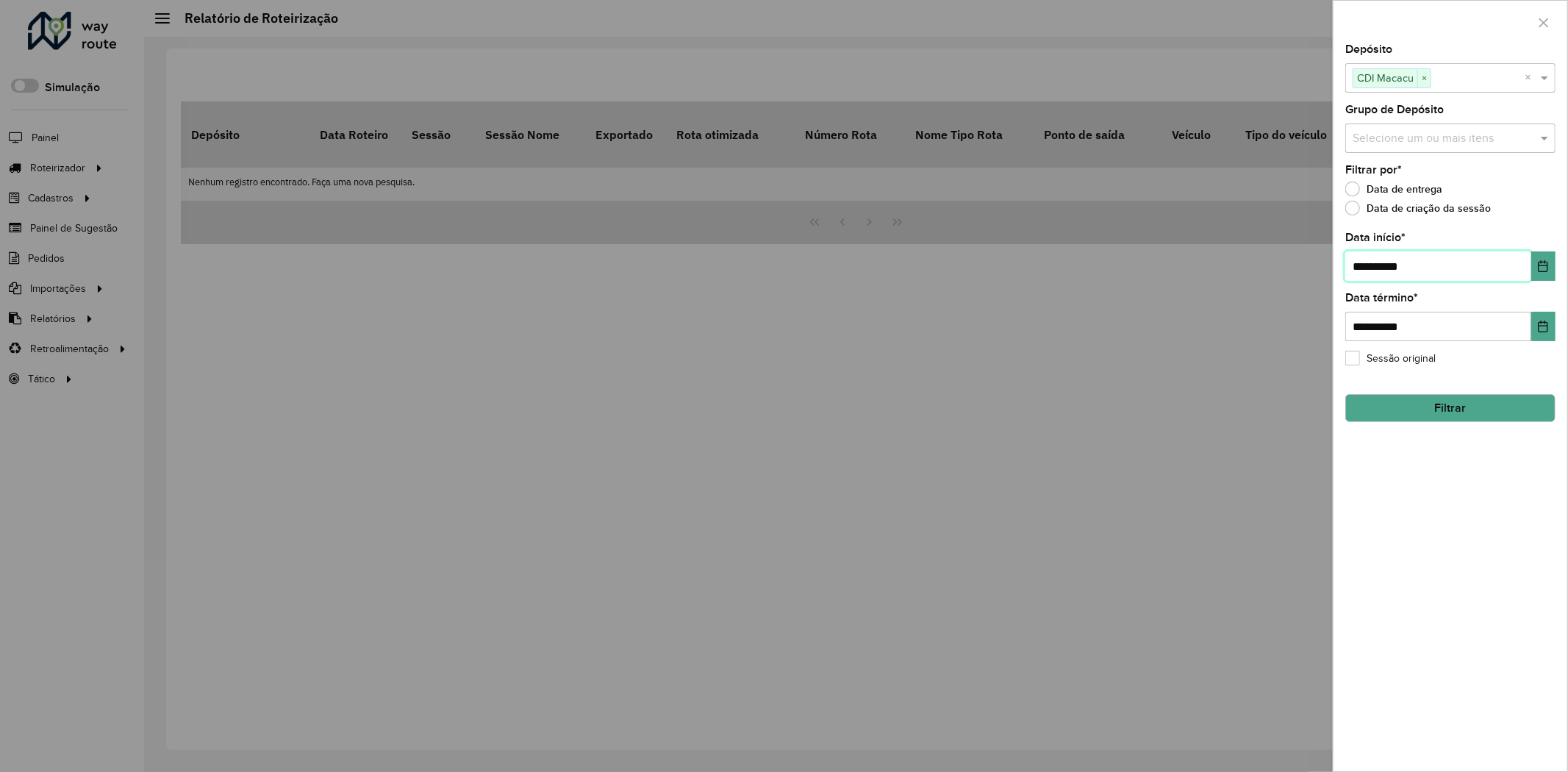
click at [1404, 254] on input "**********" at bounding box center [1438, 266] width 186 height 30
click at [1540, 261] on icon "Choose Date" at bounding box center [1543, 266] width 12 height 12
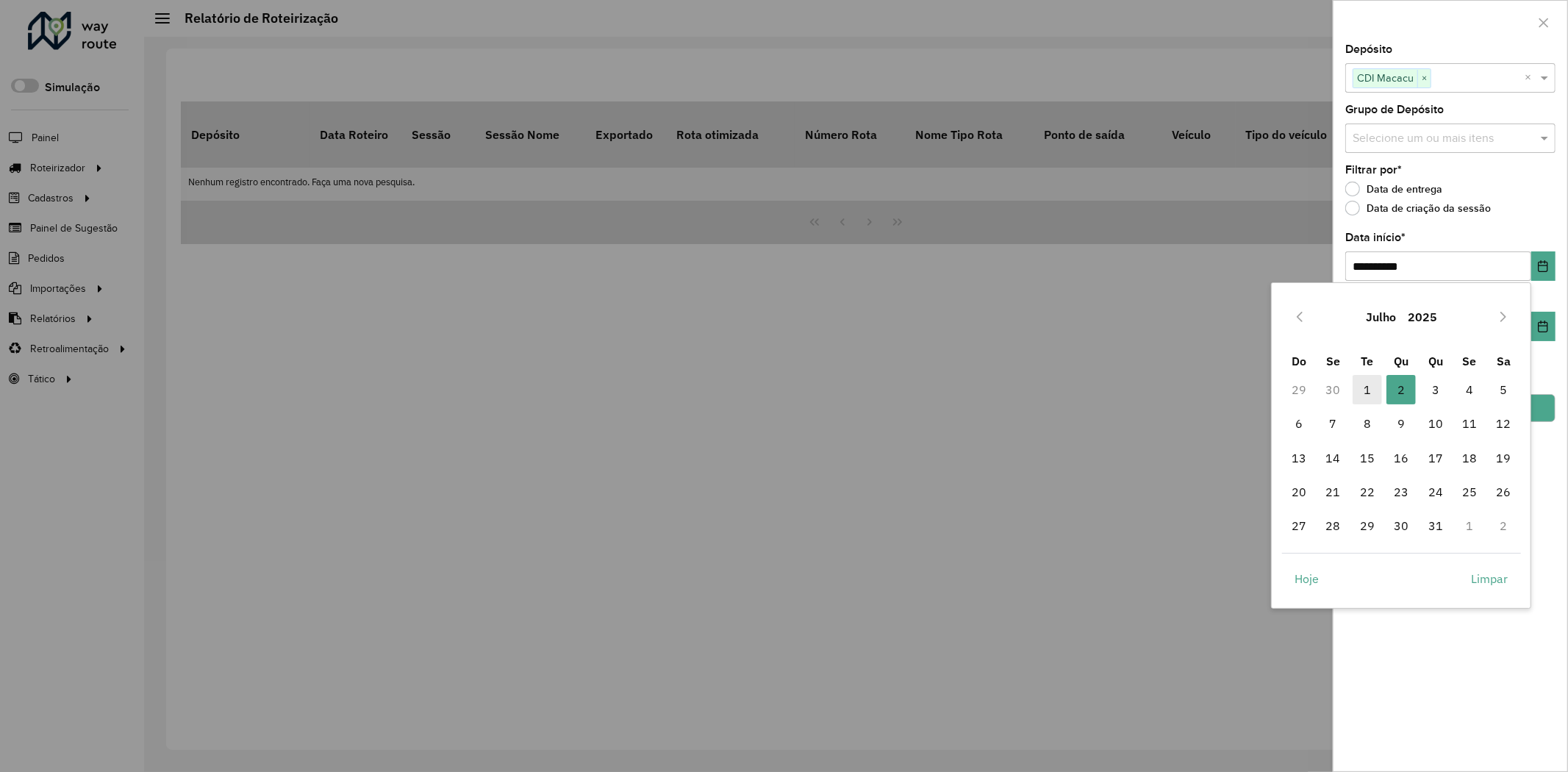
click at [1367, 382] on span "1" at bounding box center [1367, 390] width 30 height 30
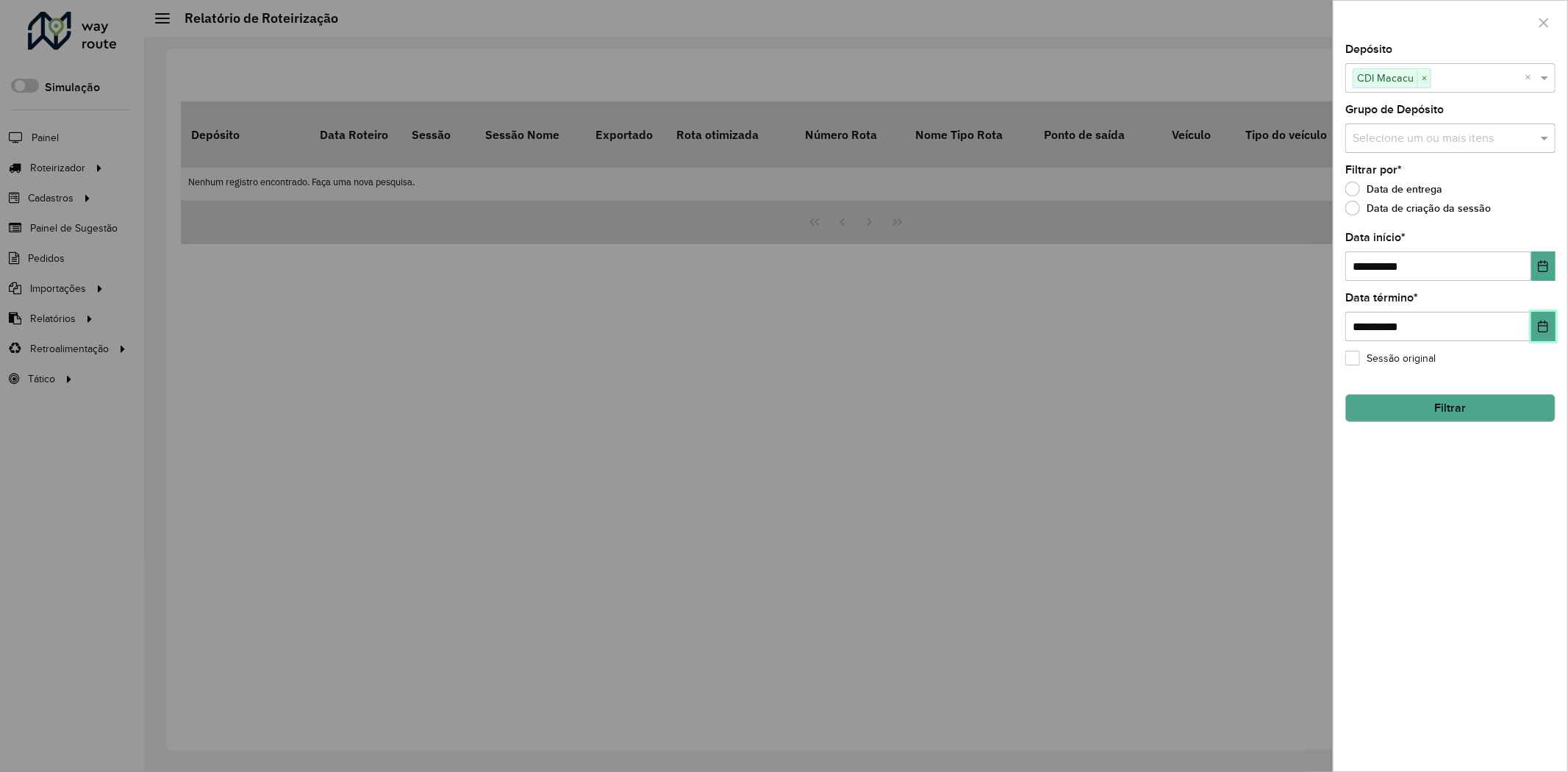
click at [1537, 326] on icon "Choose Date" at bounding box center [1543, 326] width 12 height 12
click at [1448, 729] on div "**********" at bounding box center [1450, 408] width 233 height 728
click at [1540, 260] on button "Choose Date" at bounding box center [1543, 266] width 25 height 30
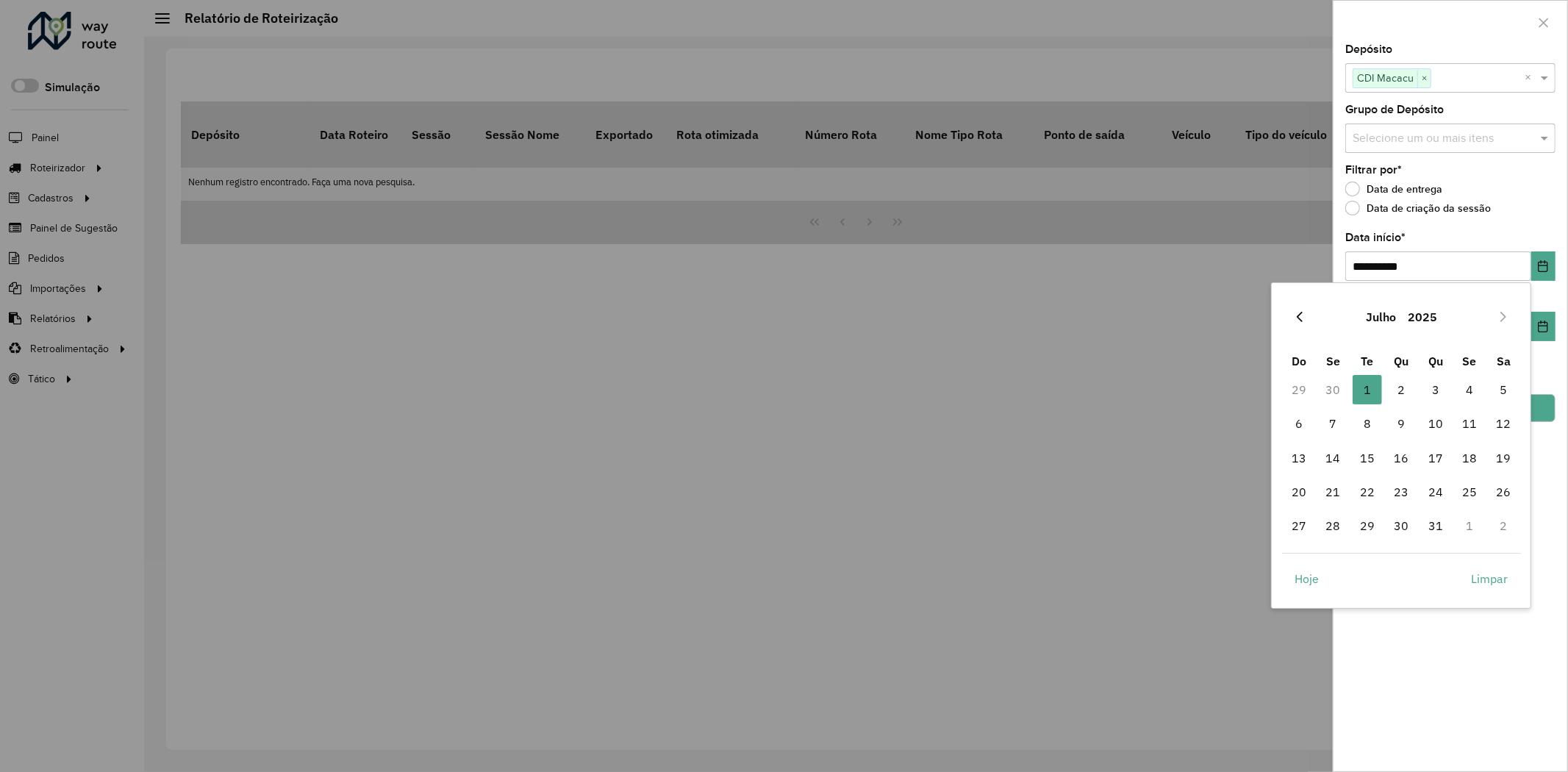
click at [1292, 310] on button "Previous Month" at bounding box center [1299, 317] width 24 height 24
click at [1296, 391] on span "1" at bounding box center [1299, 390] width 30 height 30
type input "**********"
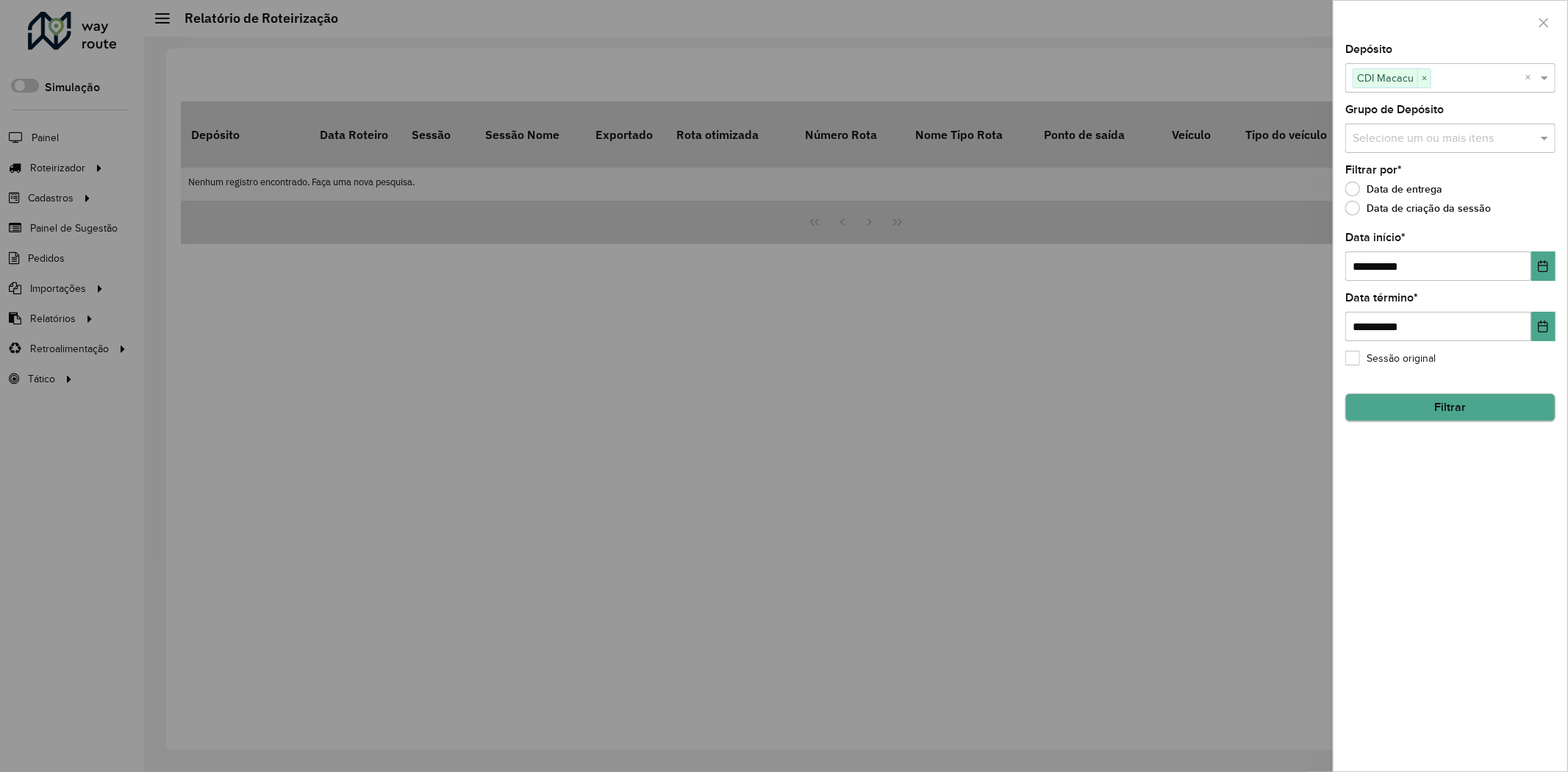
click at [1472, 422] on hb-field-button "Filtrar" at bounding box center [1450, 402] width 210 height 39
click at [1471, 410] on button "Filtrar" at bounding box center [1450, 408] width 210 height 28
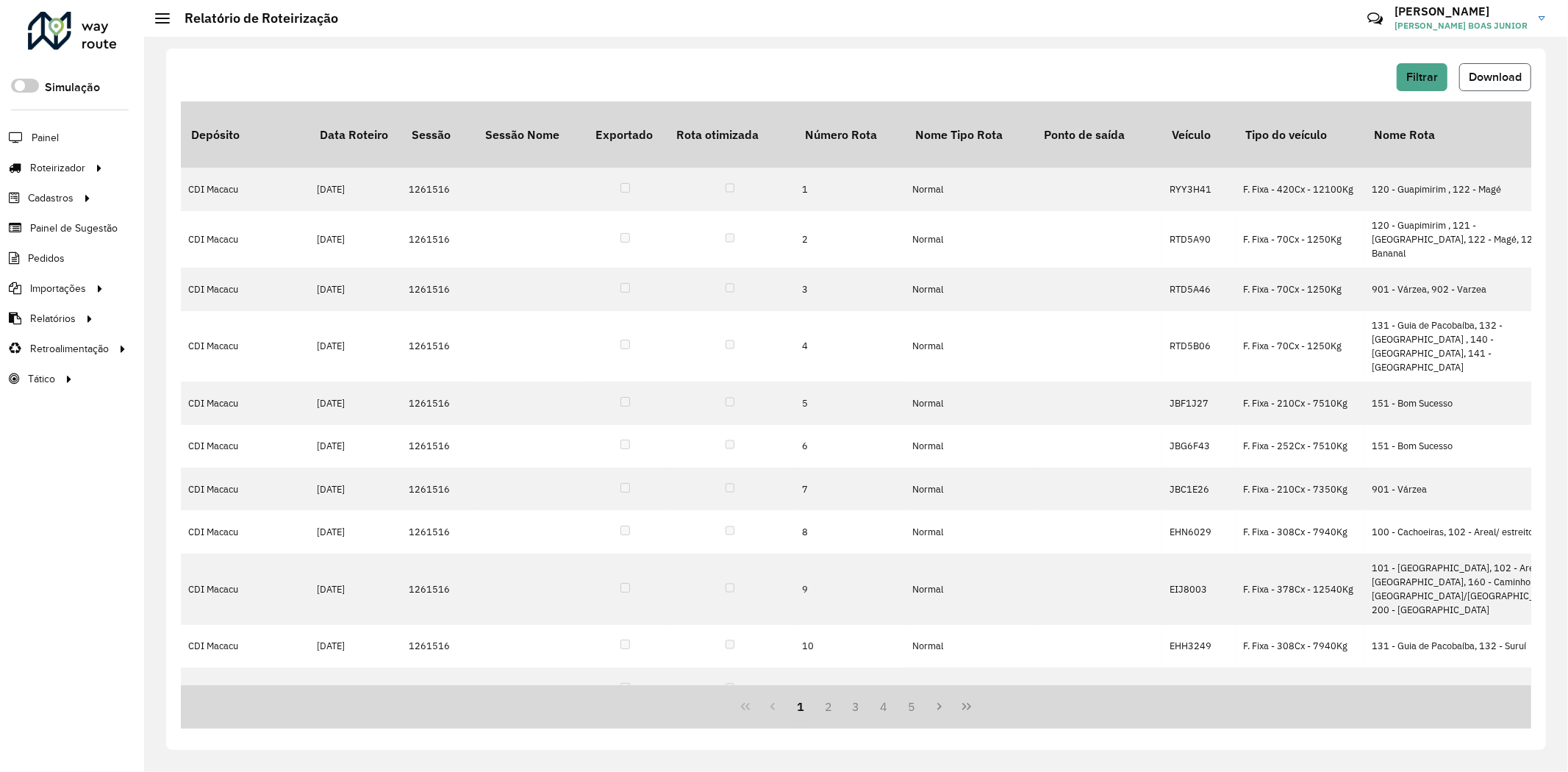
click at [1478, 77] on span "Download" at bounding box center [1495, 76] width 53 height 12
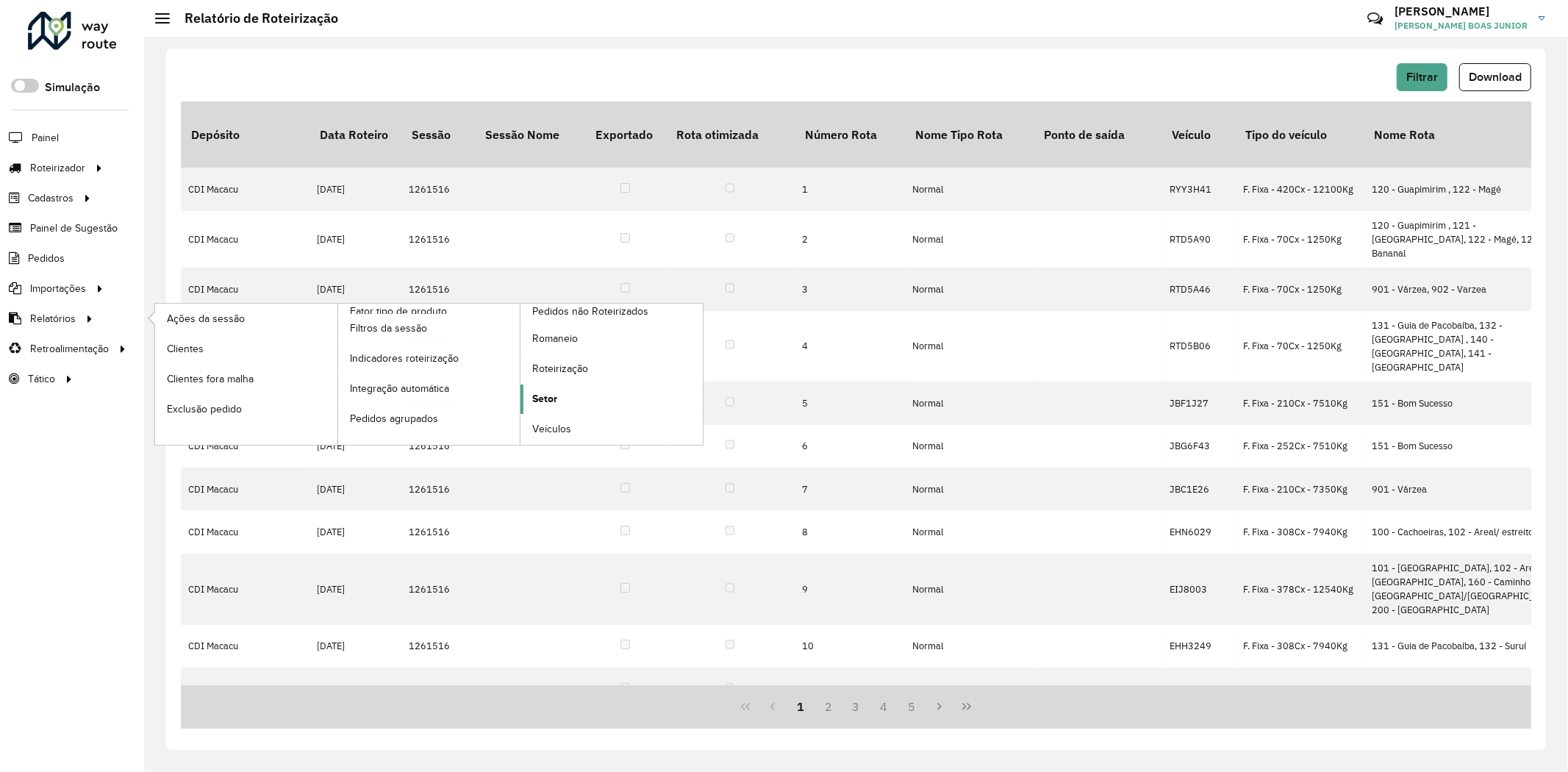
click at [554, 395] on span "Setor" at bounding box center [545, 399] width 25 height 16
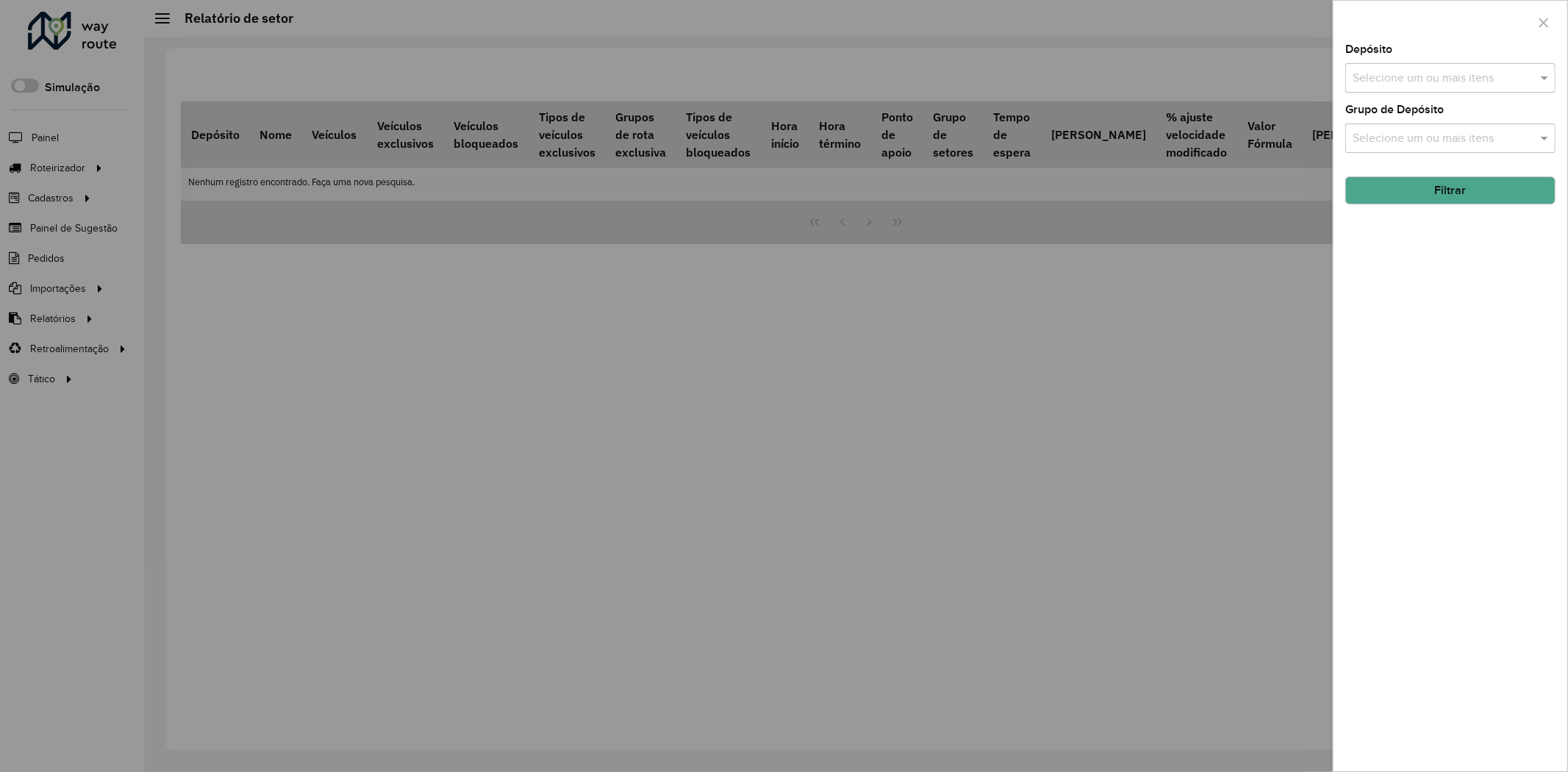
click at [1407, 79] on input "text" at bounding box center [1442, 78] width 188 height 17
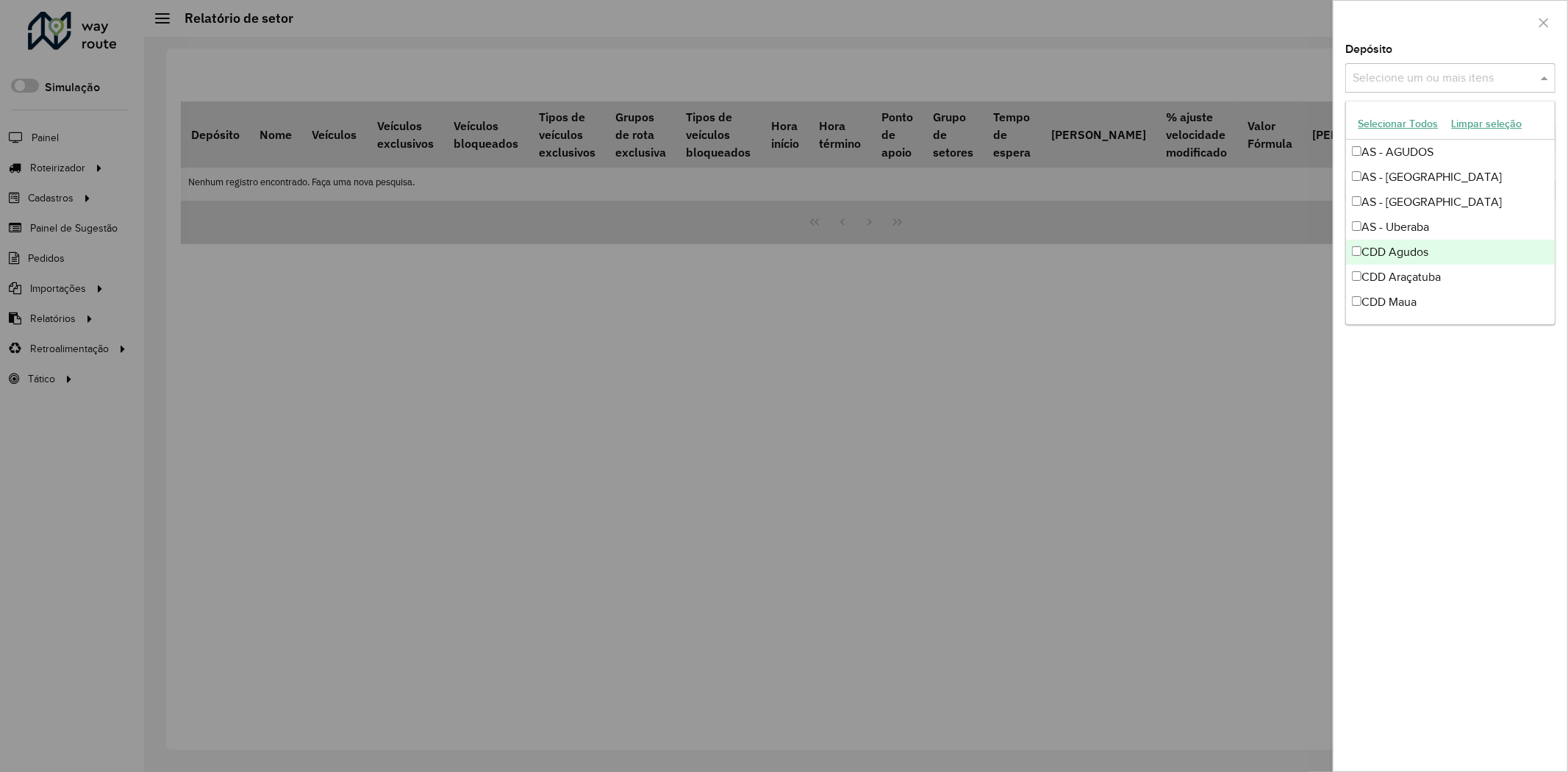
scroll to position [149, 0]
click at [1407, 306] on div "CDI Macacu" at bounding box center [1450, 303] width 209 height 25
click at [1409, 362] on div "Depósito Selecione um ou mais itens CDI Macacu × × Grupo de Depósito Selecione …" at bounding box center [1450, 408] width 233 height 728
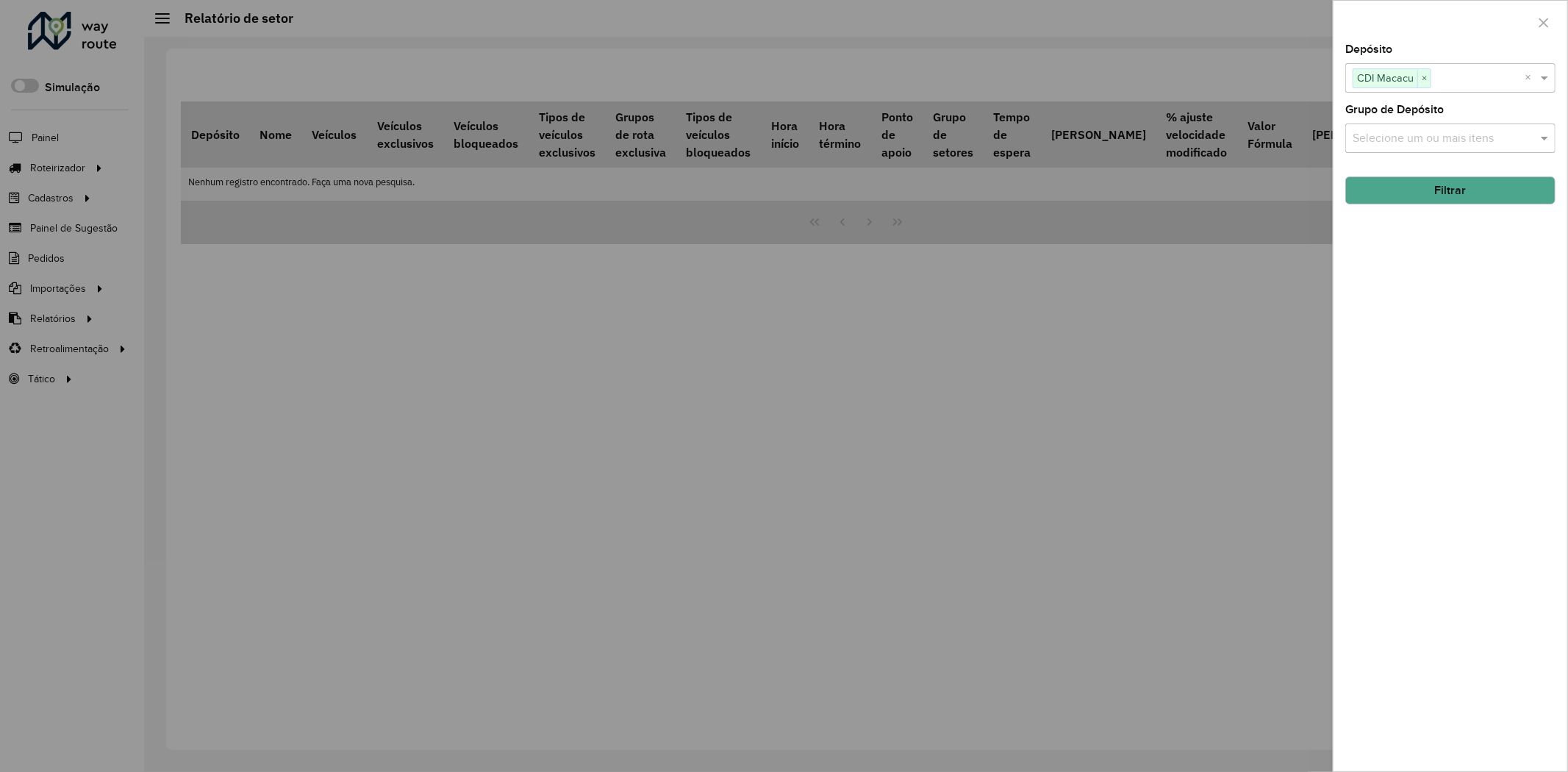
click at [1442, 195] on button "Filtrar" at bounding box center [1450, 191] width 210 height 28
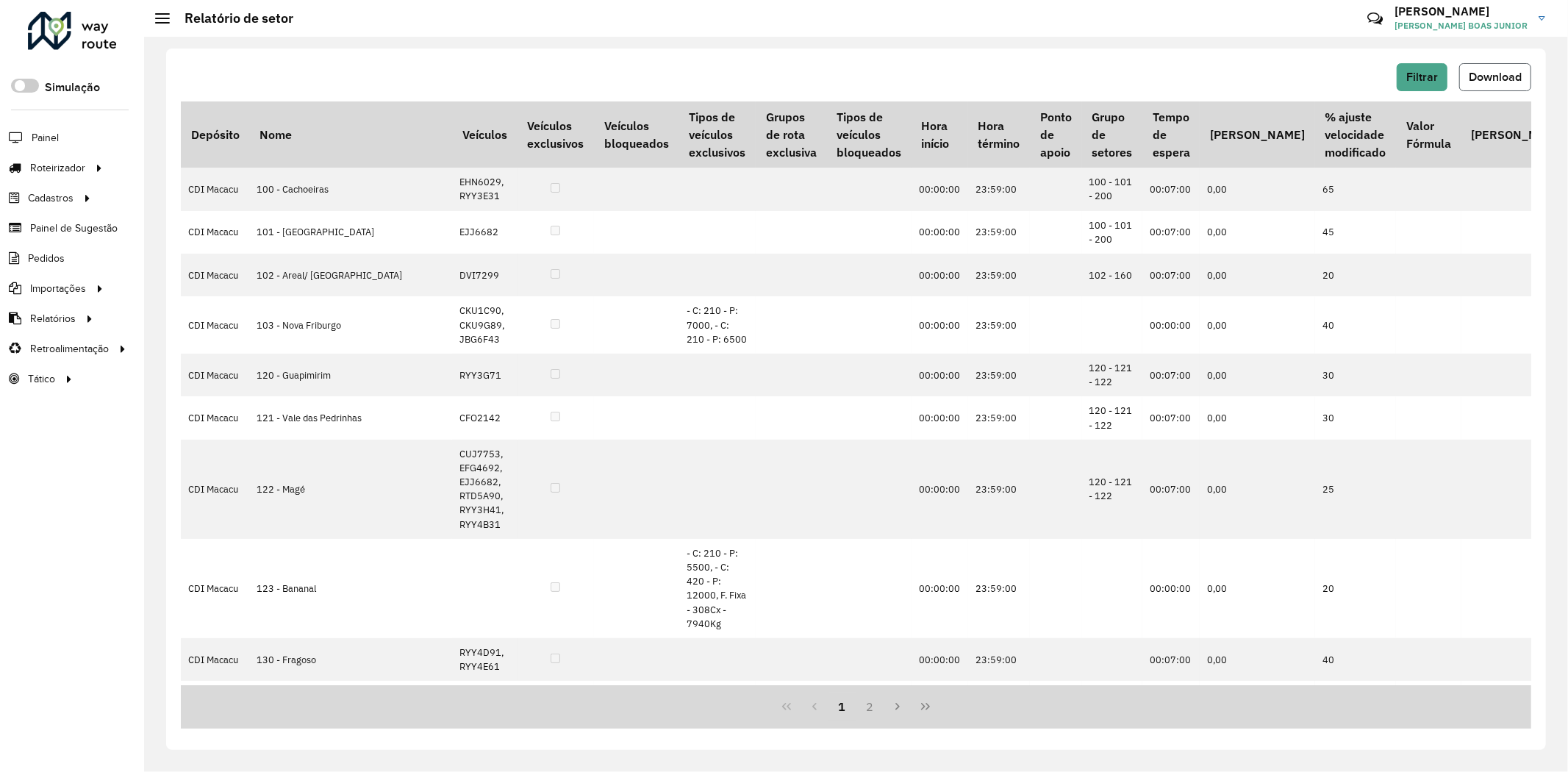
click at [1480, 74] on span "Download" at bounding box center [1495, 76] width 53 height 12
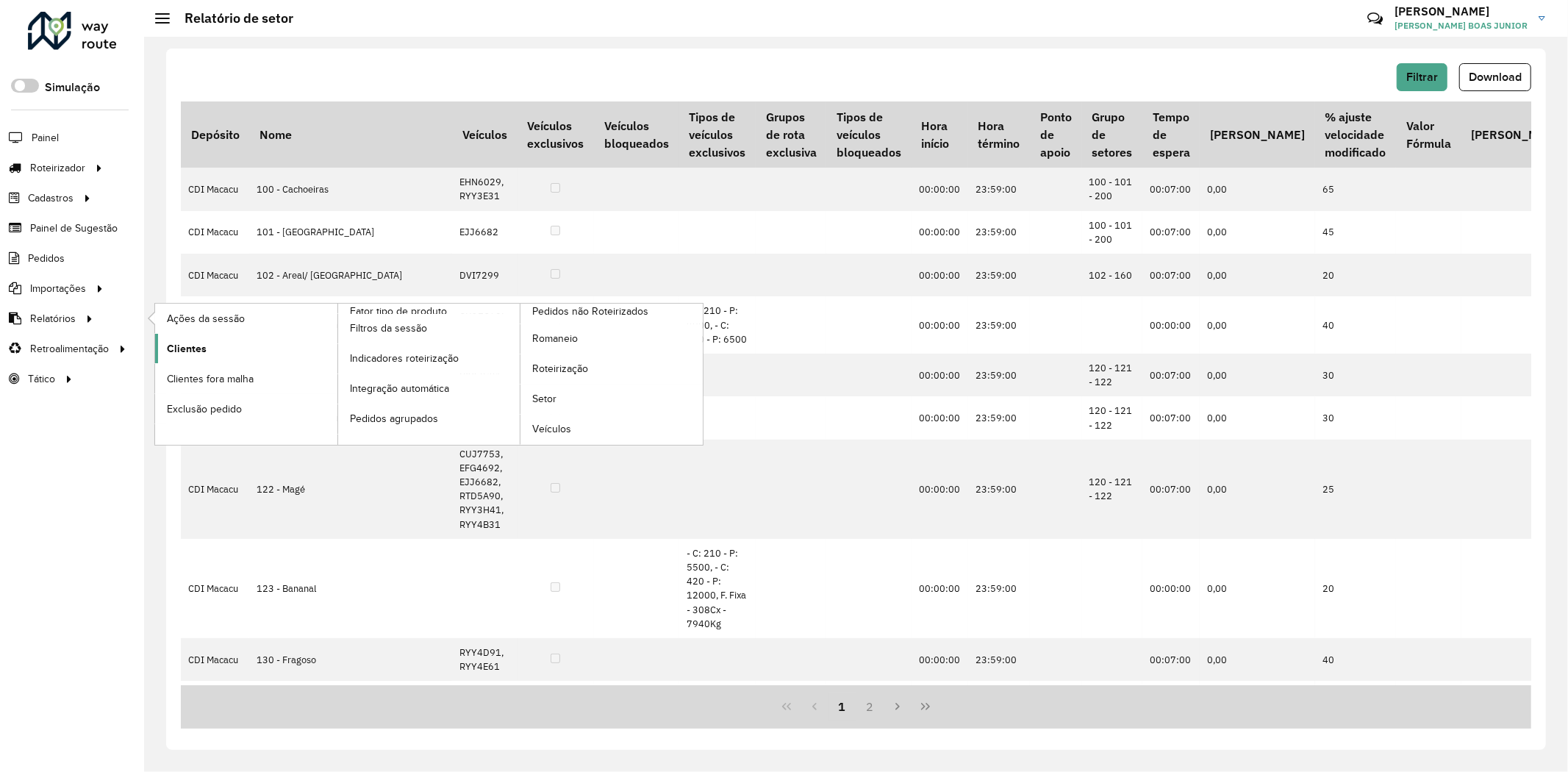
click at [181, 350] on span "Clientes" at bounding box center [187, 349] width 39 height 16
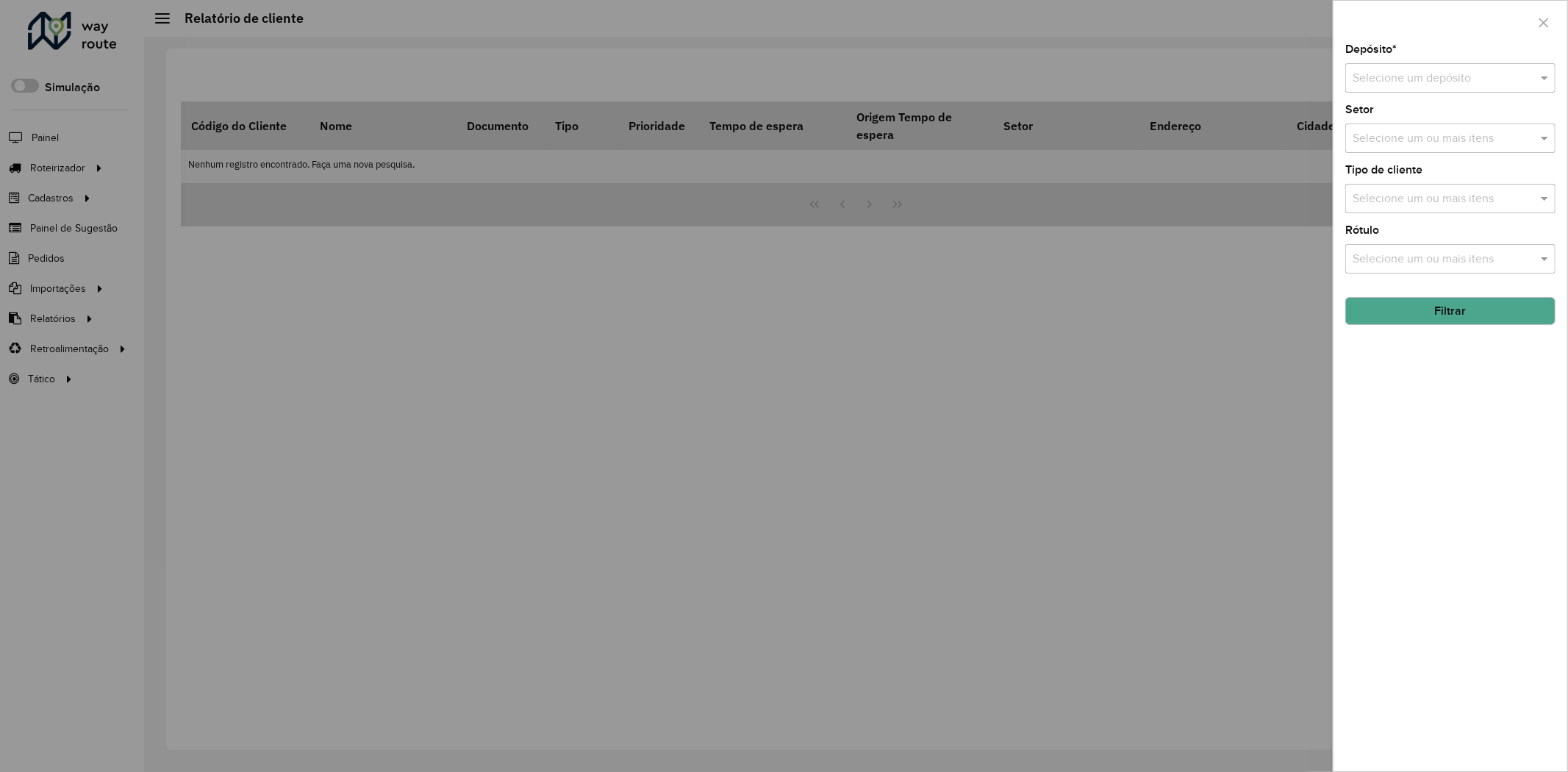
click at [1416, 79] on input "text" at bounding box center [1436, 78] width 166 height 17
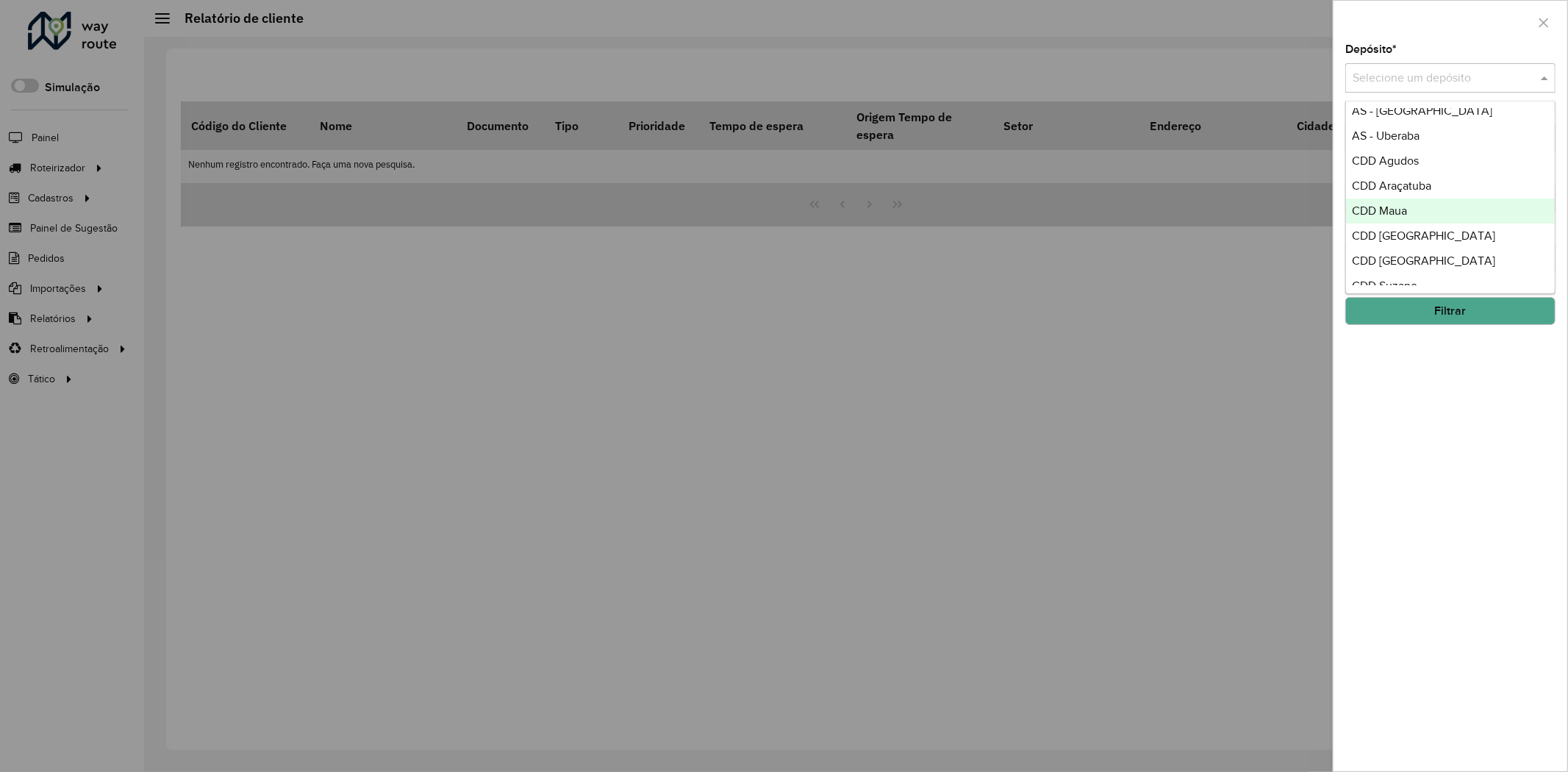
scroll to position [149, 0]
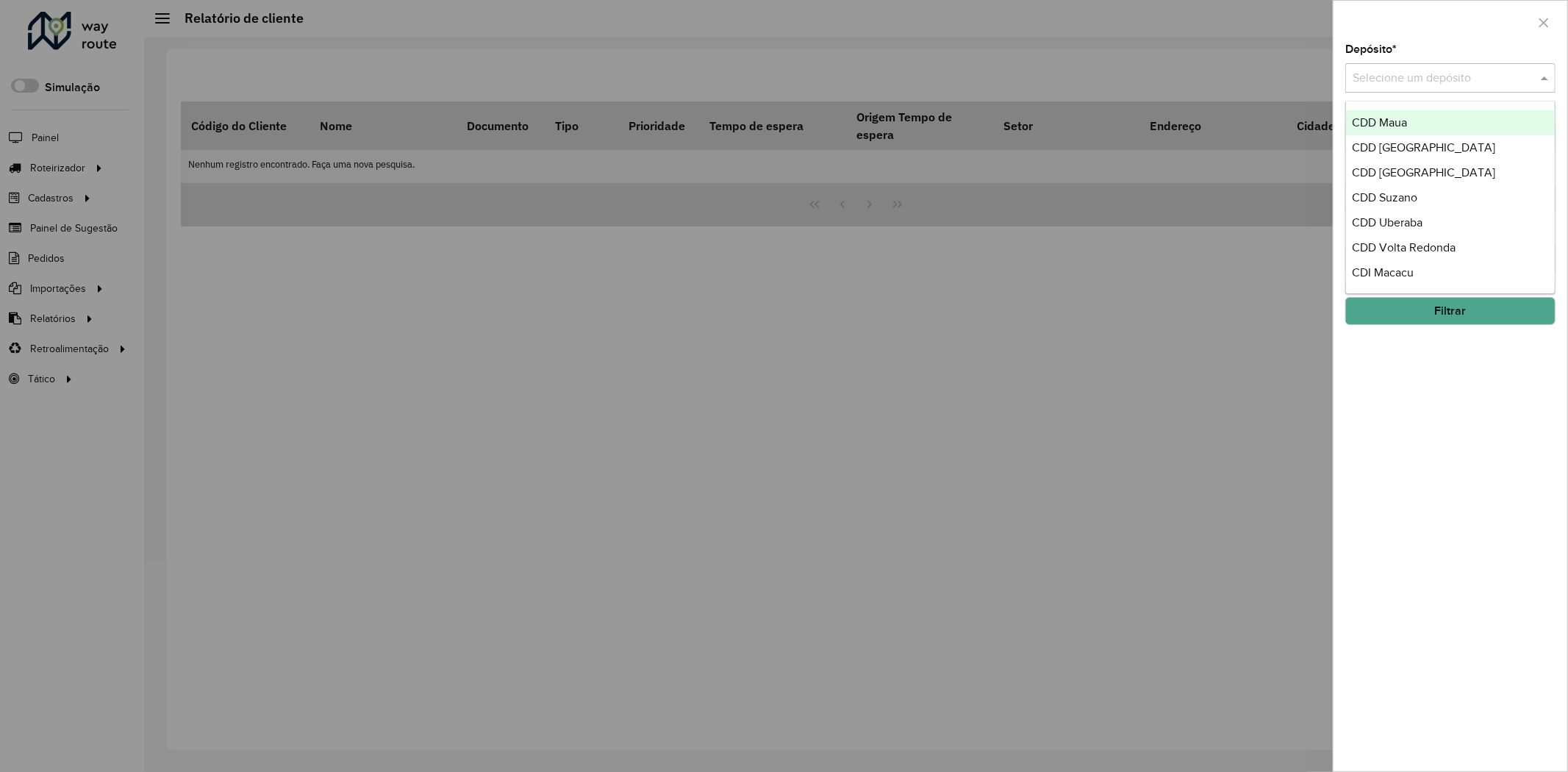
click at [1444, 267] on div "CDI Macacu" at bounding box center [1450, 273] width 209 height 25
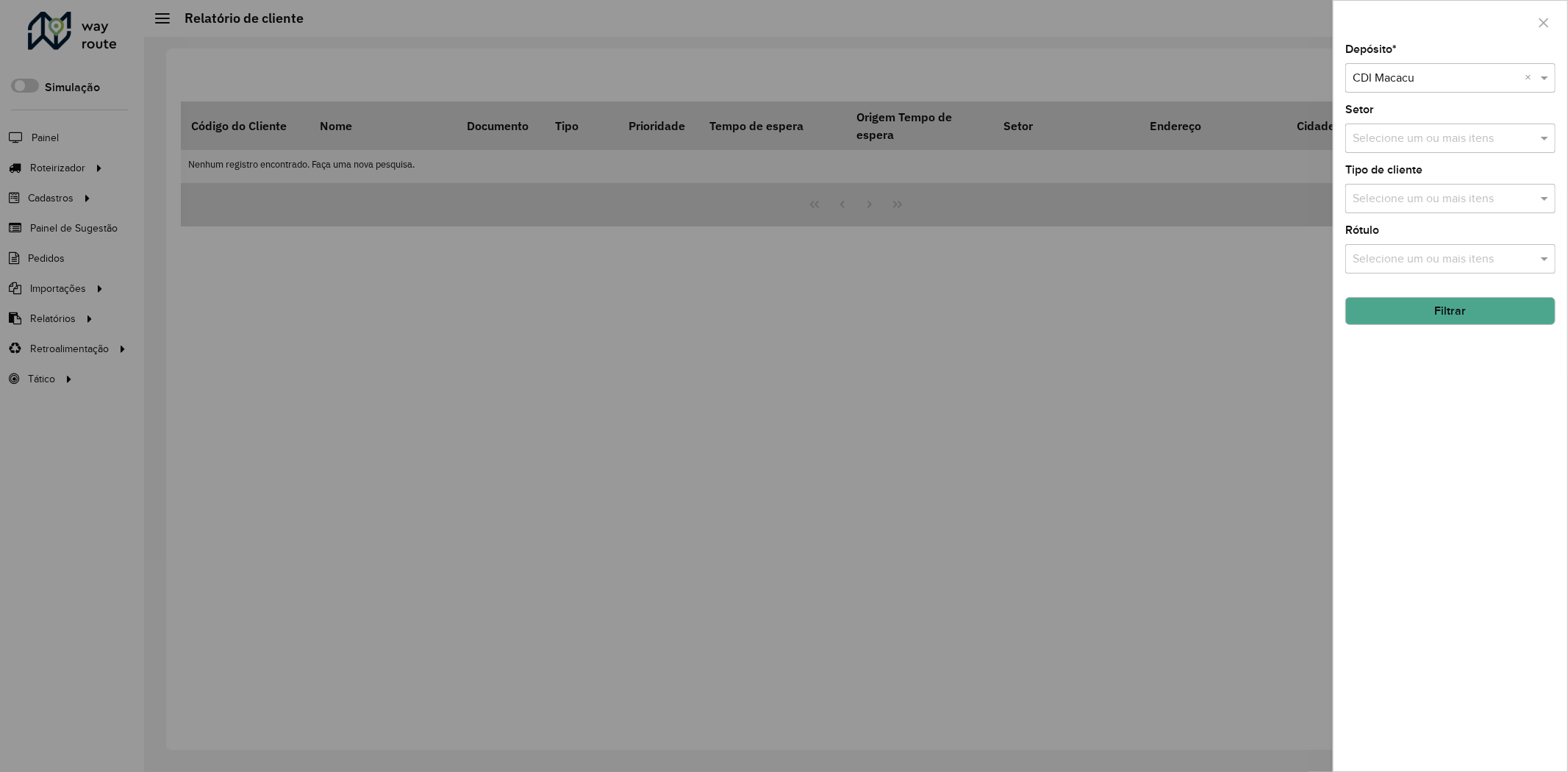
click at [1441, 317] on button "Filtrar" at bounding box center [1450, 311] width 210 height 28
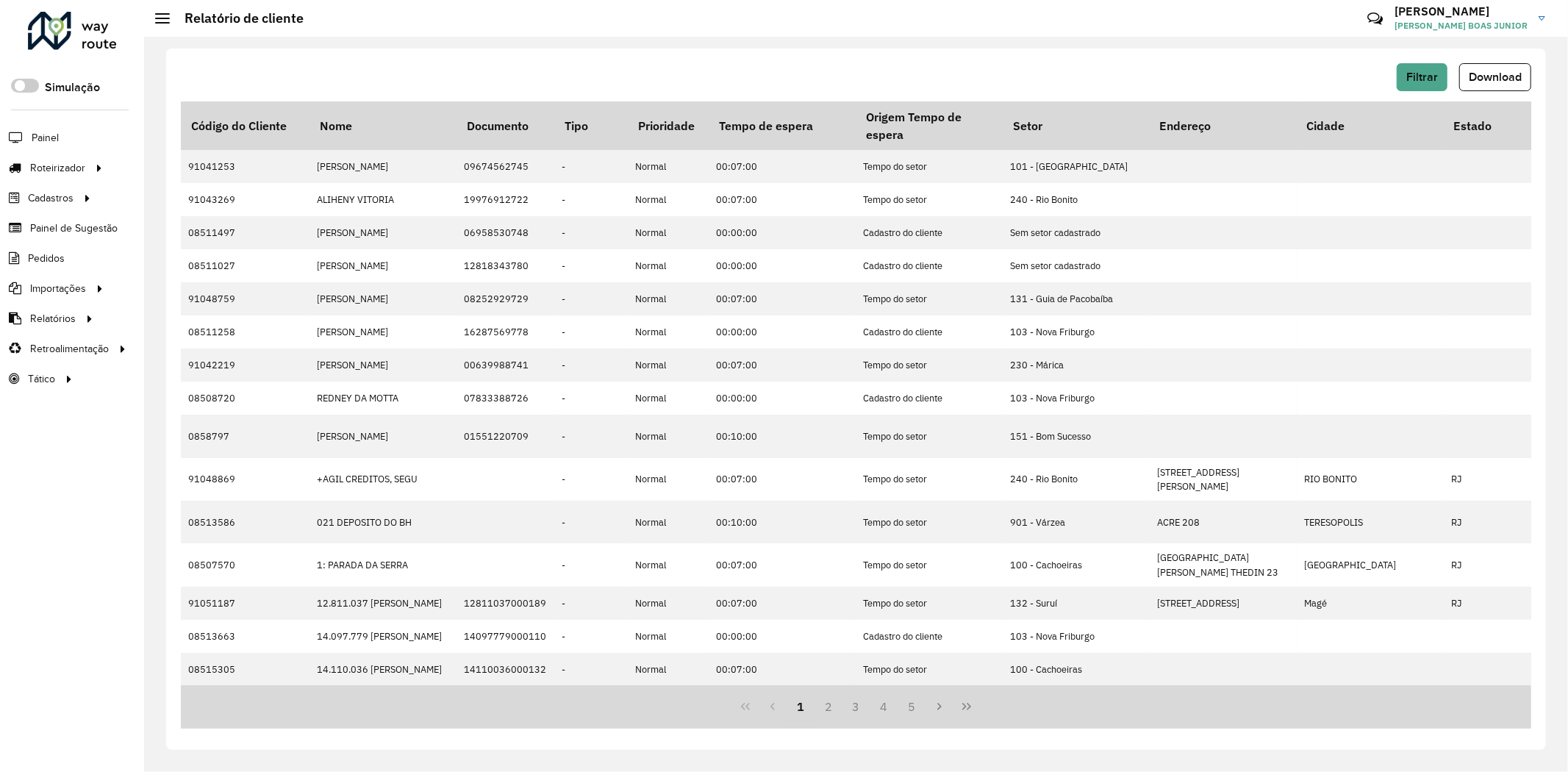
click at [1510, 86] on button "Download" at bounding box center [1495, 77] width 72 height 28
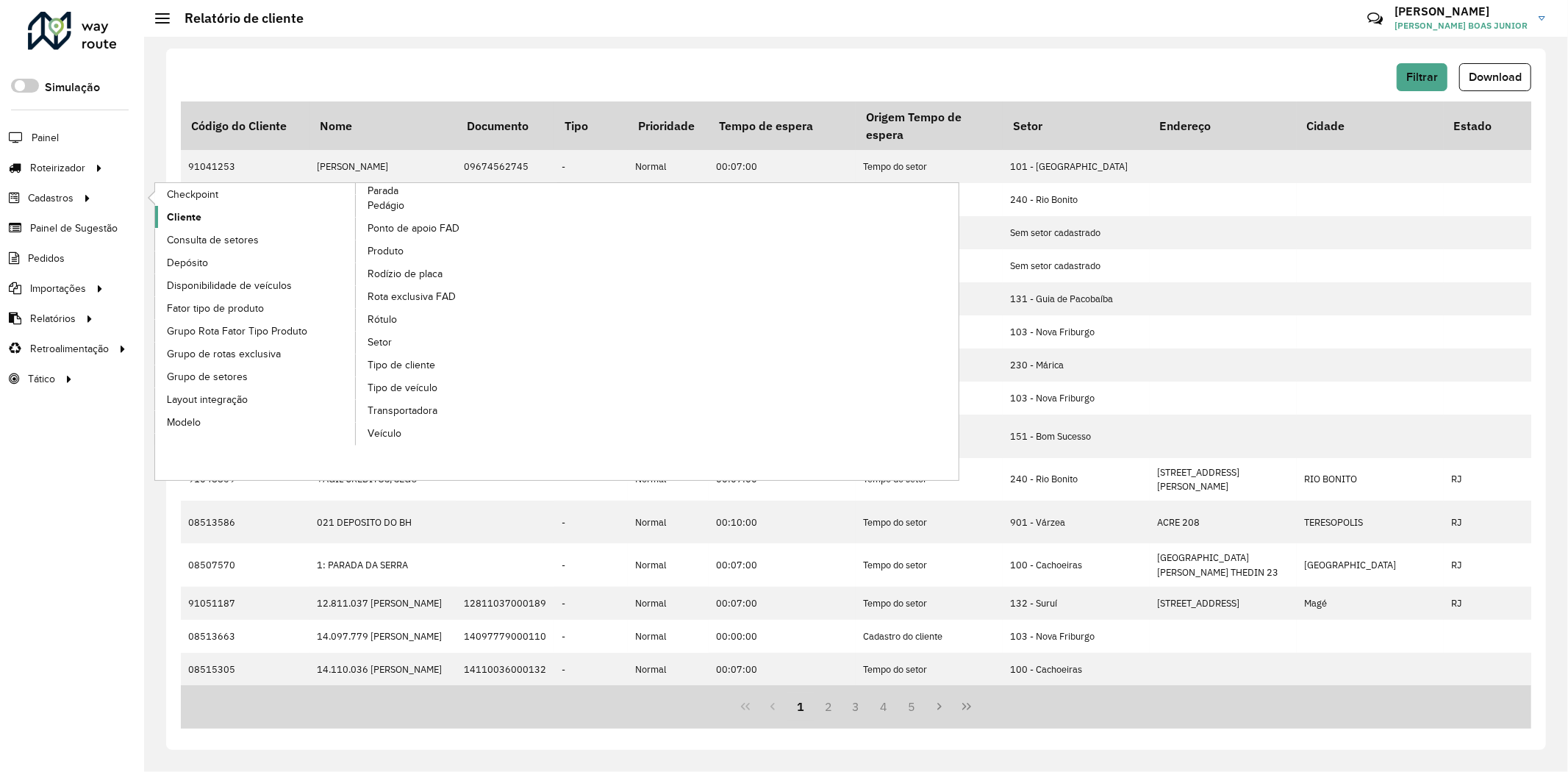
click at [181, 226] on link "Cliente" at bounding box center [256, 216] width 201 height 22
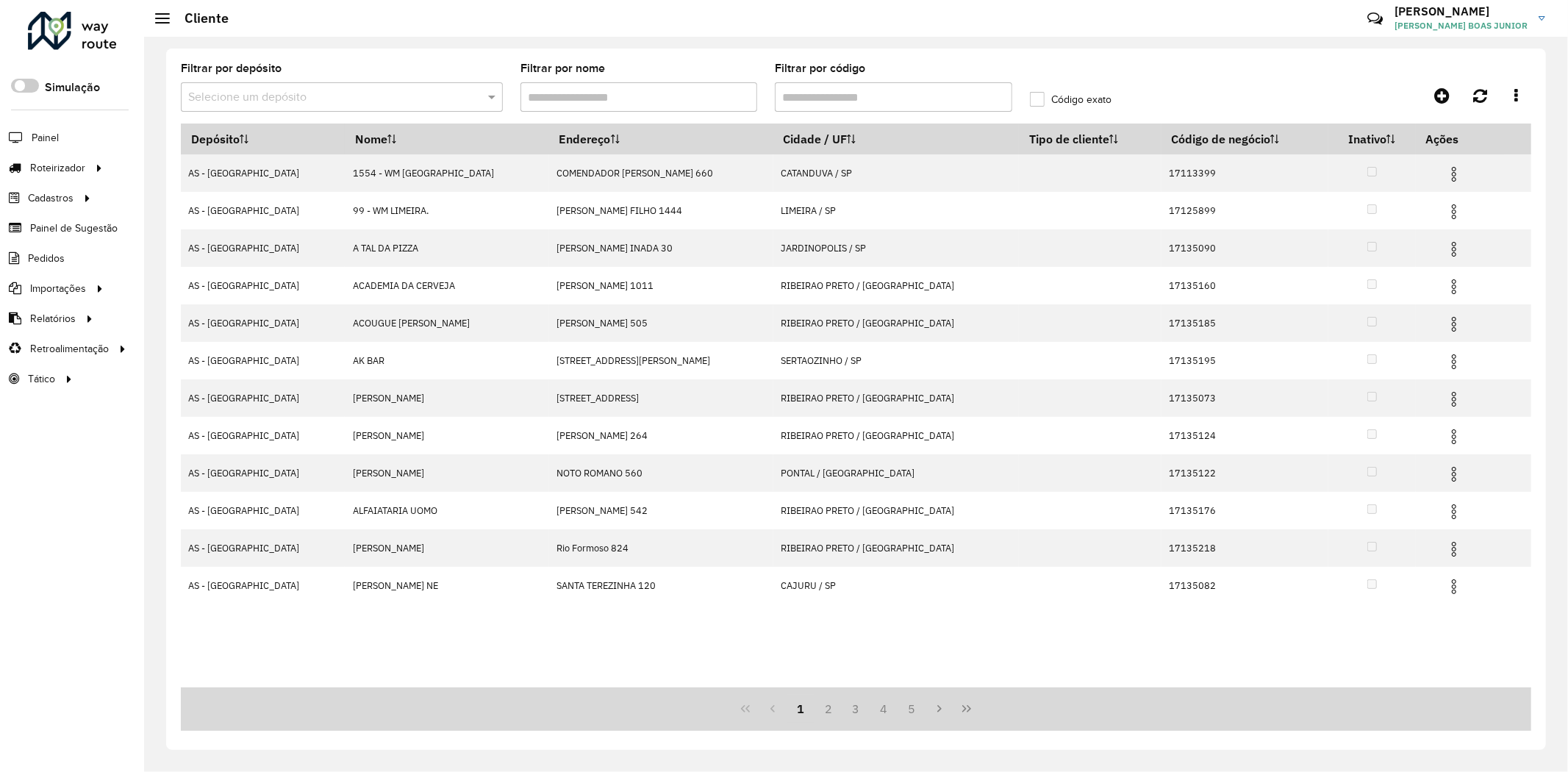
click at [408, 83] on div "Filtrar por depósito Selecione um depósito" at bounding box center [342, 87] width 322 height 49
click at [400, 108] on div "Selecione um depósito" at bounding box center [342, 97] width 322 height 30
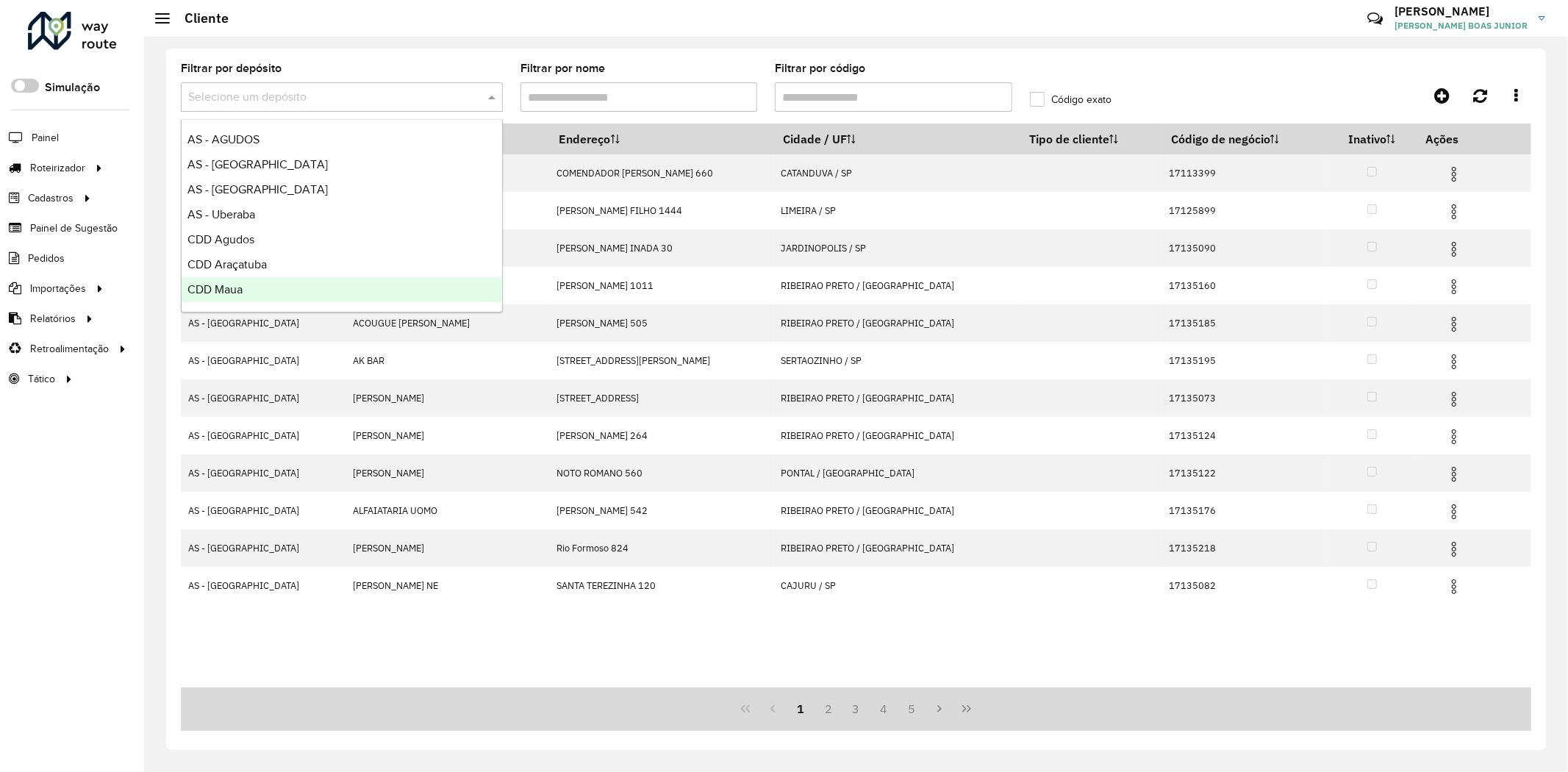
scroll to position [149, 0]
click at [378, 287] on div "CDI Macacu" at bounding box center [342, 291] width 321 height 25
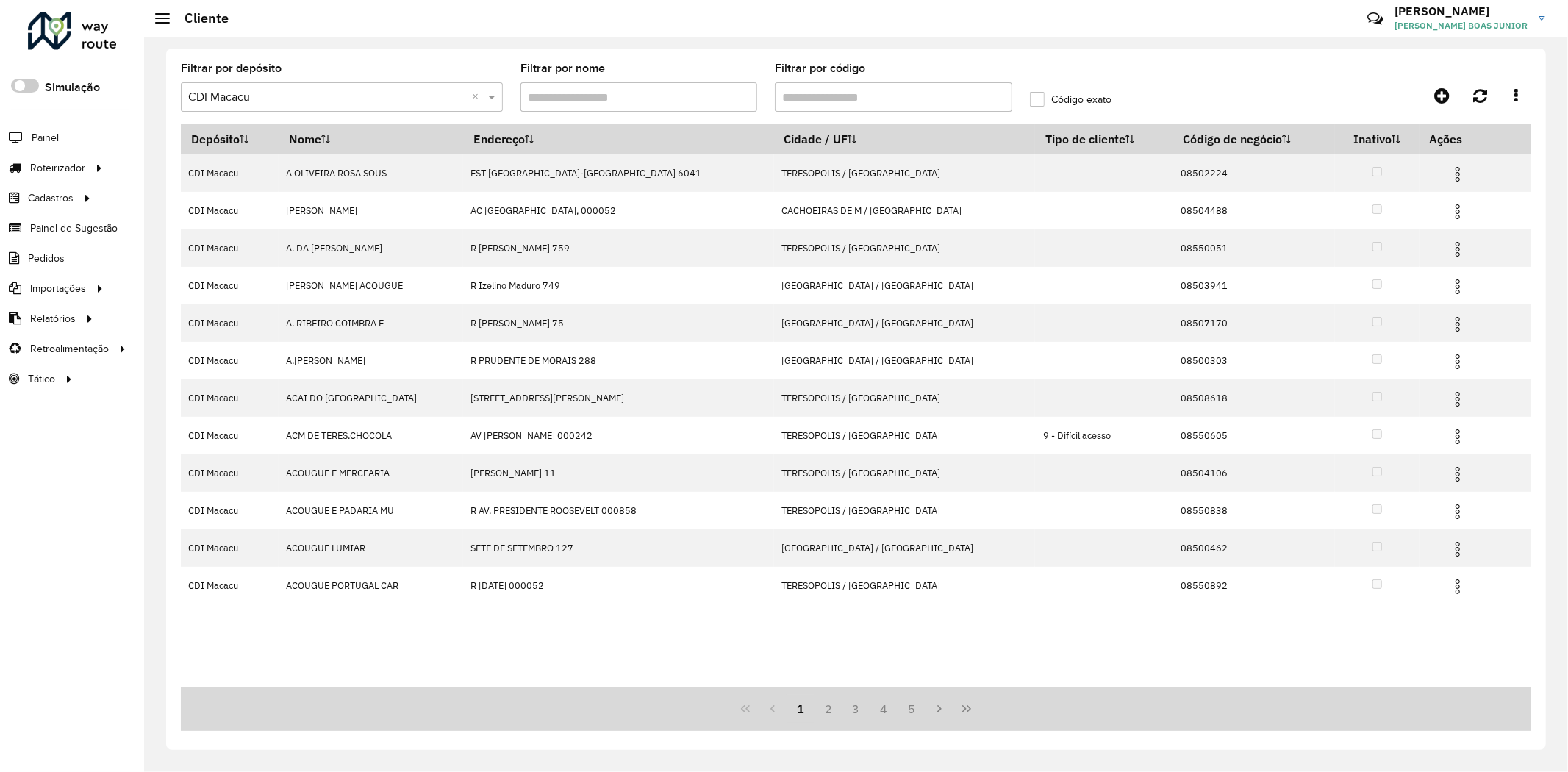
click at [860, 94] on input "Filtrar por código" at bounding box center [893, 97] width 237 height 30
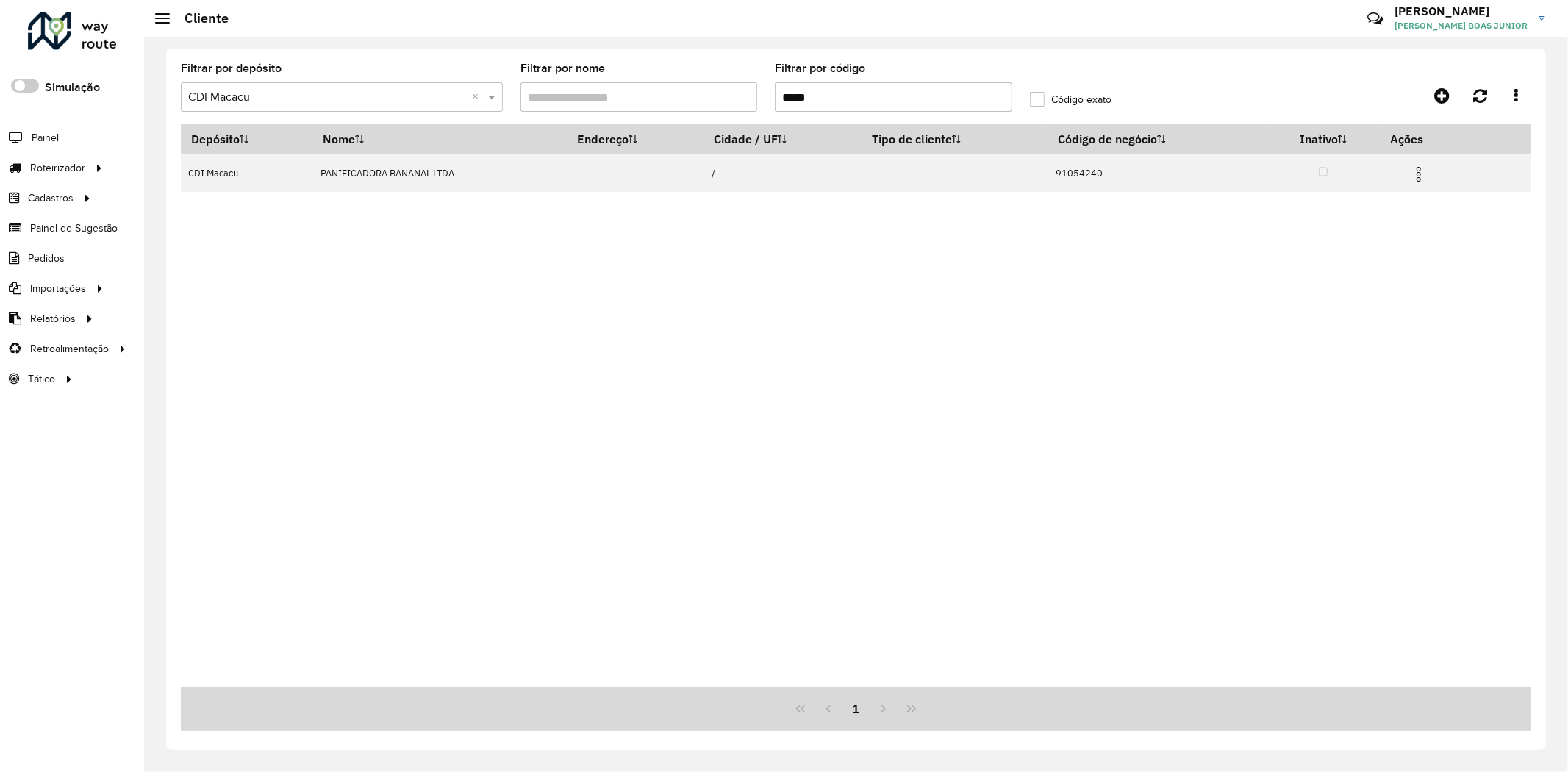
type input "*****"
click at [228, 159] on link "Entregas" at bounding box center [245, 168] width 180 height 30
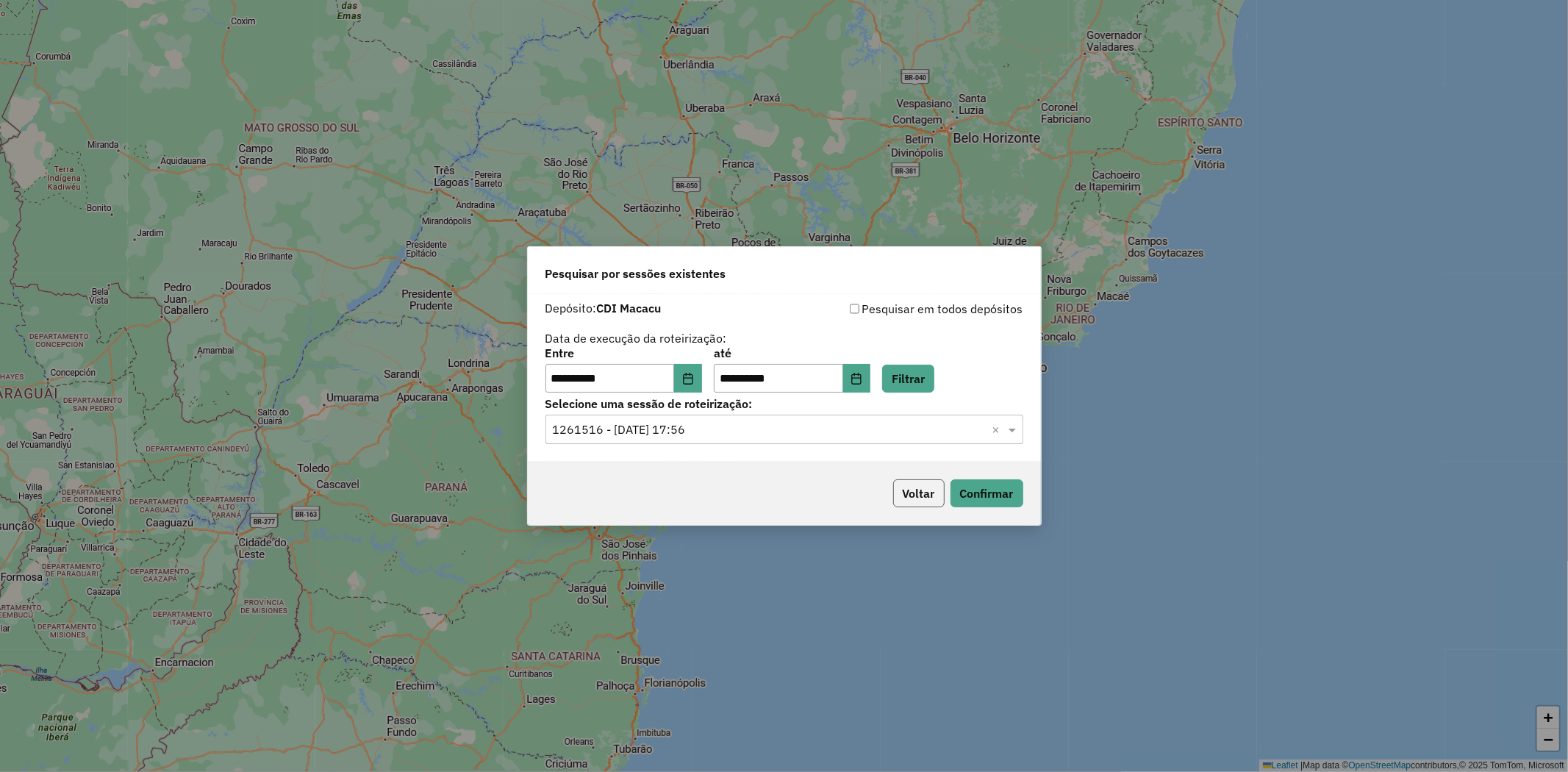
click at [923, 506] on button "Voltar" at bounding box center [919, 493] width 52 height 28
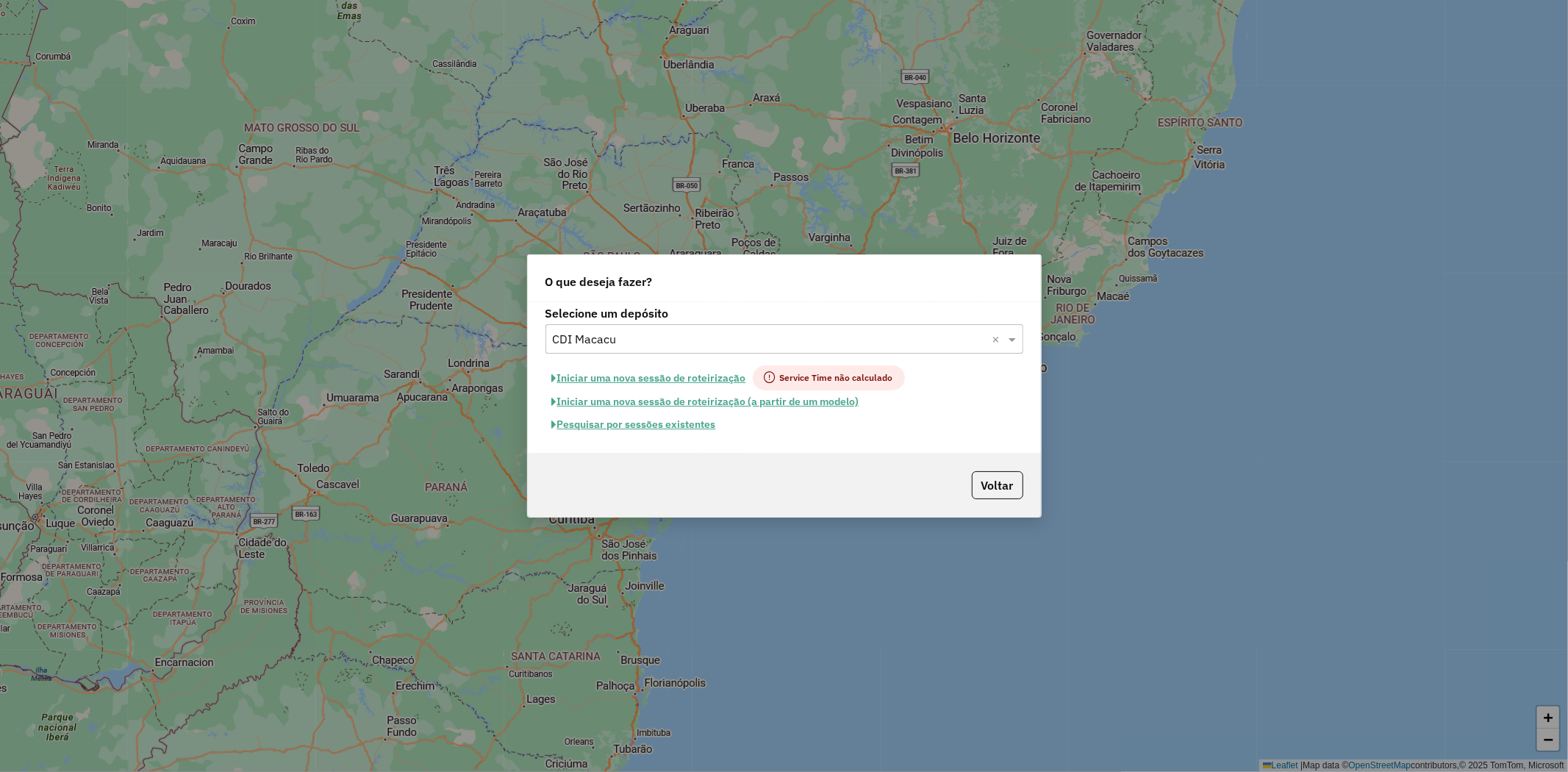
click at [685, 428] on button "Pesquisar por sessões existentes" at bounding box center [634, 425] width 178 height 23
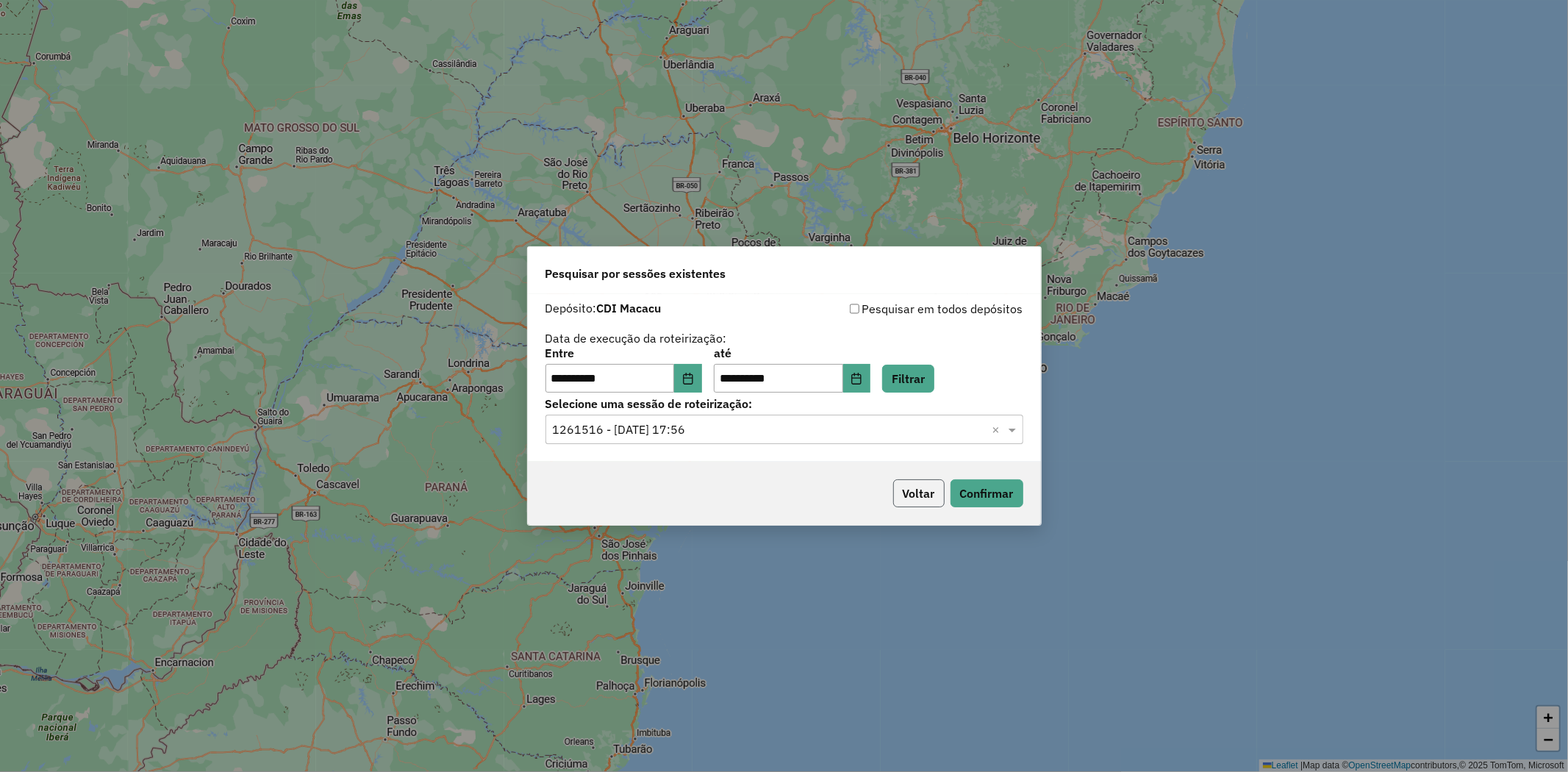
click at [914, 482] on button "Voltar" at bounding box center [919, 493] width 52 height 28
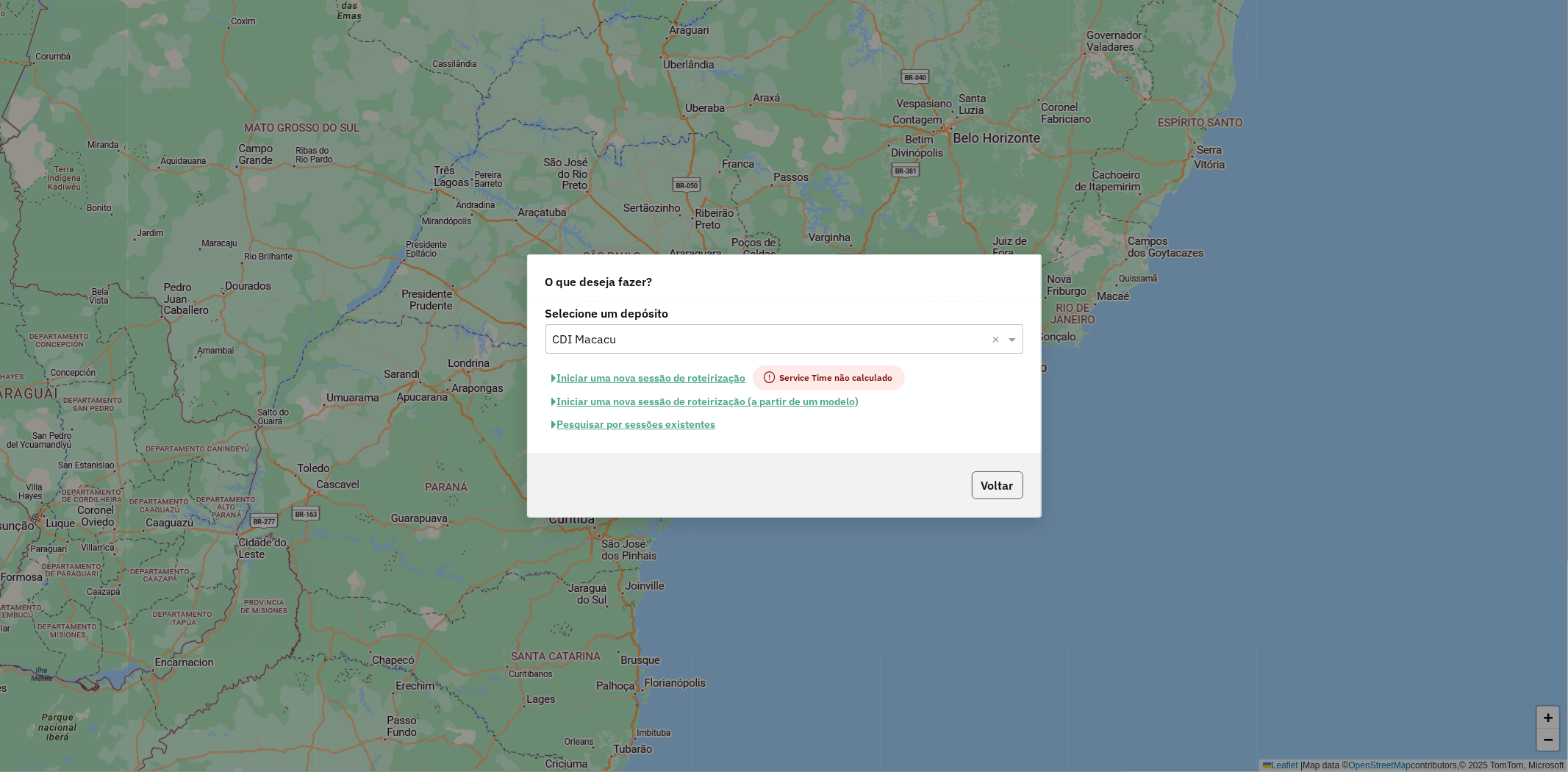
click at [993, 481] on button "Voltar" at bounding box center [997, 485] width 52 height 28
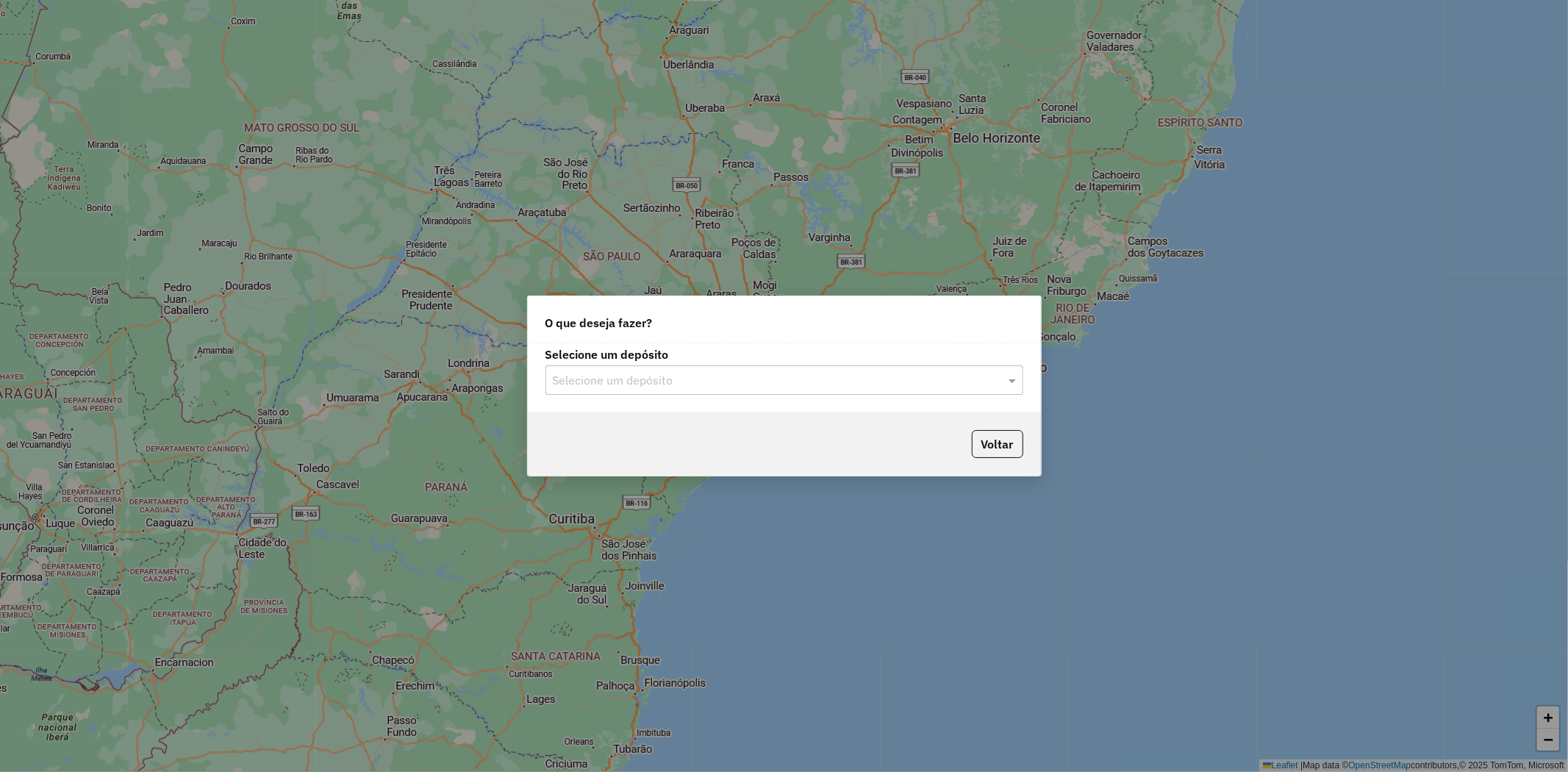
click at [623, 382] on input "text" at bounding box center [770, 381] width 434 height 17
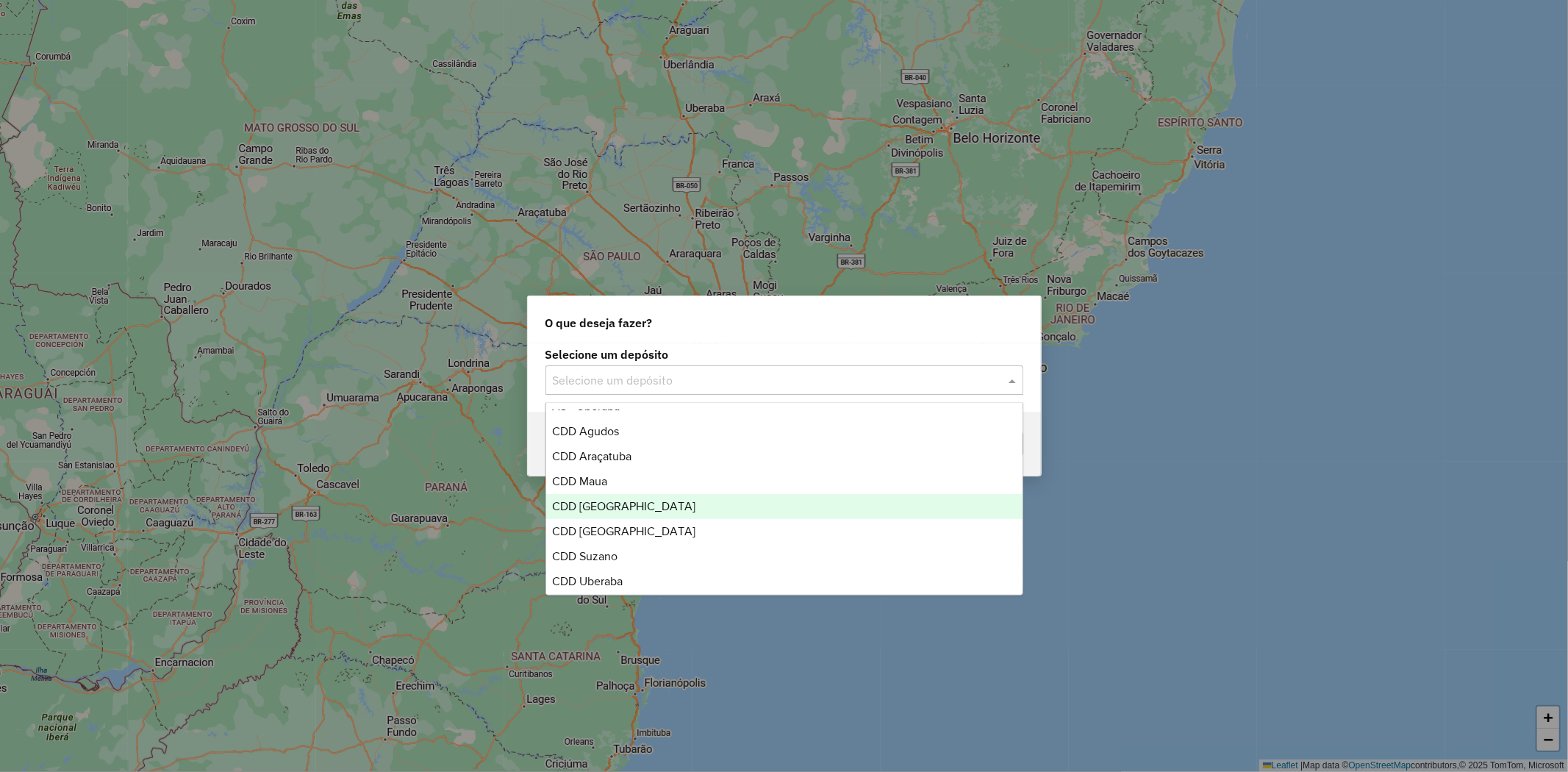
scroll to position [149, 0]
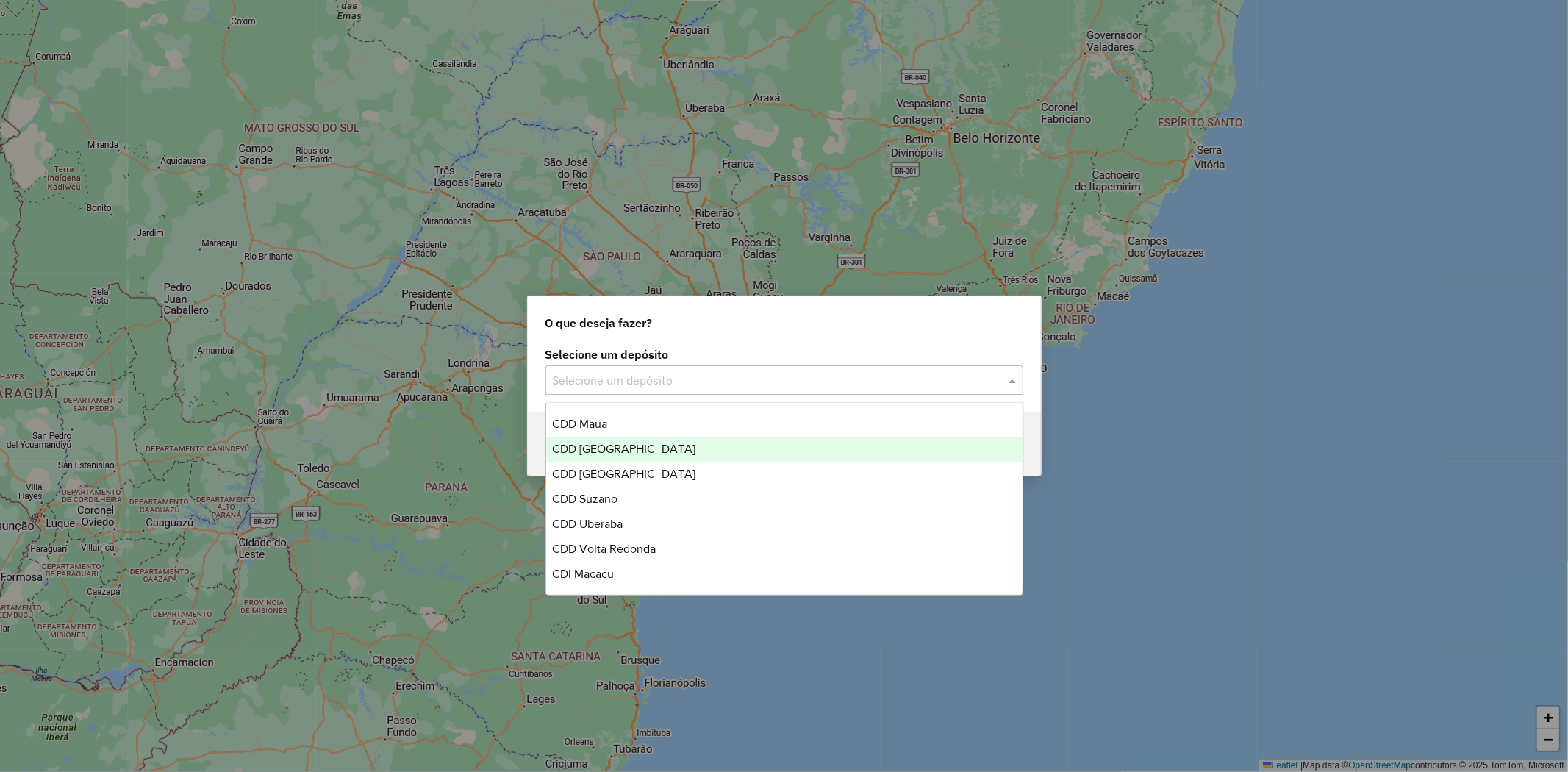
click at [657, 455] on div "CDD [GEOGRAPHIC_DATA]" at bounding box center [785, 449] width 477 height 25
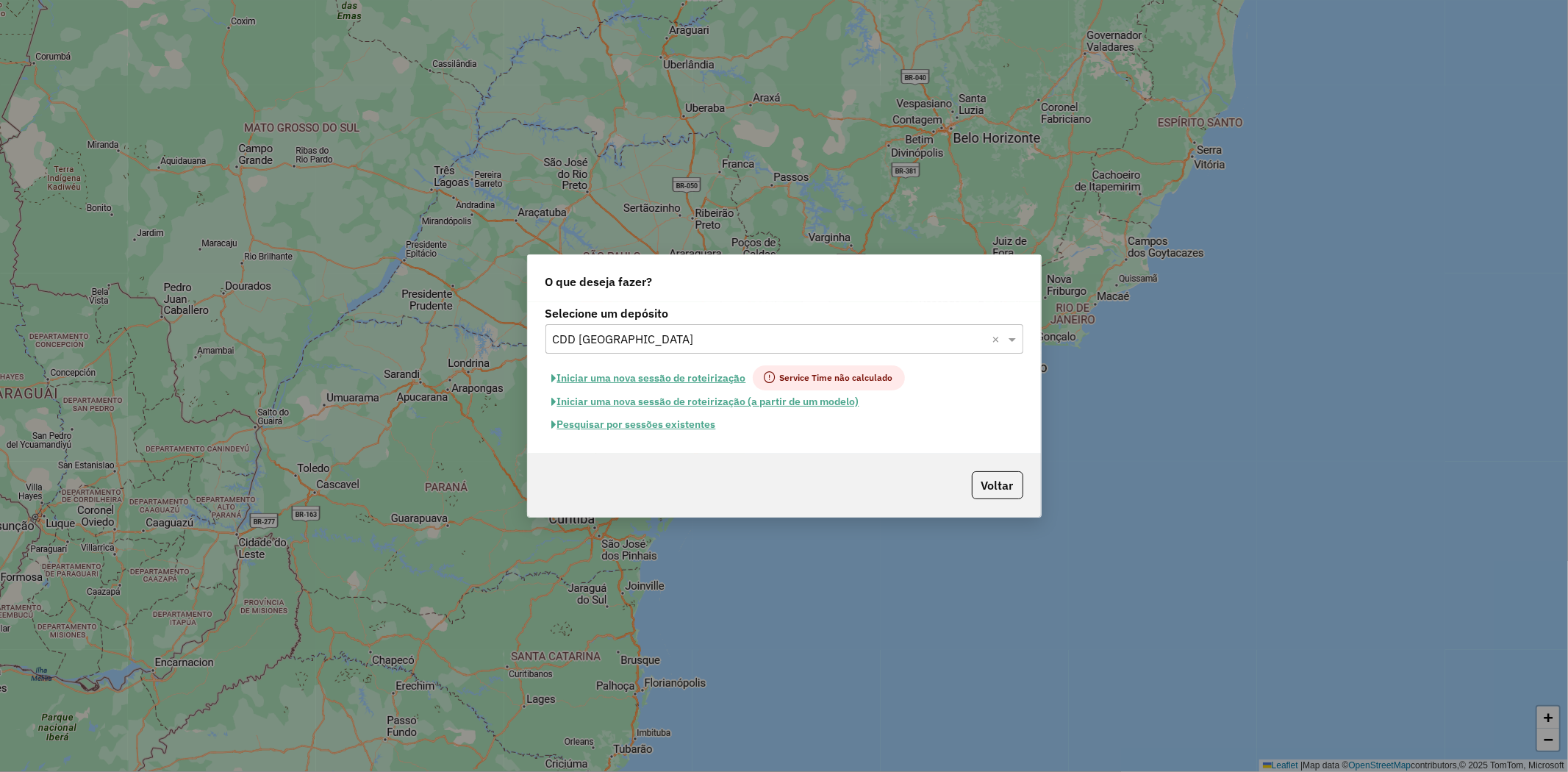
click at [677, 422] on button "Pesquisar por sessões existentes" at bounding box center [634, 425] width 178 height 23
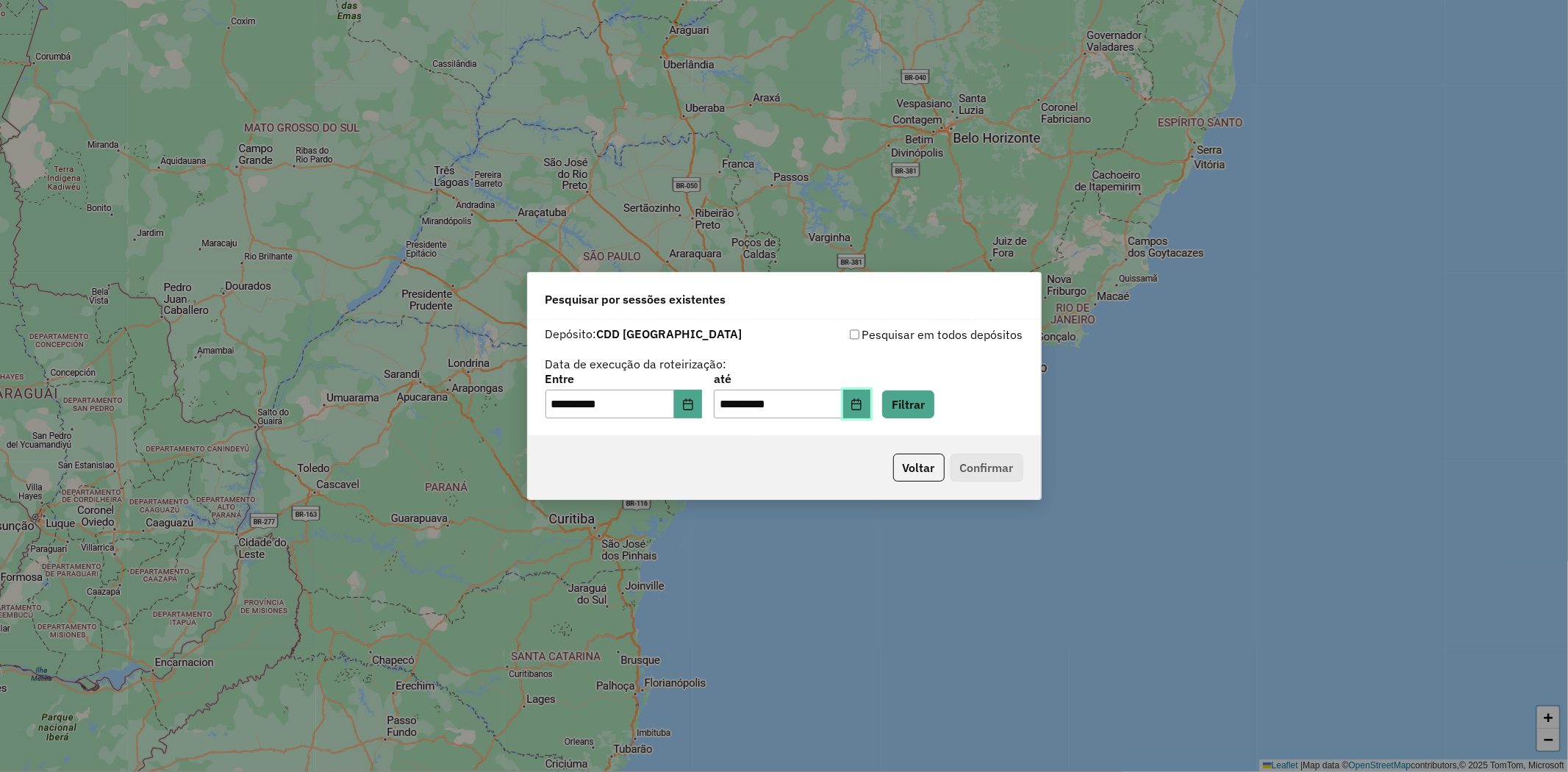
click at [869, 404] on button "Choose Date" at bounding box center [857, 404] width 28 height 30
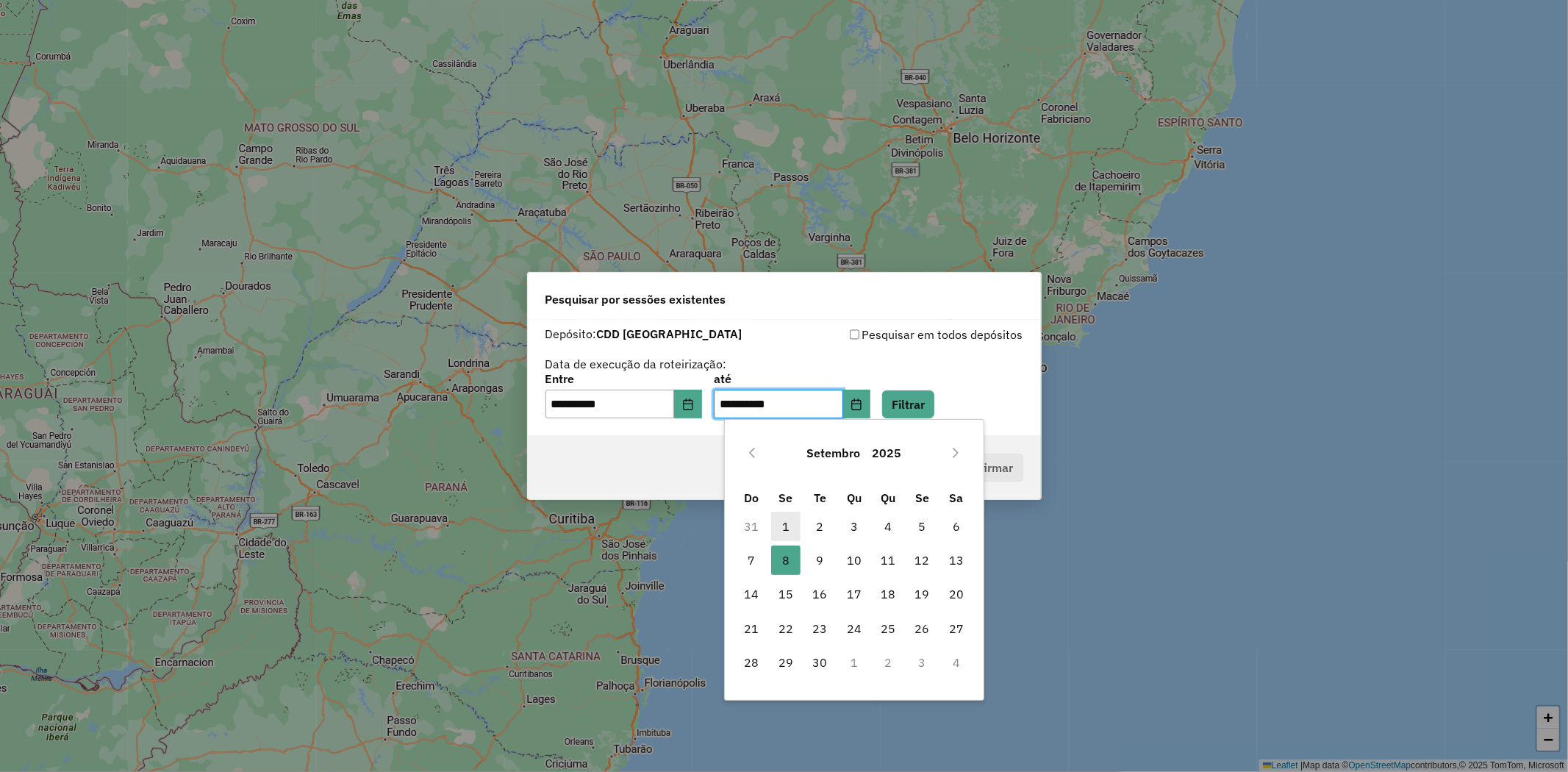
click at [773, 530] on span "1" at bounding box center [786, 527] width 30 height 30
type input "**********"
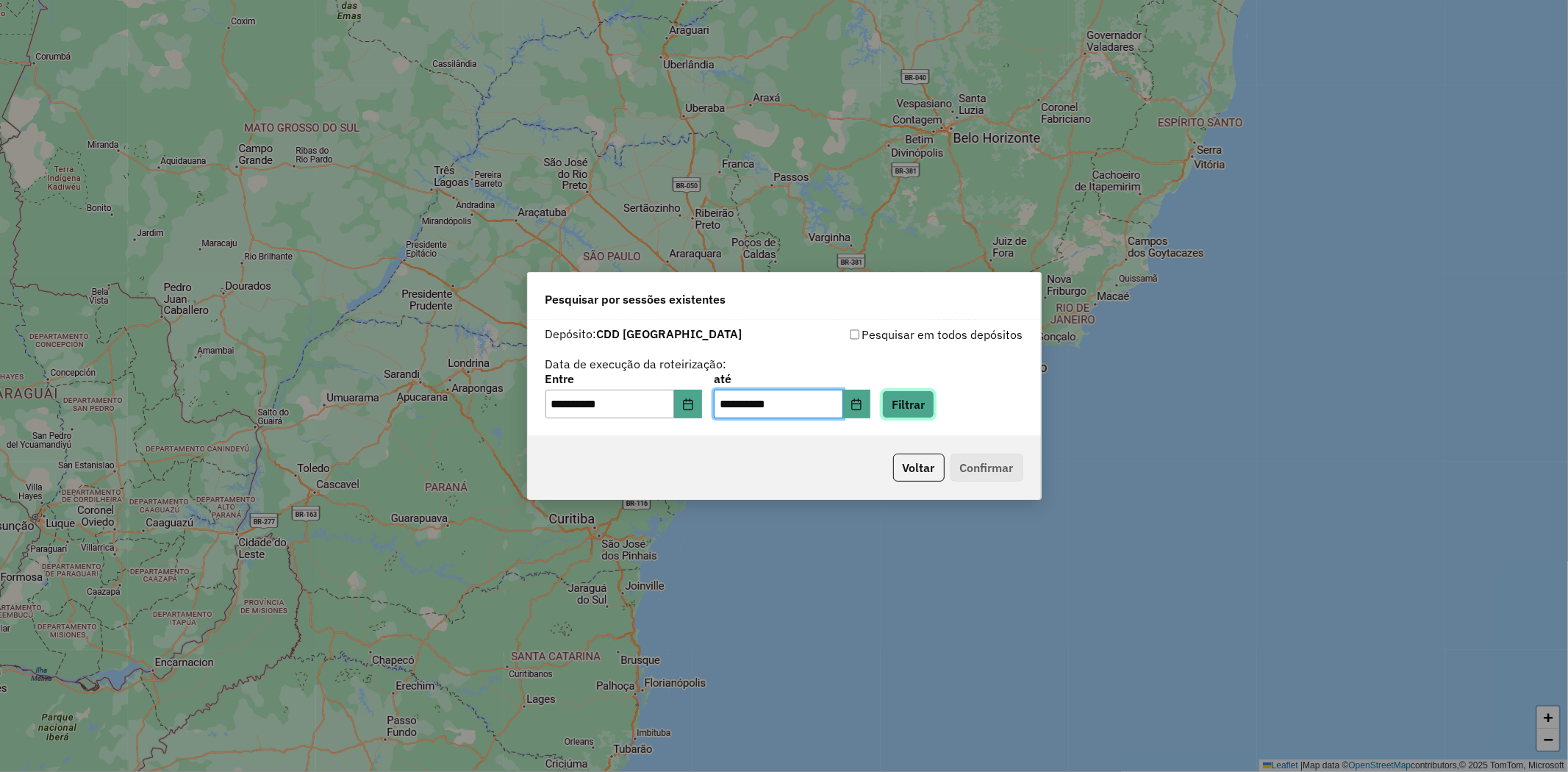
click at [934, 410] on button "Filtrar" at bounding box center [908, 404] width 53 height 28
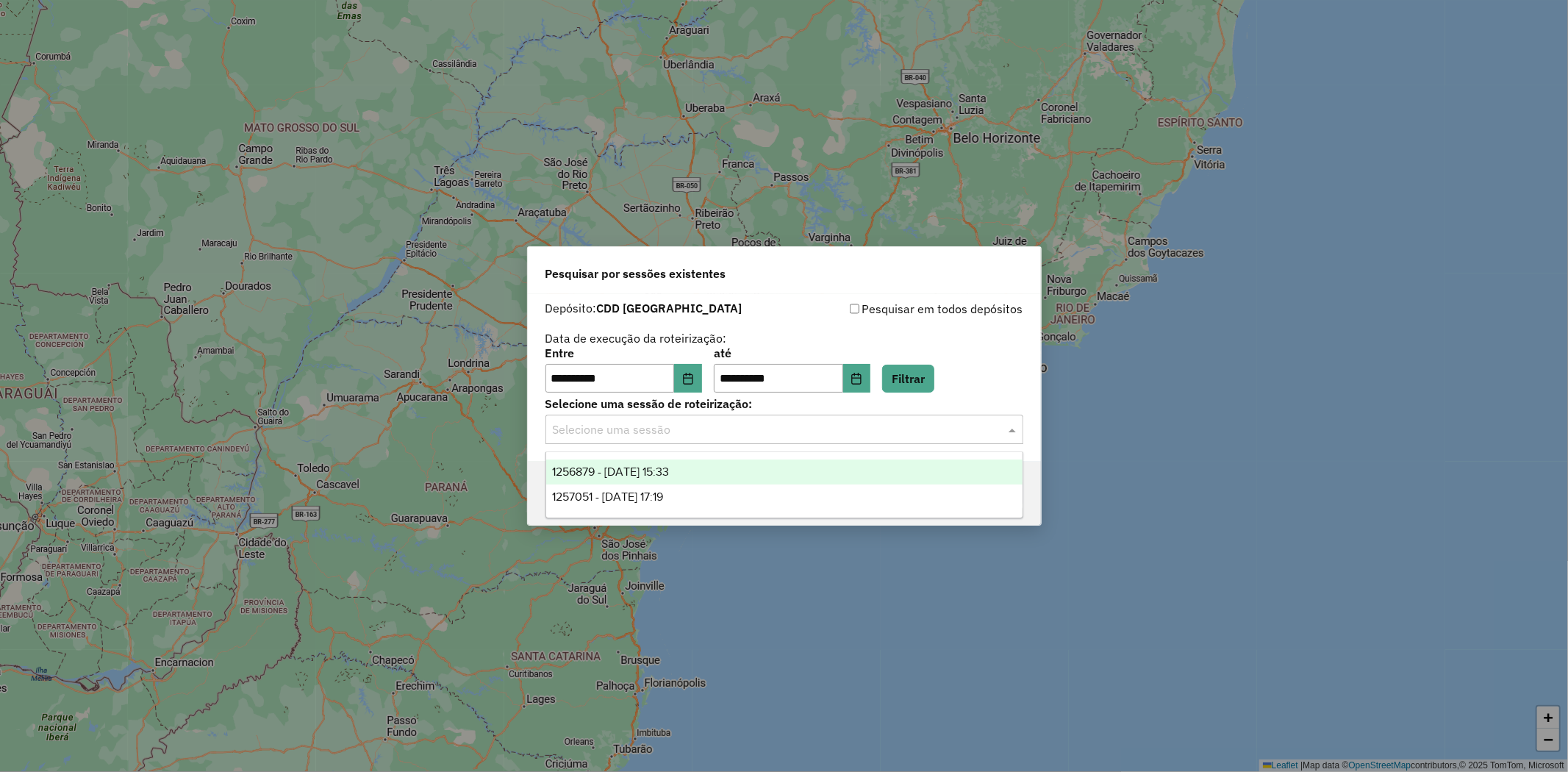
click at [898, 434] on input "text" at bounding box center [770, 430] width 434 height 17
click at [703, 478] on div "1256879 - [DATE] 15:33" at bounding box center [785, 472] width 477 height 25
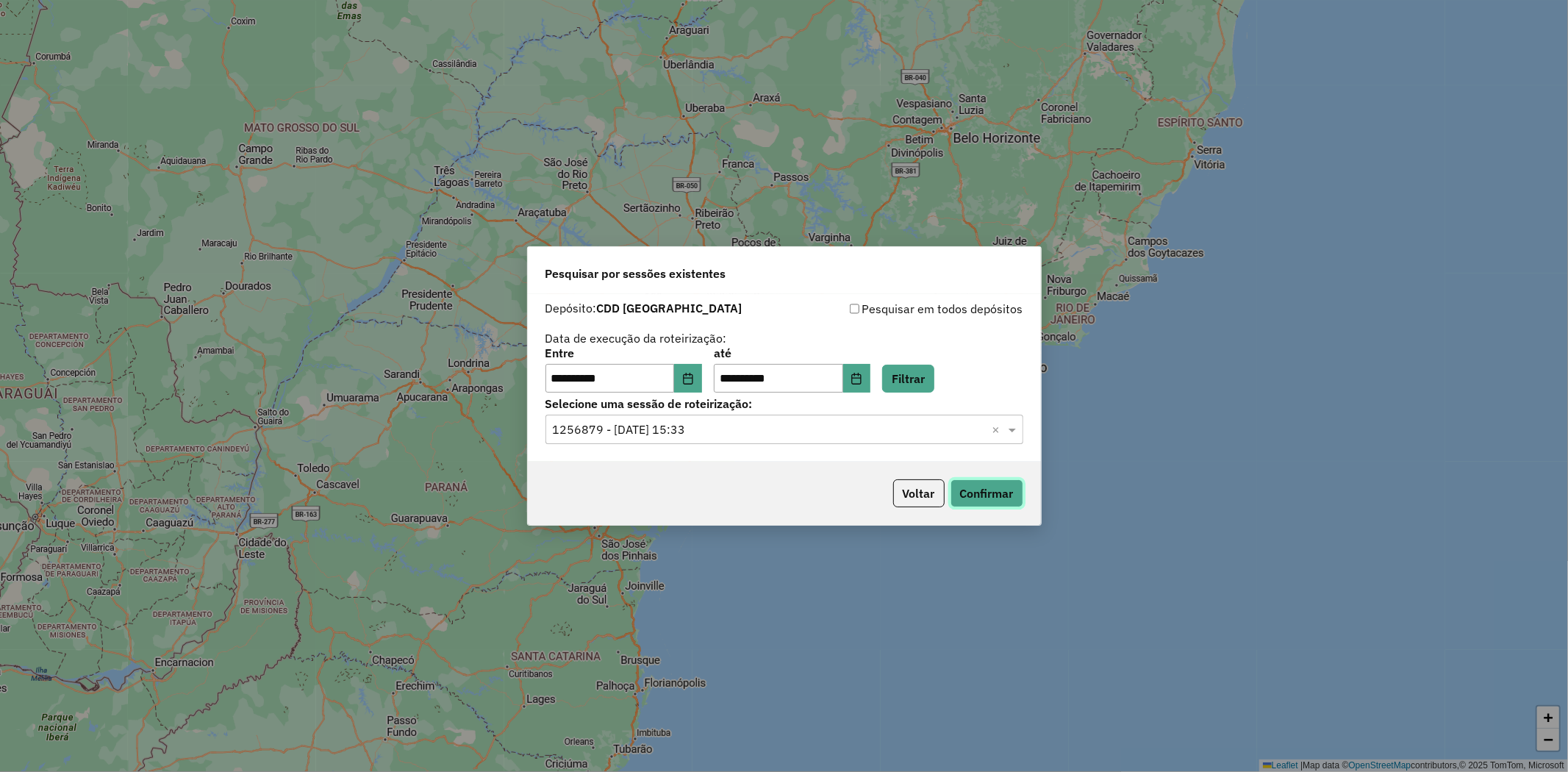
click at [996, 485] on button "Confirmar" at bounding box center [987, 493] width 73 height 28
click at [885, 435] on input "text" at bounding box center [770, 430] width 434 height 17
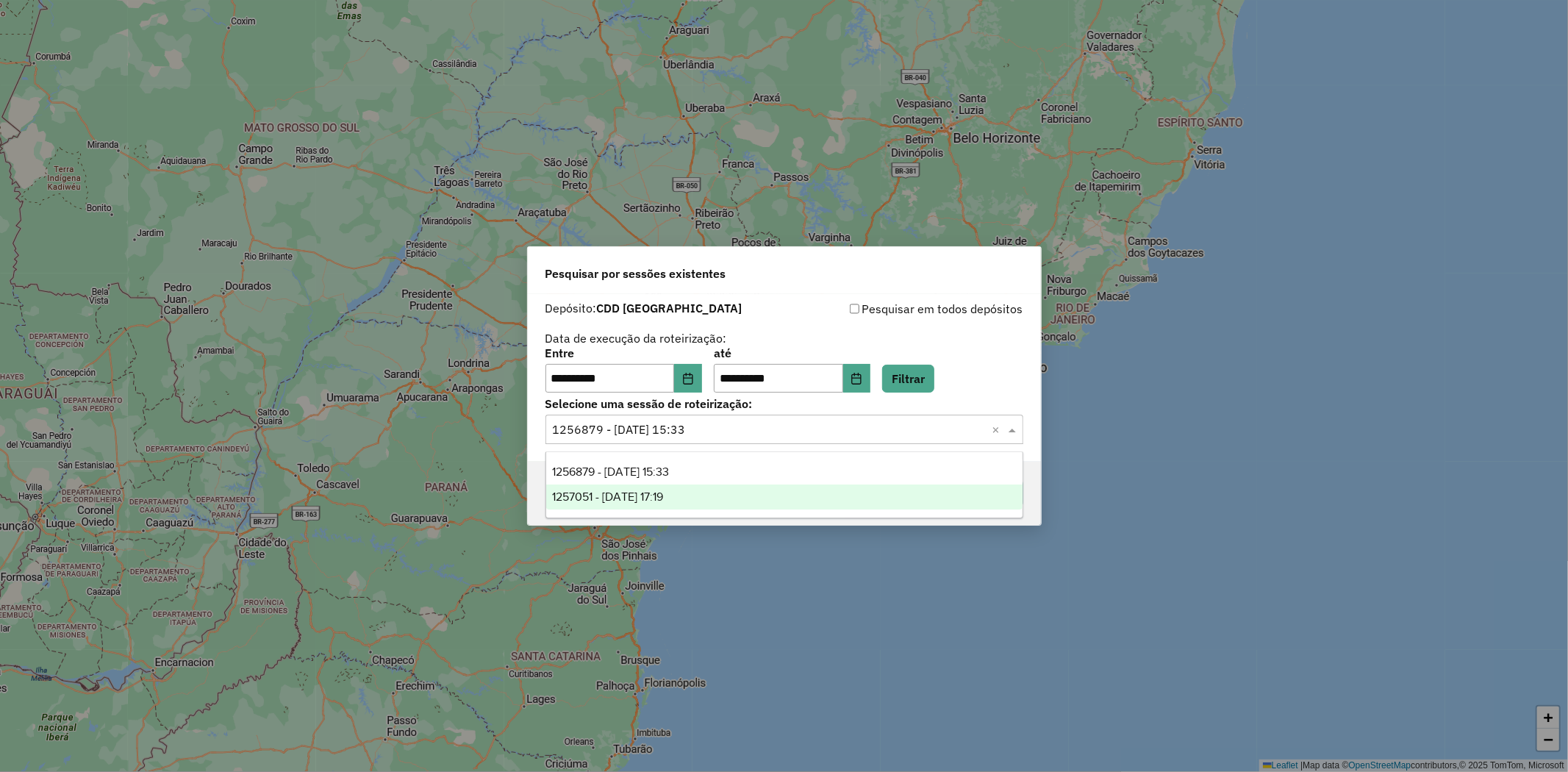
click at [721, 498] on div "1257051 - [DATE] 17:19" at bounding box center [785, 497] width 477 height 25
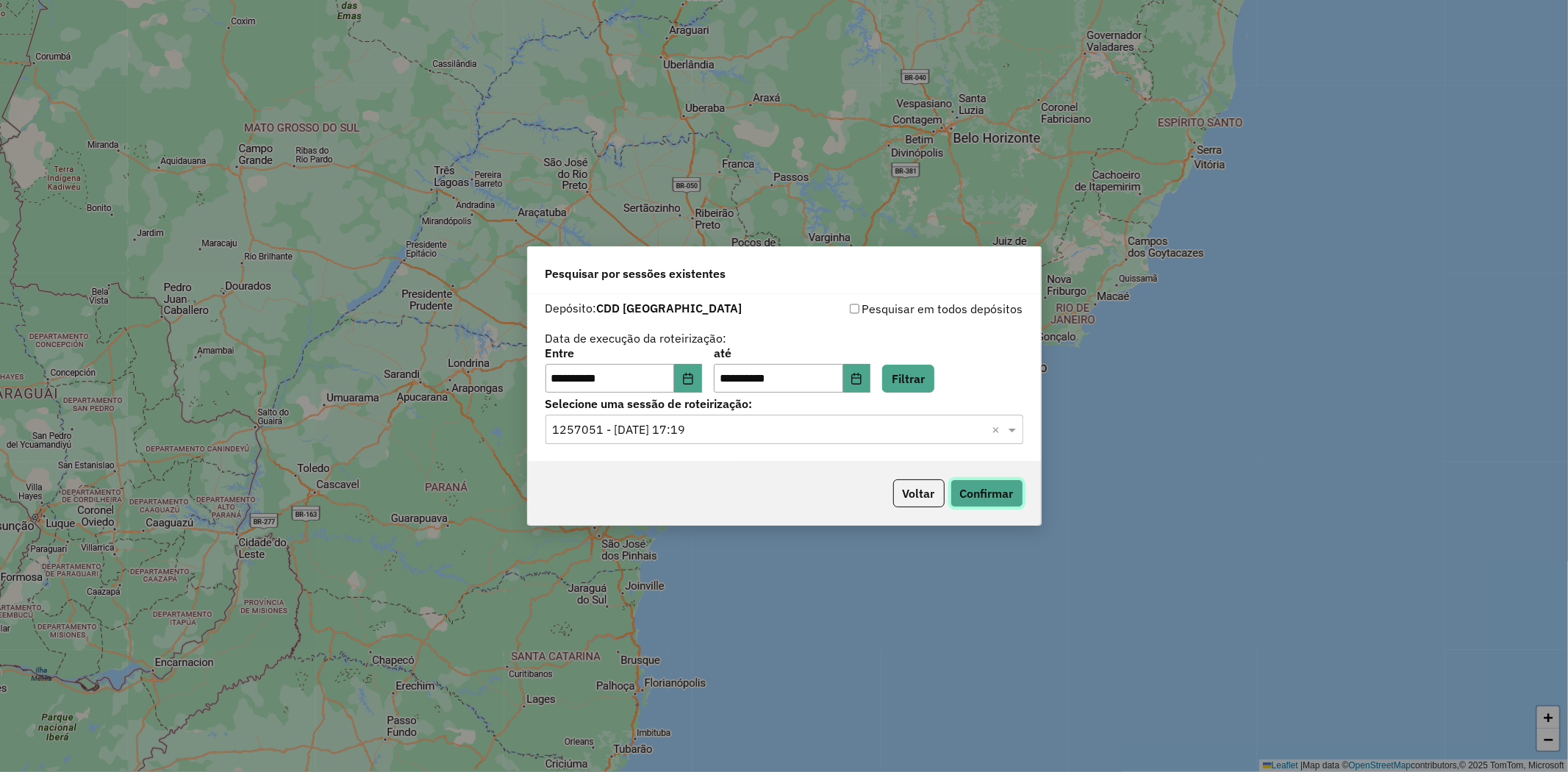
click at [1003, 491] on button "Confirmar" at bounding box center [987, 493] width 73 height 28
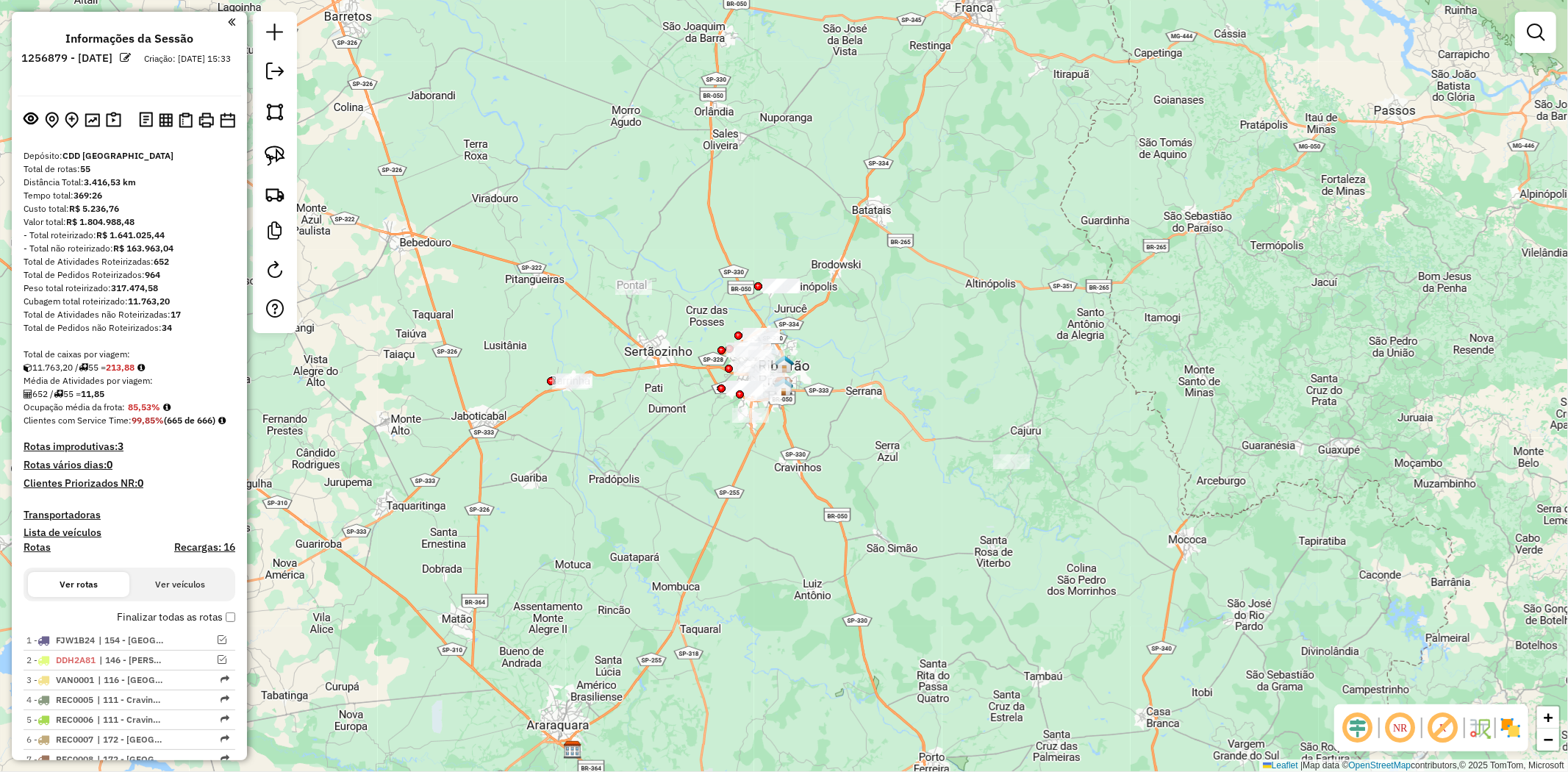
scroll to position [326, 0]
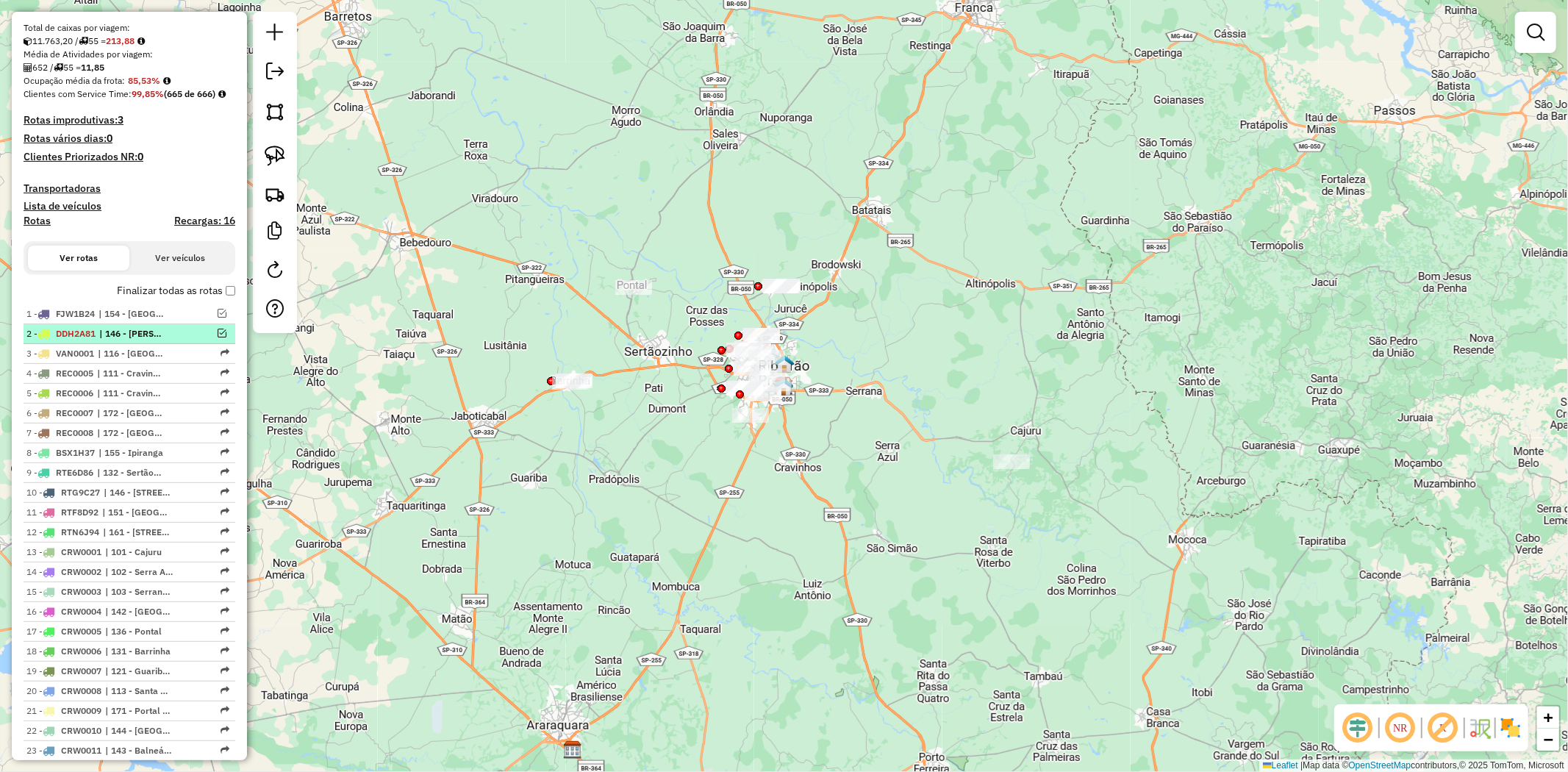
click at [138, 340] on span "| 146 - [PERSON_NAME], 155 - Ipiranga" at bounding box center [133, 334] width 67 height 13
select select "**********"
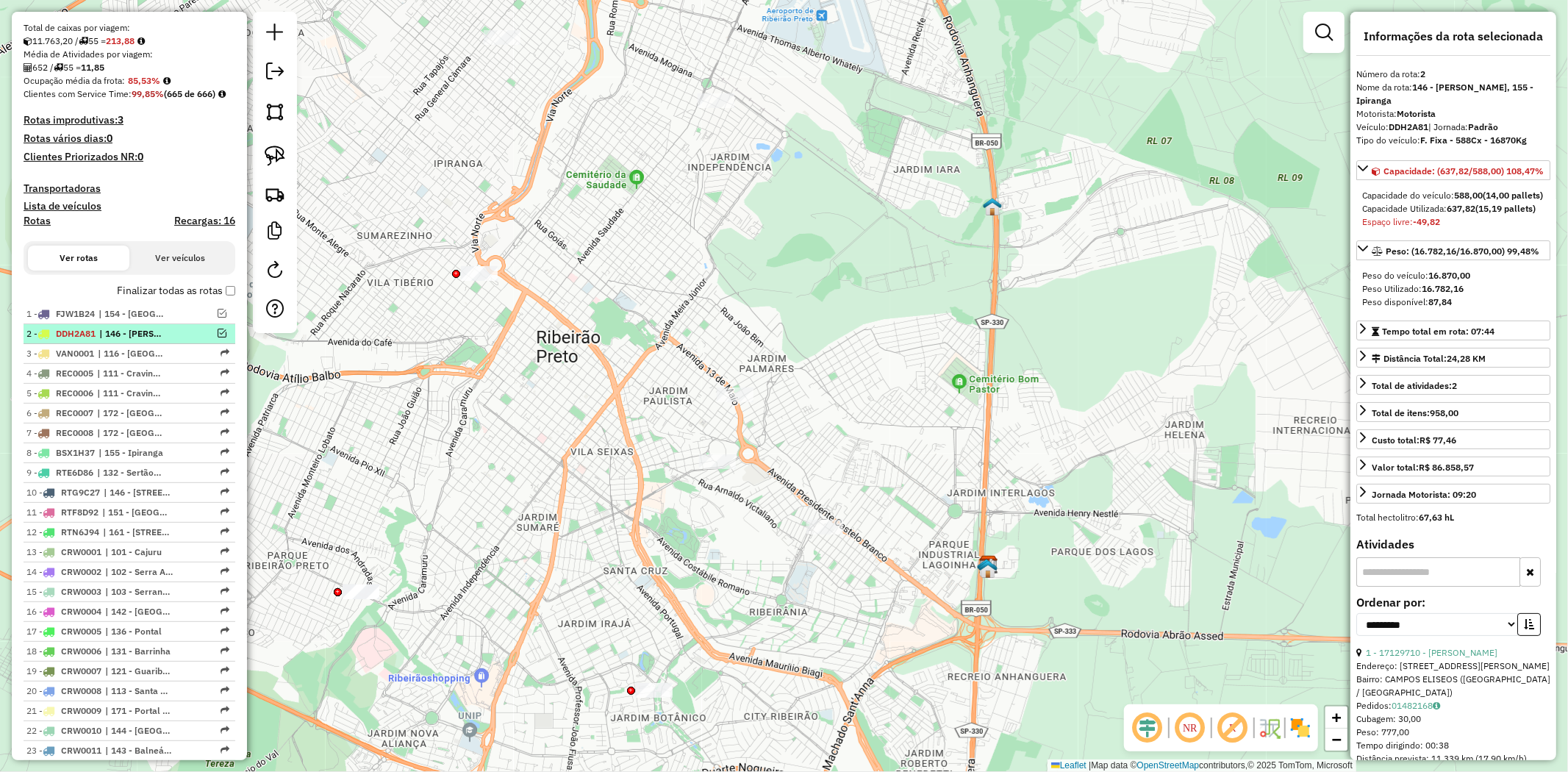
click at [149, 340] on span "| 146 - [PERSON_NAME], 155 - Ipiranga" at bounding box center [133, 334] width 67 height 13
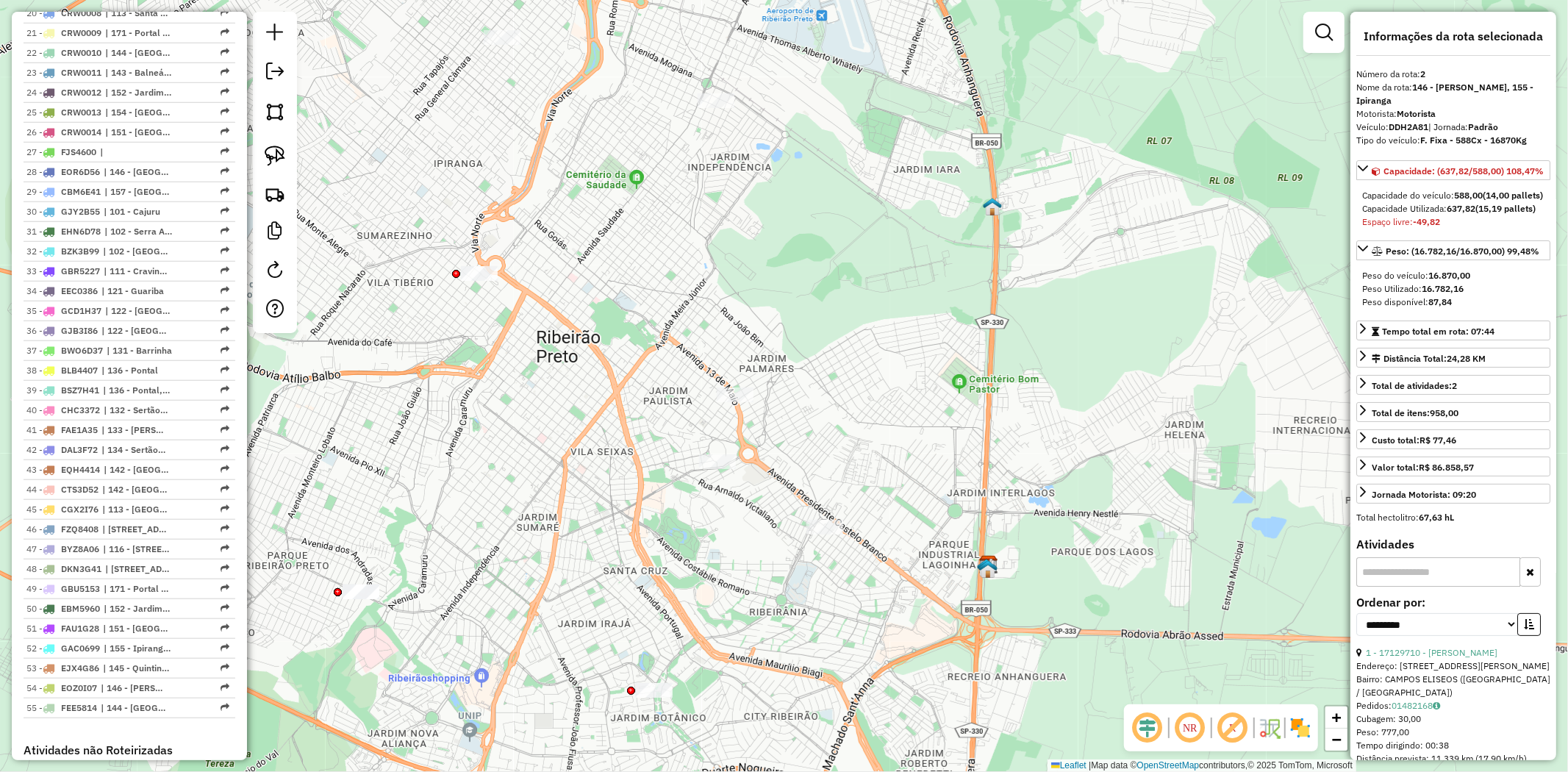
scroll to position [1144, 0]
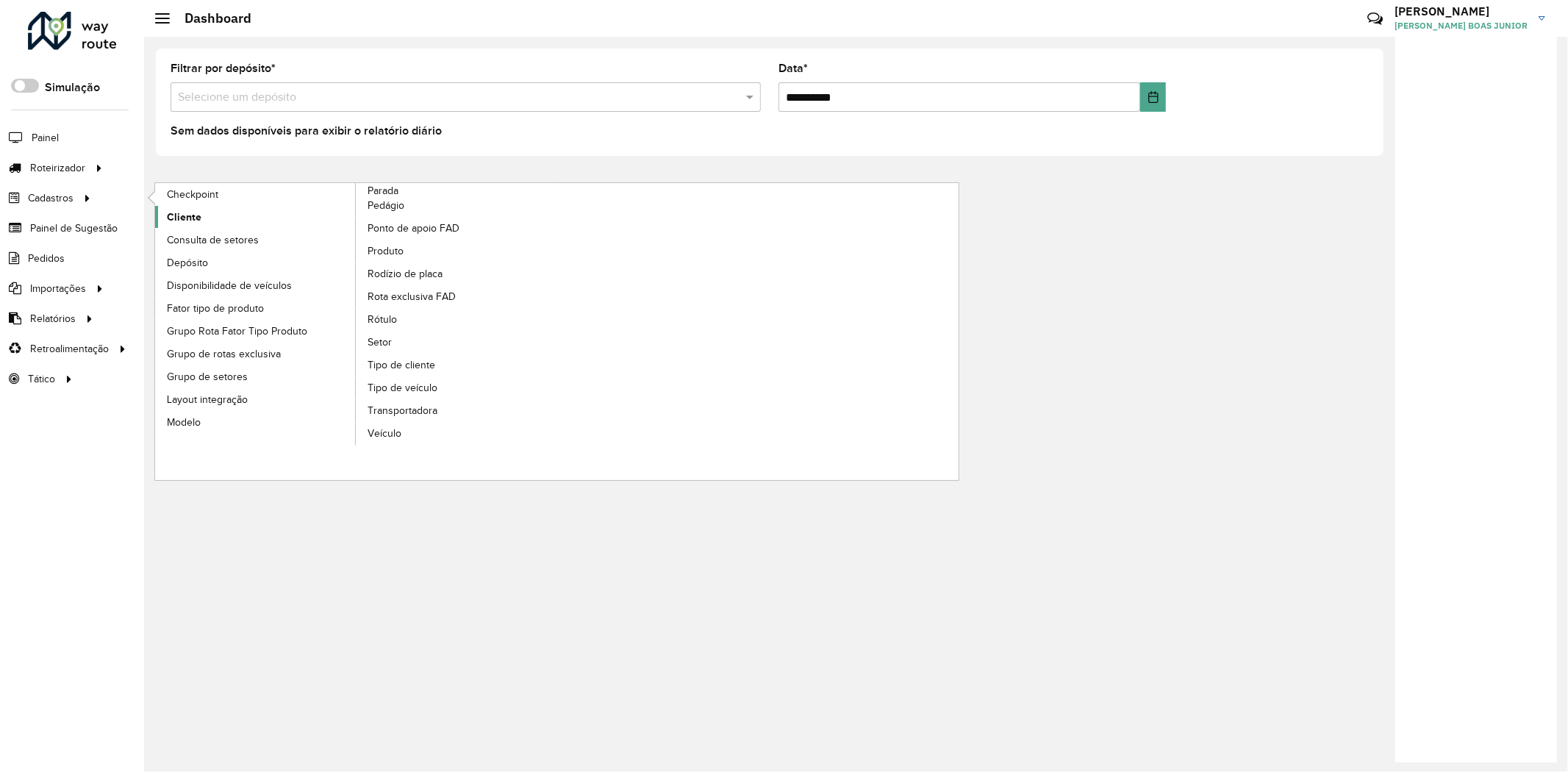
click at [224, 214] on link "Cliente" at bounding box center [256, 216] width 201 height 22
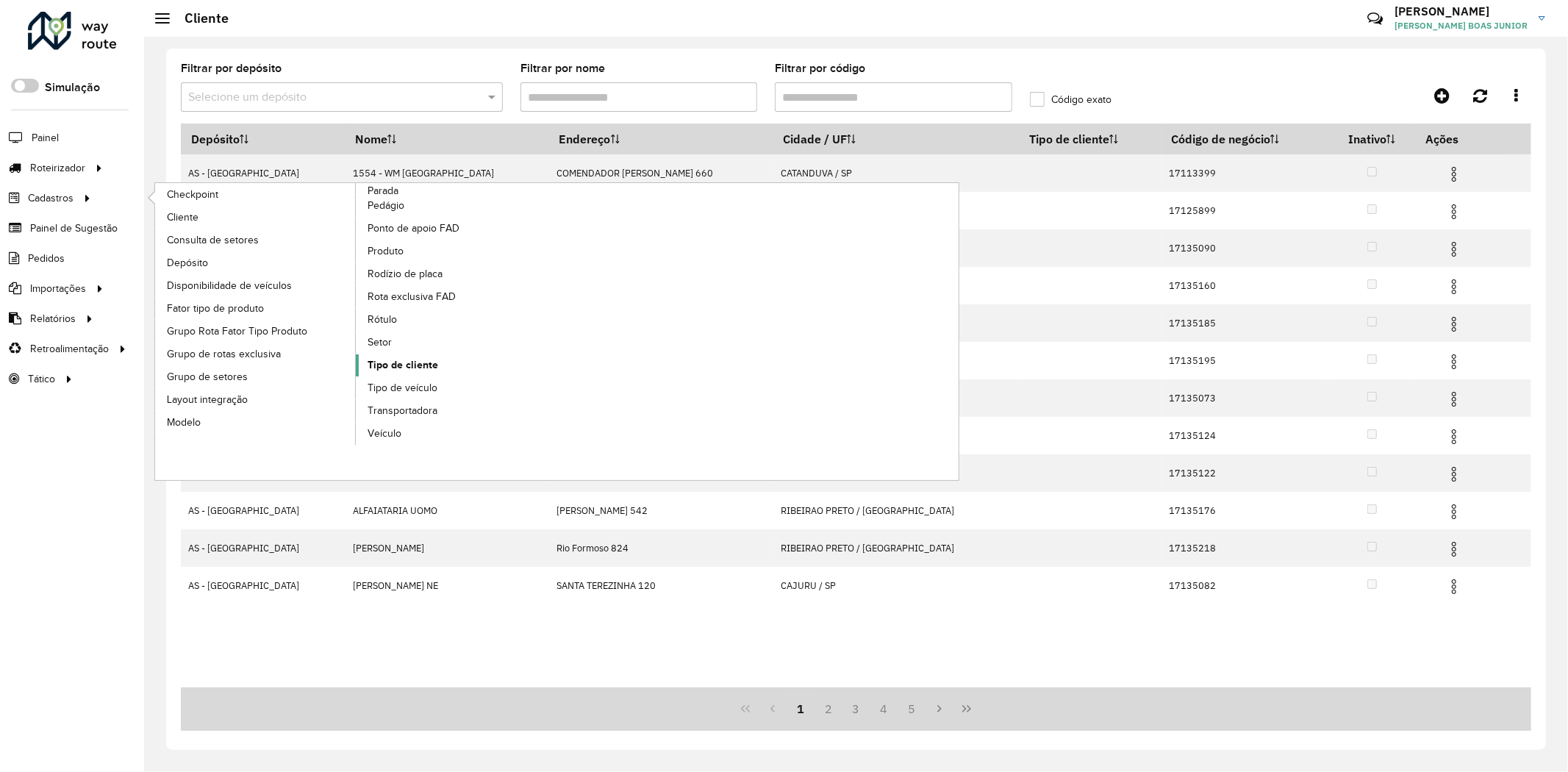
click at [408, 370] on span "Tipo de cliente" at bounding box center [403, 365] width 71 height 16
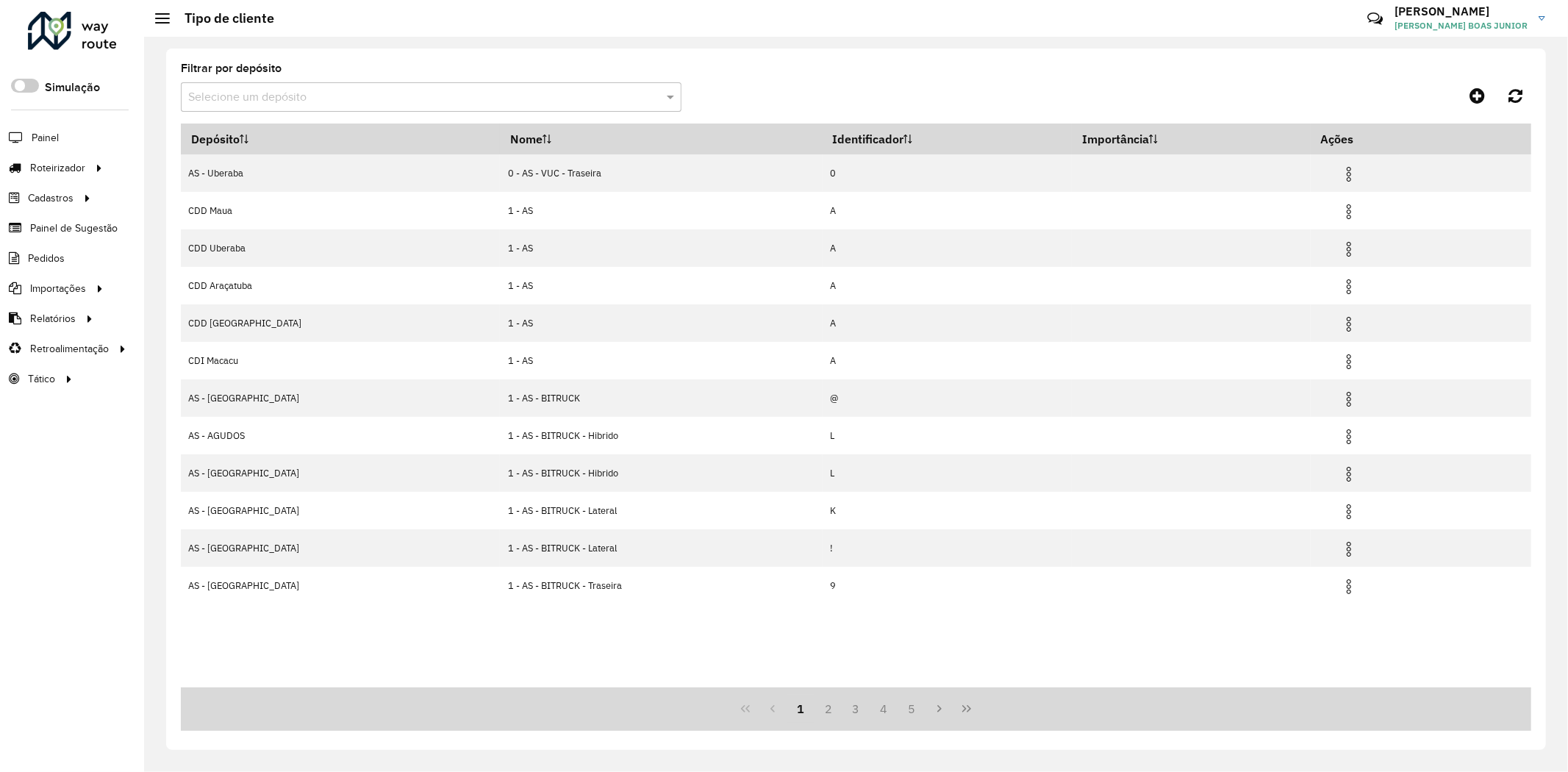
click at [372, 96] on input "text" at bounding box center [416, 97] width 456 height 17
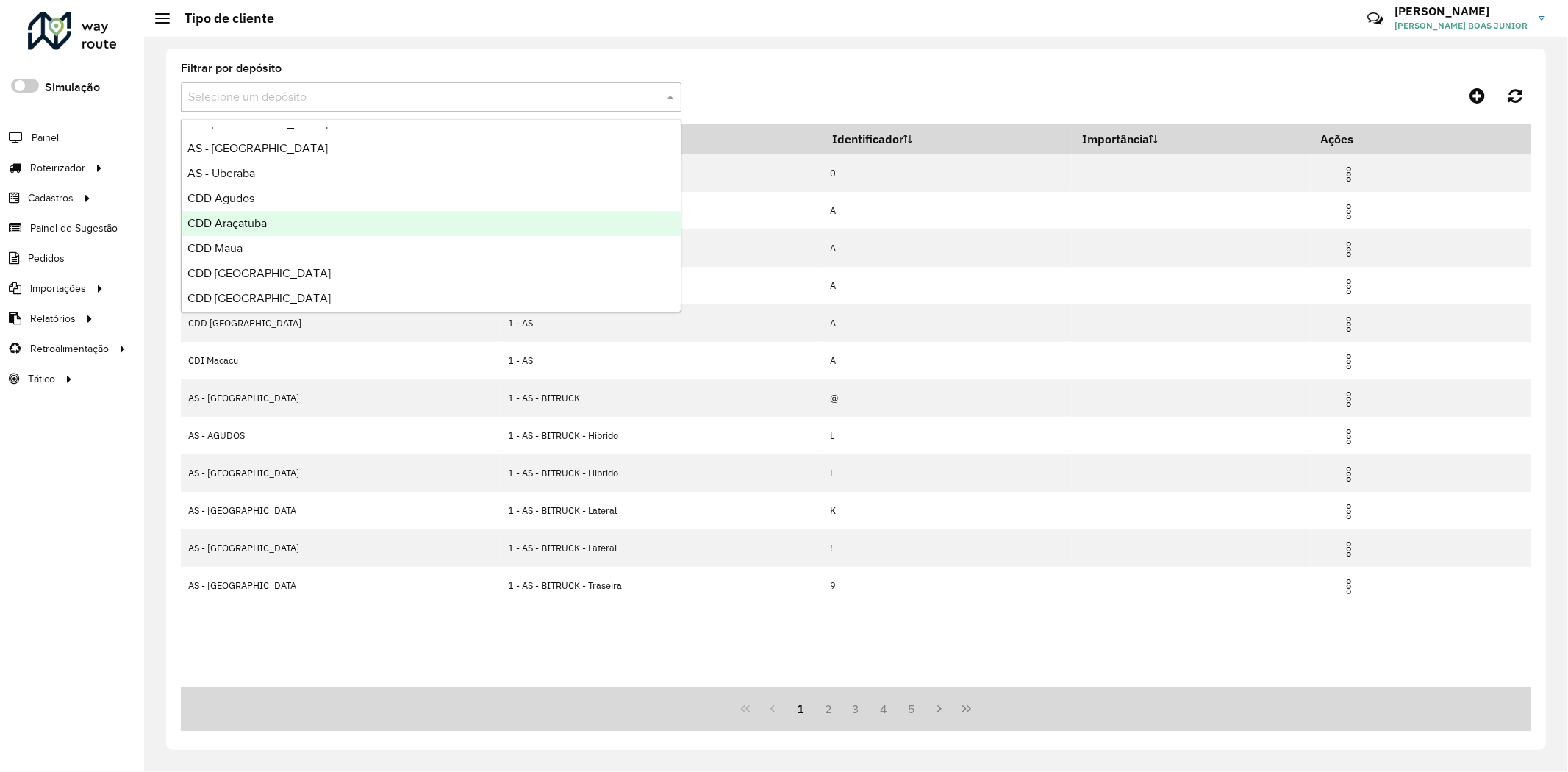
scroll to position [81, 0]
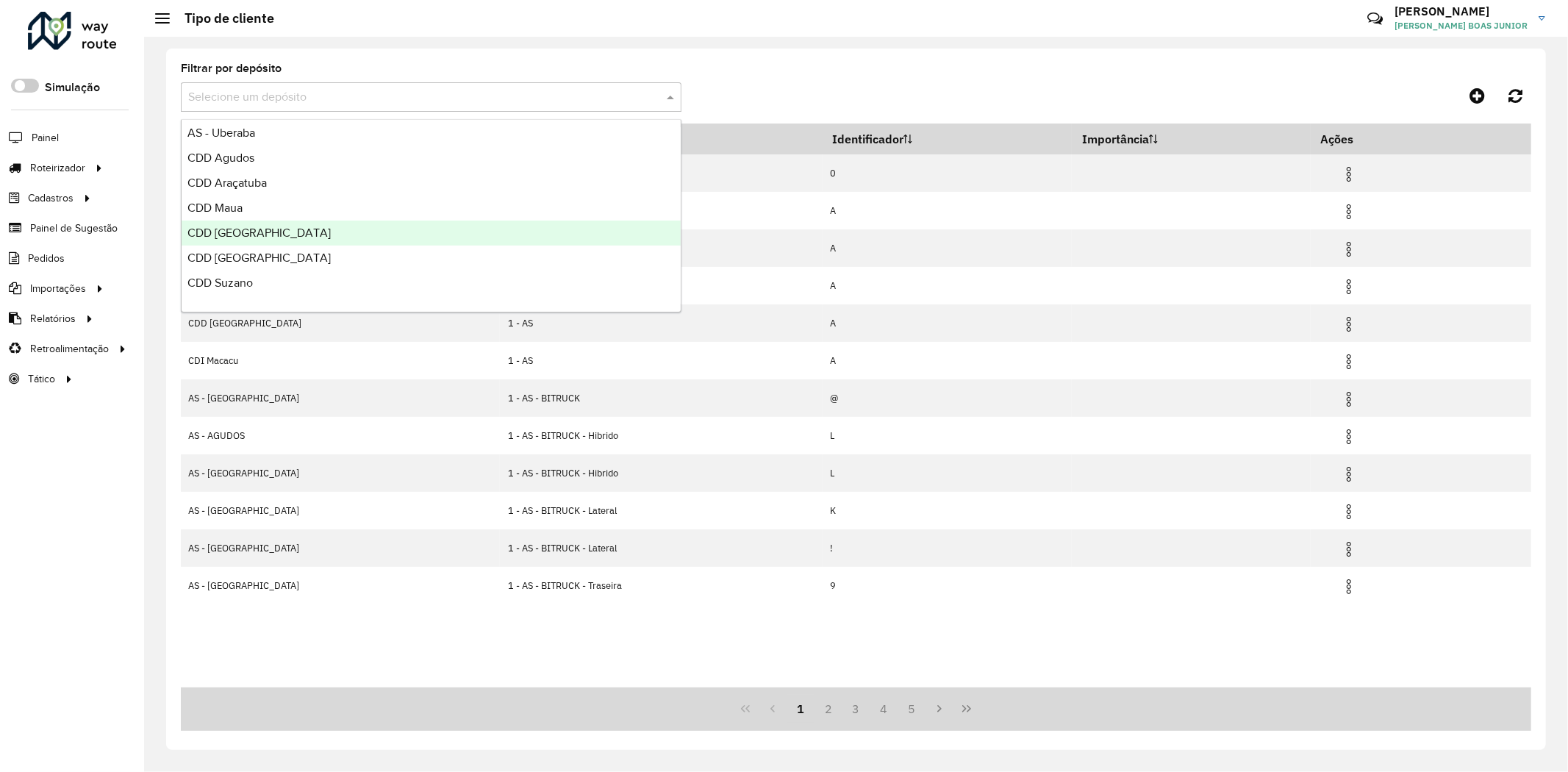
click at [266, 228] on span "CDD [GEOGRAPHIC_DATA]" at bounding box center [259, 232] width 143 height 12
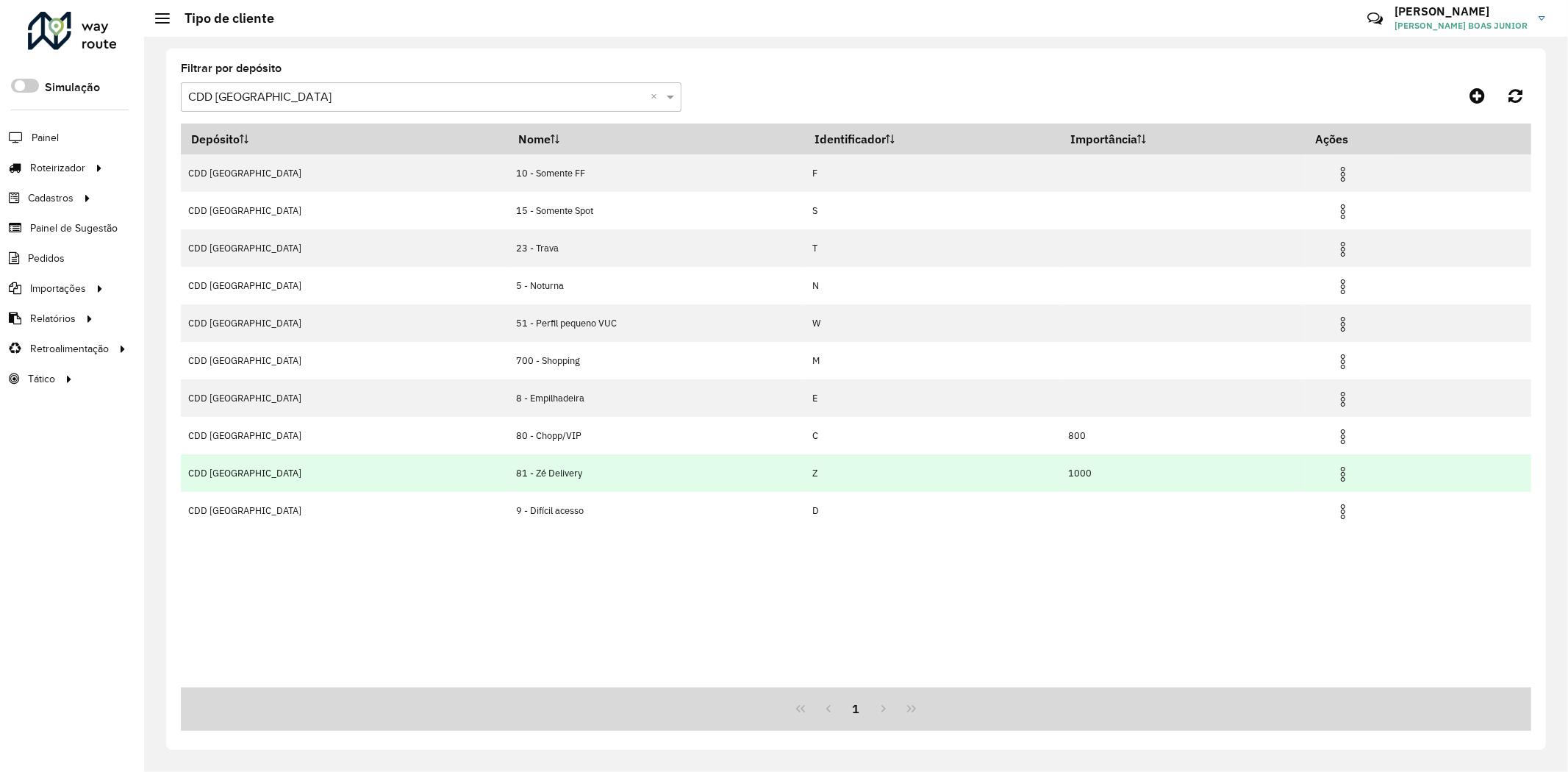
click at [1334, 480] on img at bounding box center [1342, 474] width 17 height 17
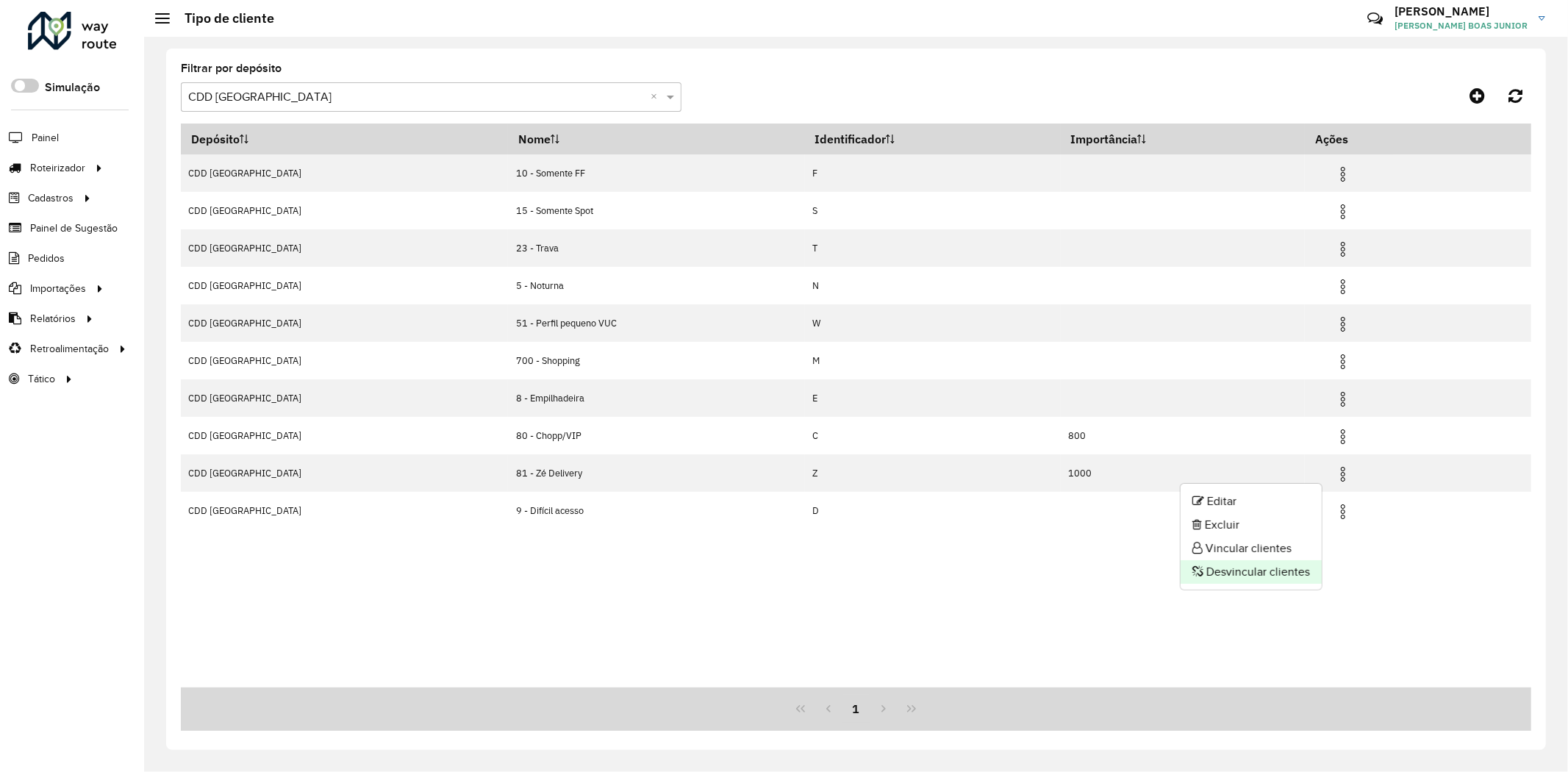
click at [1267, 571] on li "Desvincular clientes" at bounding box center [1251, 572] width 141 height 24
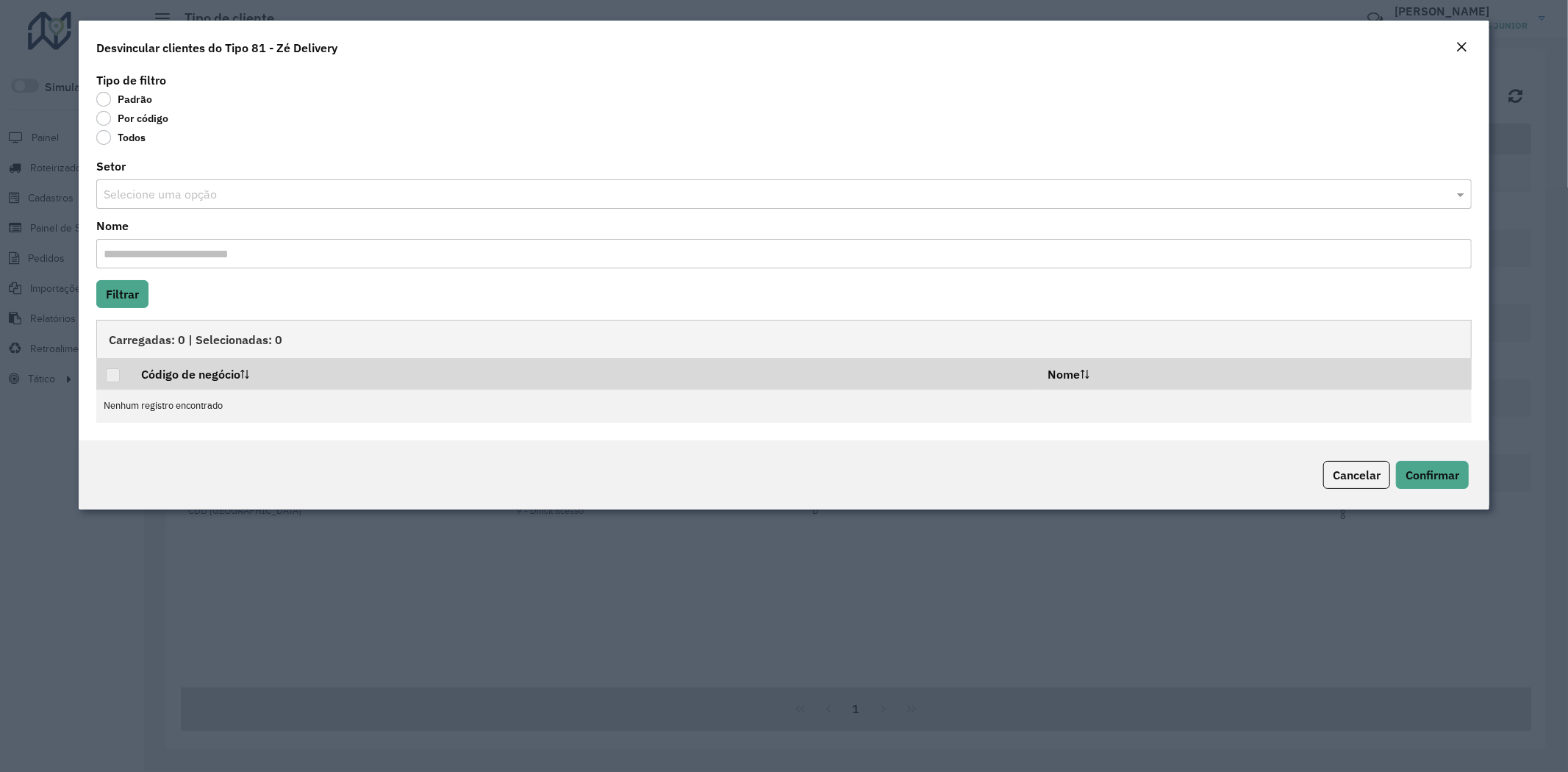
click at [134, 127] on div "Por código" at bounding box center [784, 121] width 1376 height 17
click at [129, 138] on label "Todos" at bounding box center [121, 137] width 49 height 15
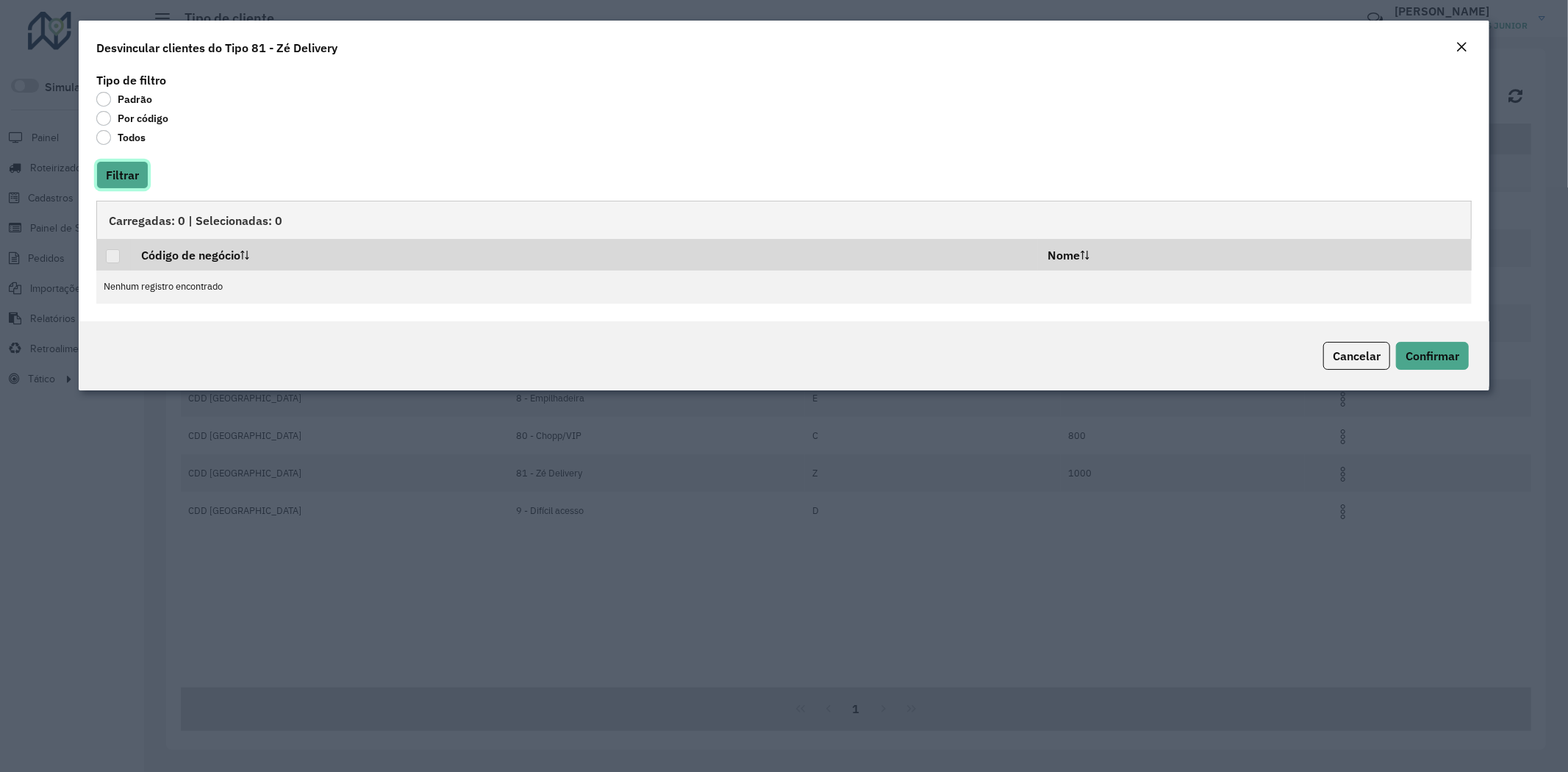
click at [126, 171] on button "Filtrar" at bounding box center [122, 175] width 53 height 28
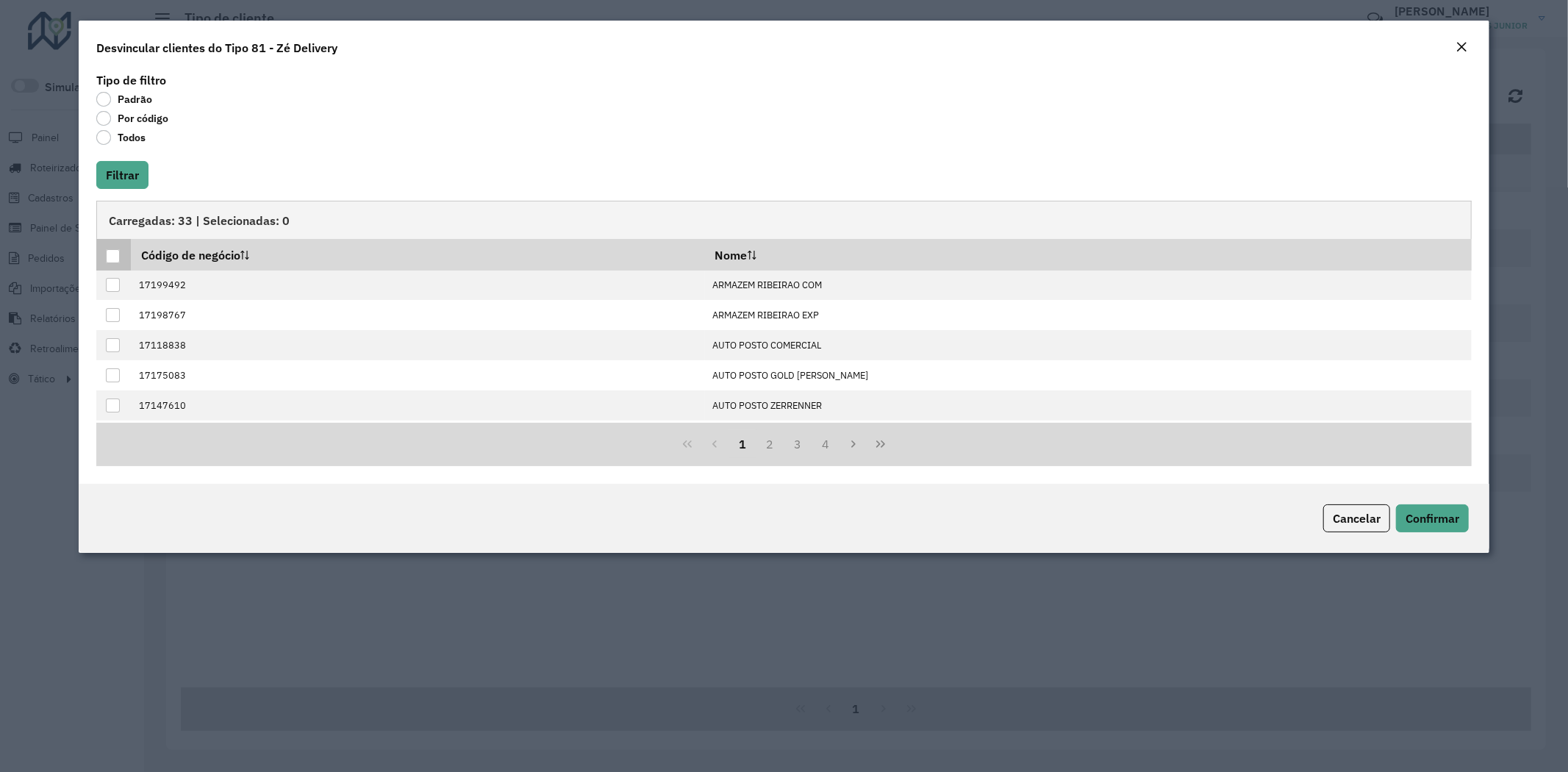
click at [108, 262] on div at bounding box center [113, 257] width 15 height 15
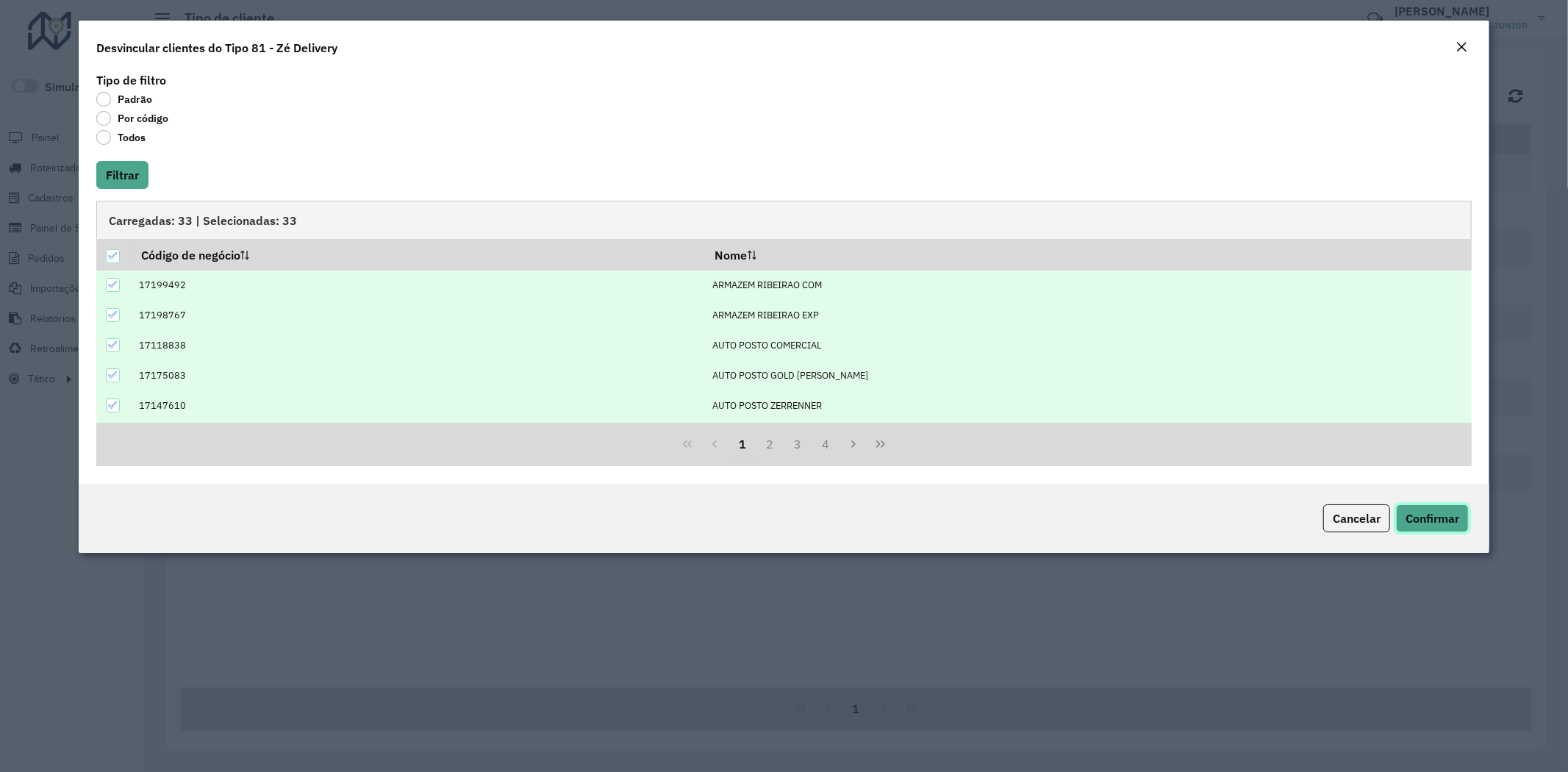
click at [1429, 522] on span "Confirmar" at bounding box center [1432, 519] width 53 height 15
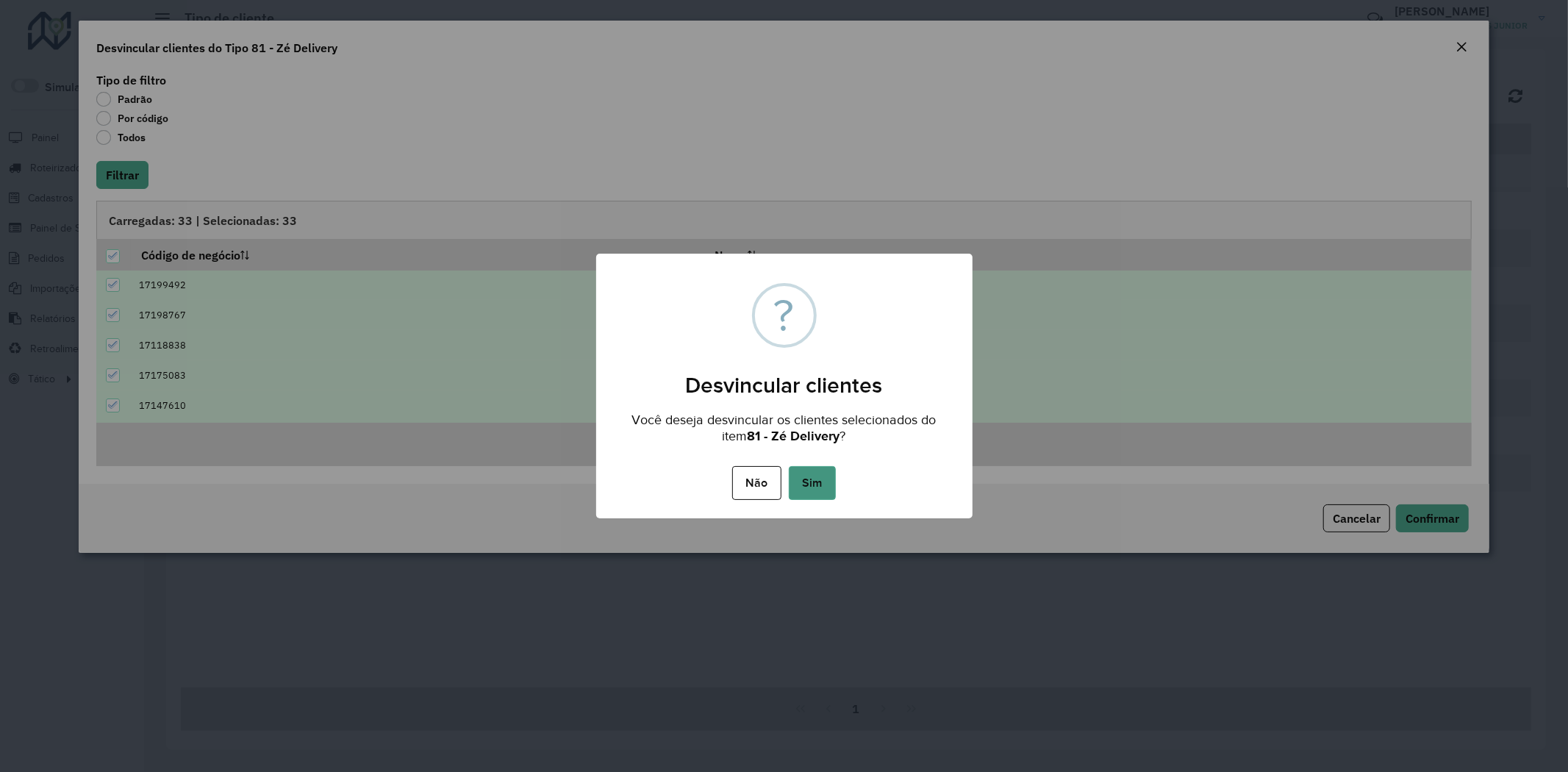
click at [817, 474] on button "Sim" at bounding box center [812, 483] width 47 height 34
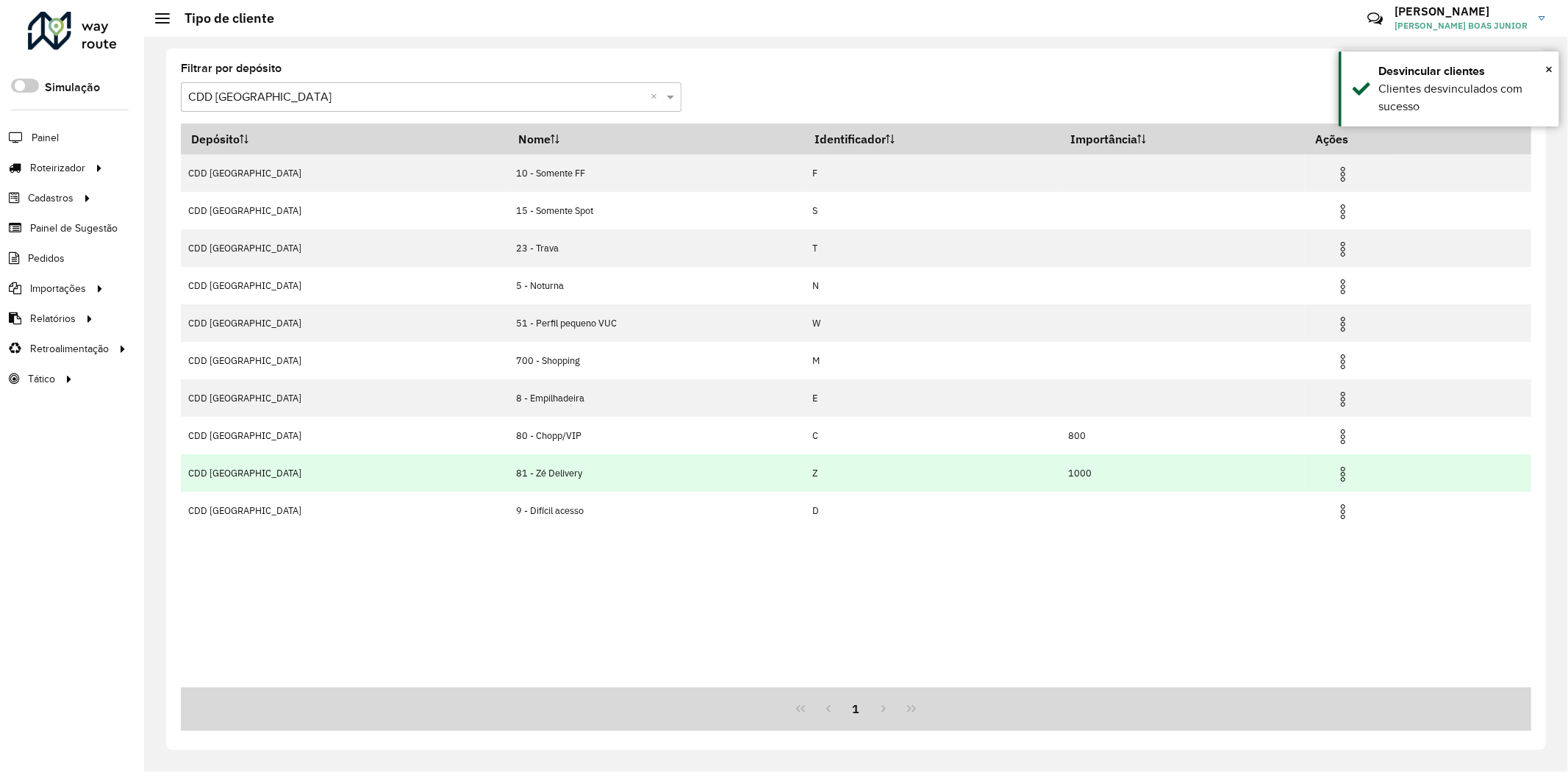
click at [1334, 477] on img at bounding box center [1342, 474] width 17 height 17
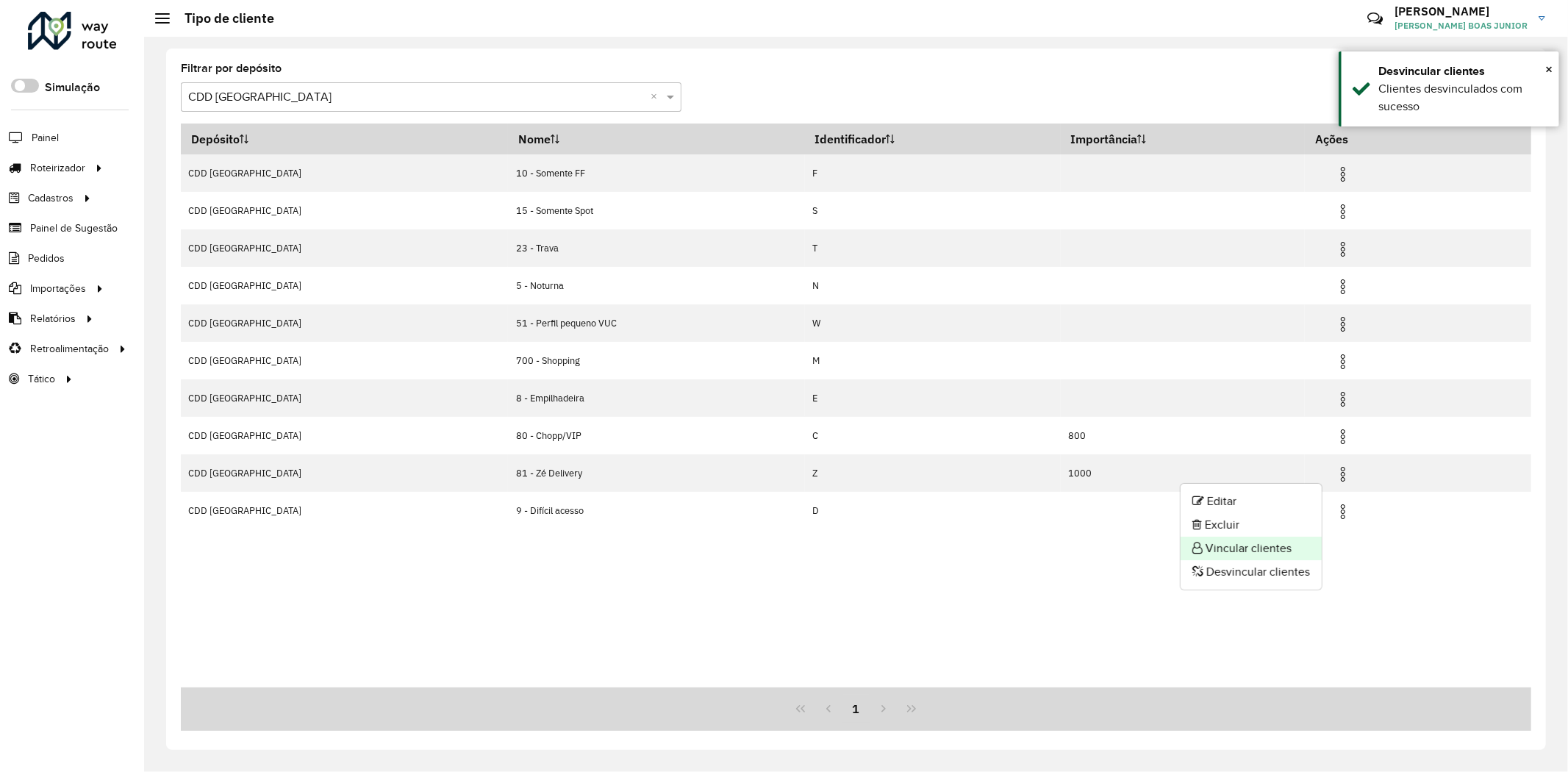
click at [1257, 542] on li "Vincular clientes" at bounding box center [1251, 548] width 141 height 24
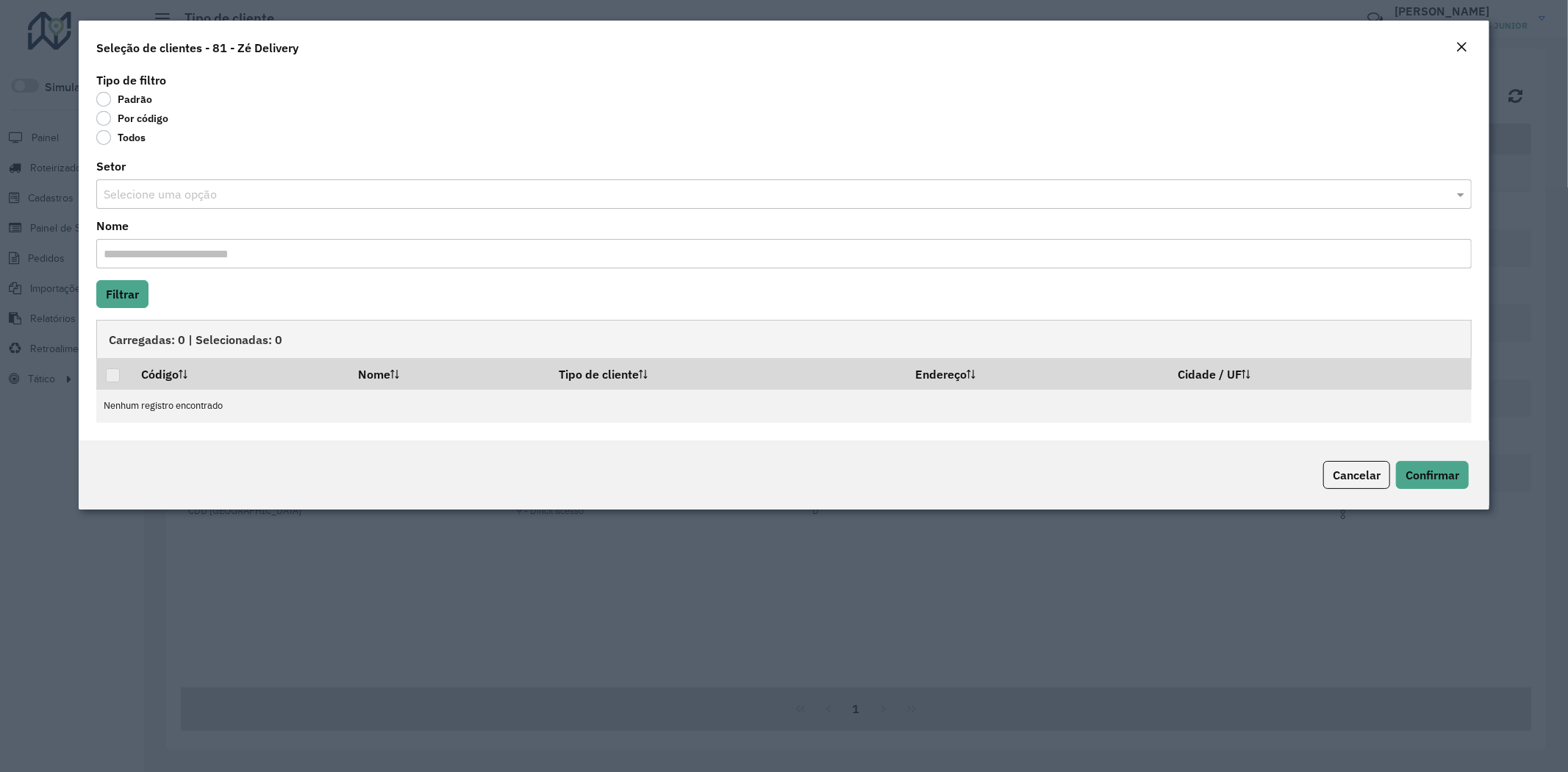
click at [137, 112] on label "Por código" at bounding box center [132, 118] width 72 height 15
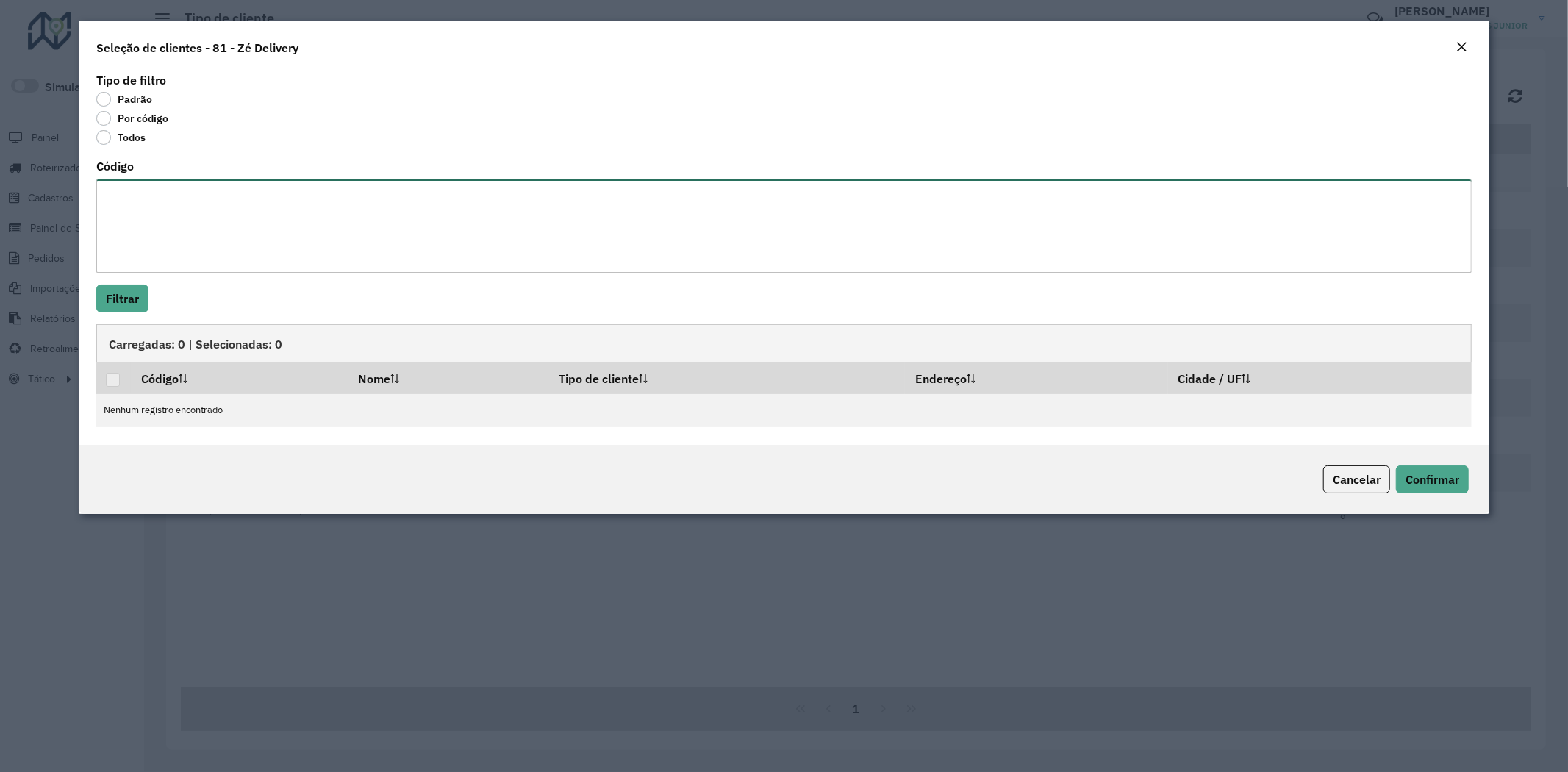
click at [150, 205] on textarea "Código" at bounding box center [784, 226] width 1376 height 94
paste textarea "***** ***** ***** ***** ***** ***** ***** ***** ***** ***** ***** ***** ***** *…"
type textarea "***** ***** ***** ***** ***** ***** ***** ***** ***** ***** ***** ***** ***** *…"
click at [129, 293] on button "Filtrar" at bounding box center [122, 298] width 53 height 28
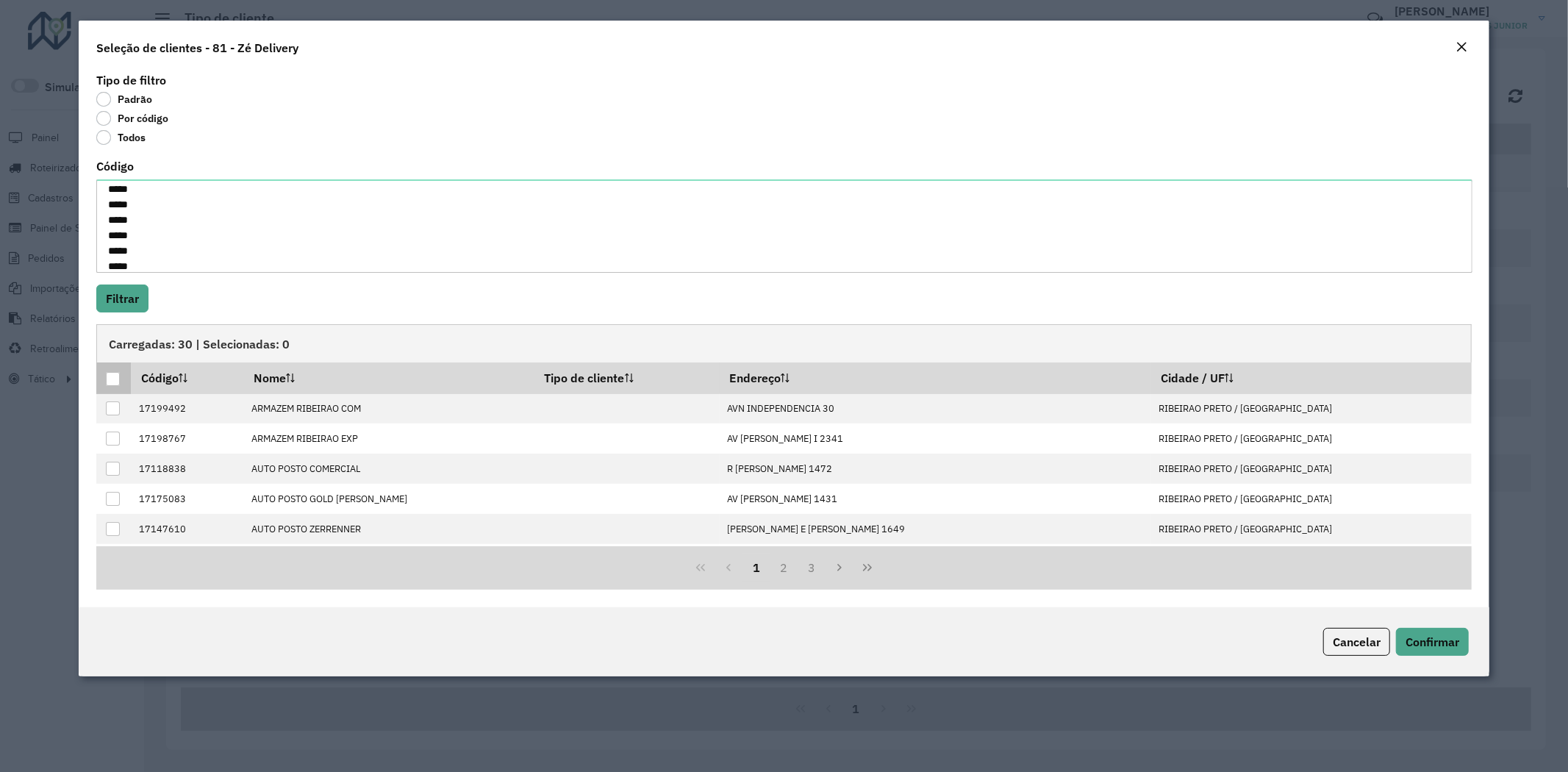
click at [115, 377] on div at bounding box center [113, 379] width 14 height 14
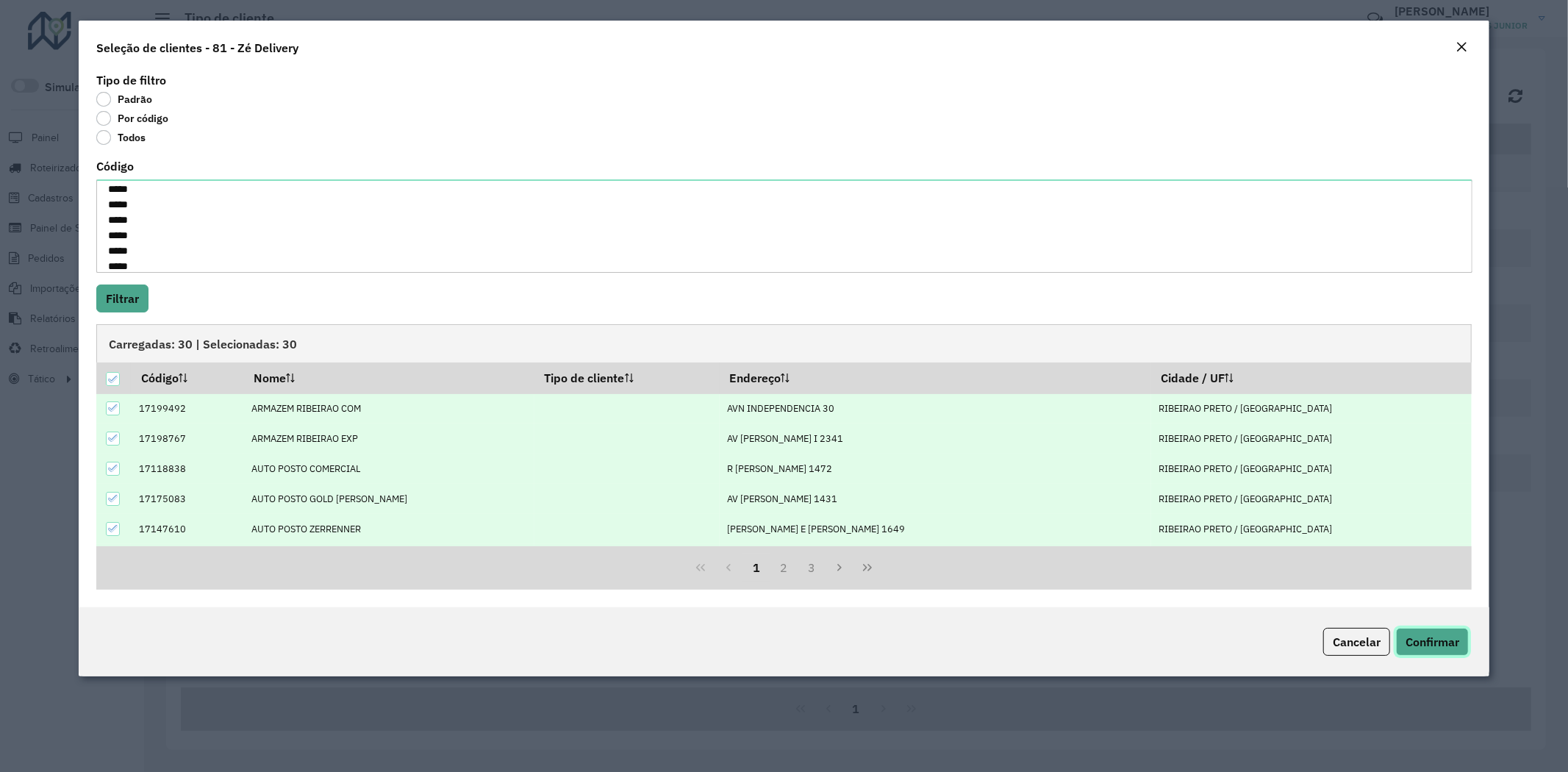
click at [1433, 637] on span "Confirmar" at bounding box center [1432, 642] width 53 height 15
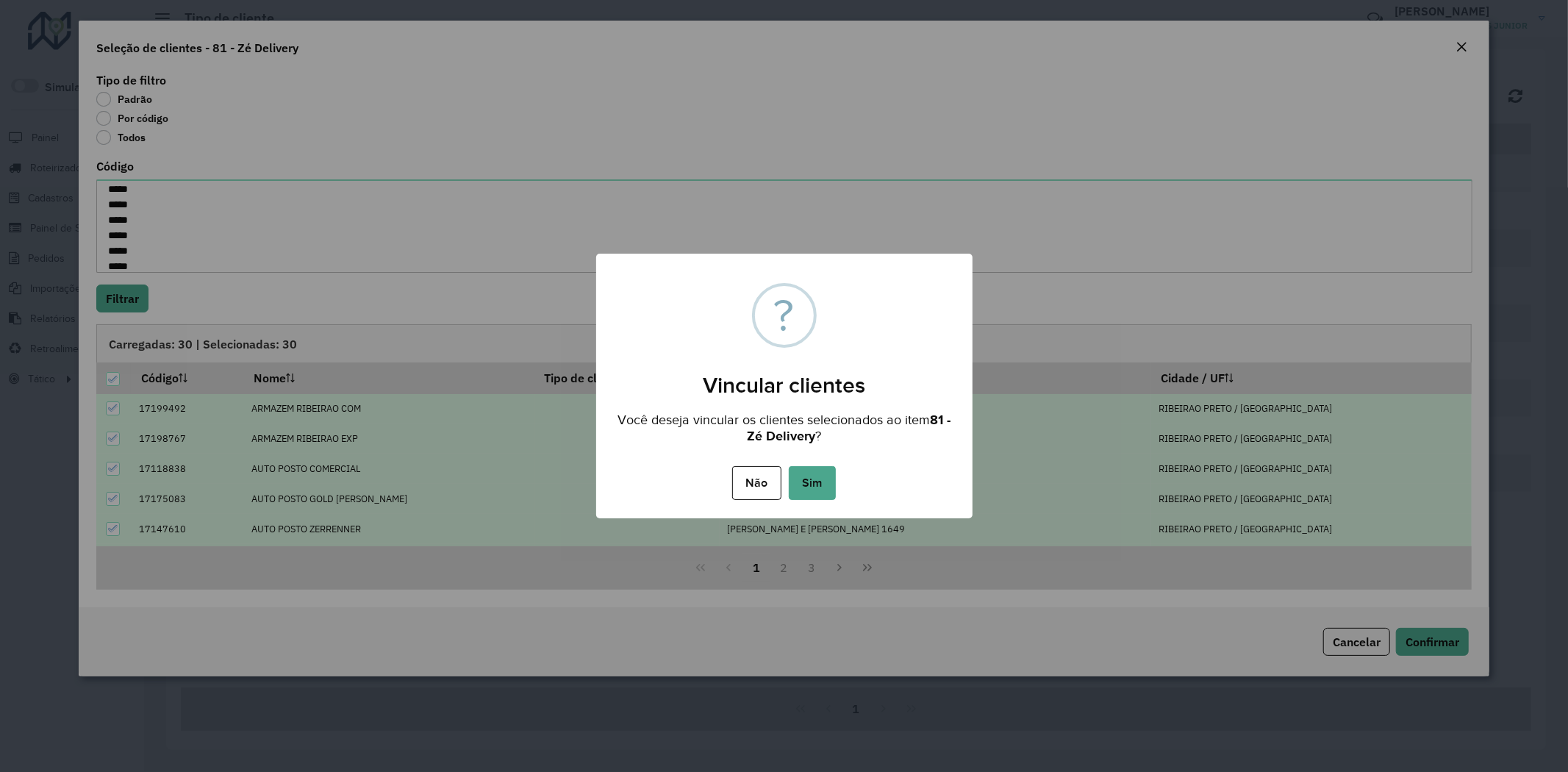
drag, startPoint x: 832, startPoint y: 474, endPoint x: 806, endPoint y: 478, distance: 26.3
click at [827, 474] on button "Sim" at bounding box center [812, 483] width 47 height 34
